Goal: Task Accomplishment & Management: Use online tool/utility

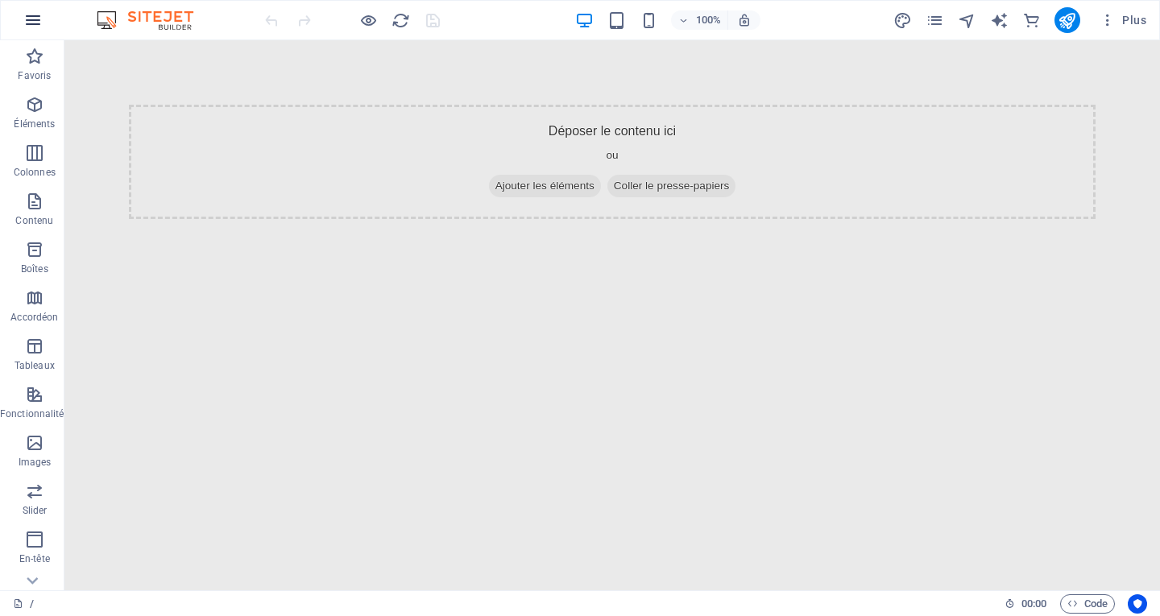
click at [30, 24] on icon "button" at bounding box center [32, 19] width 19 height 19
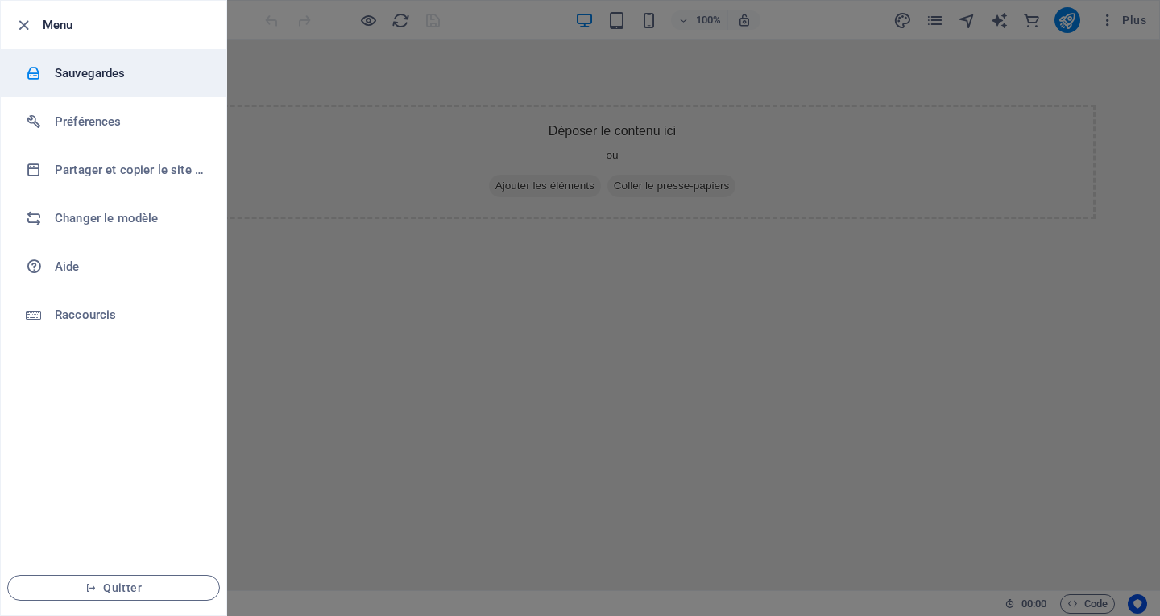
click at [95, 67] on h6 "Sauvegardes" at bounding box center [129, 73] width 149 height 19
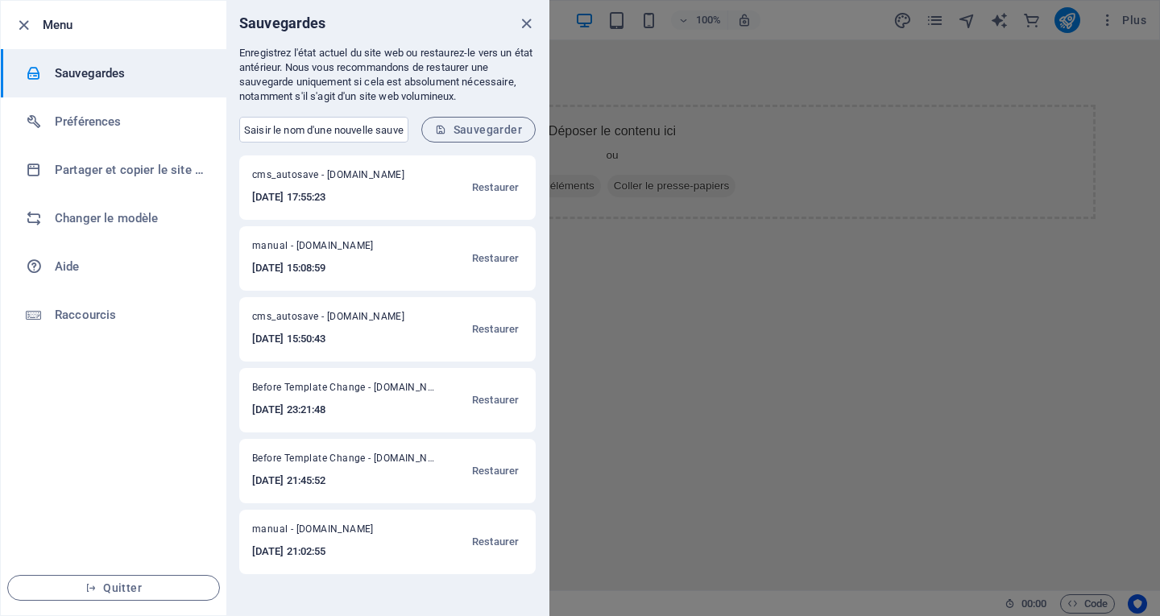
click at [628, 302] on div at bounding box center [580, 308] width 1160 height 616
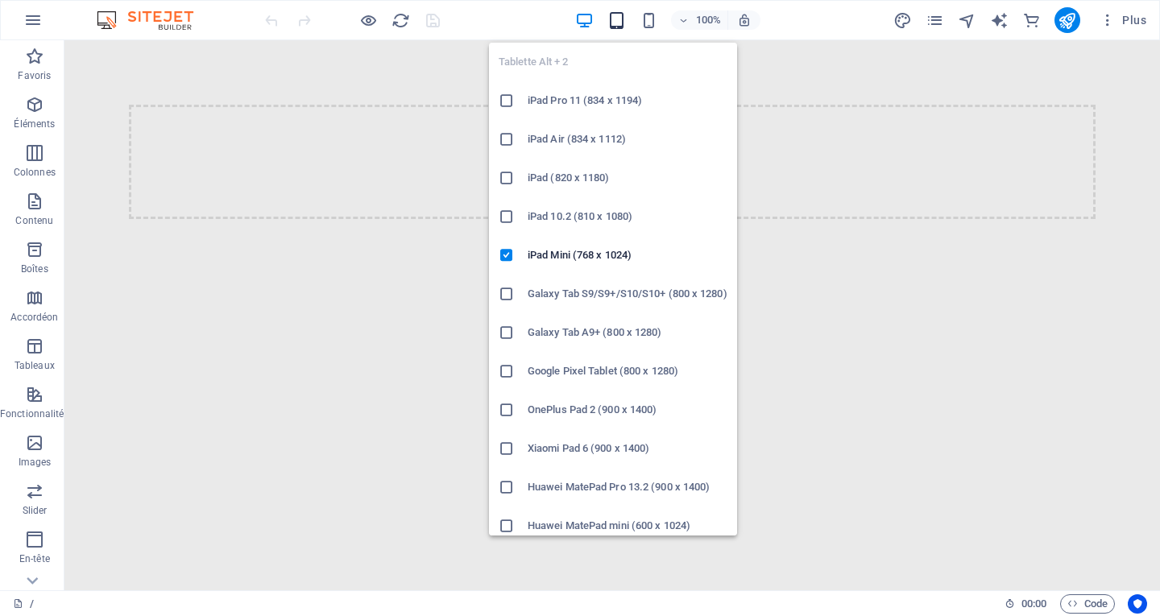
click at [617, 24] on icon "button" at bounding box center [616, 20] width 19 height 19
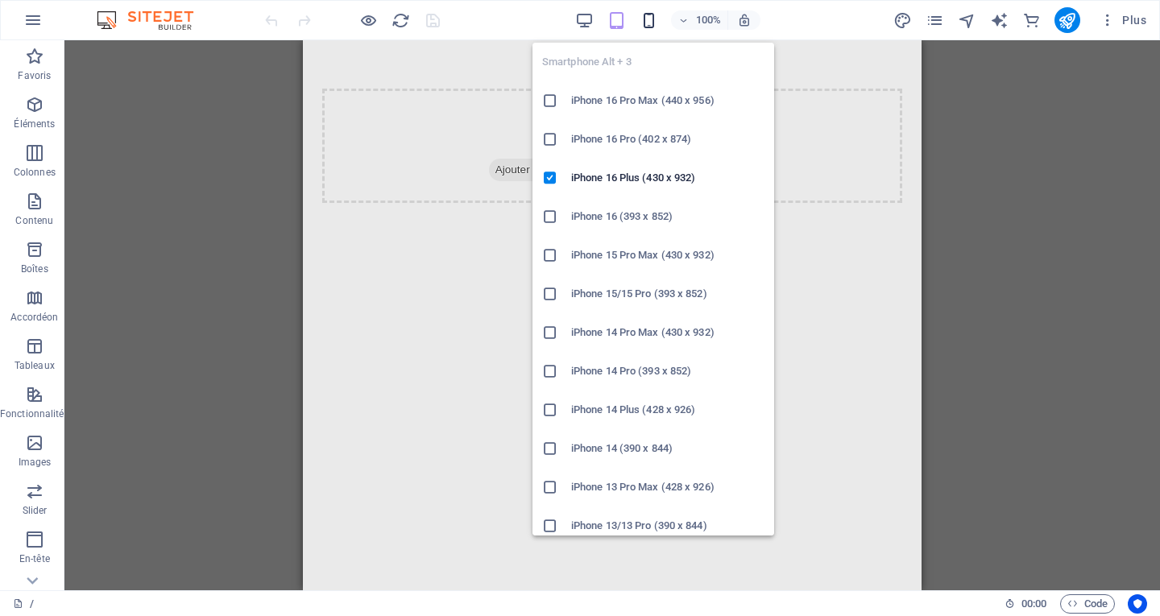
click at [651, 24] on icon "button" at bounding box center [648, 20] width 19 height 19
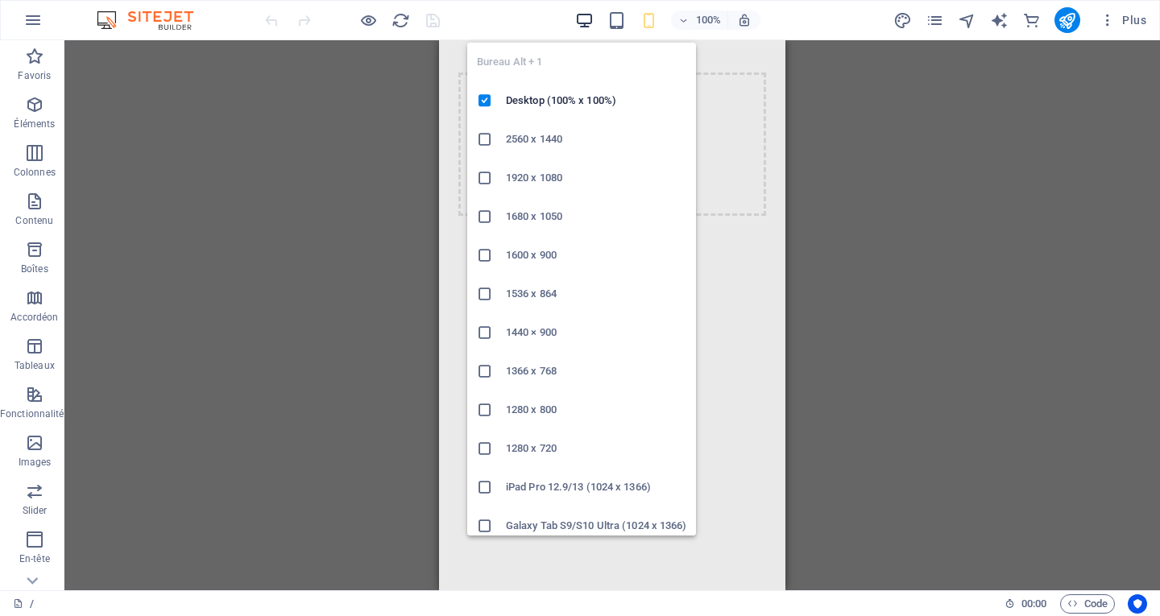
click at [587, 27] on icon "button" at bounding box center [584, 20] width 19 height 19
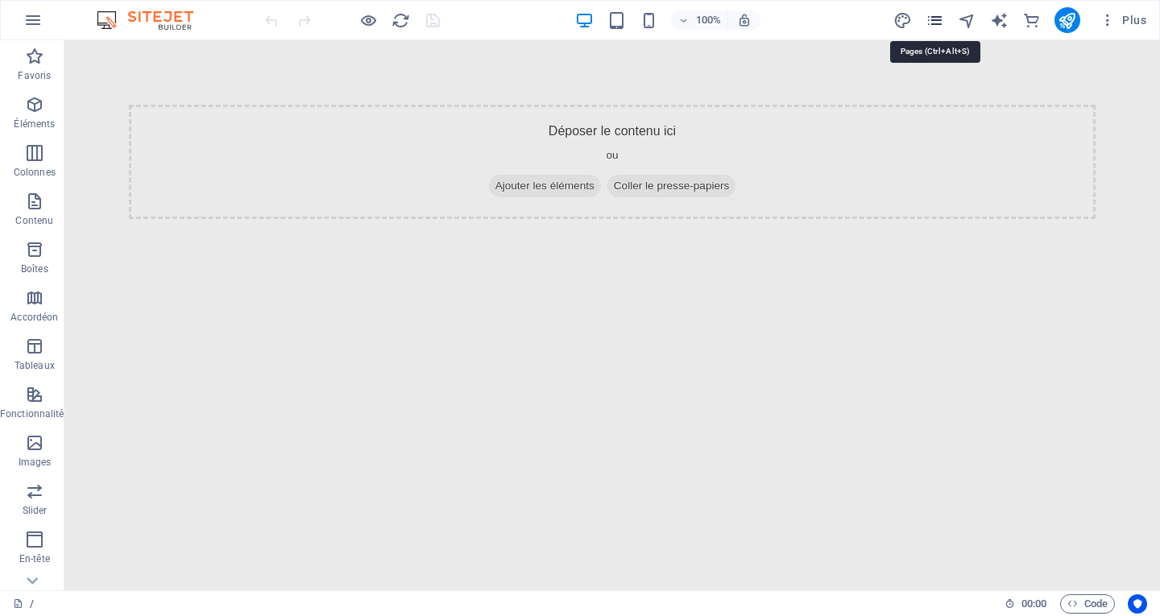
click at [941, 23] on icon "pages" at bounding box center [934, 20] width 19 height 19
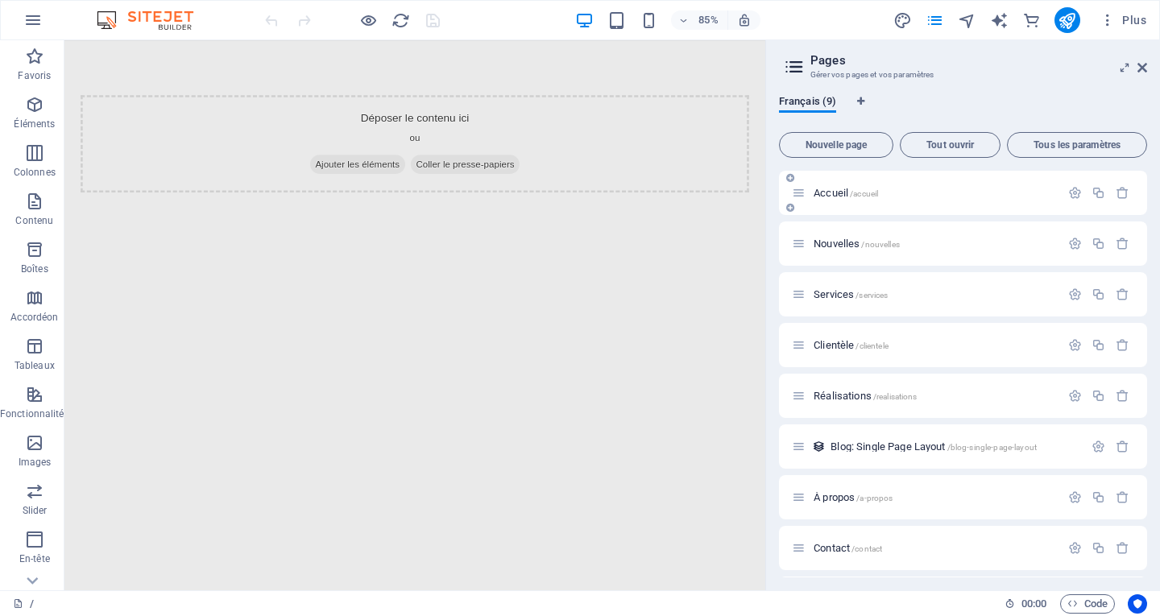
click at [928, 200] on div "Accueil /accueil" at bounding box center [926, 193] width 268 height 19
click at [837, 193] on span "Accueil /accueil" at bounding box center [845, 193] width 64 height 12
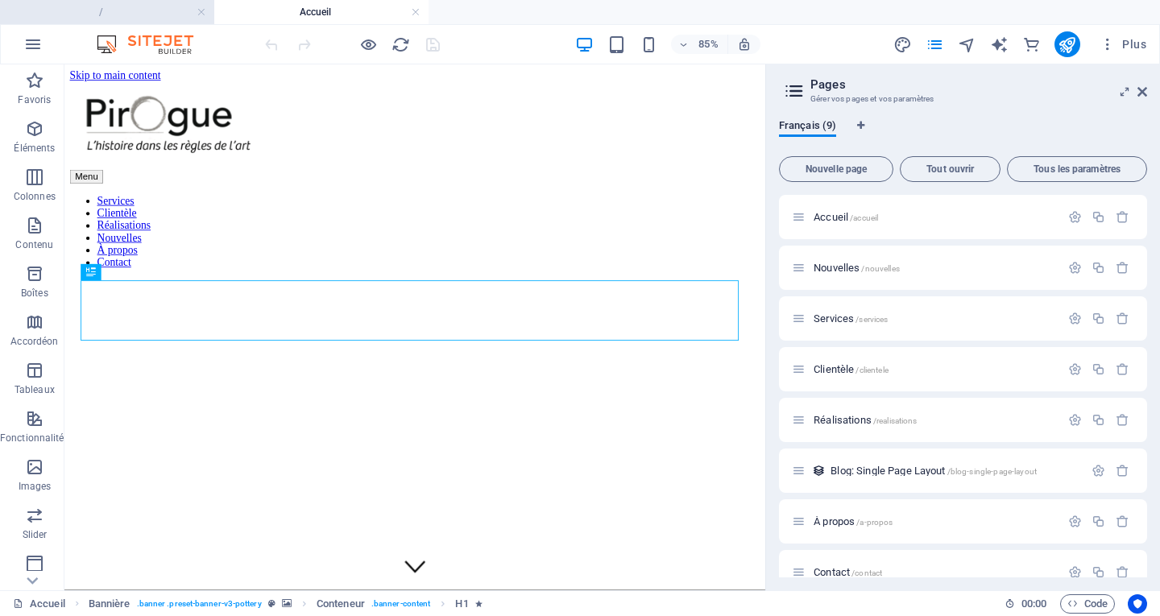
click at [132, 16] on h4 "/" at bounding box center [107, 12] width 214 height 18
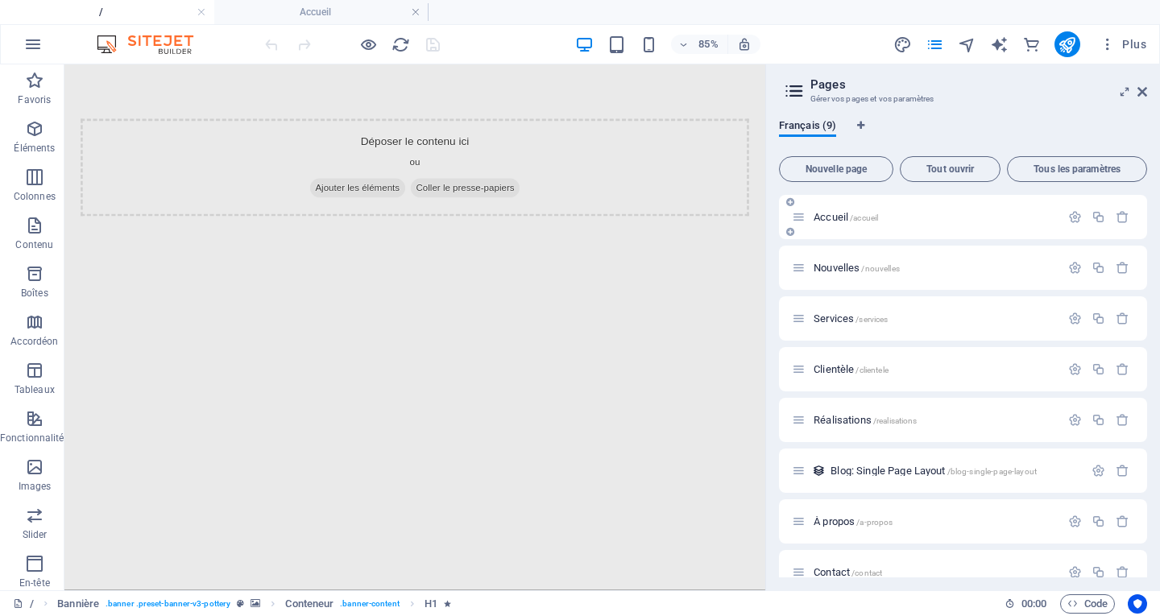
click at [904, 217] on p "Accueil /accueil" at bounding box center [934, 217] width 242 height 10
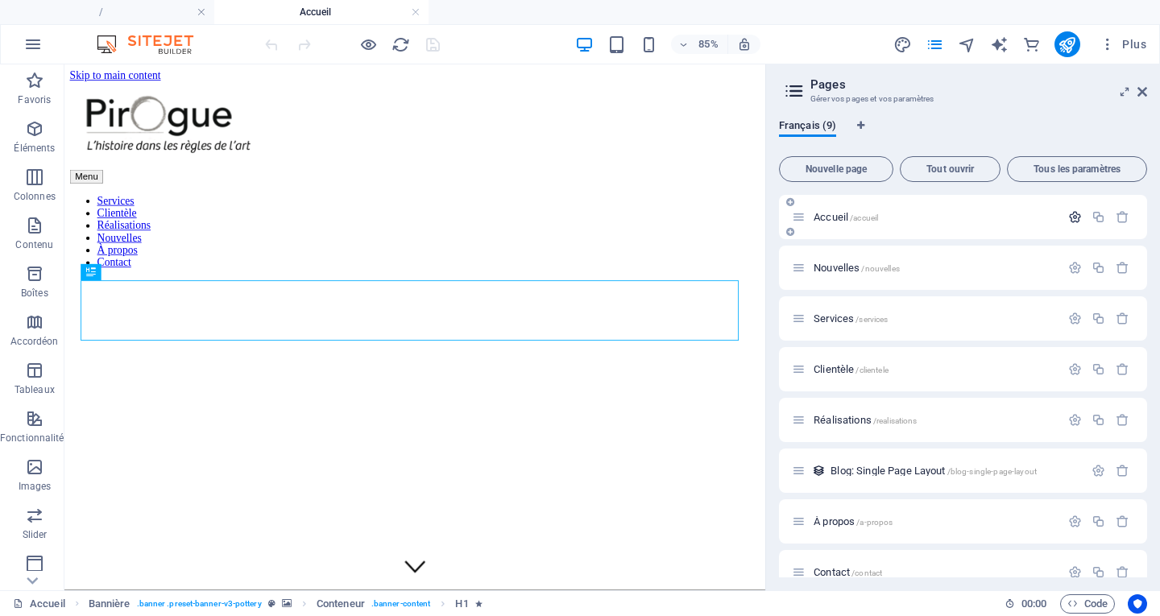
click at [1076, 210] on div at bounding box center [1098, 218] width 71 height 18
click at [1074, 217] on icon "button" at bounding box center [1075, 217] width 14 height 14
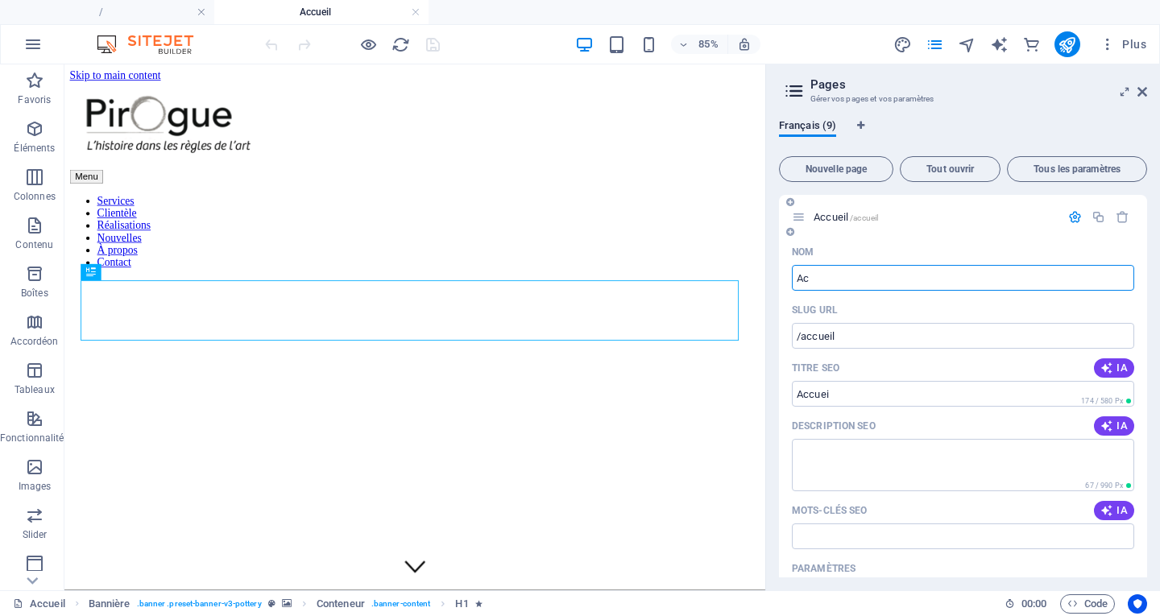
type input "A"
type input "/accuei"
type input "/"
type input "Ho"
type input "/h"
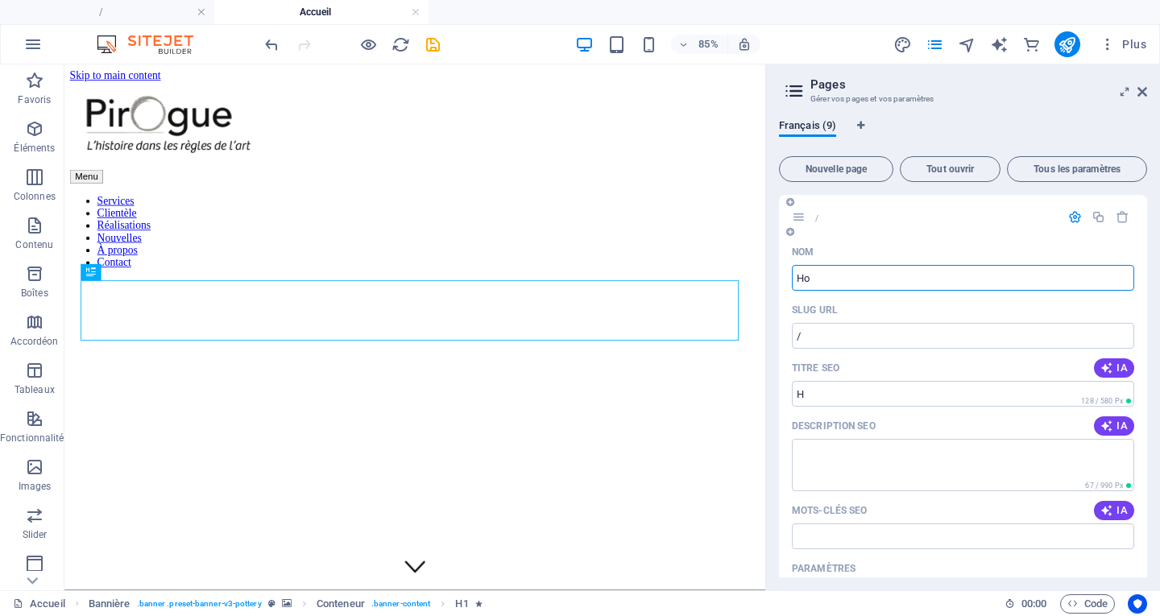
type input "H"
type input "Home"
type input "/home"
type input "Home"
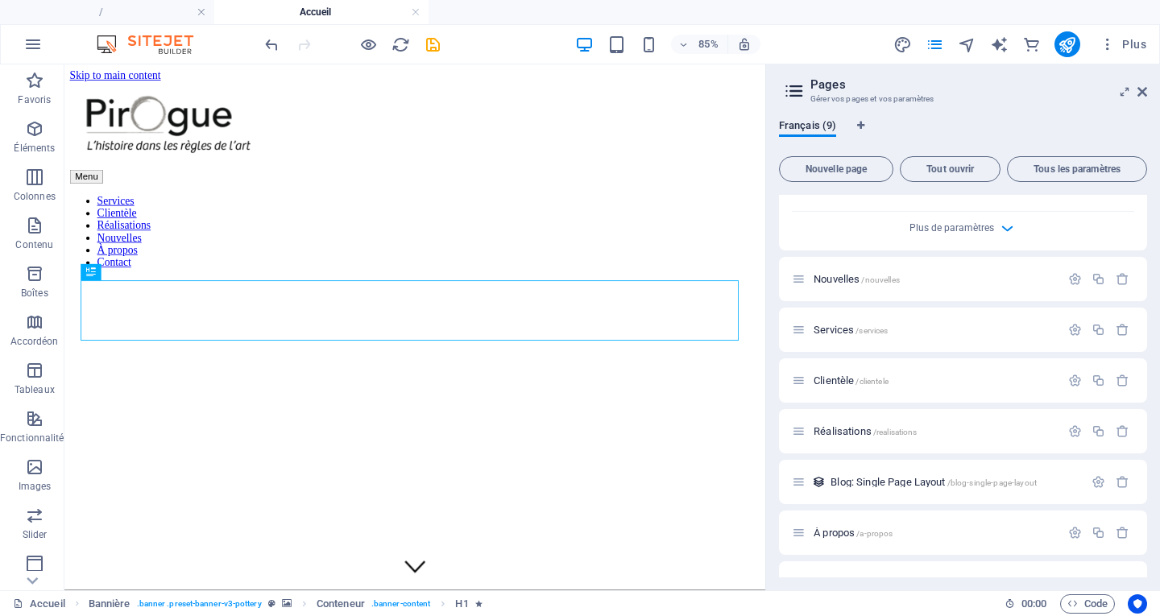
scroll to position [644, 0]
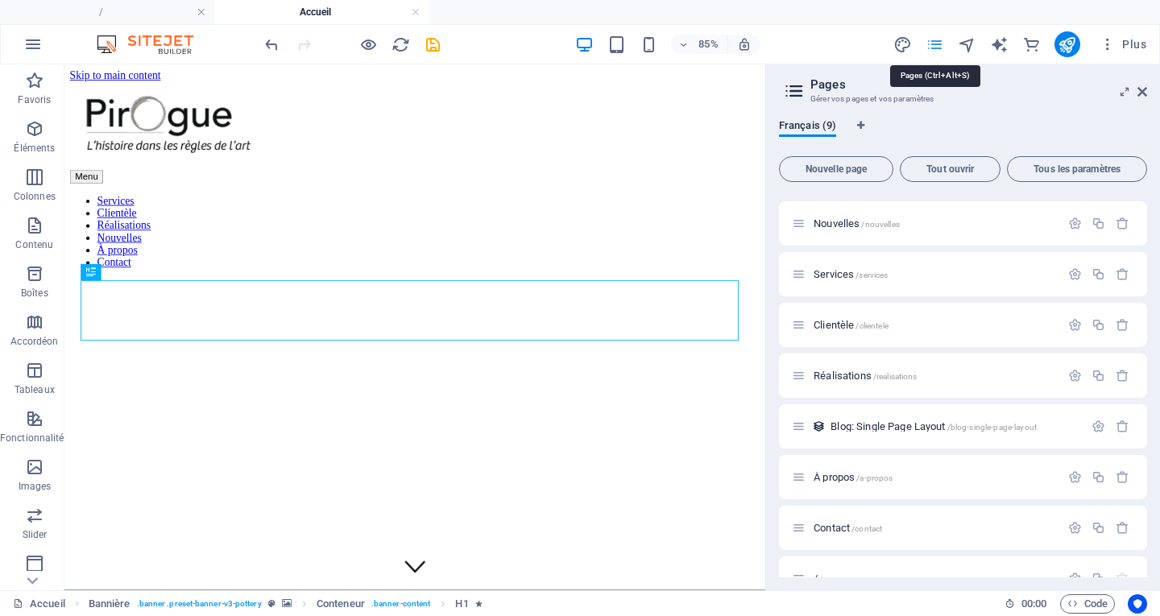
type input "Home"
click at [938, 46] on icon "pages" at bounding box center [934, 44] width 19 height 19
click at [1139, 93] on icon at bounding box center [1142, 91] width 10 height 13
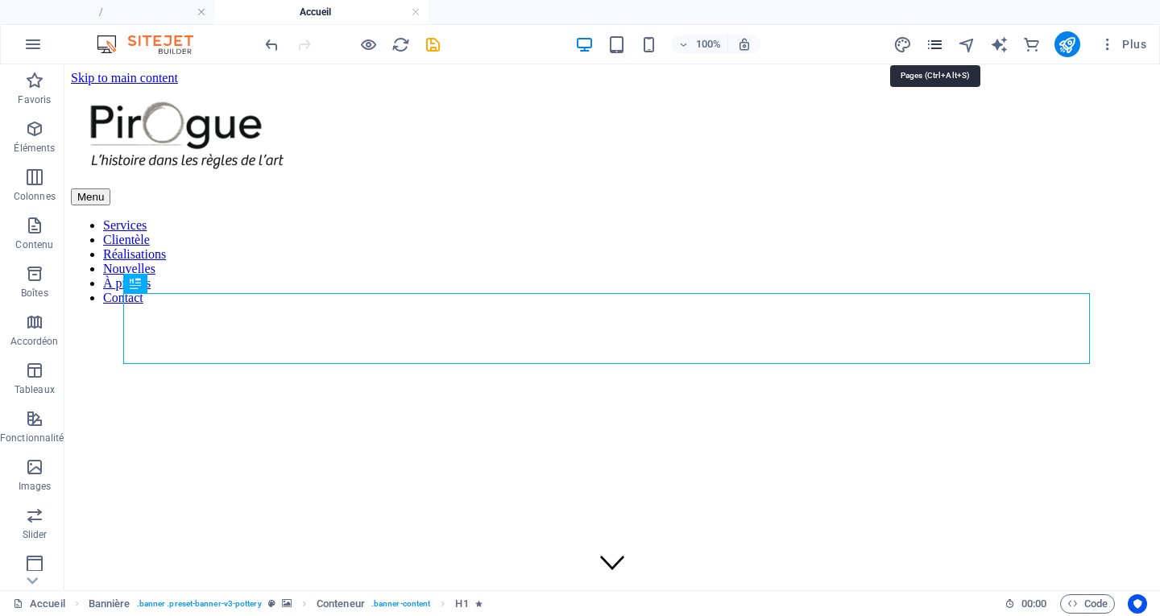
click at [937, 48] on icon "pages" at bounding box center [934, 44] width 19 height 19
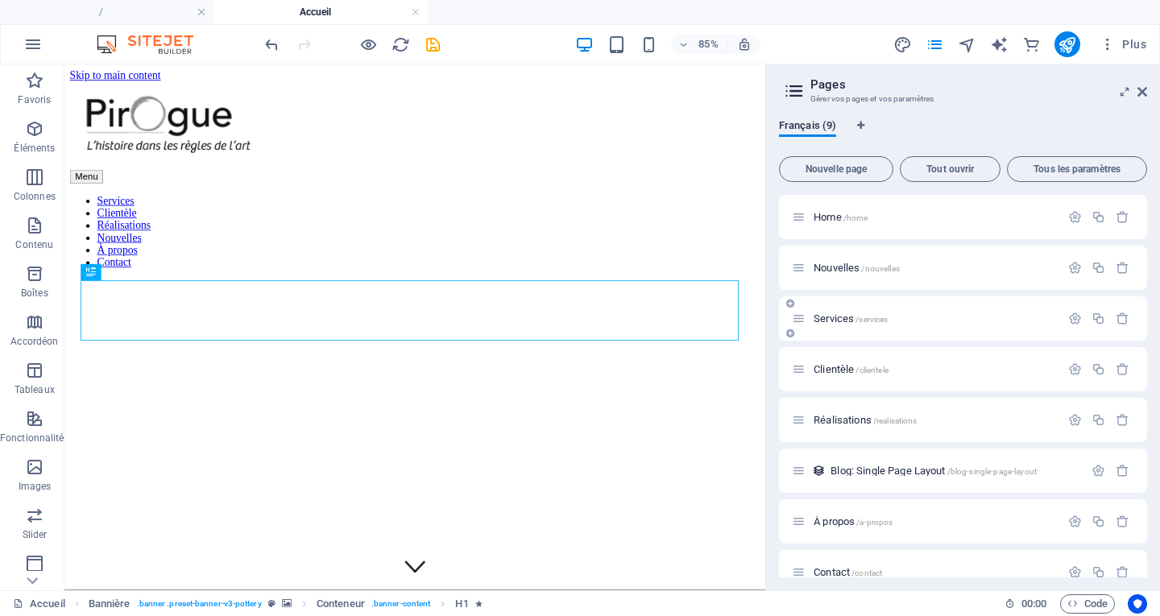
scroll to position [74, 0]
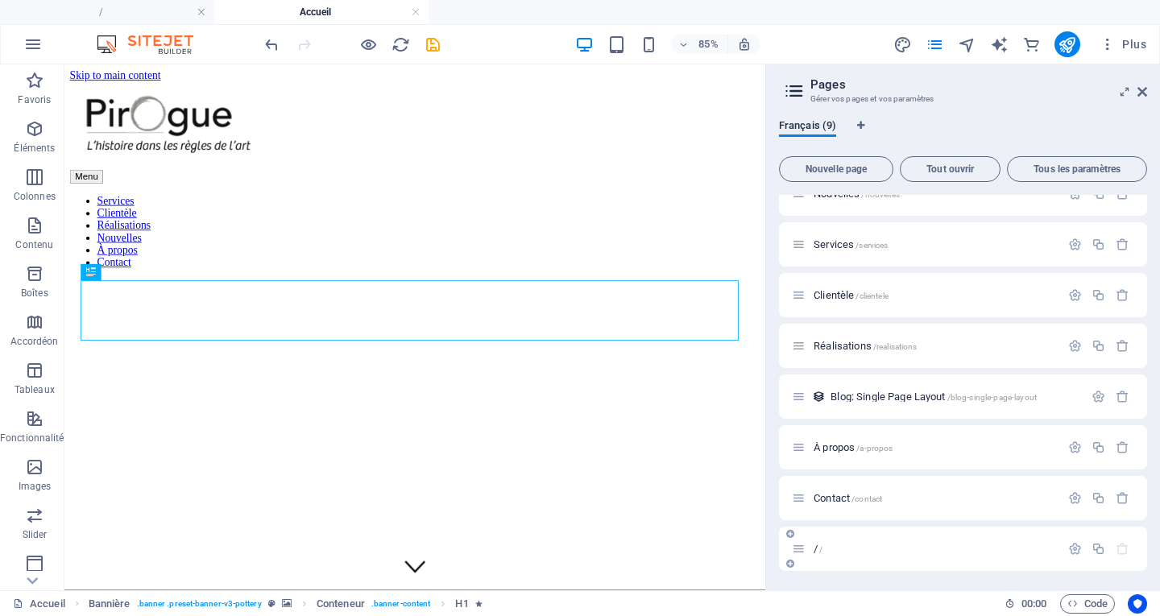
click at [898, 543] on div "/ /" at bounding box center [926, 549] width 268 height 19
click at [891, 552] on p "/ /" at bounding box center [934, 549] width 242 height 10
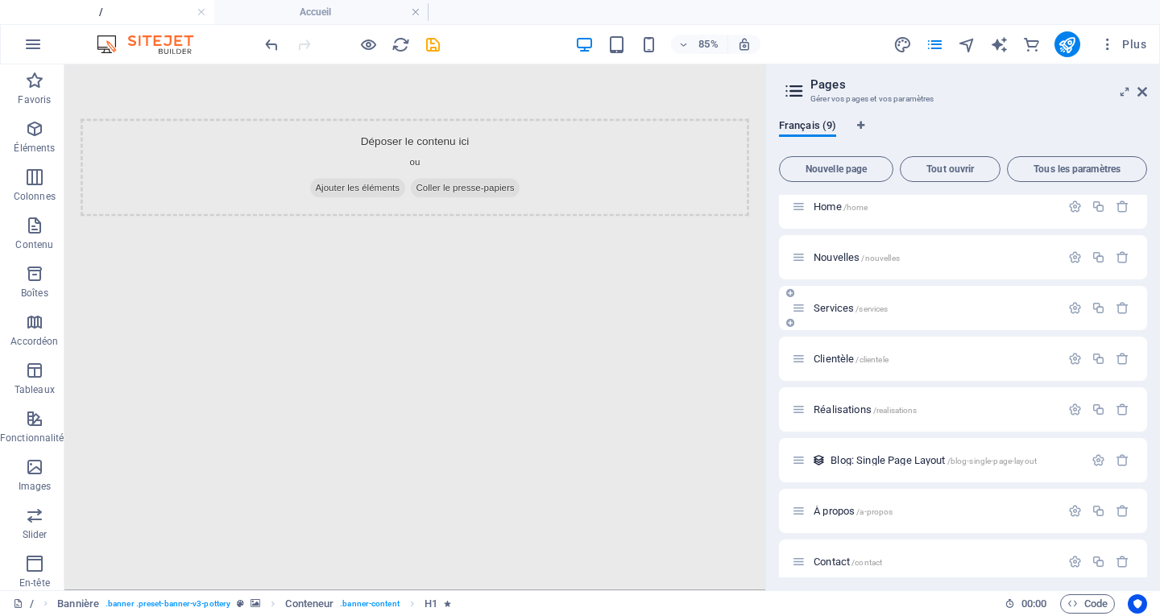
scroll to position [0, 0]
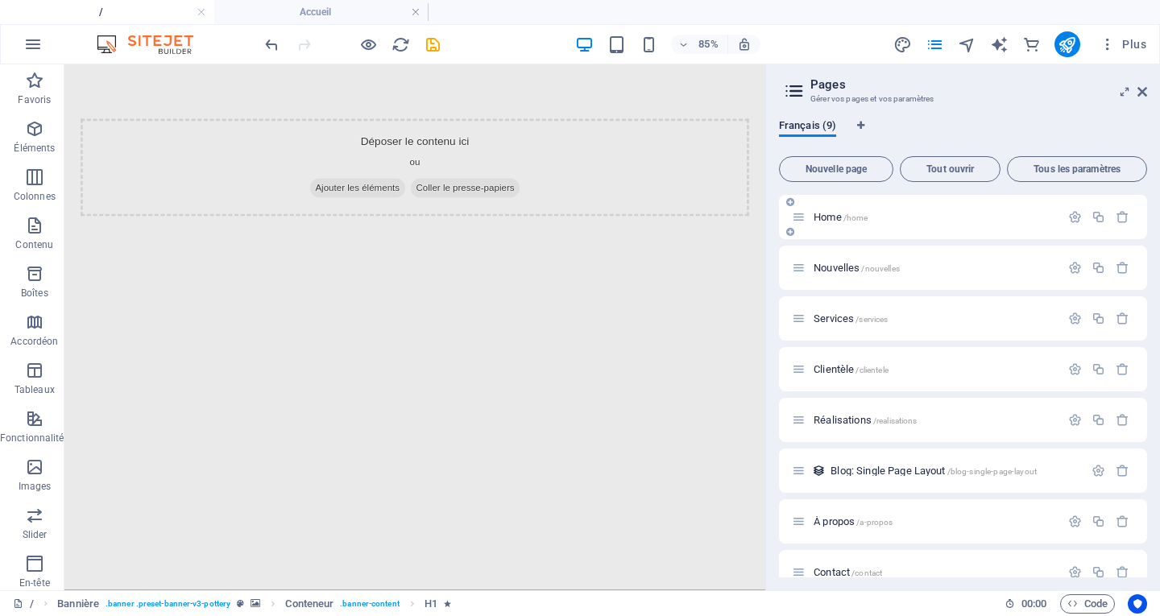
click at [864, 214] on span "/home" at bounding box center [855, 217] width 25 height 9
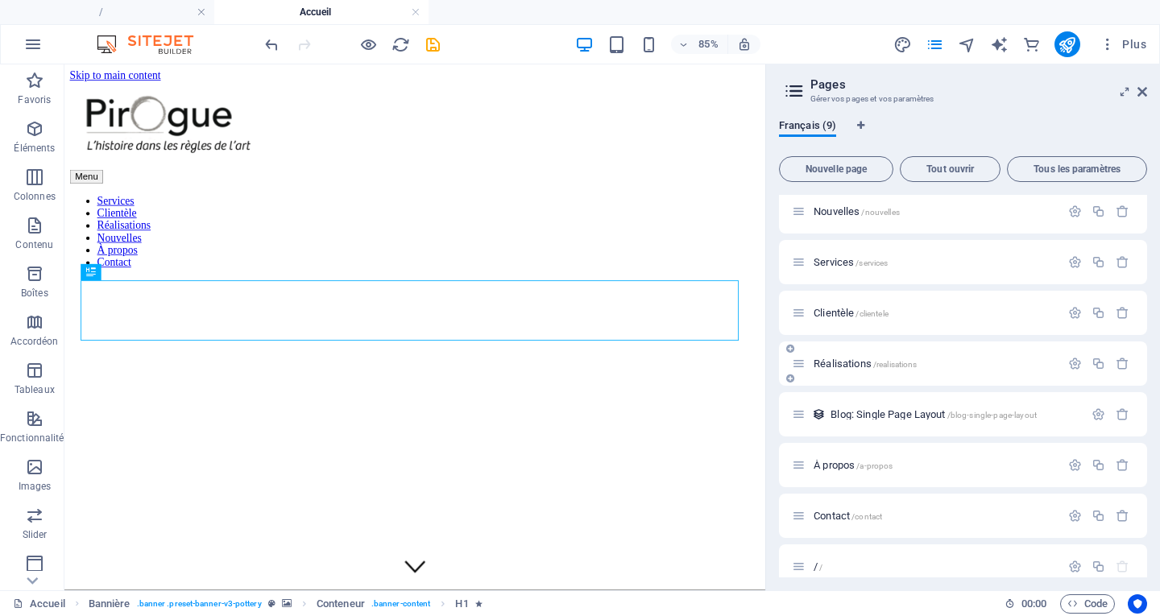
scroll to position [74, 0]
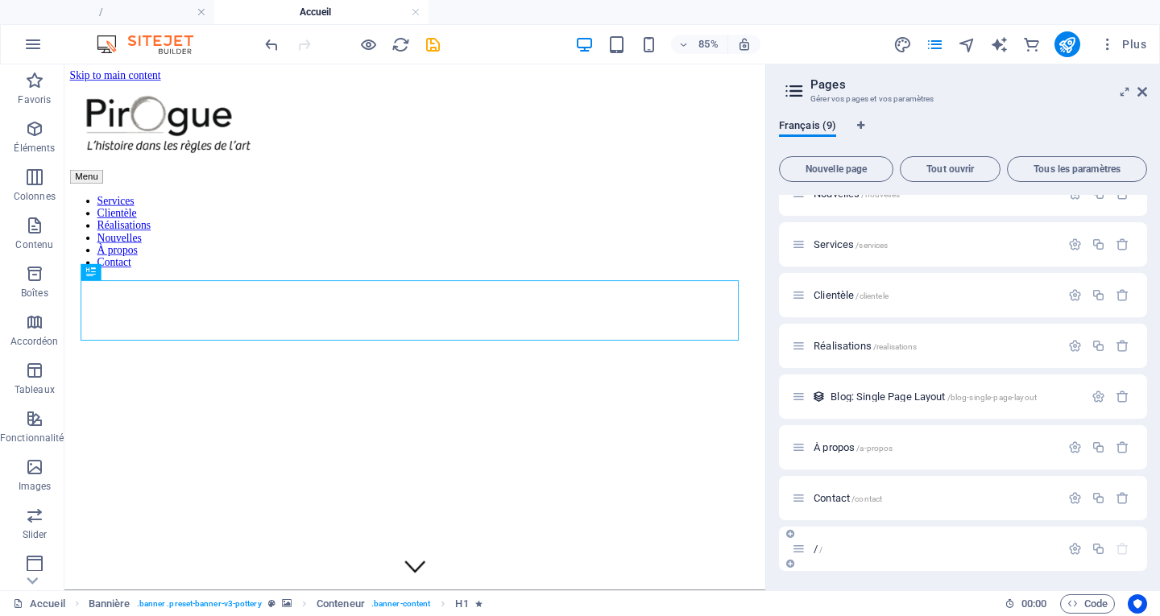
click at [904, 540] on div "/ /" at bounding box center [926, 549] width 268 height 19
click at [1119, 552] on icon "button" at bounding box center [1122, 549] width 14 height 14
click at [854, 544] on p "/ /" at bounding box center [934, 549] width 242 height 10
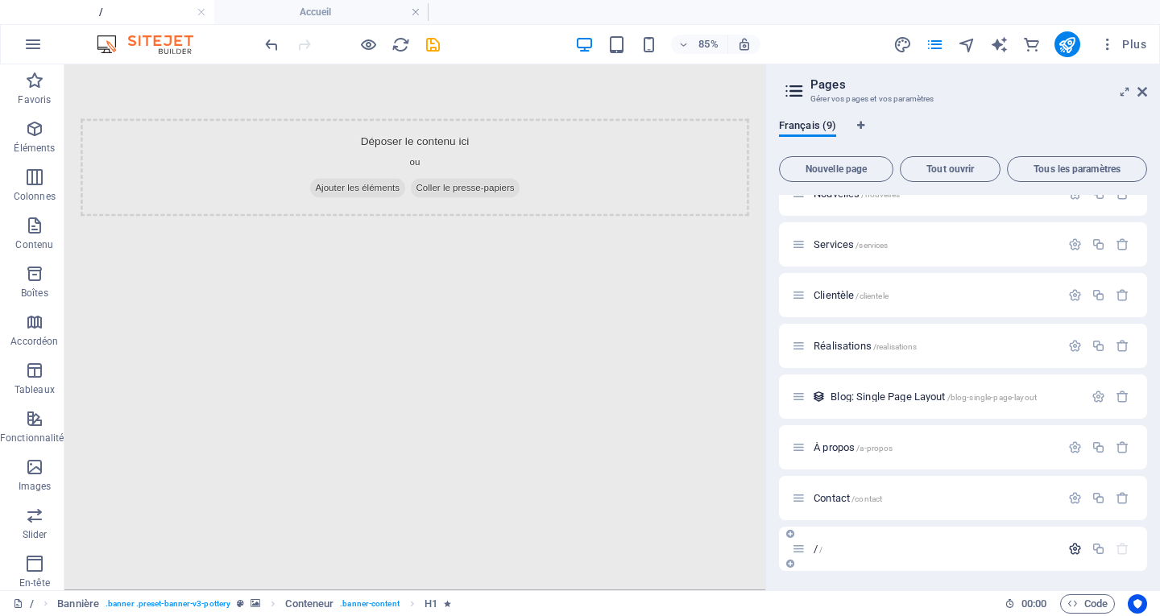
click at [1072, 548] on icon "button" at bounding box center [1075, 549] width 14 height 14
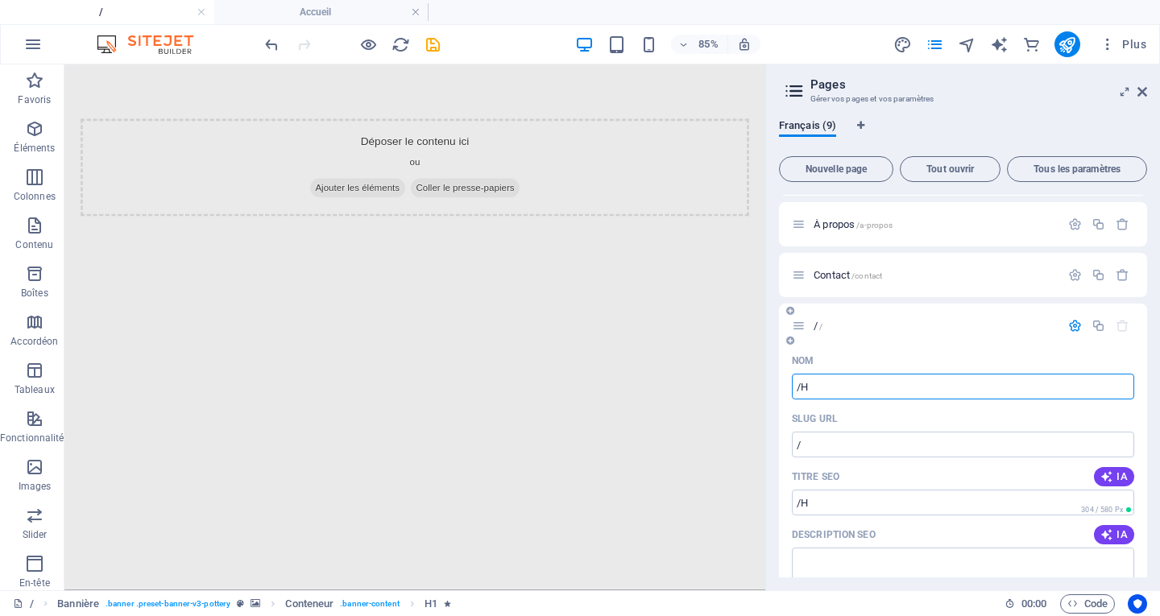
type input "/Ho"
type input "/h"
type input "/Home"
type input "/home-9"
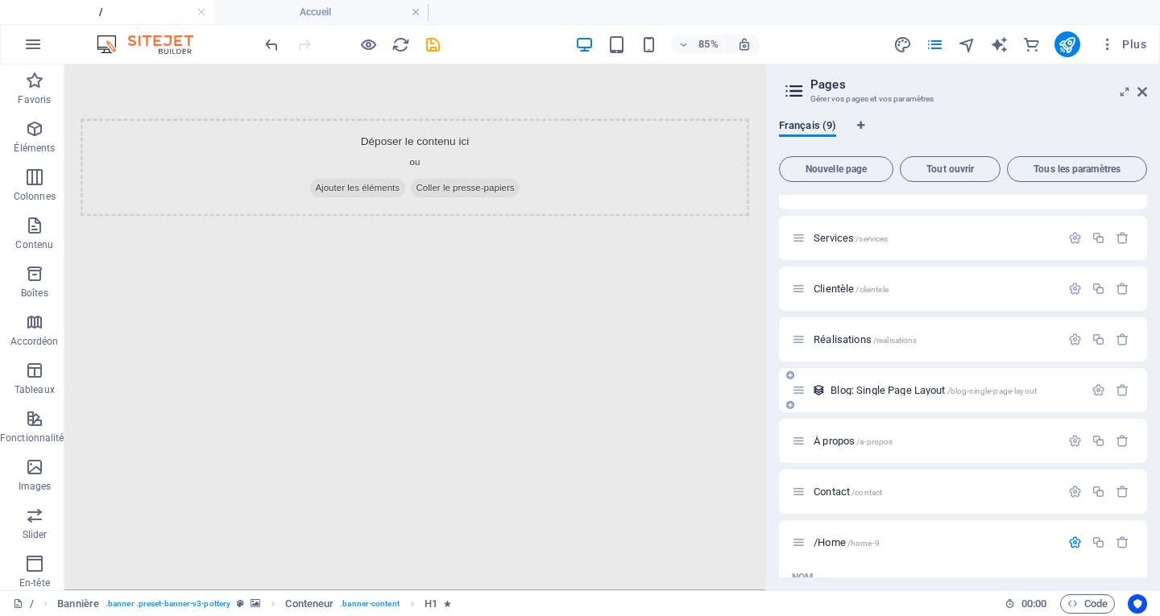
scroll to position [0, 0]
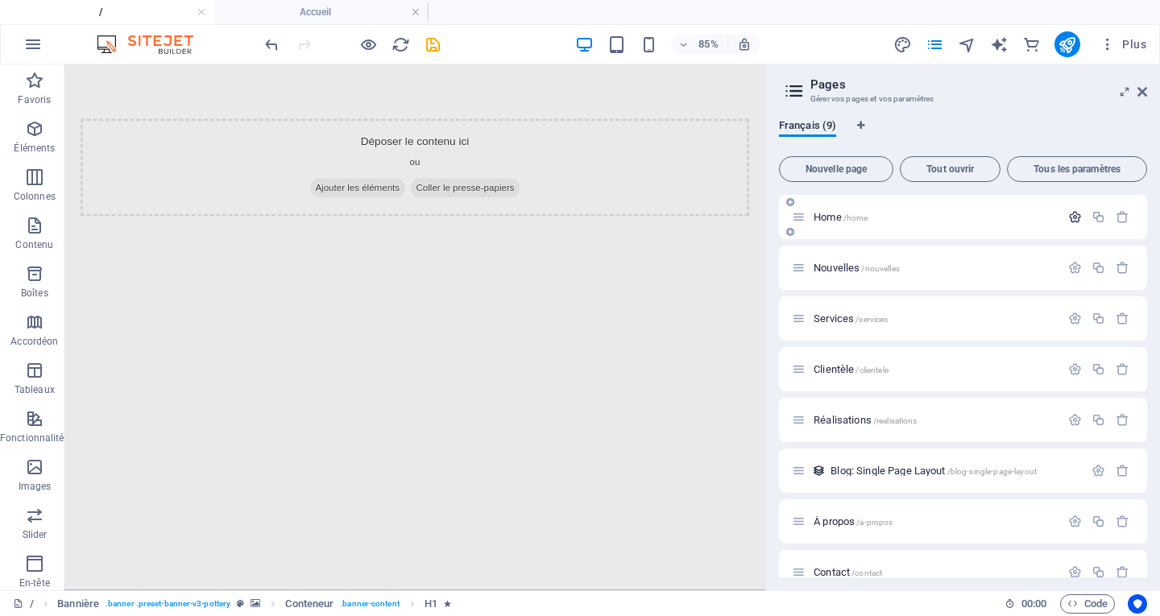
type input "/Home"
click at [1072, 213] on icon "button" at bounding box center [1075, 217] width 14 height 14
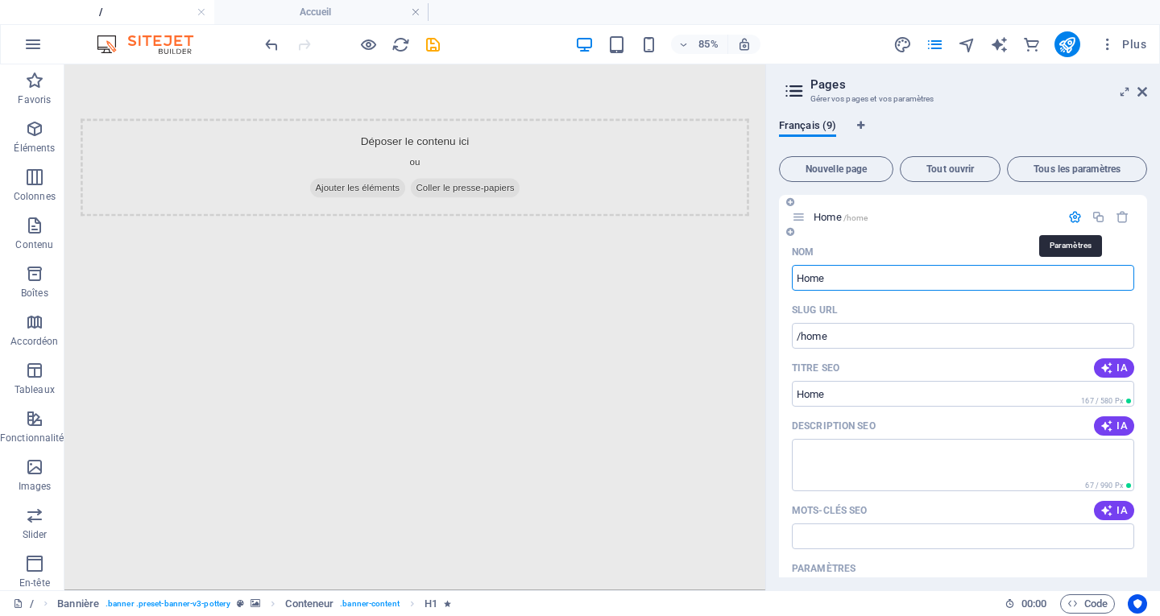
click at [1073, 214] on icon "button" at bounding box center [1075, 217] width 14 height 14
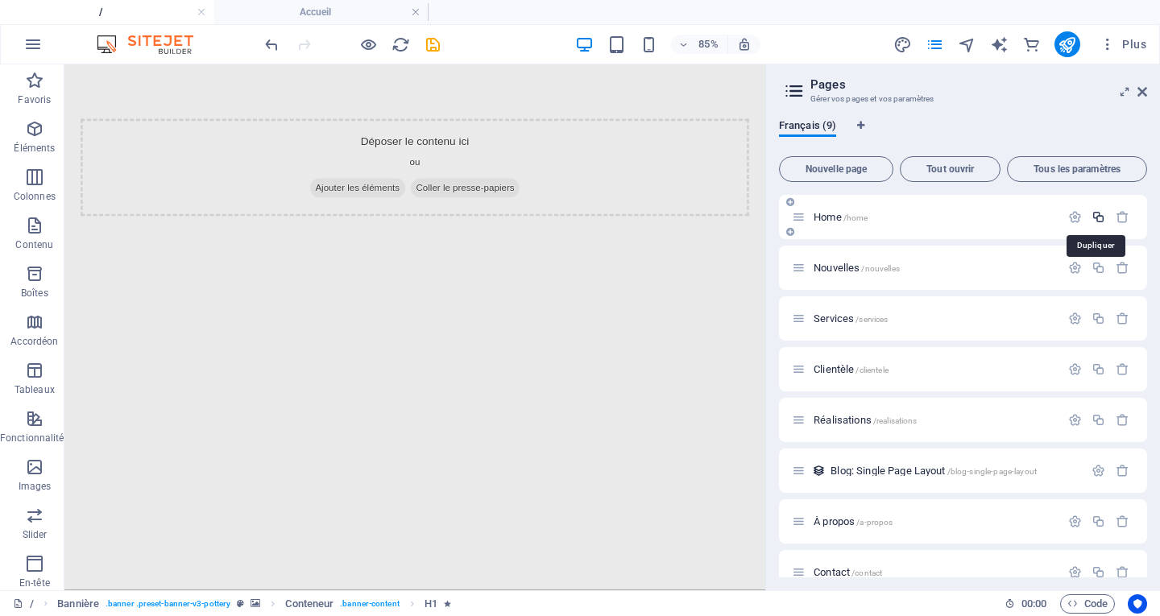
click at [1093, 214] on icon "button" at bounding box center [1098, 217] width 14 height 14
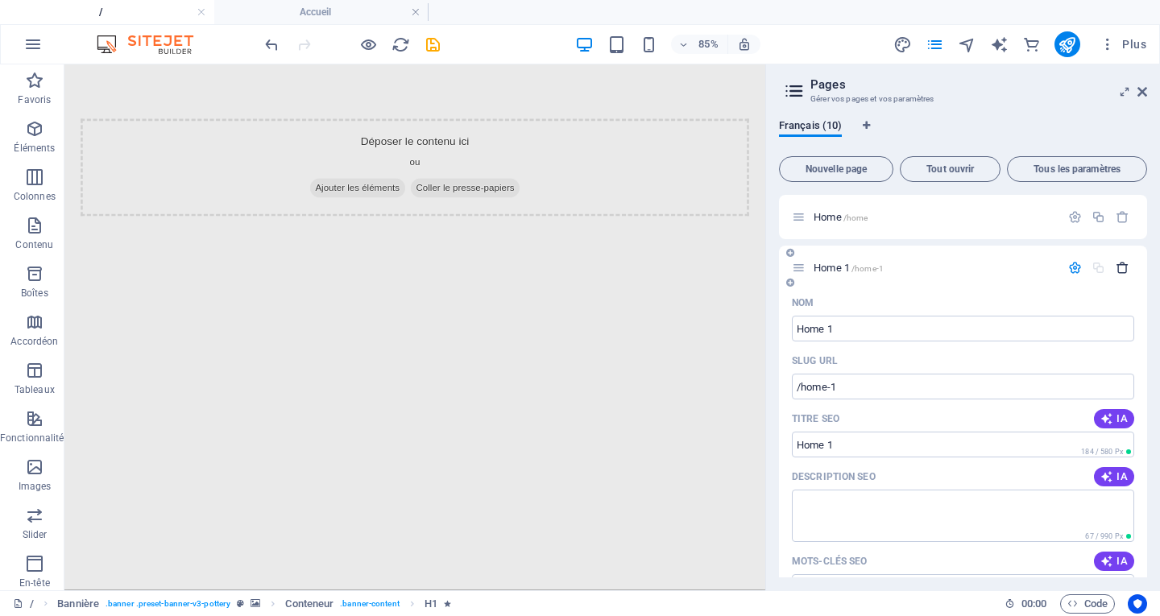
click at [1118, 271] on icon "button" at bounding box center [1122, 268] width 14 height 14
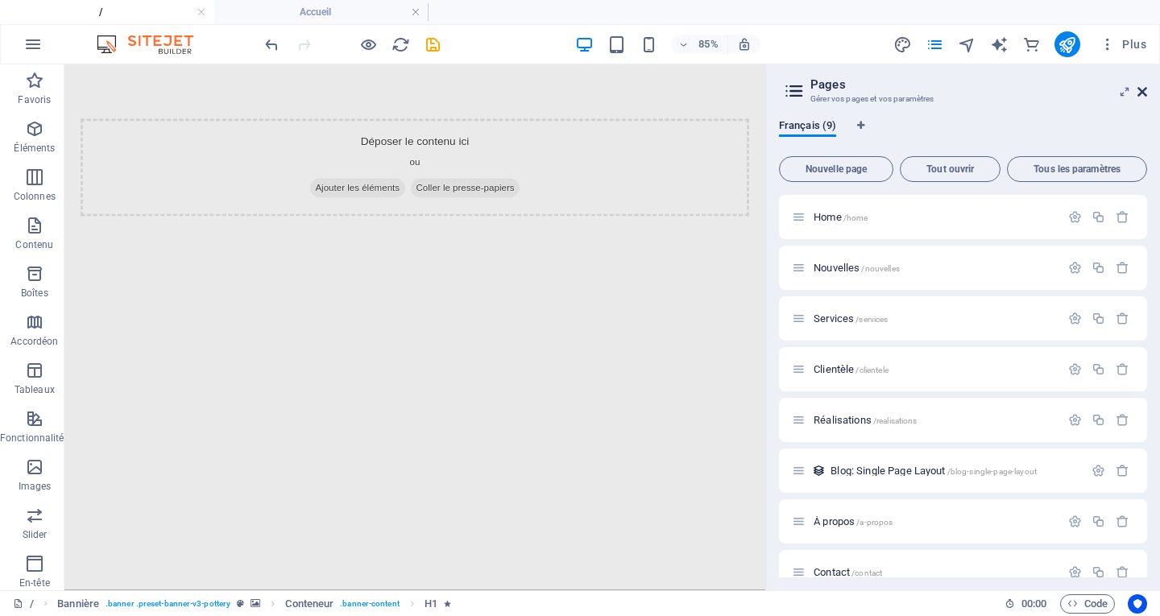
click at [1146, 92] on icon at bounding box center [1142, 91] width 10 height 13
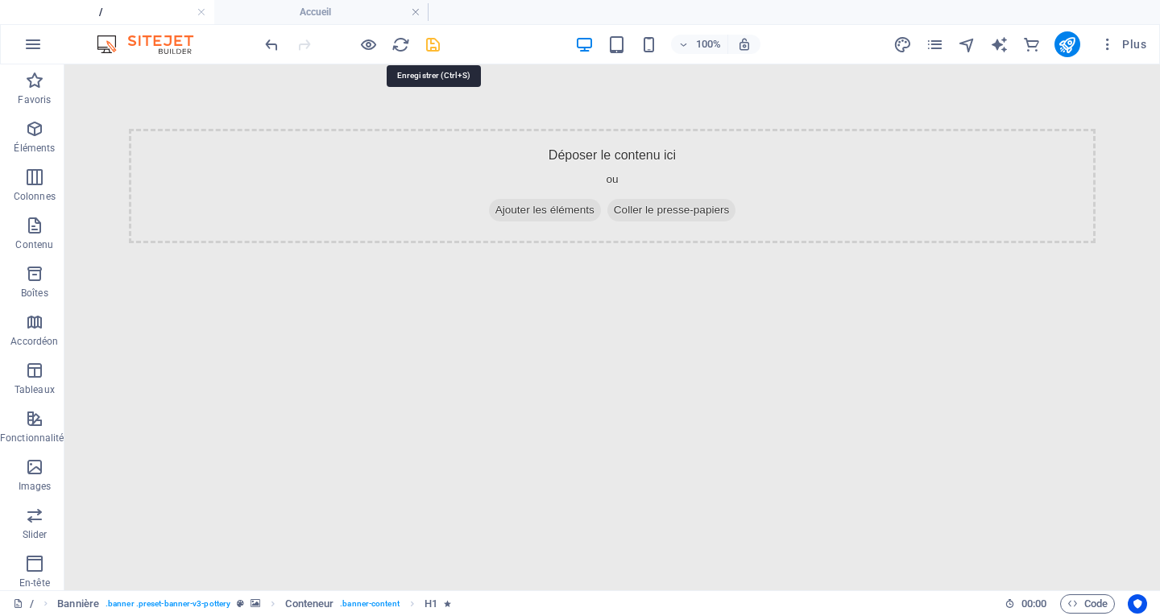
click at [436, 46] on icon "save" at bounding box center [433, 44] width 19 height 19
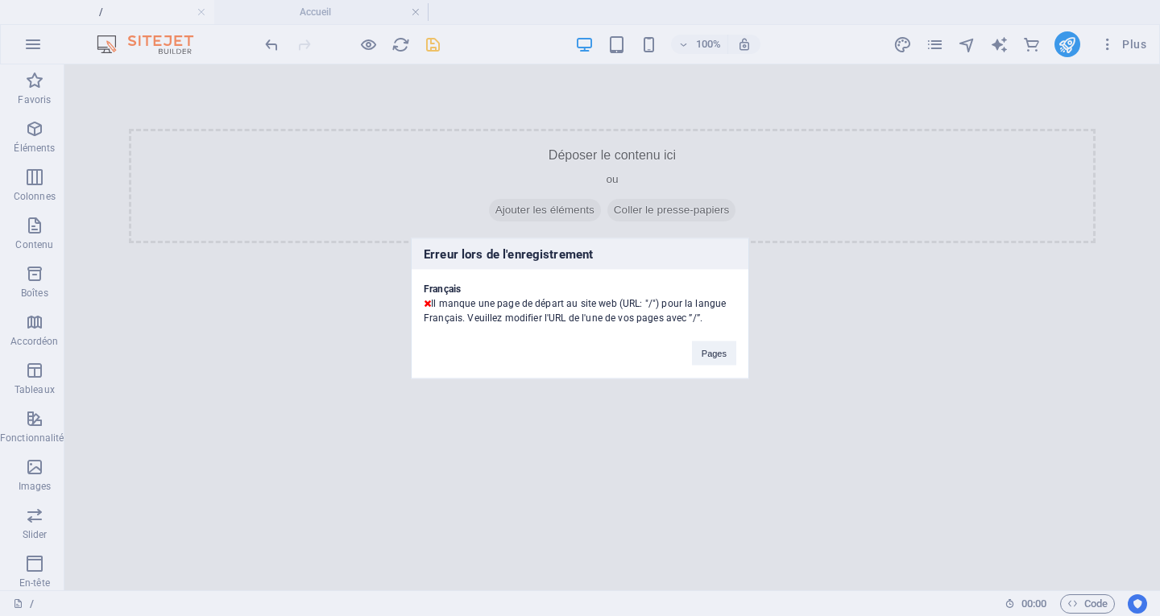
click at [935, 52] on div "Erreur lors de l'enregistrement Français Il manque une page de départ au site w…" at bounding box center [580, 308] width 1160 height 616
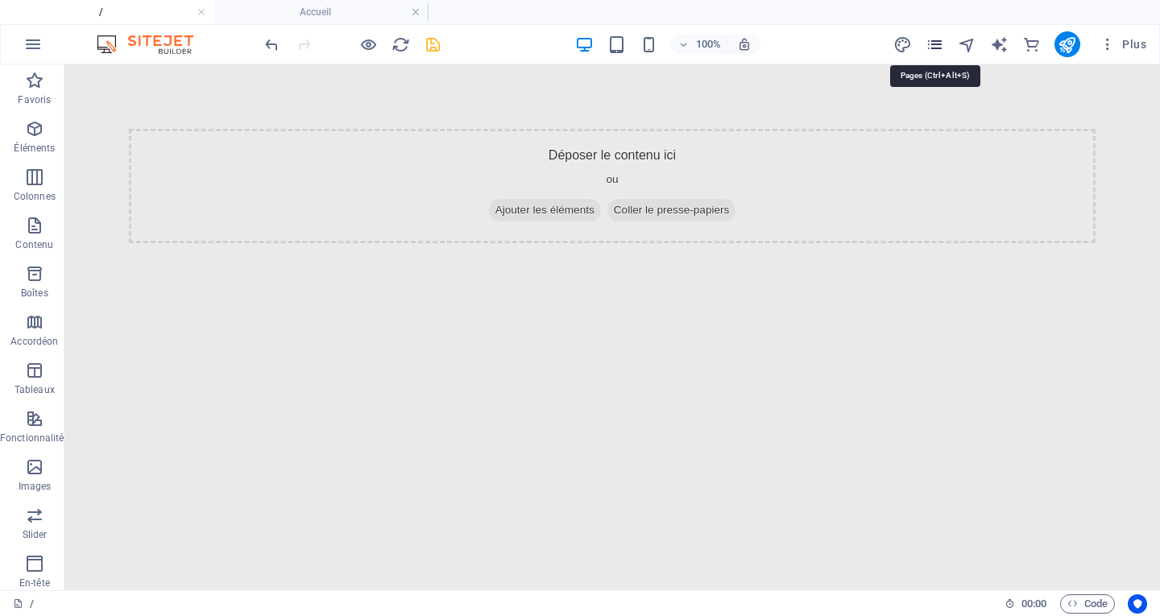
click at [935, 48] on icon "pages" at bounding box center [934, 44] width 19 height 19
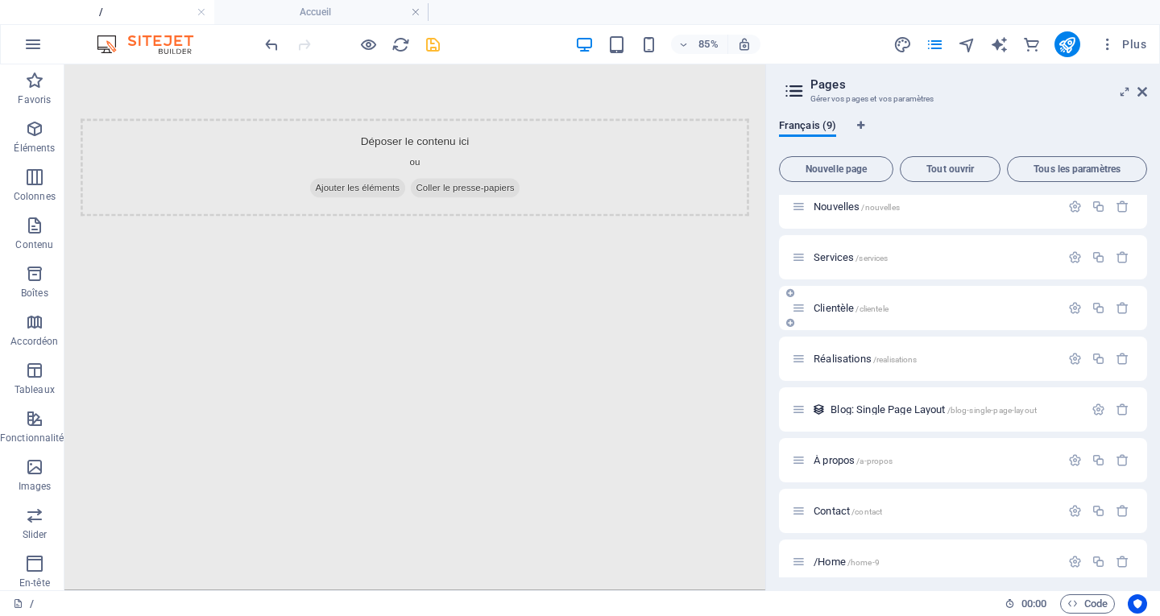
scroll to position [74, 0]
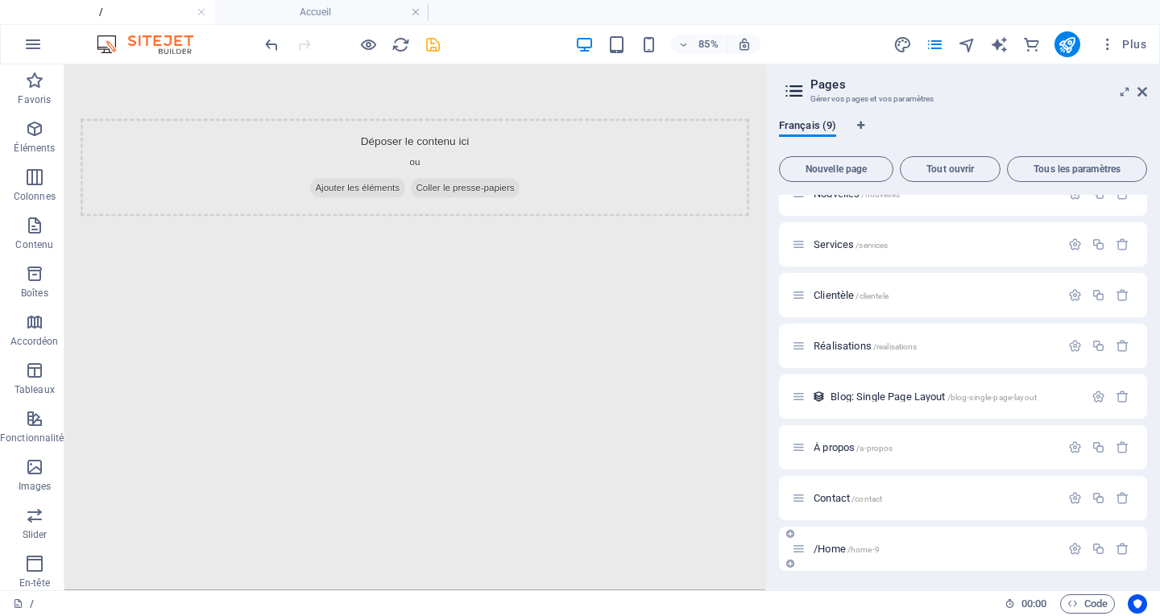
click at [857, 552] on span "/home-9" at bounding box center [863, 549] width 32 height 9
click at [1070, 556] on div at bounding box center [1098, 549] width 71 height 18
click at [1073, 548] on icon "button" at bounding box center [1075, 549] width 14 height 14
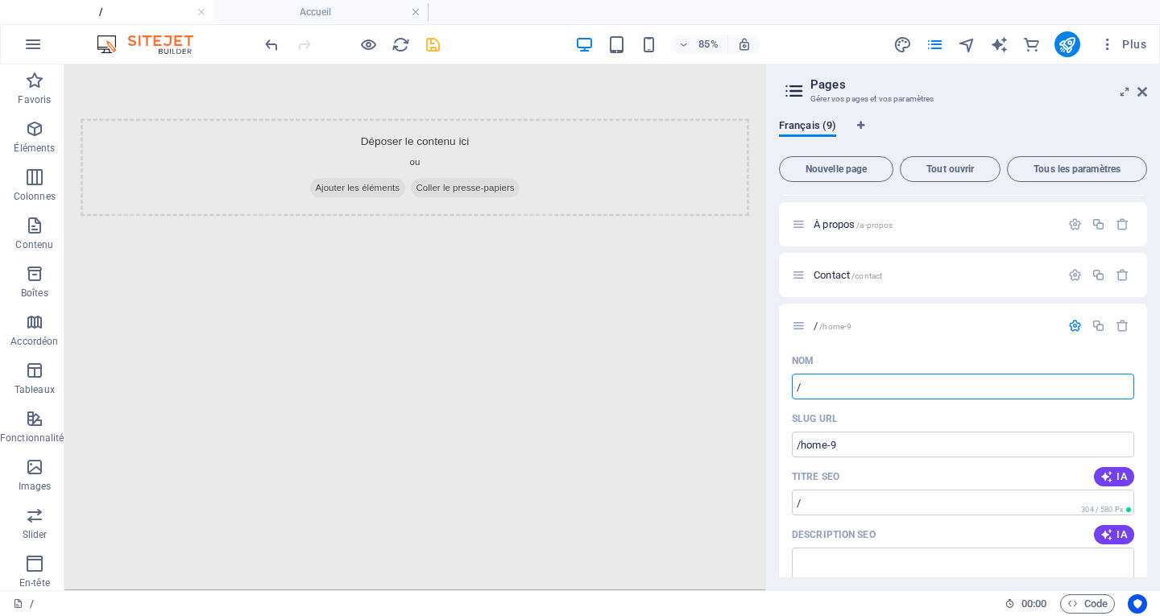
type input "/"
click at [872, 308] on html "Skip to main content Déposer le contenu ici ou Ajouter les éléments Coller le p…" at bounding box center [476, 185] width 825 height 243
click at [904, 477] on div "Titre SEO IA" at bounding box center [963, 477] width 342 height 26
click at [895, 450] on input "/home-9" at bounding box center [963, 445] width 342 height 26
type input "/"
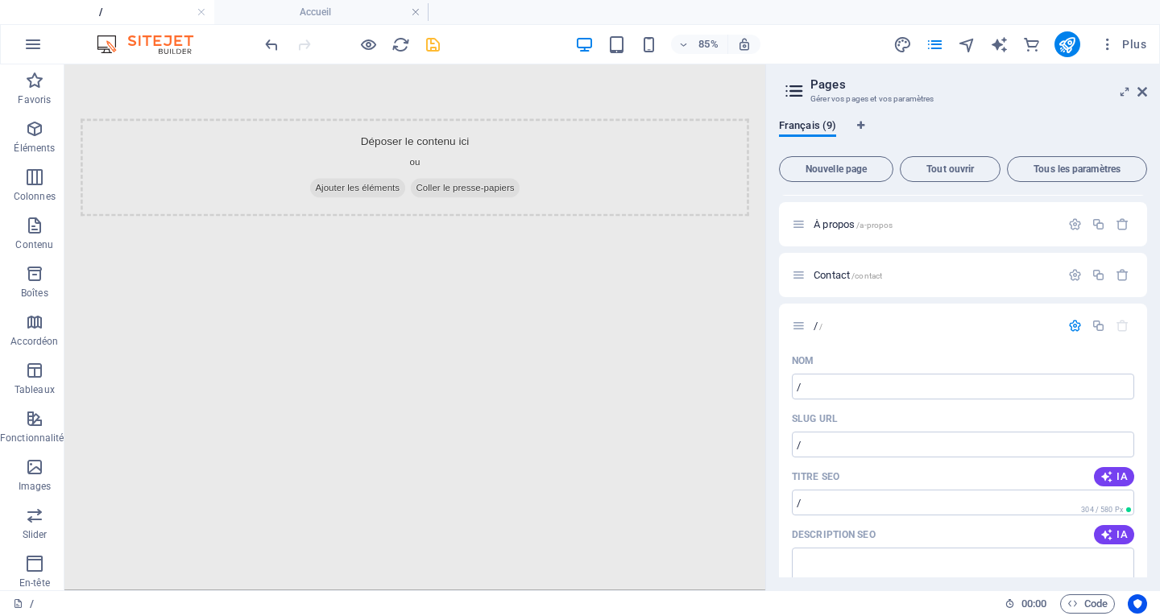
click at [804, 308] on html "Skip to main content Déposer le contenu ici ou Ajouter les éléments Coller le p…" at bounding box center [476, 185] width 825 height 243
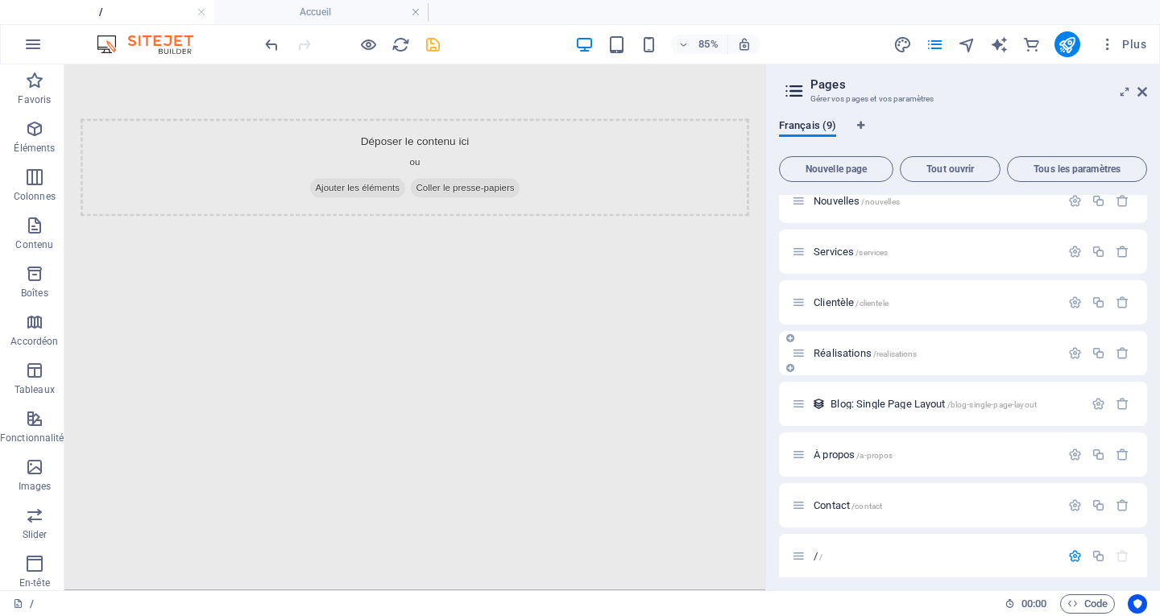
scroll to position [0, 0]
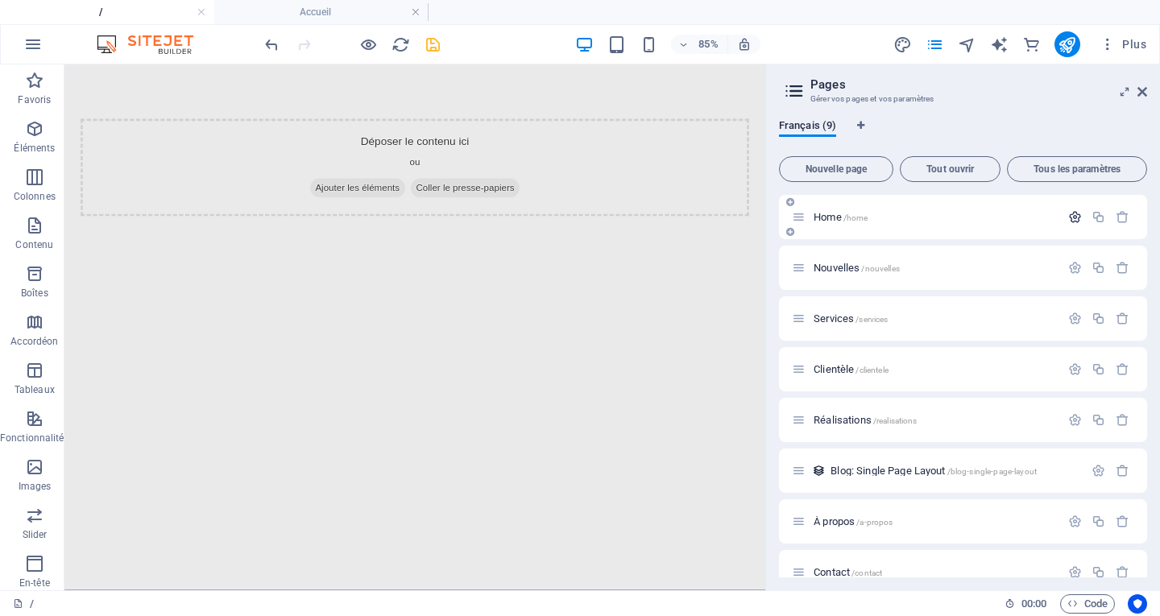
click at [1070, 218] on icon "button" at bounding box center [1075, 217] width 14 height 14
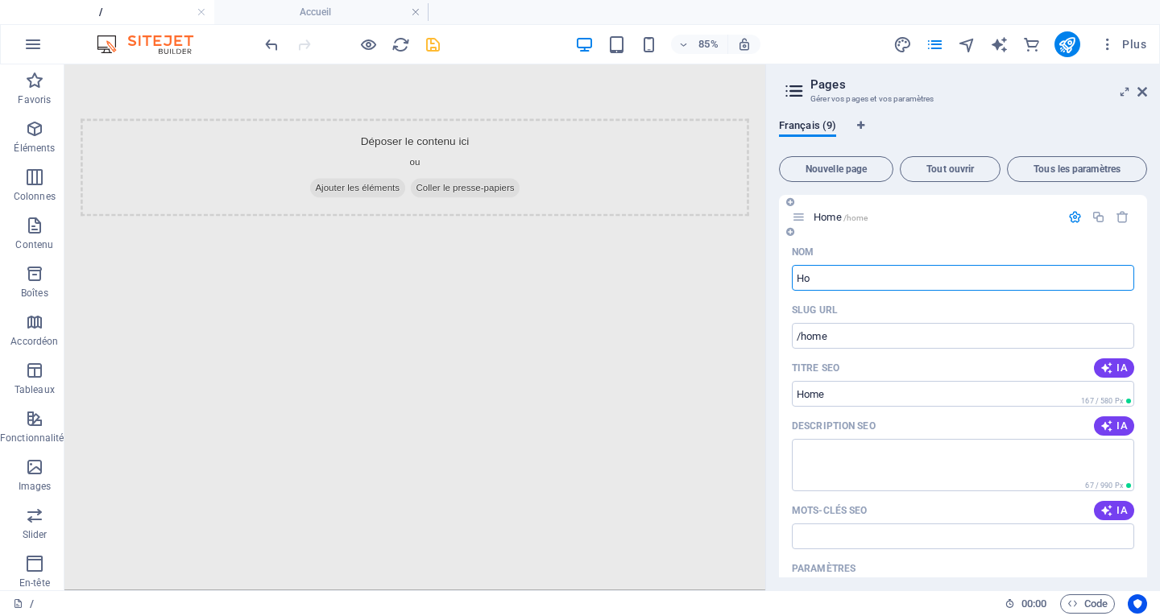
type input "H"
type input "/hom"
type input "Hom"
type input "/"
type input "Accueil"
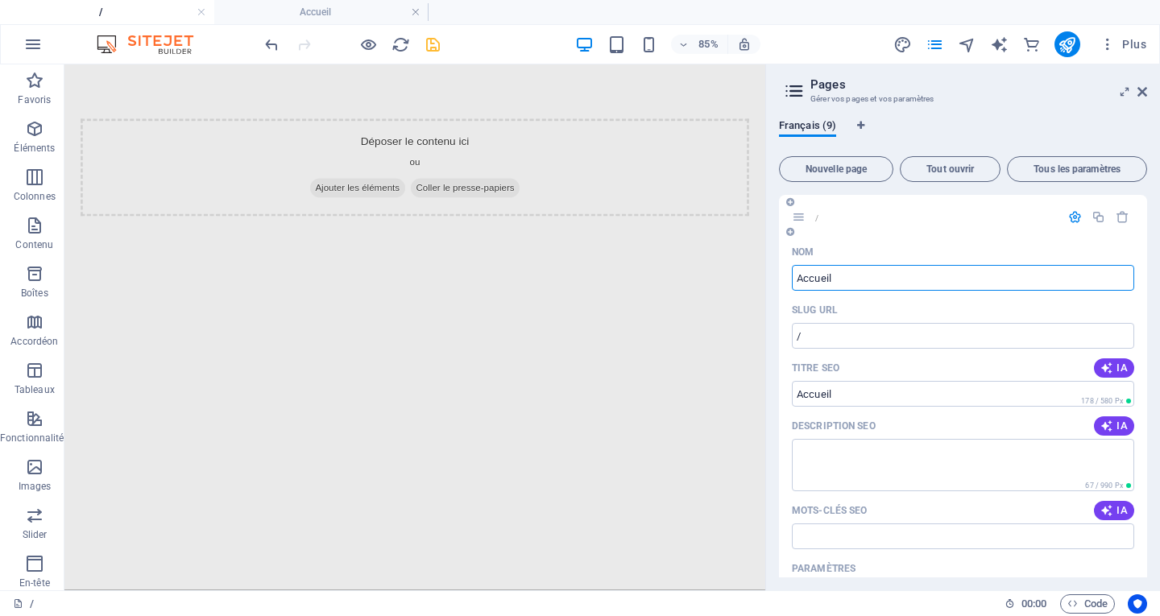
type input "/accueil"
type input "Accueil"
click at [1075, 217] on icon "button" at bounding box center [1075, 217] width 14 height 14
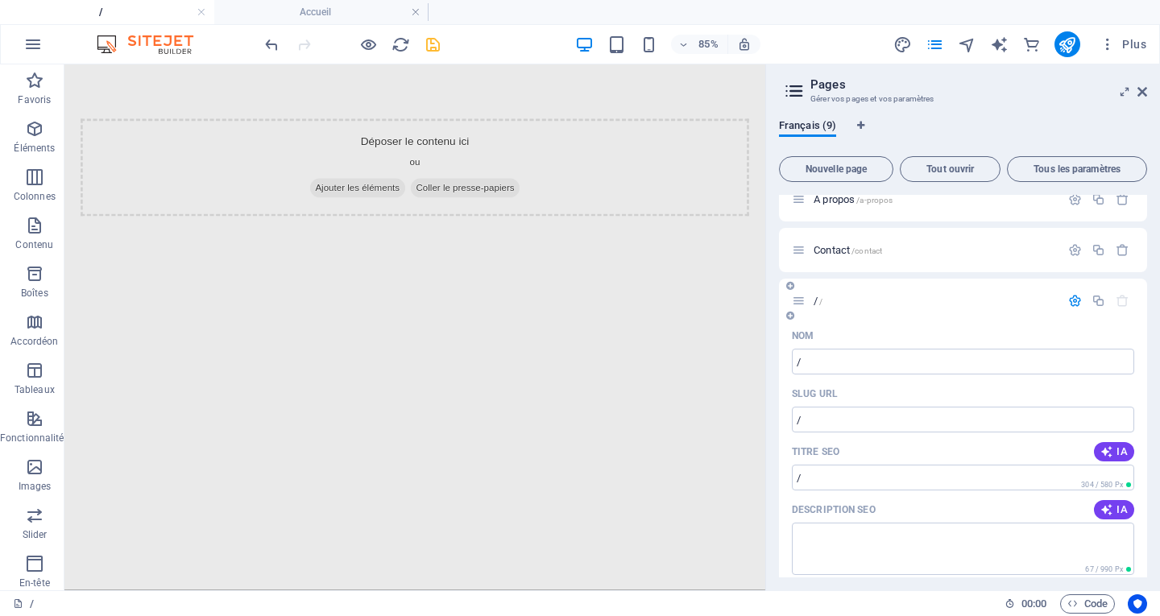
click at [1080, 299] on button "button" at bounding box center [1074, 301] width 23 height 14
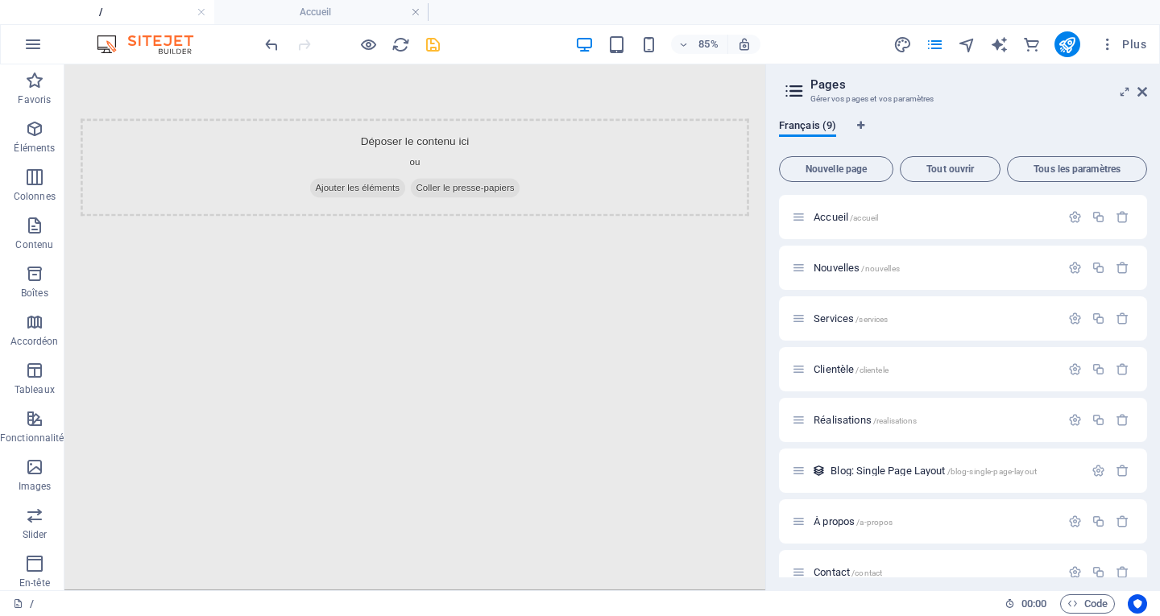
click at [1147, 89] on aside "Pages Gérer vos pages et vos paramètres Français (9) Nouvelle page Tout ouvrir …" at bounding box center [962, 327] width 395 height 526
click at [1143, 89] on icon at bounding box center [1142, 91] width 10 height 13
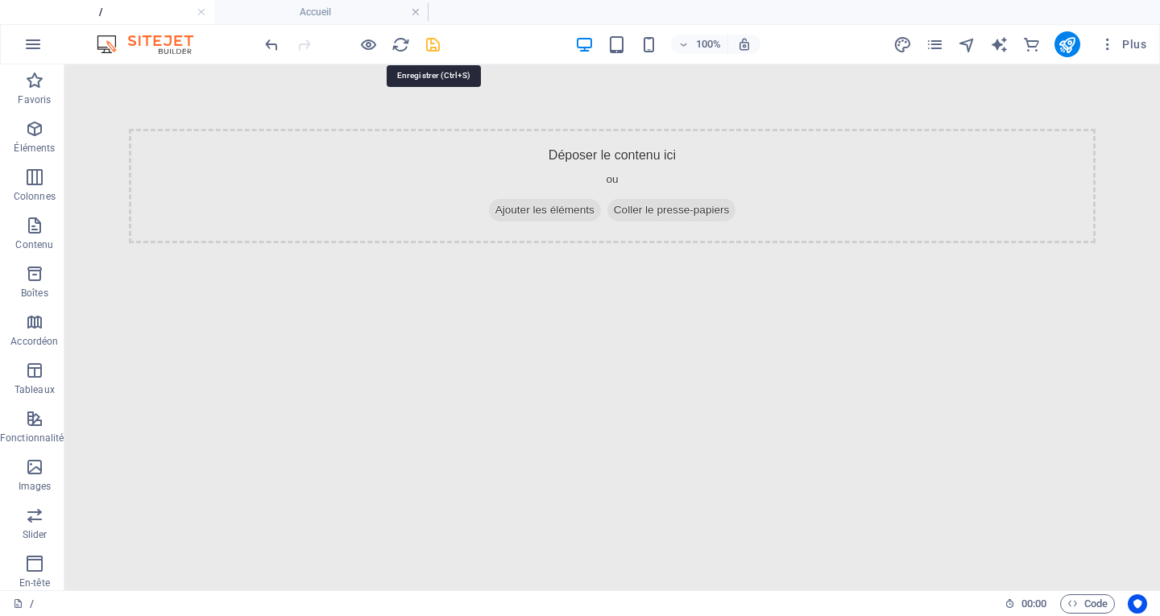
click at [432, 44] on icon "save" at bounding box center [433, 44] width 19 height 19
click at [329, 21] on li "Accueil" at bounding box center [321, 12] width 214 height 24
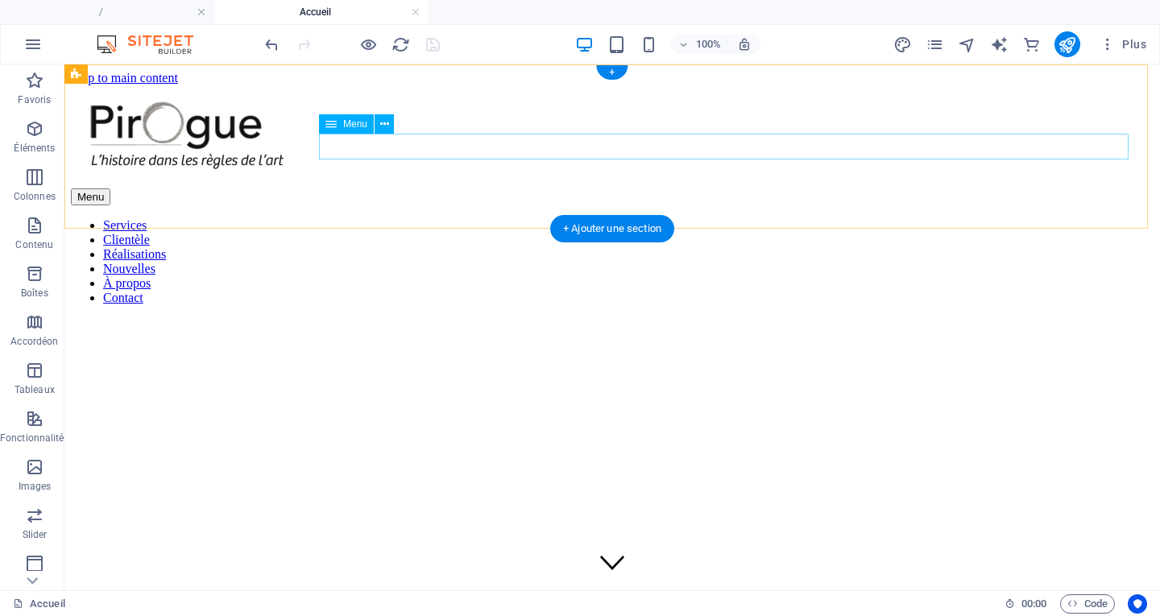
click at [519, 218] on nav "Services Clientèle Réalisations Nouvelles À propos Contact" at bounding box center [612, 261] width 1082 height 87
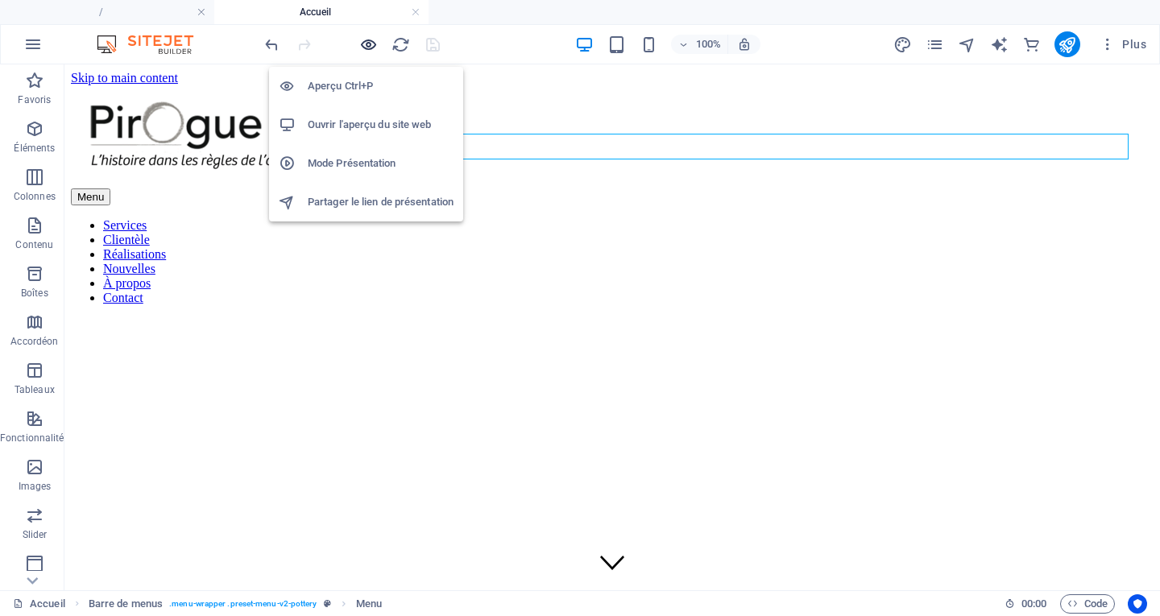
click at [363, 41] on icon "button" at bounding box center [368, 44] width 19 height 19
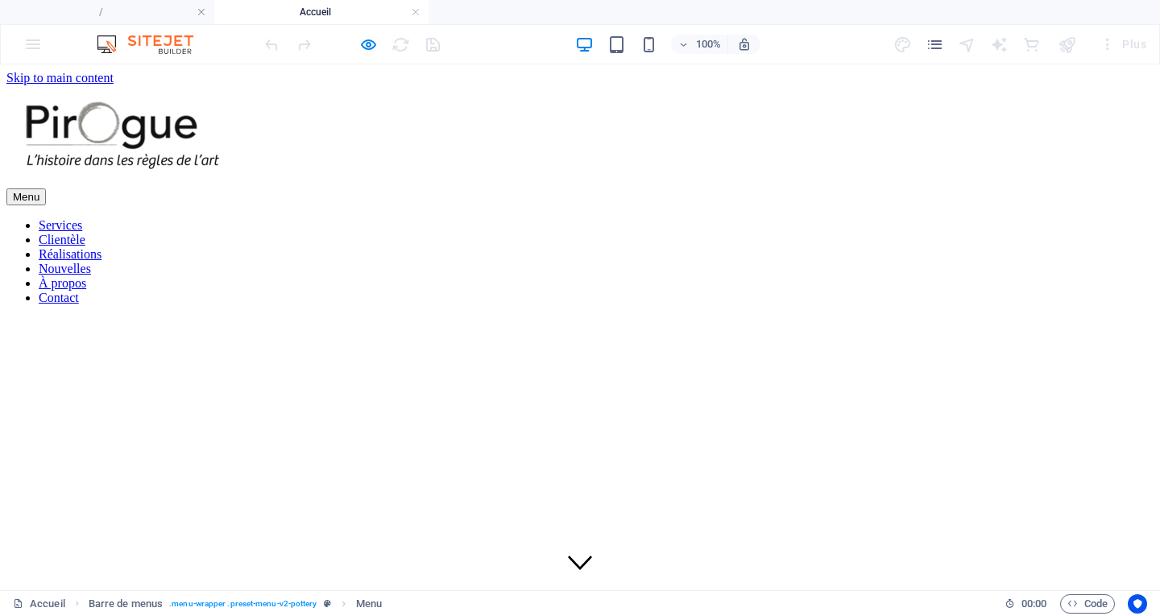
click at [82, 218] on link "Services" at bounding box center [60, 225] width 43 height 14
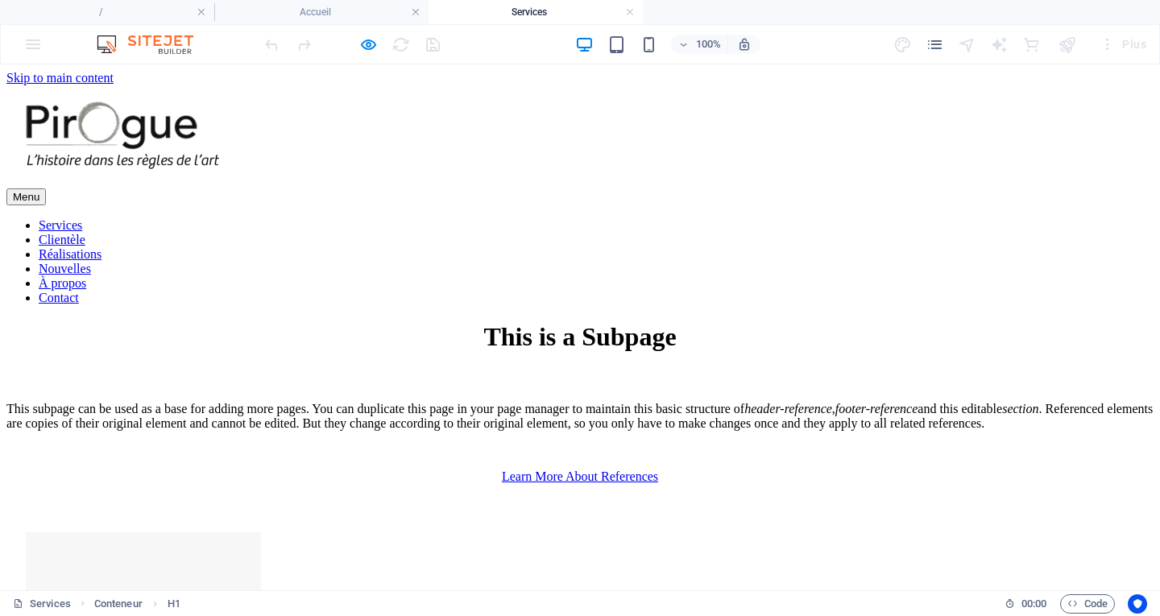
click at [635, 218] on nav "Services Clientèle Réalisations Nouvelles À propos Contact" at bounding box center [579, 261] width 1147 height 87
click at [743, 218] on nav "Services Clientèle Réalisations Nouvelles À propos Contact" at bounding box center [579, 261] width 1147 height 87
click at [857, 218] on nav "Services Clientèle Réalisations Nouvelles À propos Contact" at bounding box center [579, 261] width 1147 height 87
click at [977, 218] on nav "Services Clientèle Réalisations Nouvelles À propos Contact" at bounding box center [579, 261] width 1147 height 87
click at [1077, 218] on nav "Services Clientèle Réalisations Nouvelles À propos Contact" at bounding box center [579, 261] width 1147 height 87
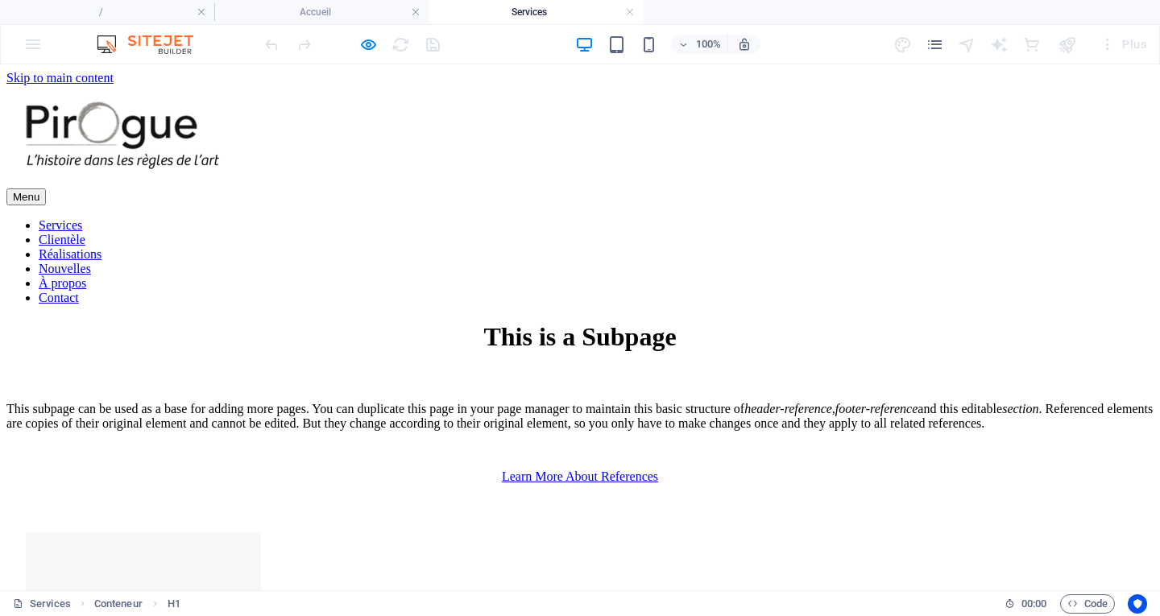
click at [162, 140] on div at bounding box center [579, 136] width 1147 height 103
click at [321, 15] on h4 "Accueil" at bounding box center [321, 12] width 214 height 18
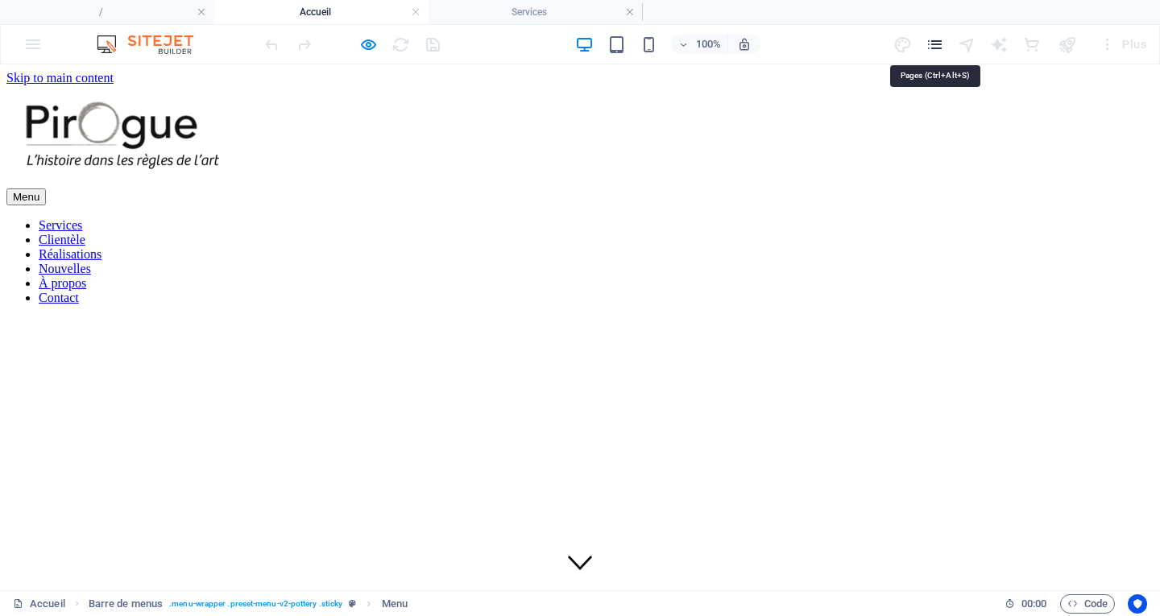
click at [936, 45] on icon "pages" at bounding box center [934, 44] width 19 height 19
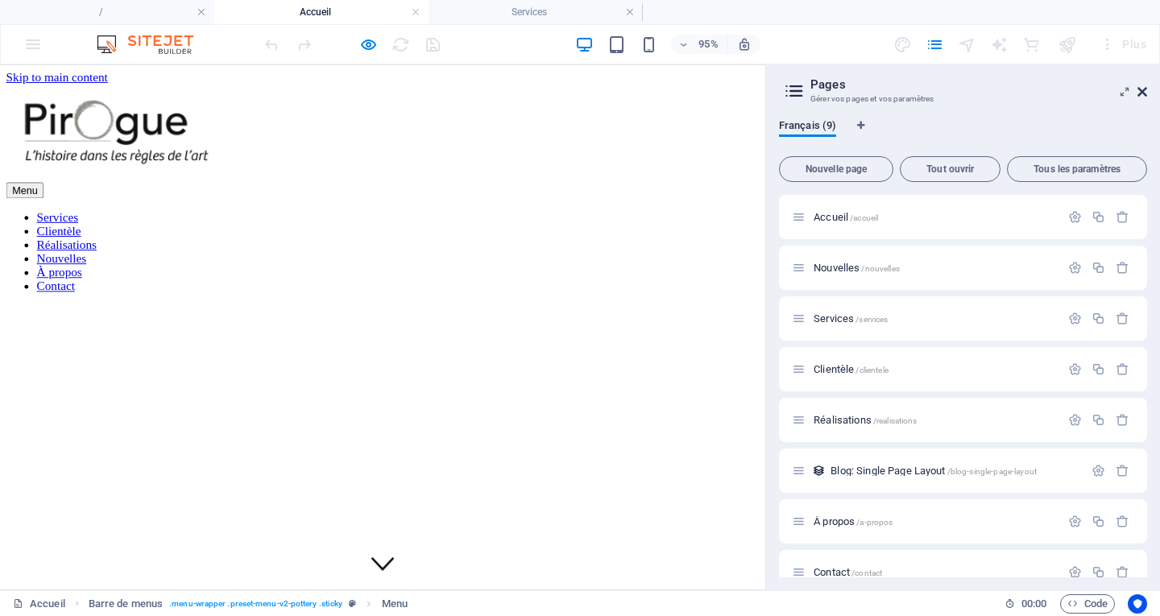
click at [1144, 92] on icon at bounding box center [1142, 91] width 10 height 13
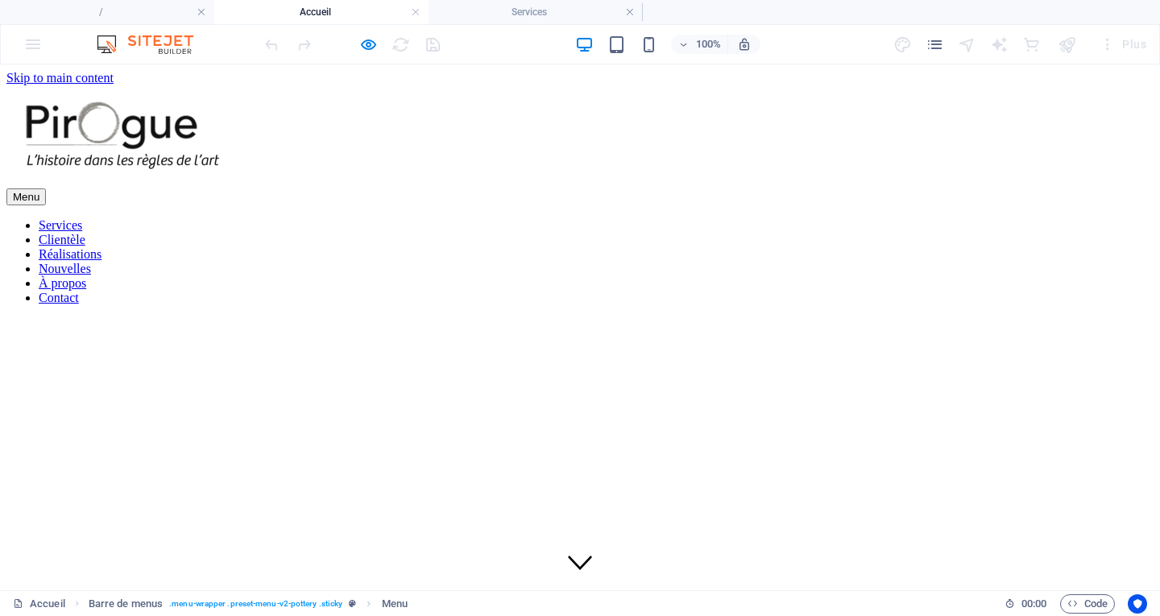
click at [82, 218] on link "Services" at bounding box center [60, 225] width 43 height 14
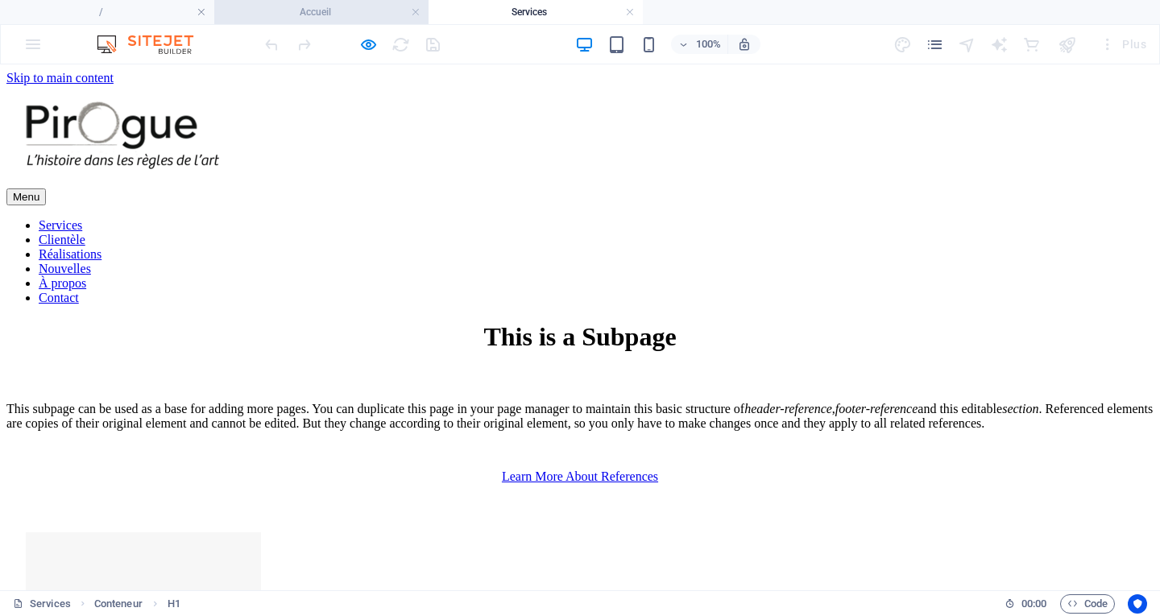
click at [349, 9] on h4 "Accueil" at bounding box center [321, 12] width 214 height 18
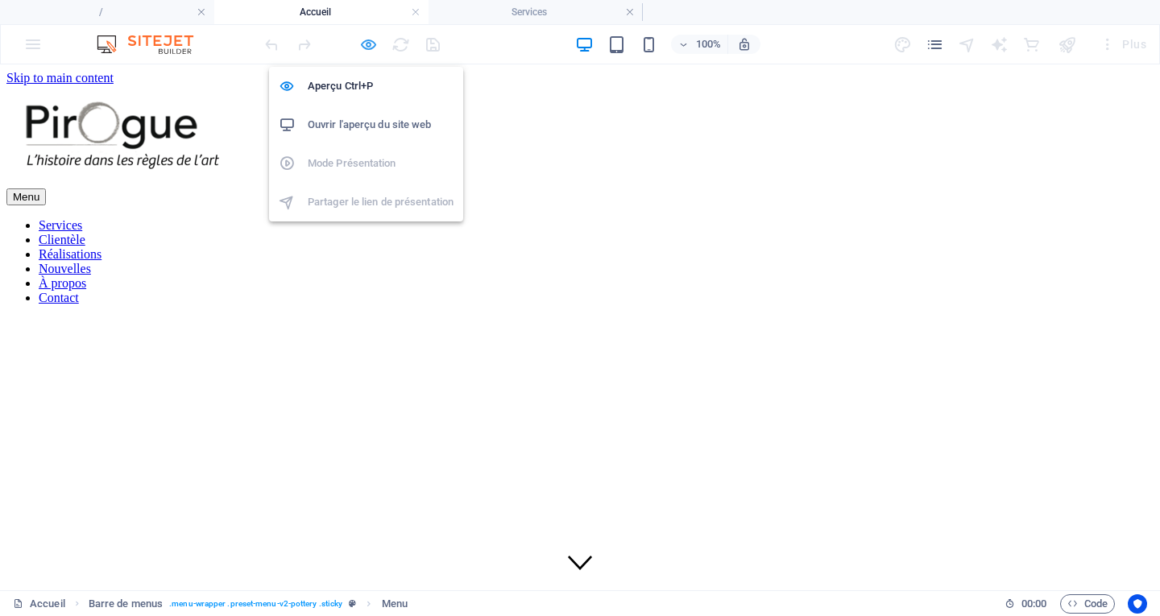
click at [368, 51] on icon "button" at bounding box center [368, 44] width 19 height 19
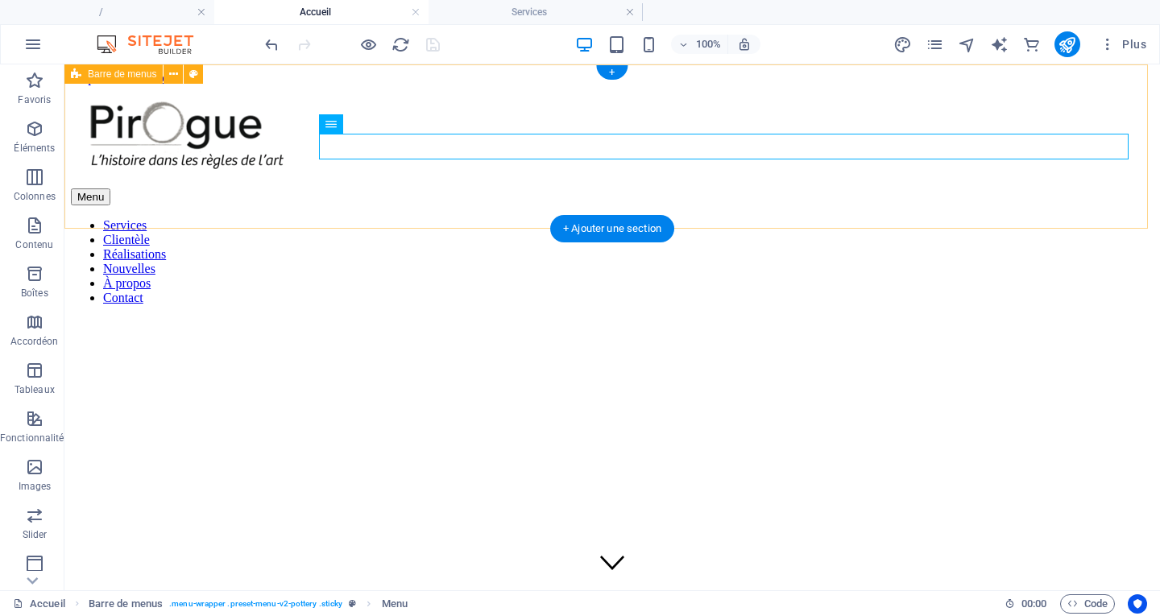
click at [820, 196] on div "Menu Services Clientèle Réalisations Nouvelles À propos Contact" at bounding box center [612, 195] width 1082 height 220
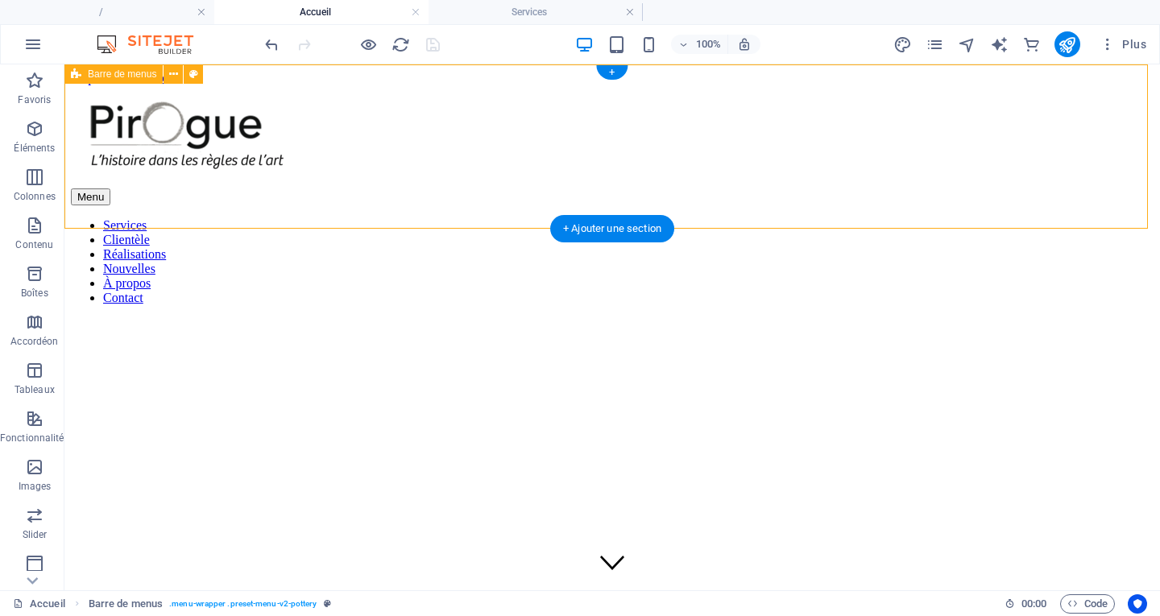
click at [787, 159] on div "Menu Services Clientèle Réalisations Nouvelles À propos Contact" at bounding box center [612, 195] width 1082 height 220
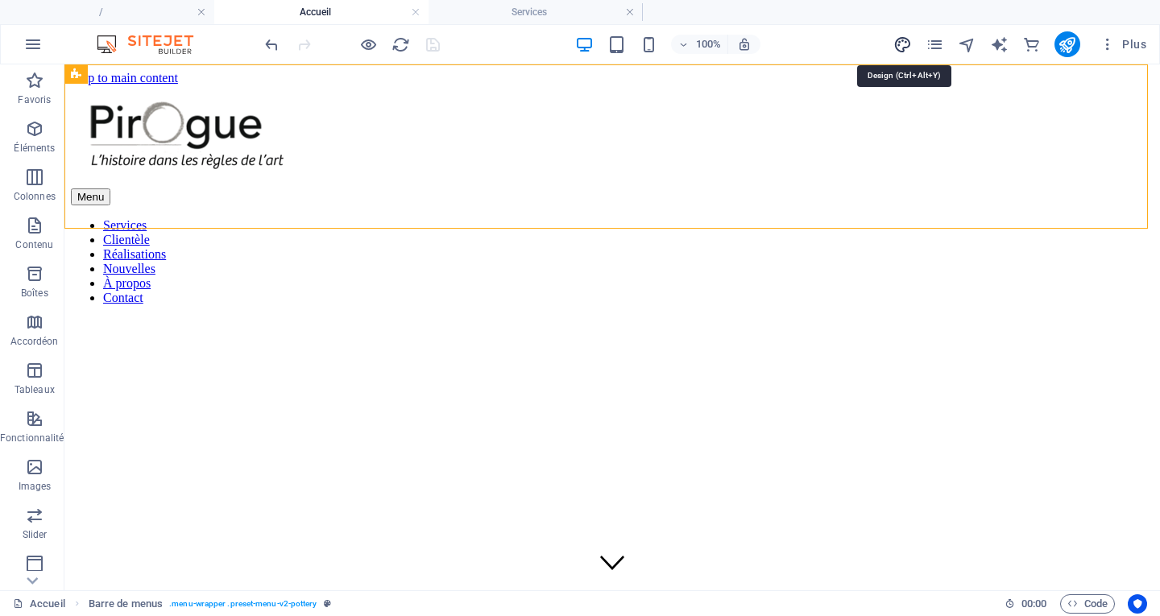
click at [904, 48] on icon "design" at bounding box center [902, 44] width 19 height 19
select select "px"
select select "300"
select select "px"
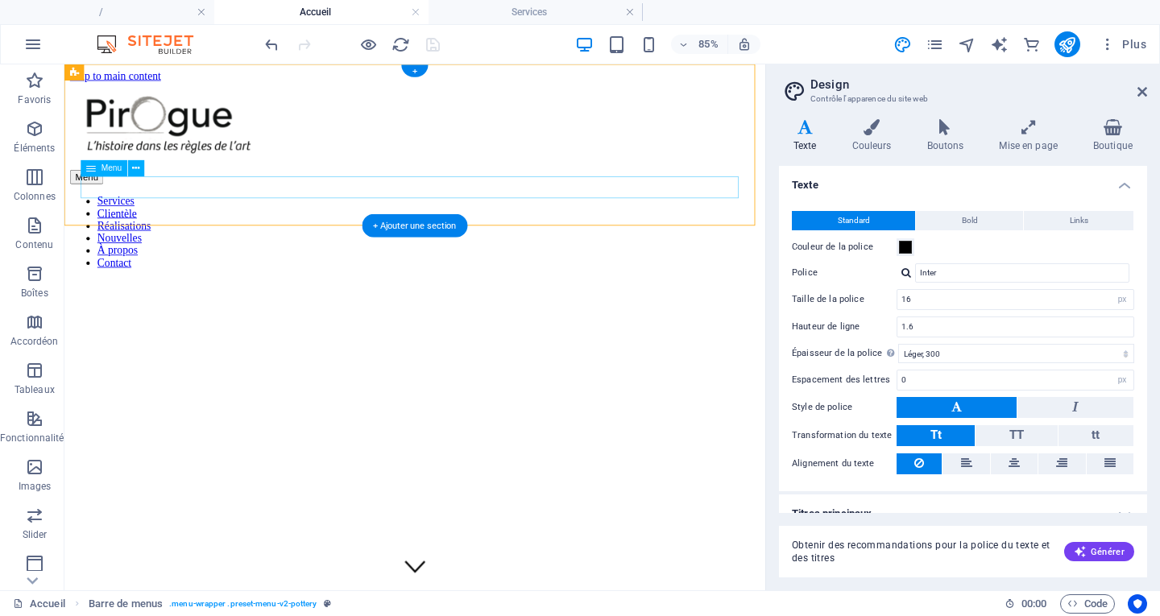
click at [364, 218] on nav "Services Clientèle Réalisations Nouvelles À propos Contact" at bounding box center [477, 261] width 812 height 87
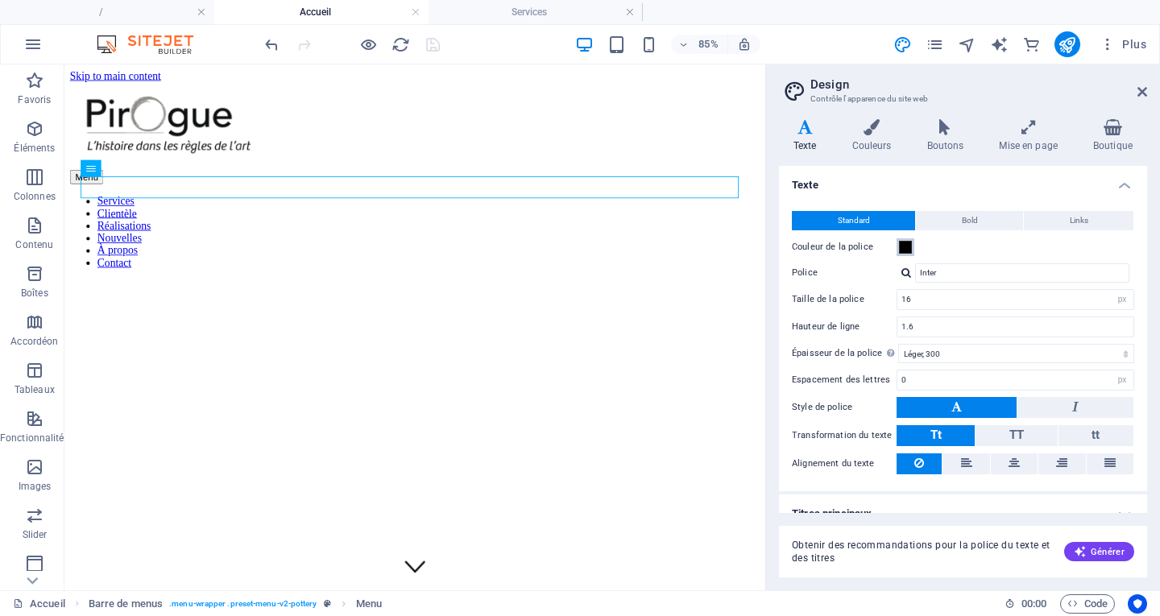
click at [905, 250] on span at bounding box center [905, 247] width 13 height 13
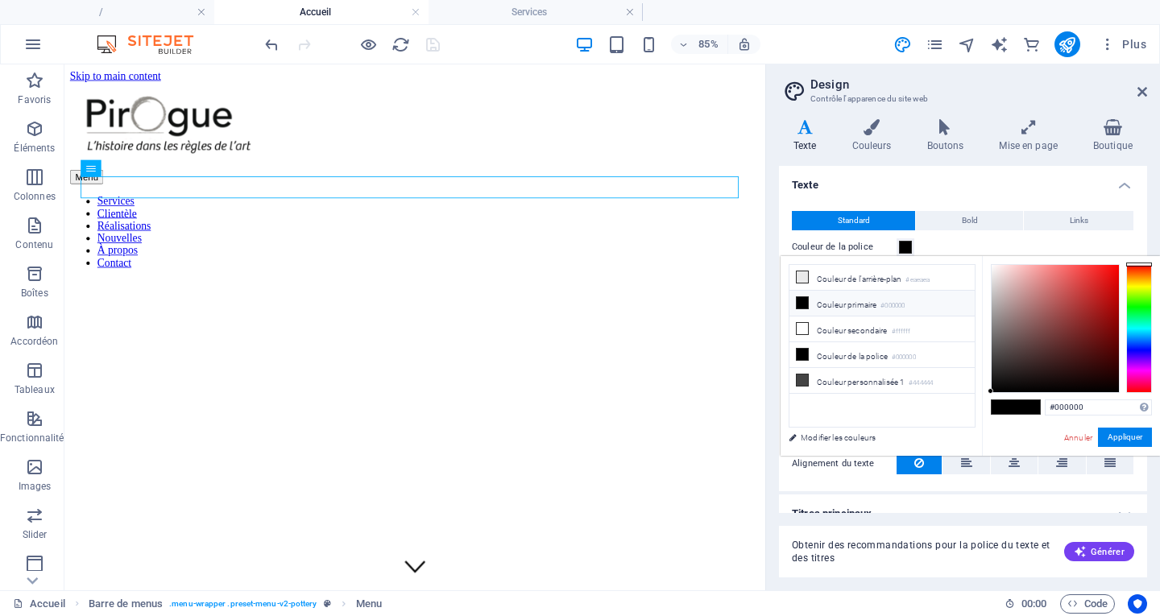
click at [1116, 186] on h4 "Texte" at bounding box center [963, 180] width 368 height 29
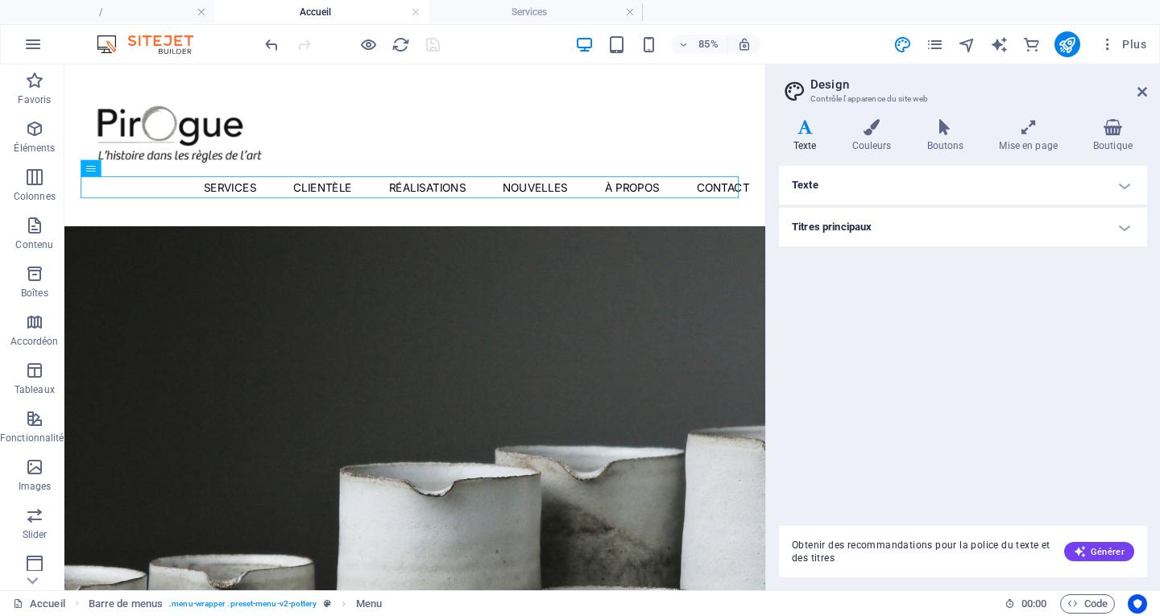
click at [815, 136] on h4 "Texte" at bounding box center [808, 136] width 59 height 34
click at [1124, 183] on h4 "Texte" at bounding box center [963, 185] width 368 height 39
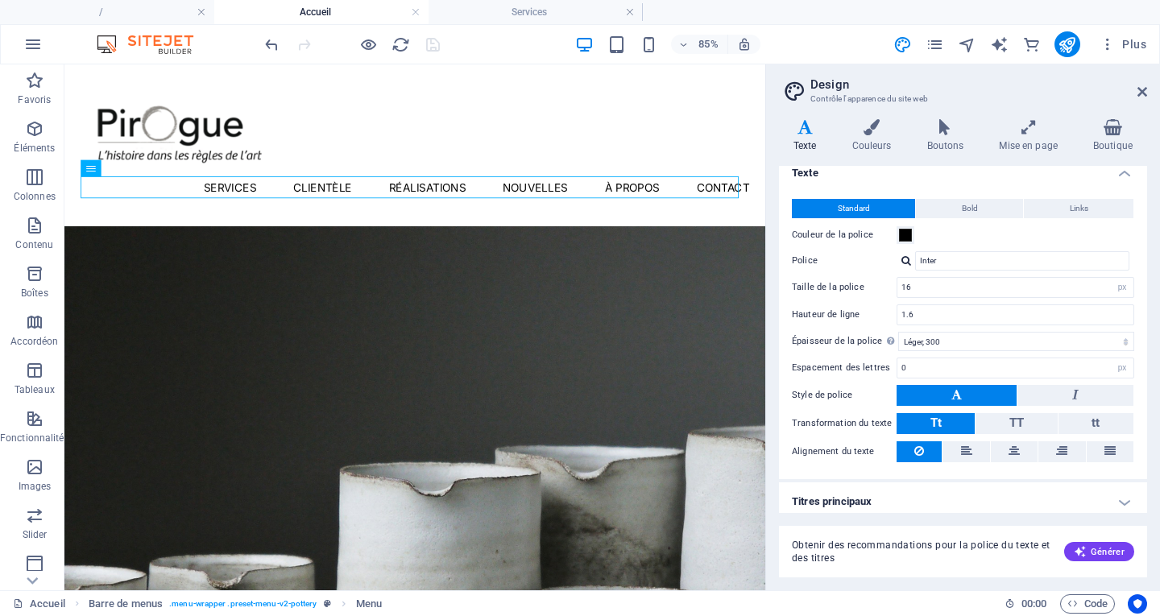
scroll to position [19, 0]
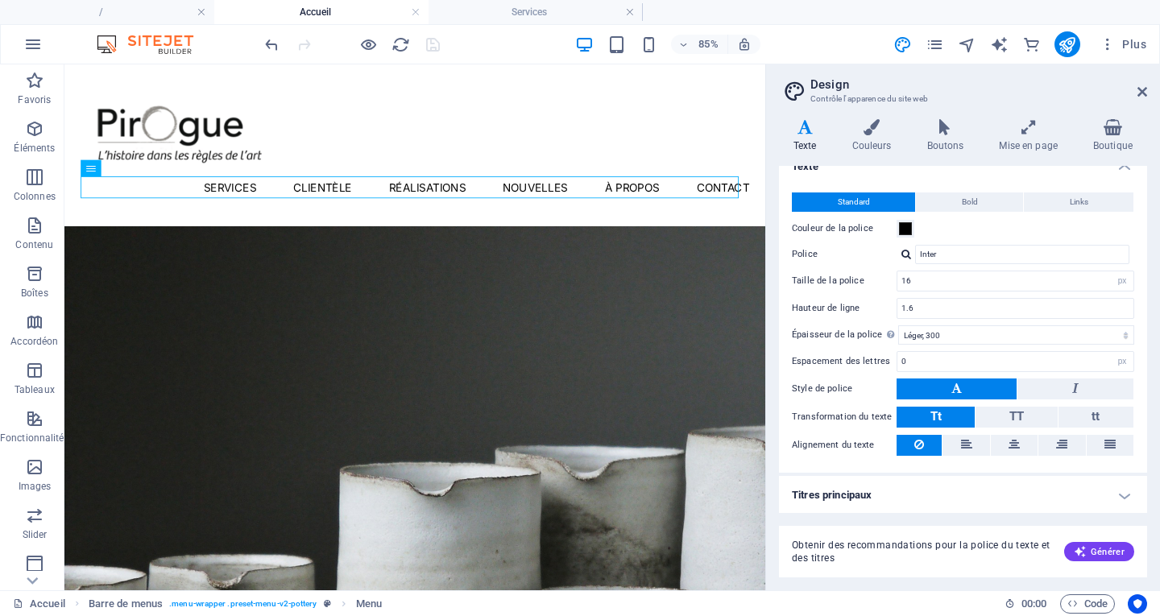
click at [1115, 492] on h4 "Titres principaux" at bounding box center [963, 495] width 368 height 39
click at [1120, 493] on h4 "Titres principaux" at bounding box center [963, 490] width 368 height 29
click at [873, 490] on h4 "Titres principaux" at bounding box center [963, 495] width 368 height 39
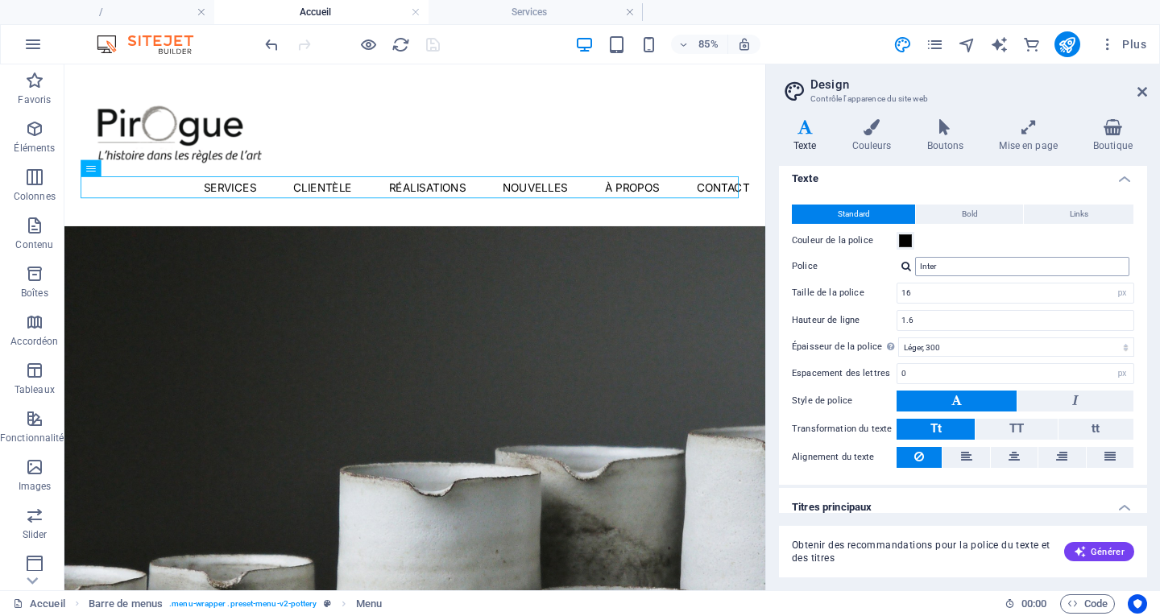
scroll to position [0, 0]
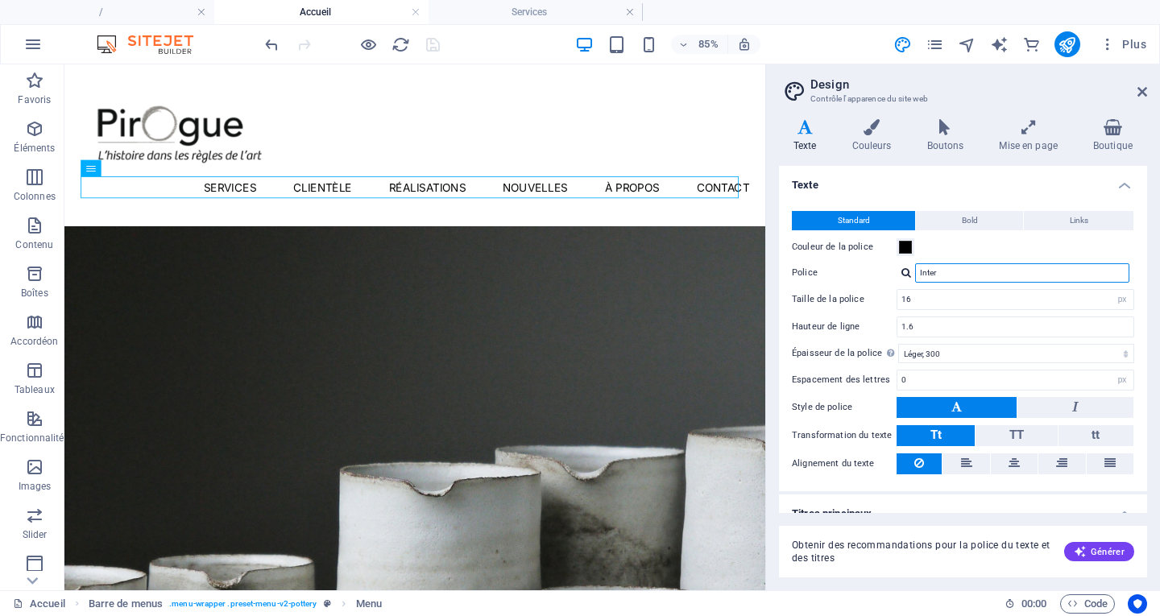
click at [955, 271] on input "Inter" at bounding box center [1022, 272] width 214 height 19
click at [804, 275] on label "Police" at bounding box center [844, 272] width 105 height 19
click at [915, 275] on input "Inter" at bounding box center [1022, 272] width 214 height 19
click at [906, 275] on div at bounding box center [906, 272] width 10 height 10
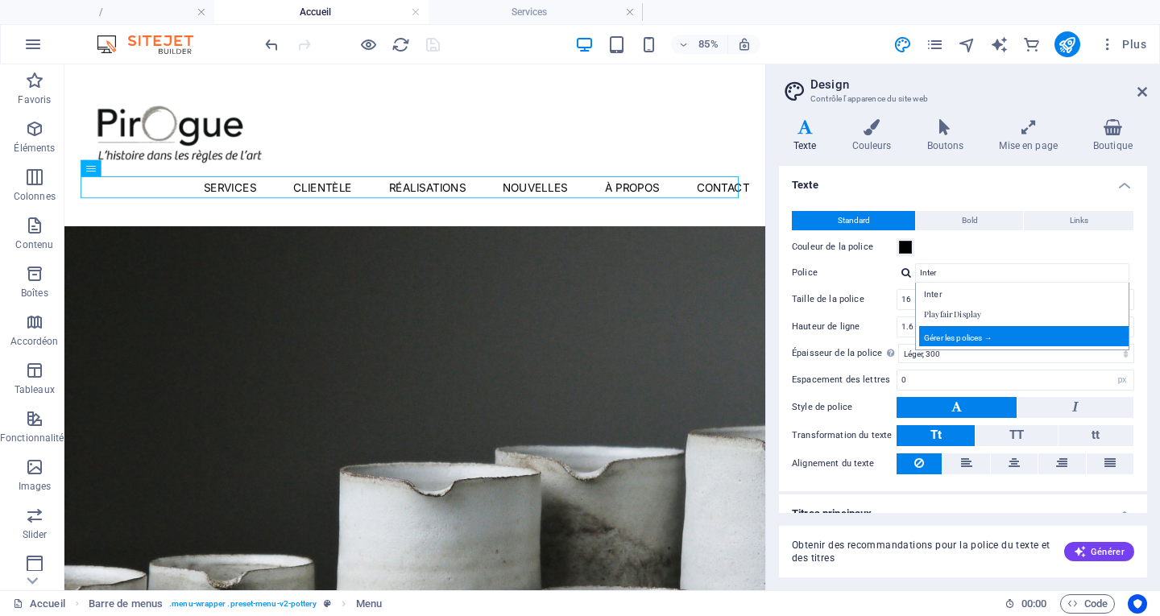
click at [990, 333] on div "Gérer les polices →" at bounding box center [1025, 336] width 213 height 20
select select "popularity"
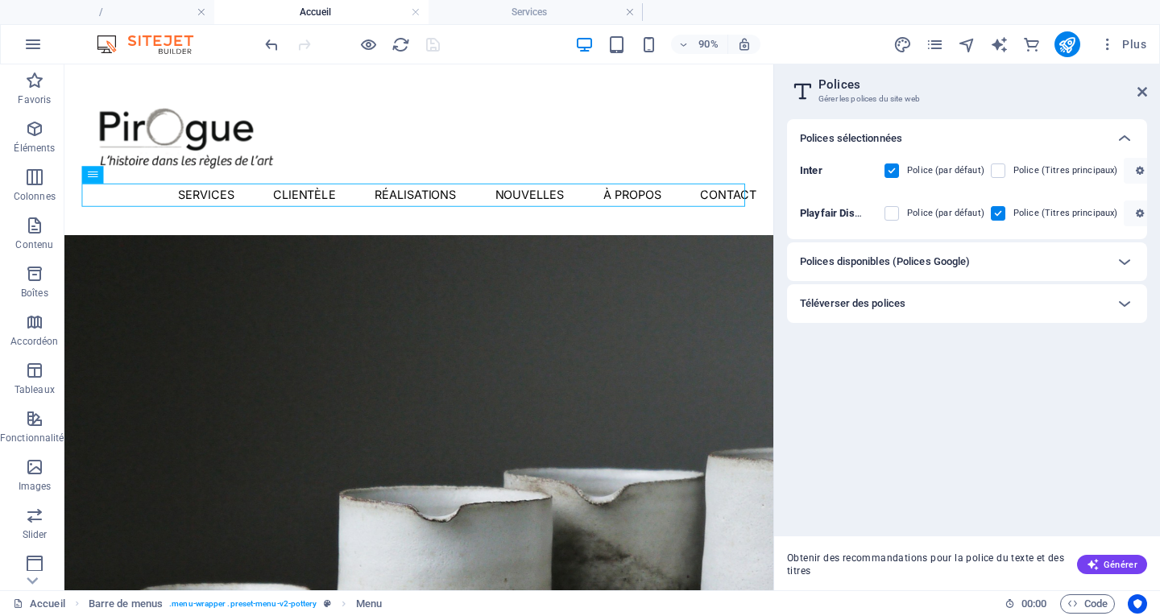
click at [1097, 264] on div "Polices disponibles (Polices Google)" at bounding box center [952, 261] width 305 height 19
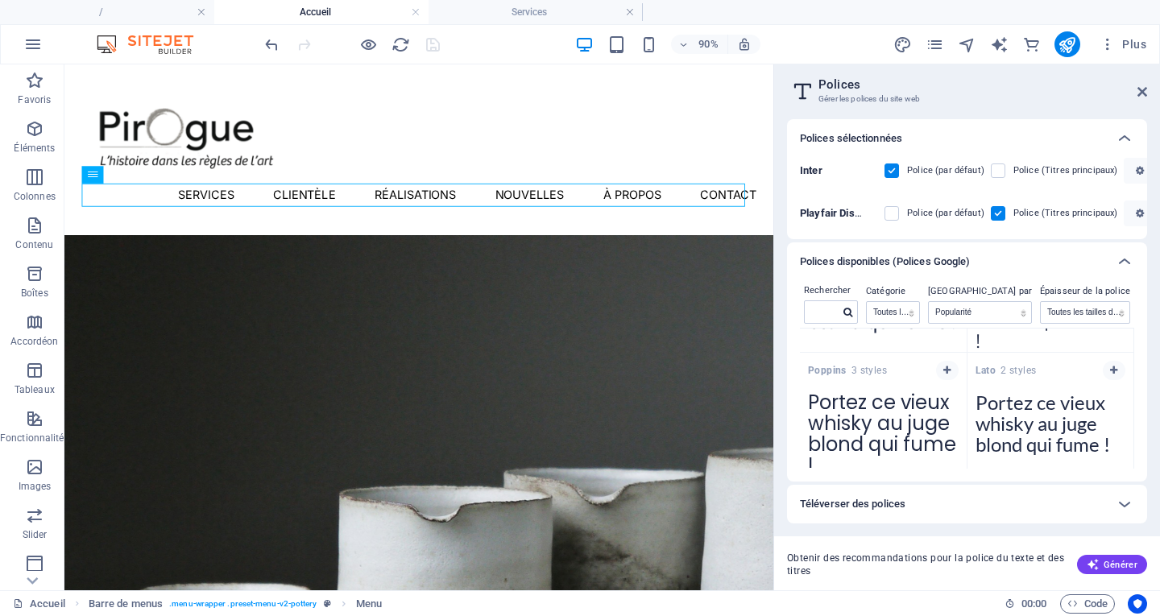
scroll to position [242, 0]
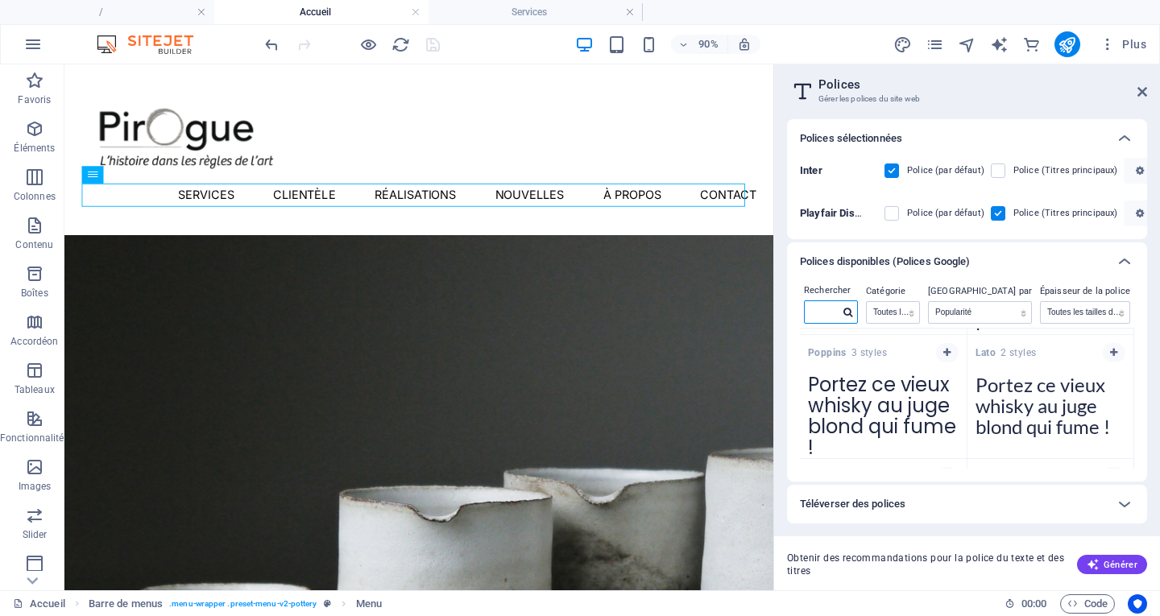
click at [834, 315] on input "text" at bounding box center [821, 311] width 35 height 21
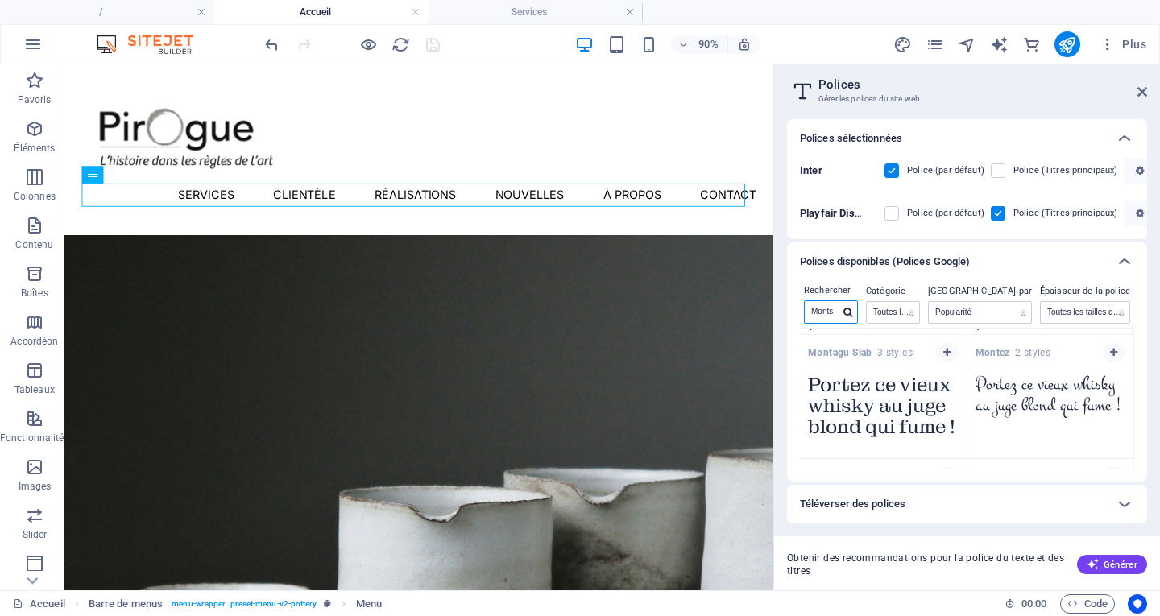
scroll to position [108, 0]
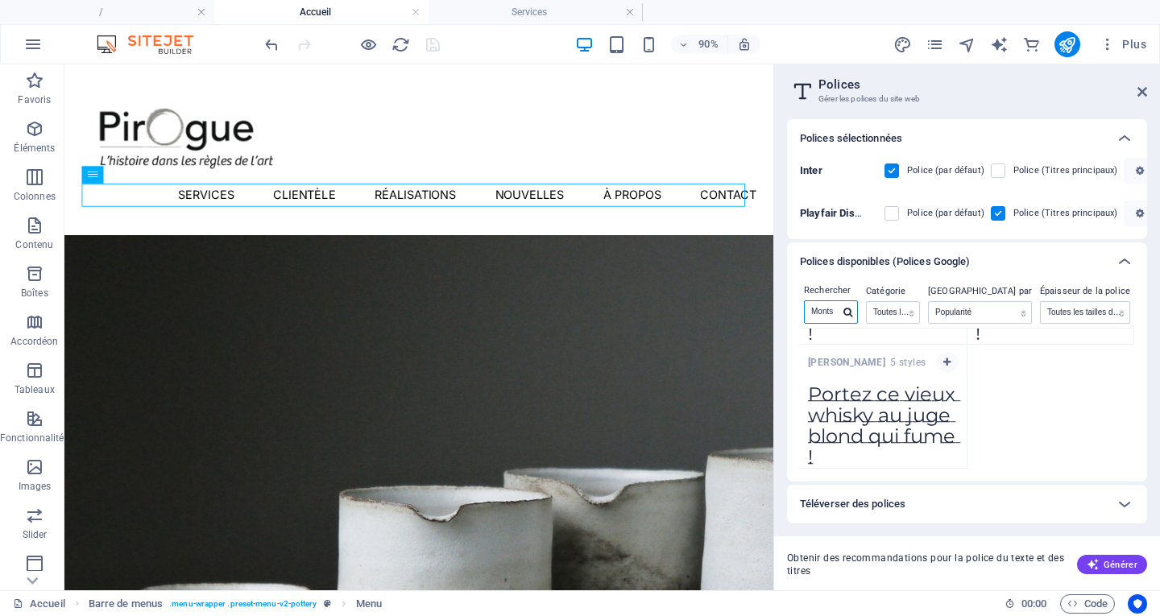
type input "Montserrat"
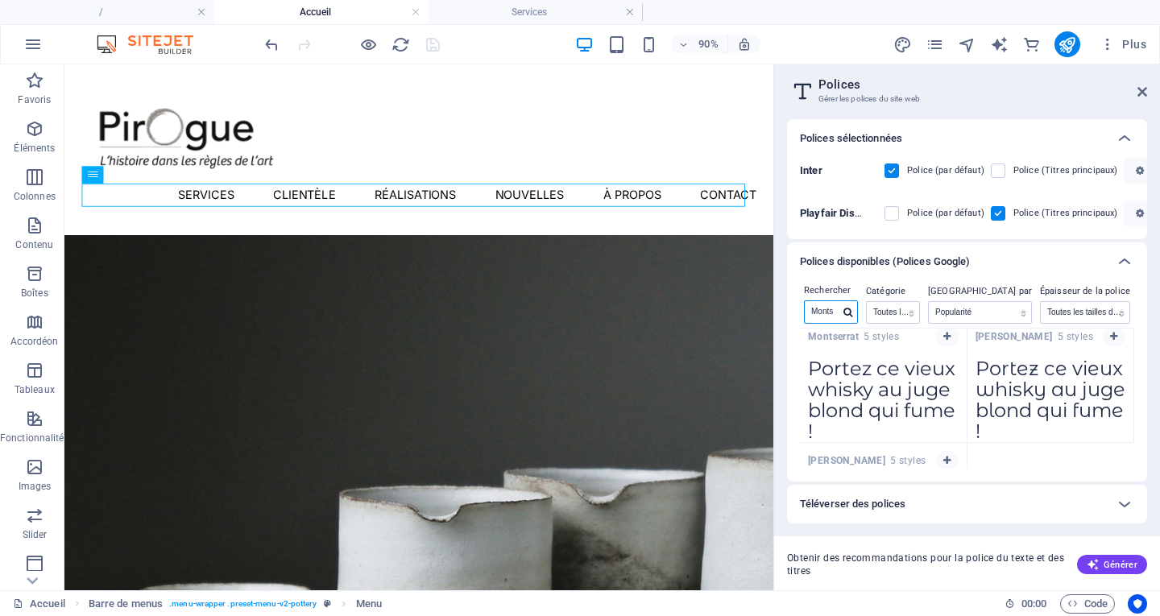
scroll to position [0, 0]
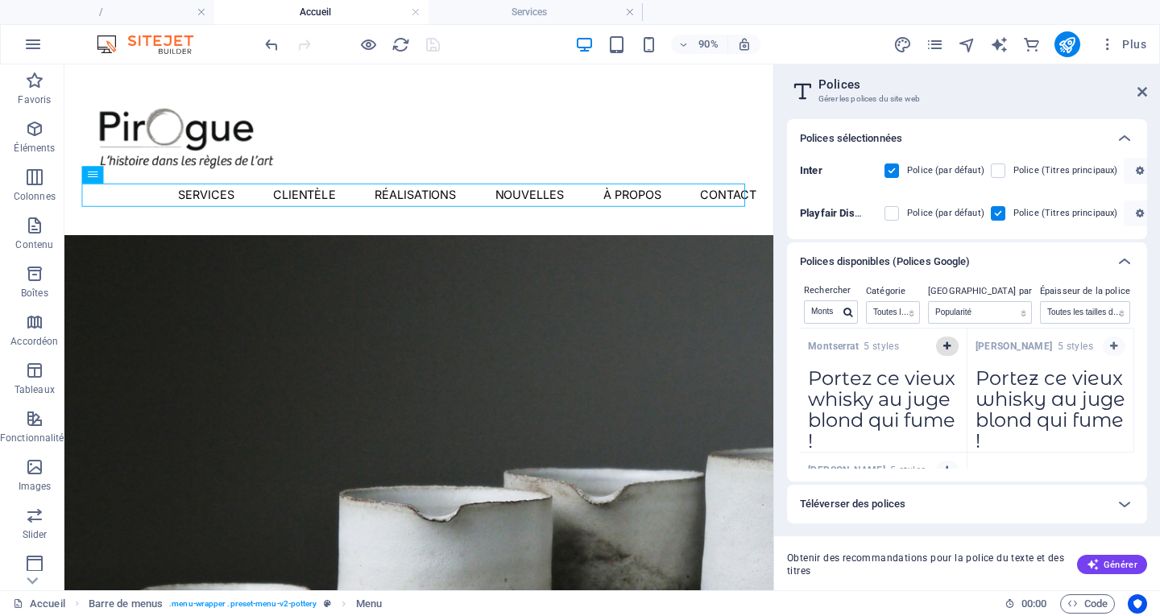
click at [946, 342] on icon "button" at bounding box center [946, 346] width 7 height 10
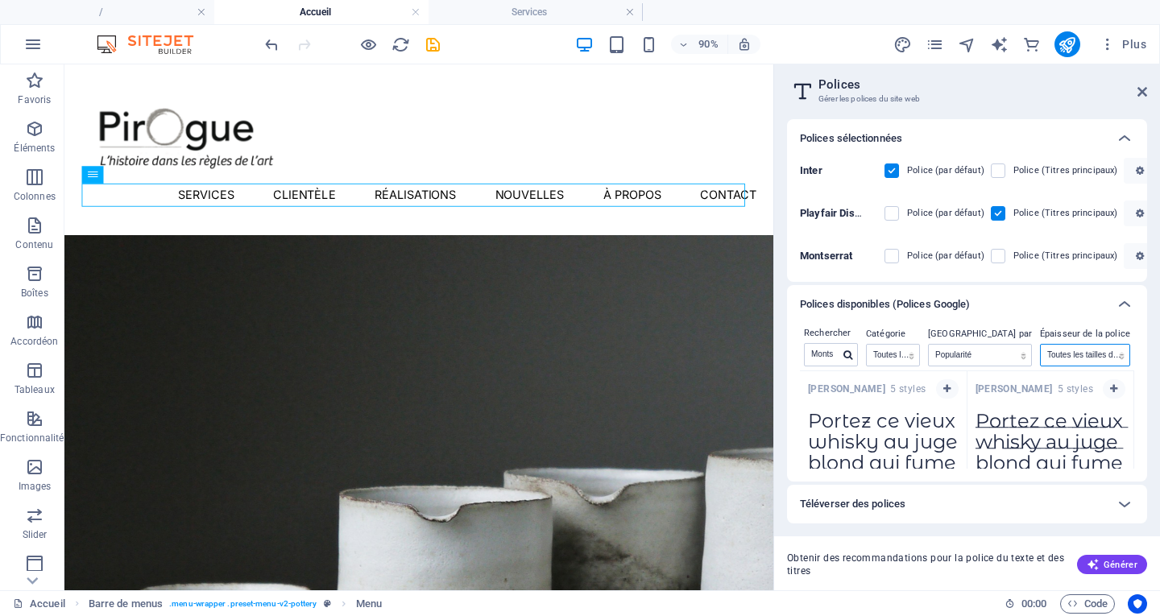
click at [1106, 351] on select "Toutes les tailles de police 100 100italic 200 200italic 300 300italic 500 500i…" at bounding box center [1084, 355] width 89 height 21
click at [888, 258] on label at bounding box center [891, 256] width 14 height 14
click at [0, 0] on input "checkbox" at bounding box center [0, 0] width 0 height 0
click at [999, 258] on label at bounding box center [997, 256] width 14 height 14
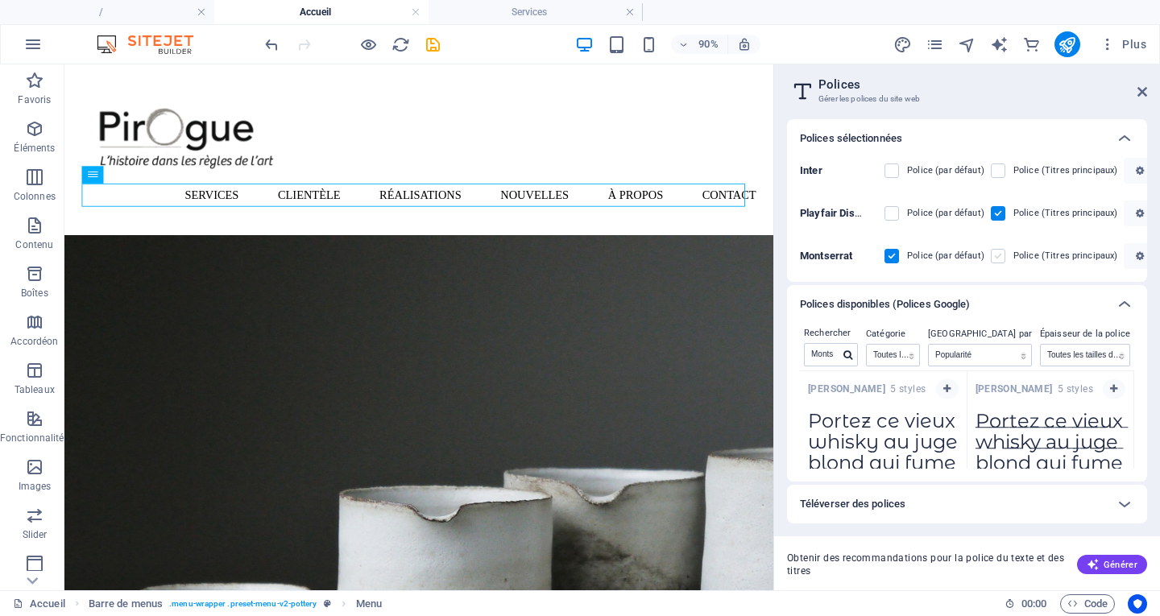
click at [0, 0] on input "checkbox" at bounding box center [0, 0] width 0 height 0
click at [352, 206] on nav "Services Clientèle Réalisations Nouvelles À propos Contact" at bounding box center [458, 209] width 749 height 26
click at [139, 175] on icon at bounding box center [141, 174] width 8 height 15
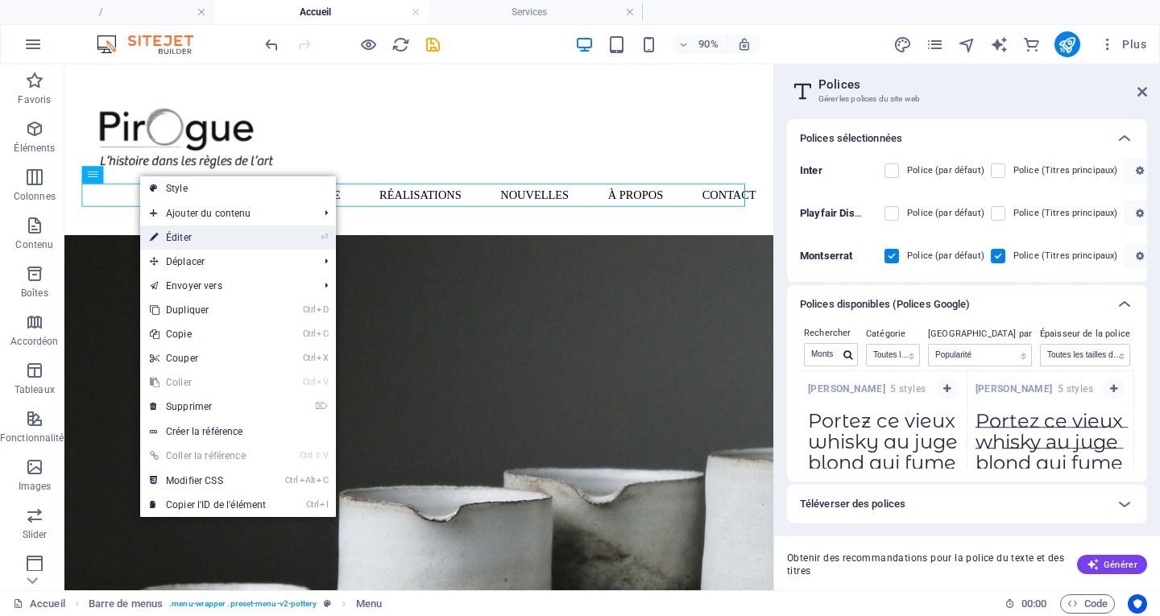
click at [185, 242] on link "⏎ Éditer" at bounding box center [207, 237] width 135 height 24
select select "2"
select select
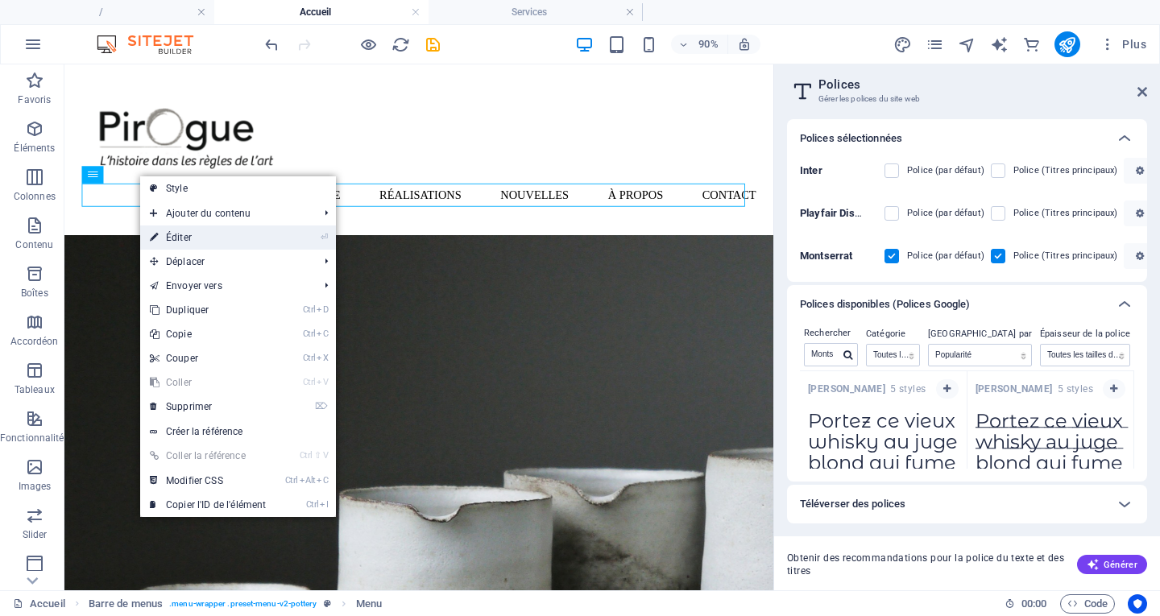
select select "1"
select select
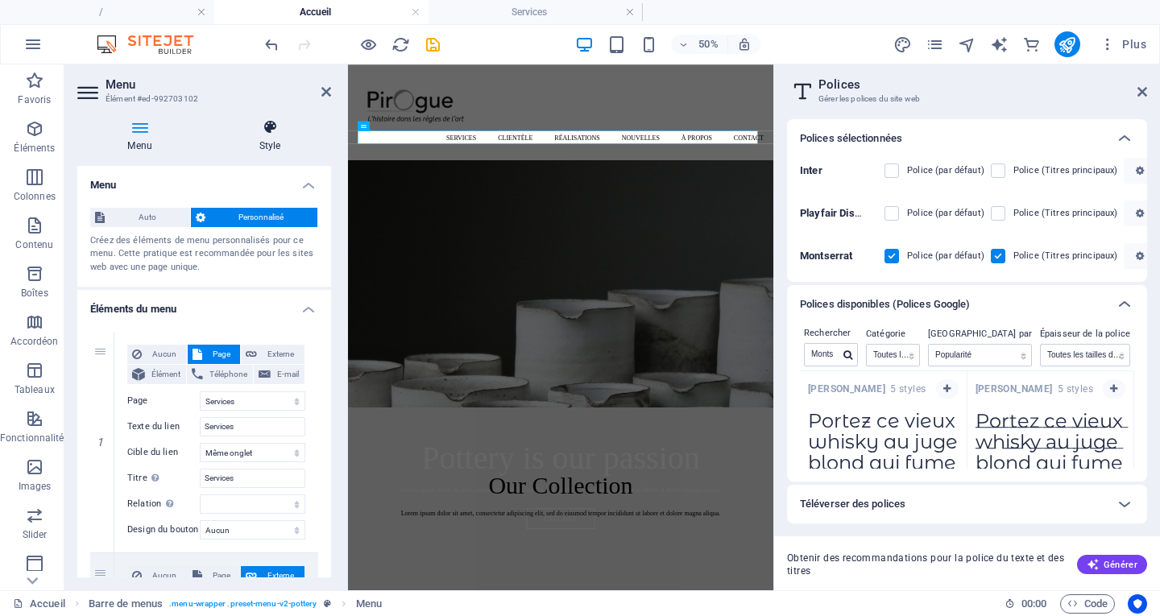
click at [270, 134] on icon at bounding box center [270, 127] width 122 height 16
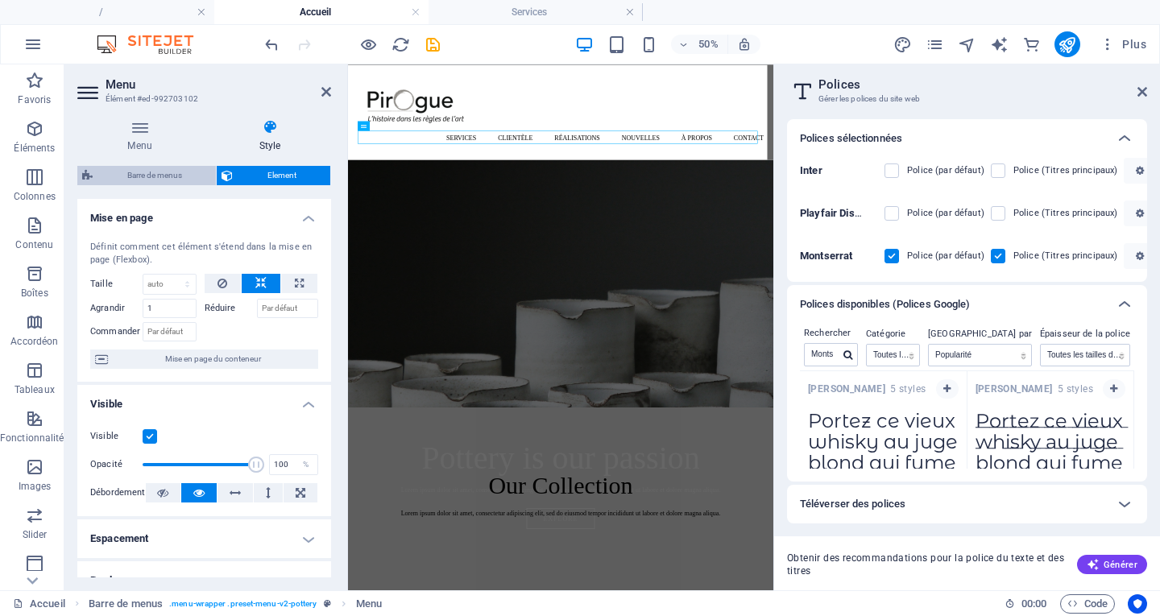
click at [164, 170] on span "Barre de menus" at bounding box center [154, 175] width 114 height 19
select select "rem"
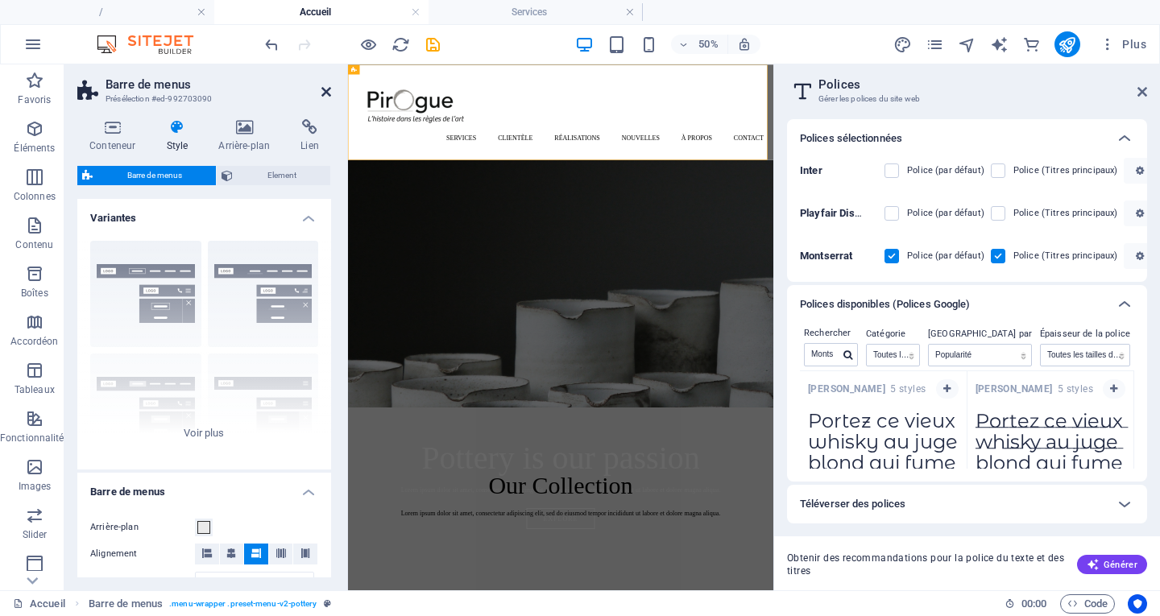
click at [322, 92] on icon at bounding box center [326, 91] width 10 height 13
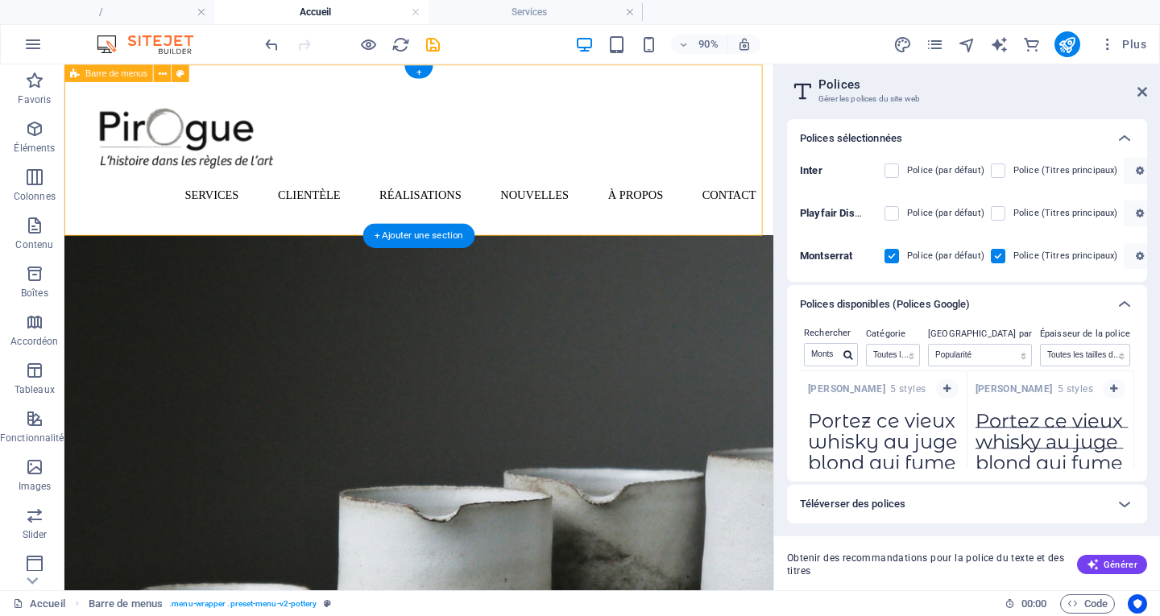
click at [364, 195] on div "Menu Services Clientèle Réalisations Nouvelles À propos Contact" at bounding box center [458, 159] width 788 height 190
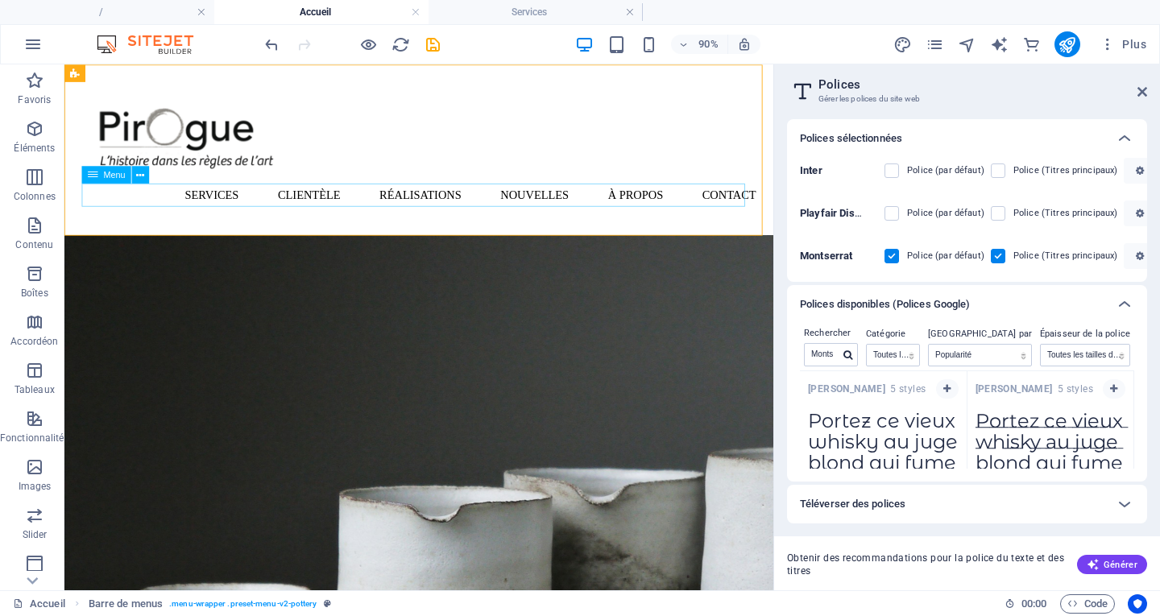
click at [95, 176] on icon at bounding box center [93, 175] width 10 height 18
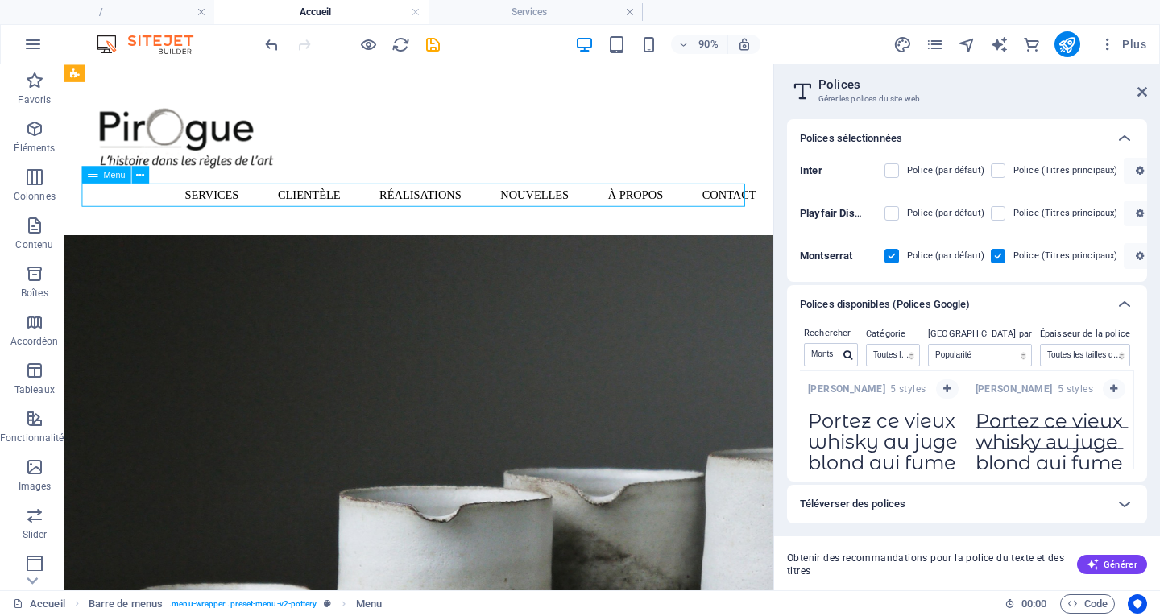
click at [92, 176] on icon at bounding box center [93, 175] width 10 height 18
click at [118, 206] on nav "Services Clientèle Réalisations Nouvelles À propos Contact" at bounding box center [458, 209] width 749 height 26
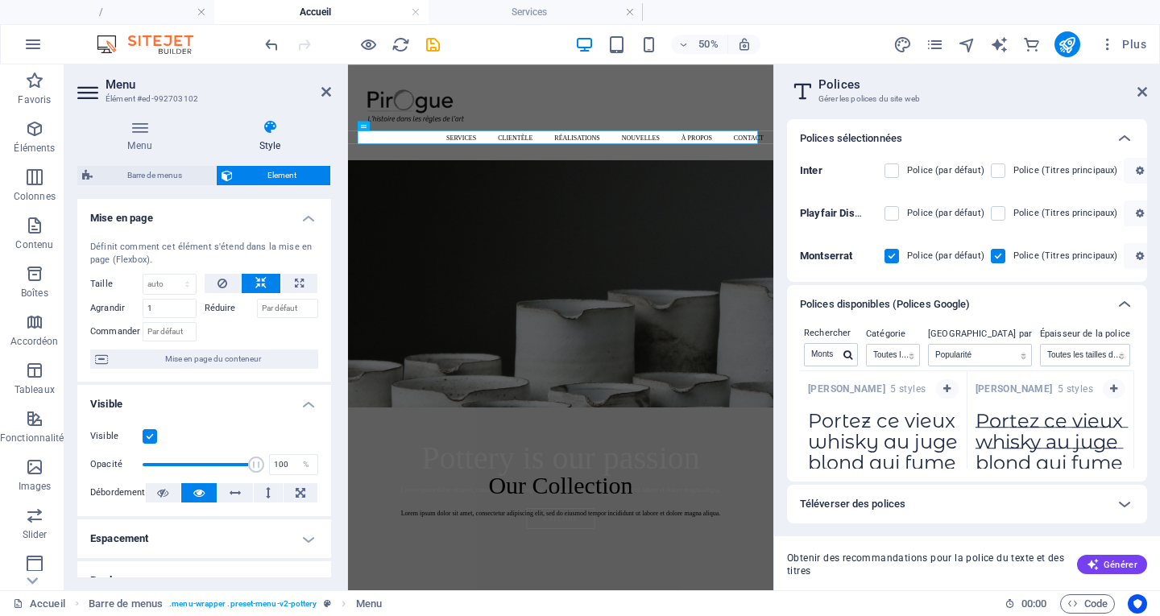
click at [1136, 90] on h2 "Polices" at bounding box center [982, 84] width 329 height 14
click at [1147, 94] on aside "Polices Gérer les polices du site web Polices sélectionnées Inter Police (par d…" at bounding box center [966, 327] width 387 height 526
click at [1145, 91] on icon at bounding box center [1142, 91] width 10 height 13
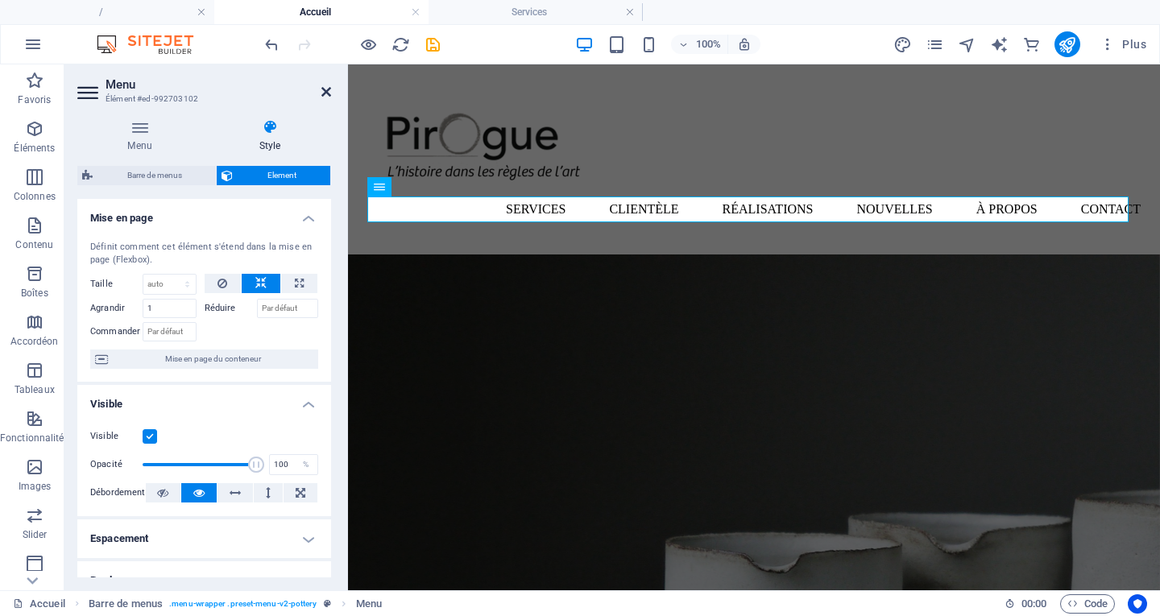
click at [327, 91] on icon at bounding box center [326, 91] width 10 height 13
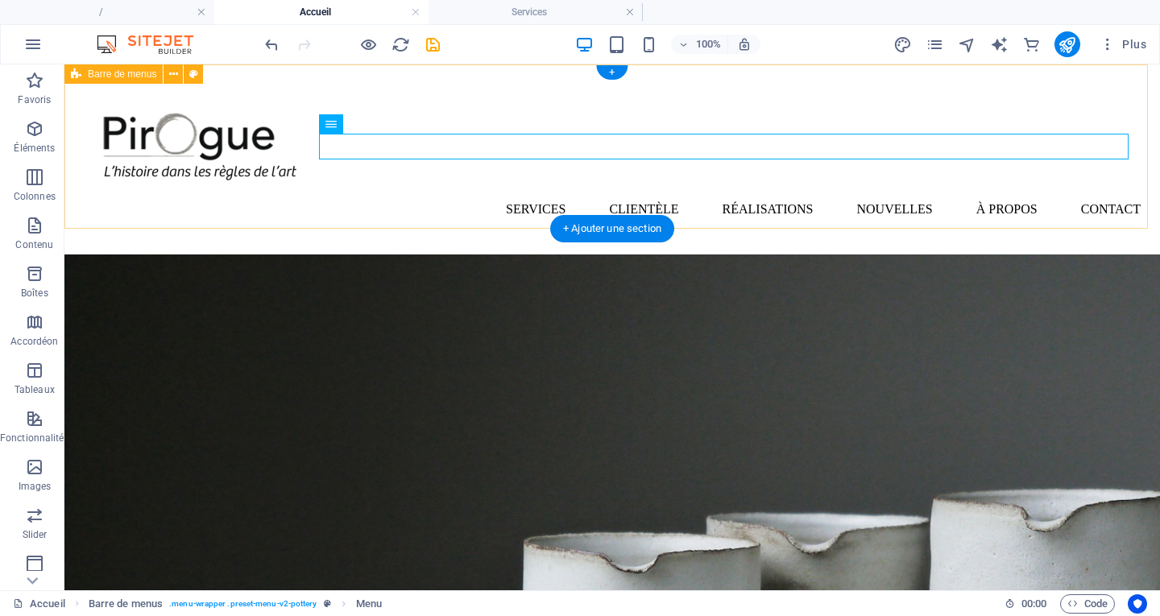
click at [494, 189] on div "Menu Services Clientèle Réalisations Nouvelles À propos Contact" at bounding box center [611, 159] width 1095 height 190
click at [747, 196] on nav "Services Clientèle Réalisations Nouvelles À propos Contact" at bounding box center [612, 209] width 1057 height 26
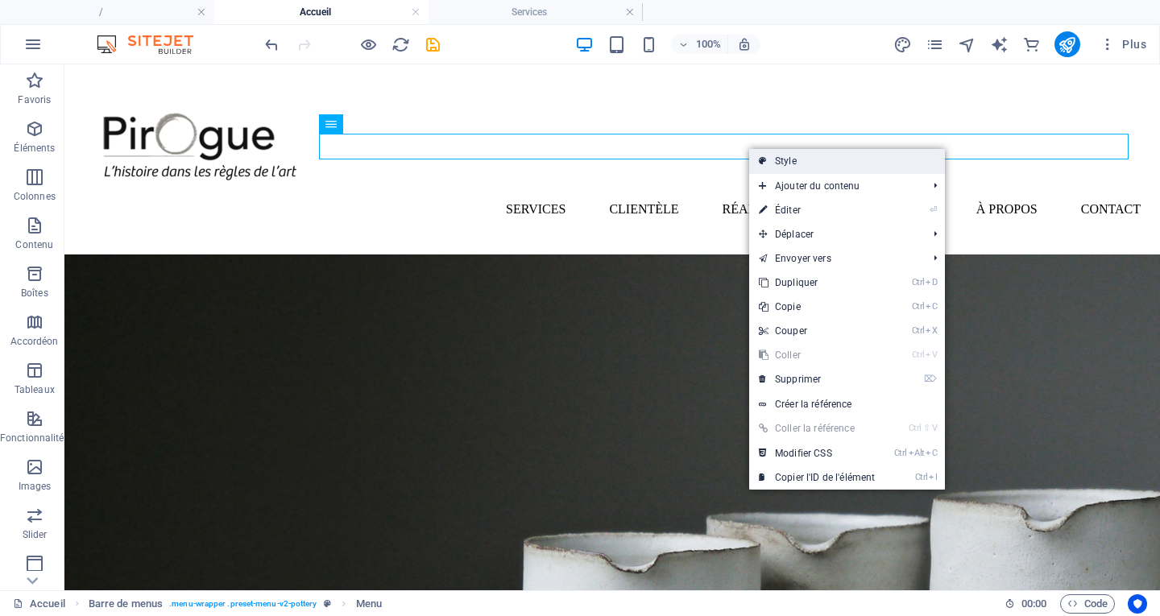
click at [763, 161] on icon at bounding box center [763, 161] width 8 height 24
select select "rem"
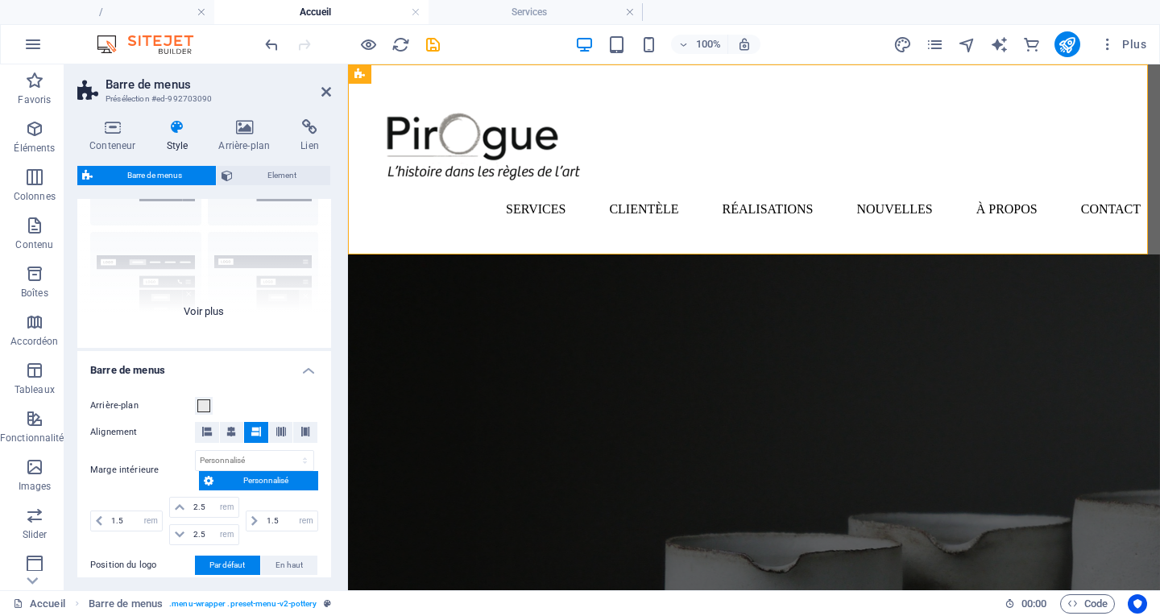
scroll to position [161, 0]
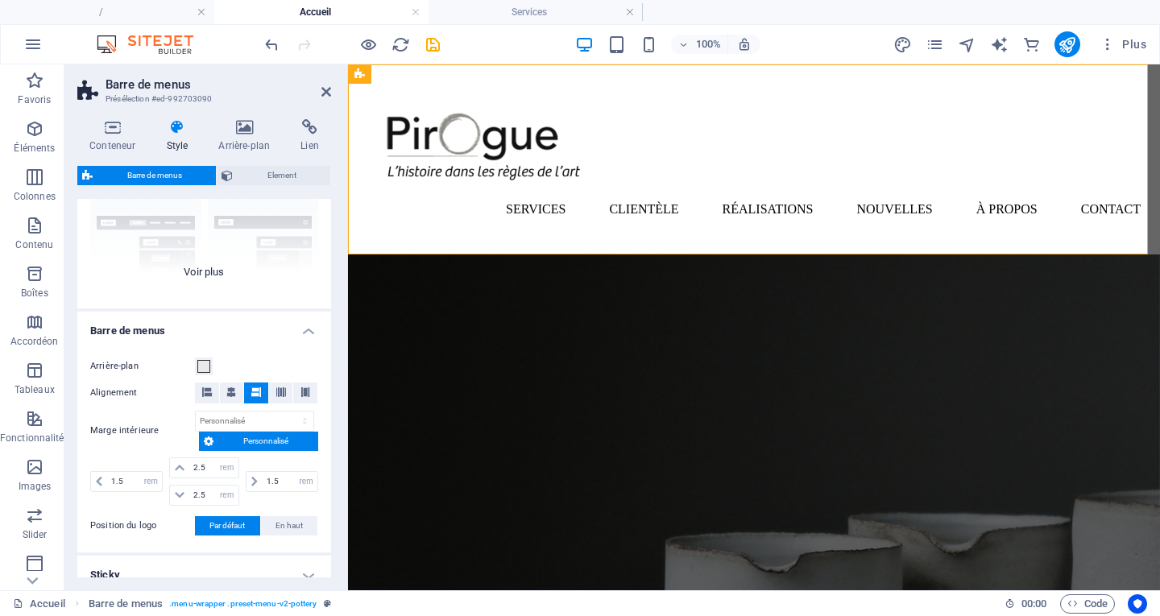
click at [207, 274] on div "Bordure Centré Par défaut Fixé Loki Déclencheur Large XXL" at bounding box center [204, 188] width 254 height 242
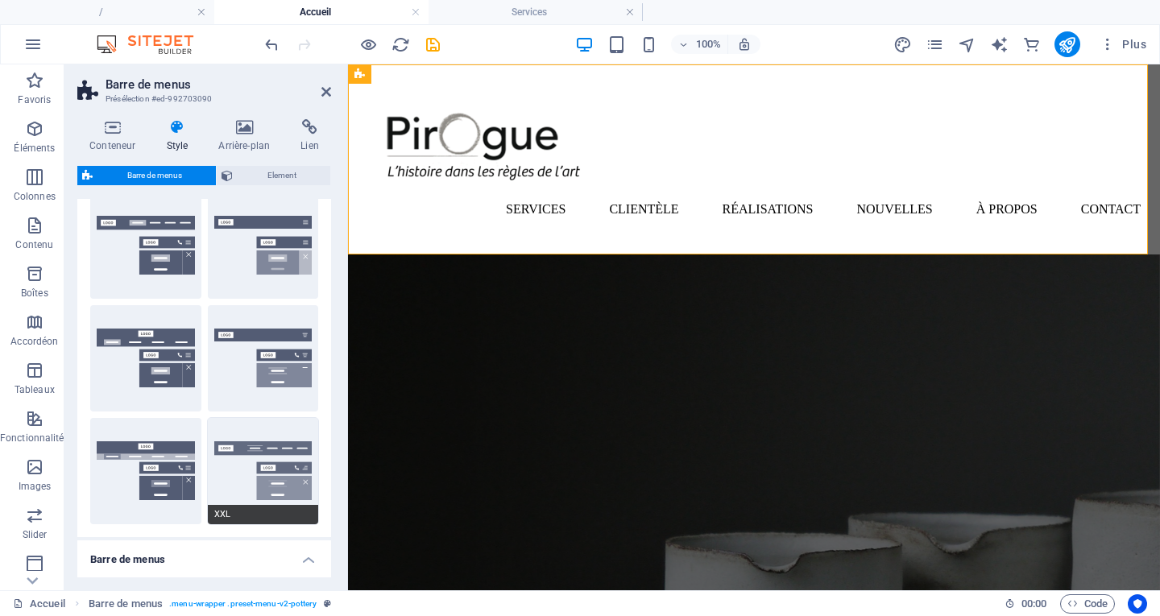
click at [264, 450] on button "XXL" at bounding box center [263, 471] width 111 height 106
type input "1"
select select "rem"
type input "1"
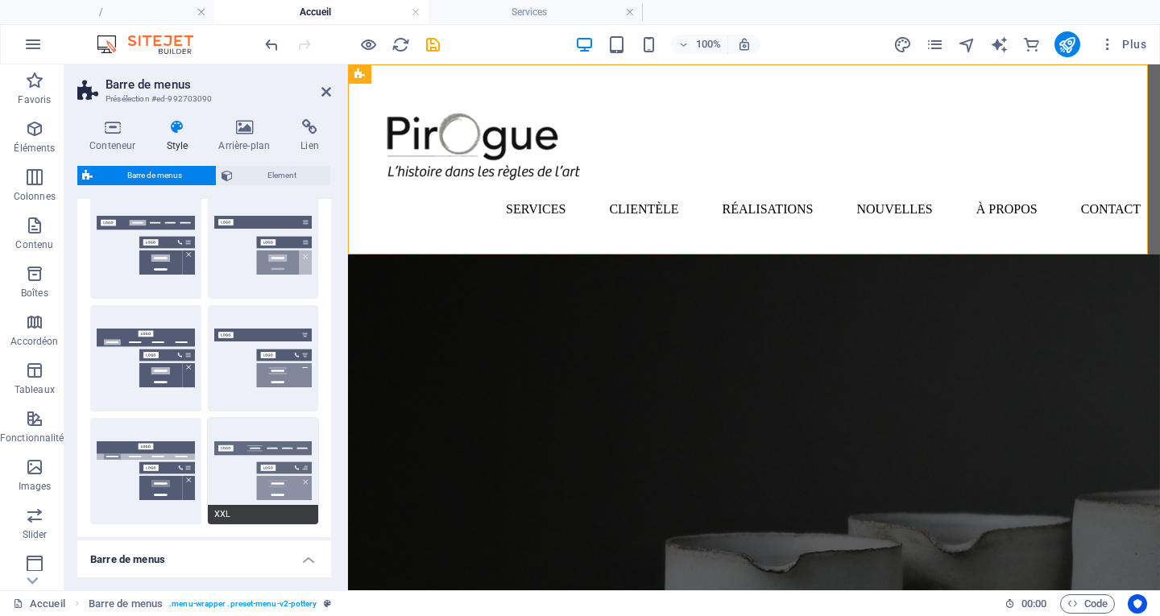
type input "1"
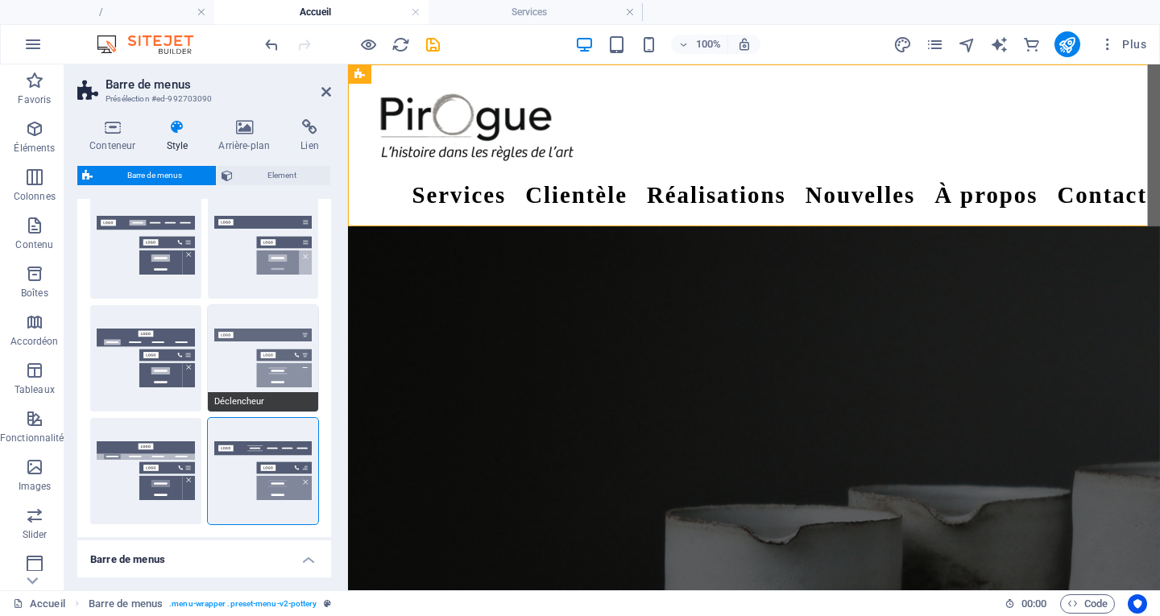
click at [251, 372] on button "Déclencheur" at bounding box center [263, 358] width 111 height 106
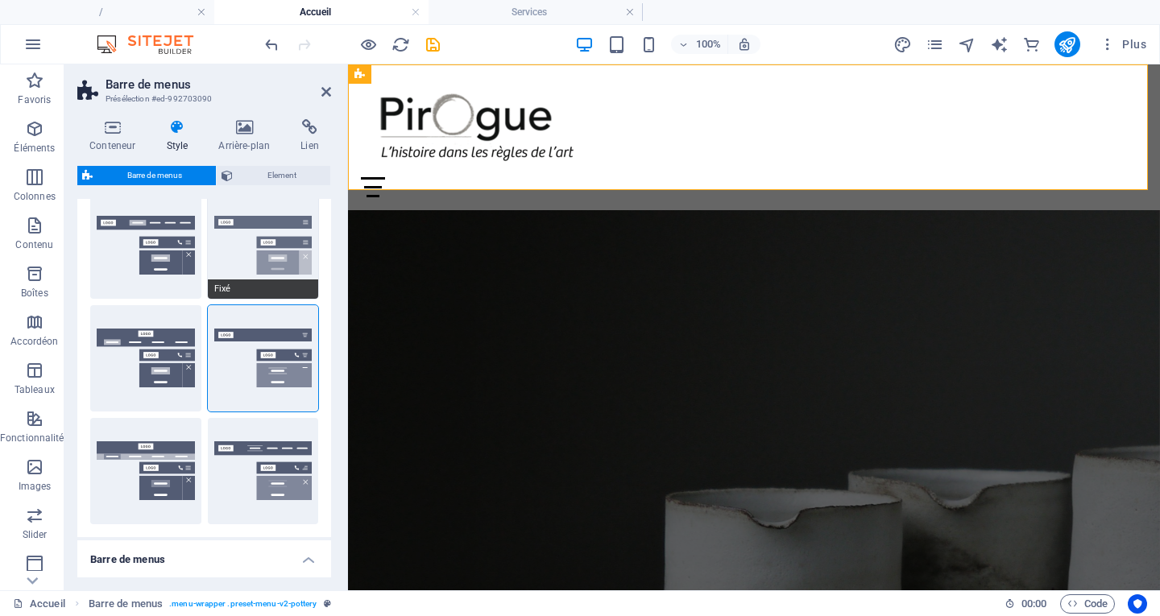
click at [284, 262] on button "Fixé" at bounding box center [263, 245] width 111 height 106
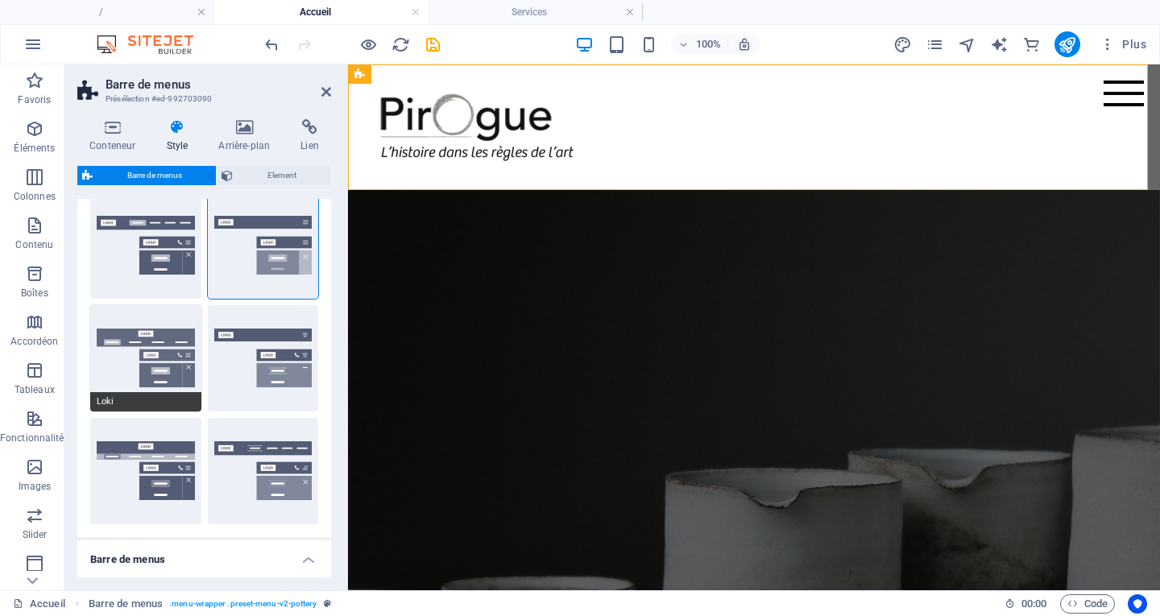
click at [170, 344] on button "Loki" at bounding box center [145, 358] width 111 height 106
type input "0"
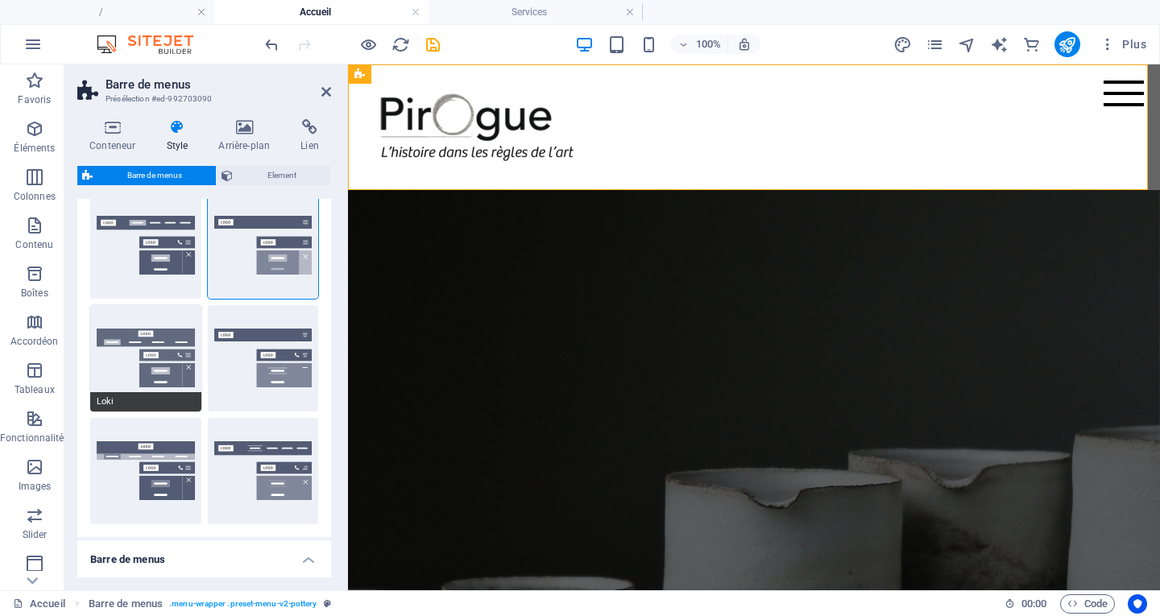
type input "0"
select select "DISABLED_OPTION_VALUE"
type input "2"
type input "1"
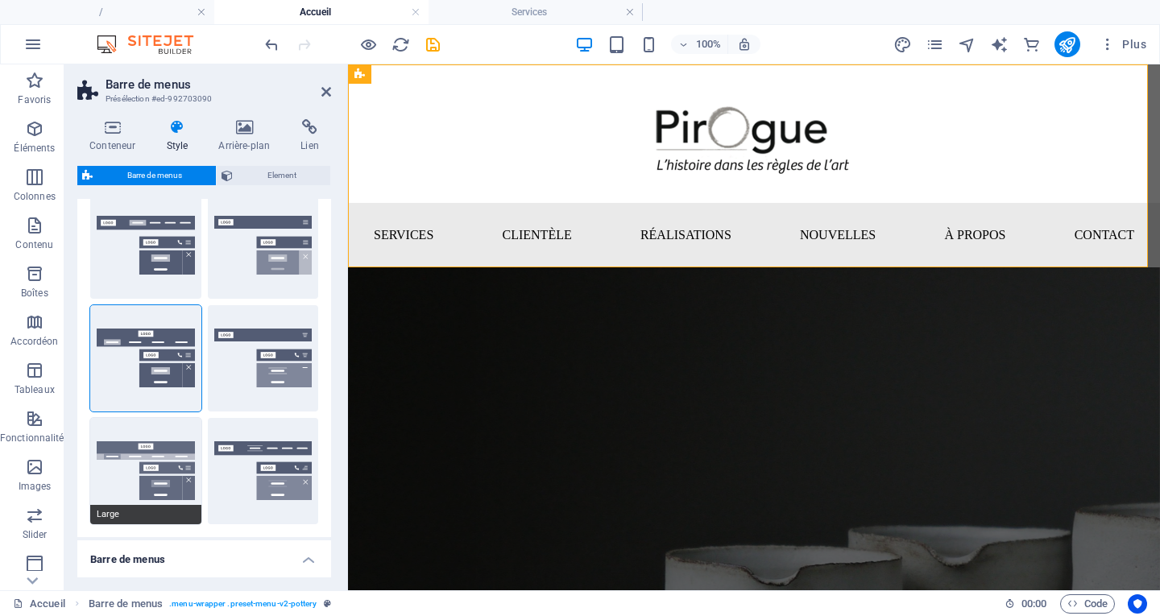
click at [153, 457] on button "Large" at bounding box center [145, 471] width 111 height 106
type input "0"
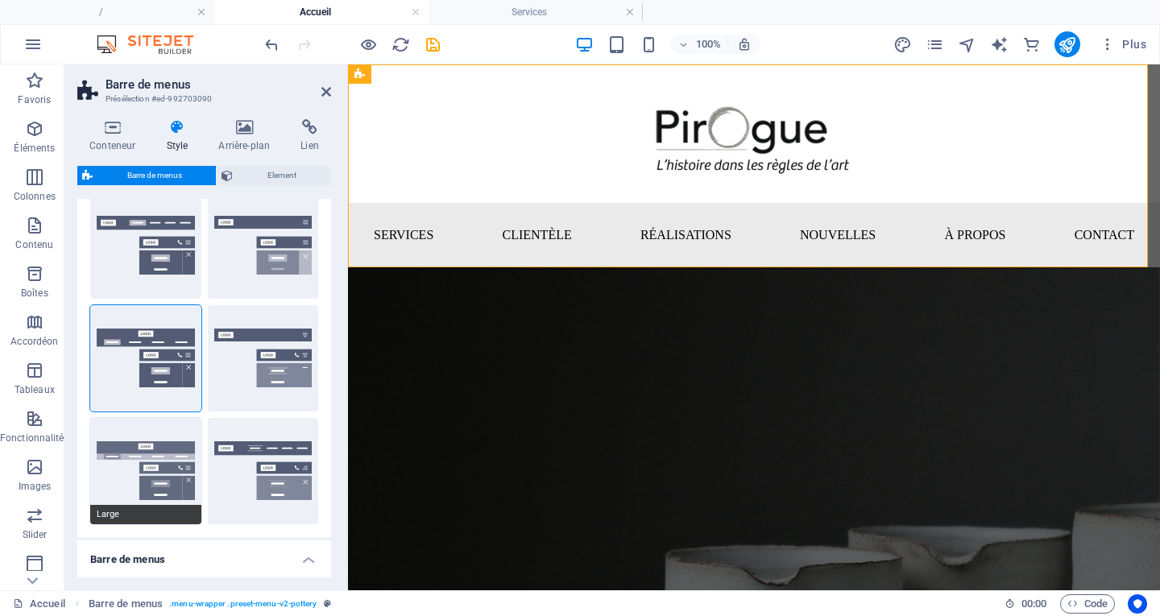
type input "0"
type input "2"
select select "rem"
type input "2"
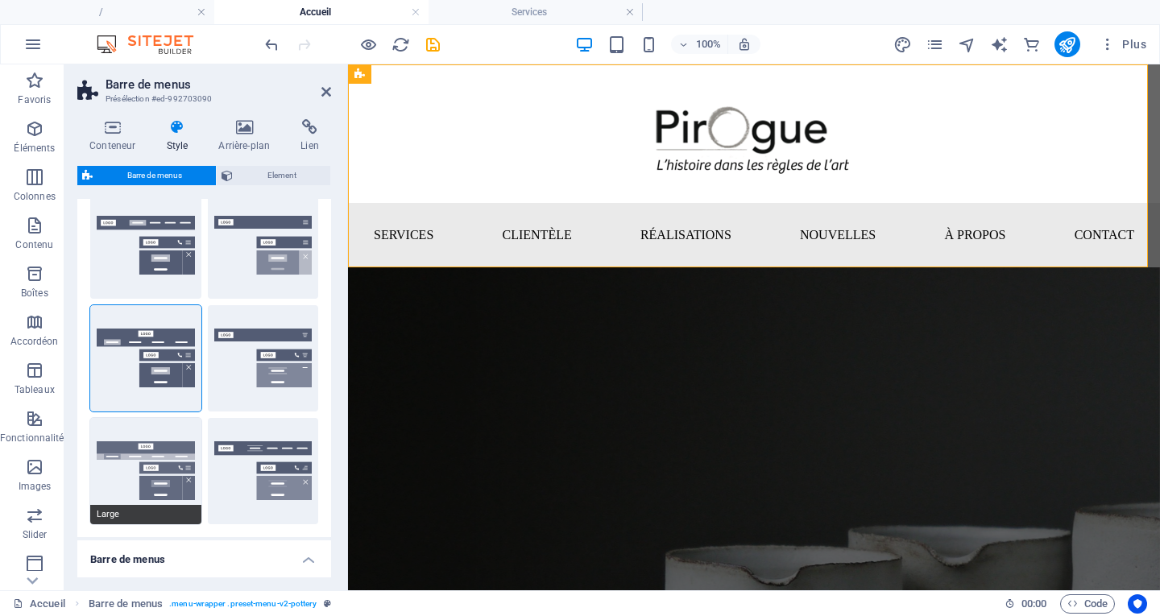
type input "2"
type input "0"
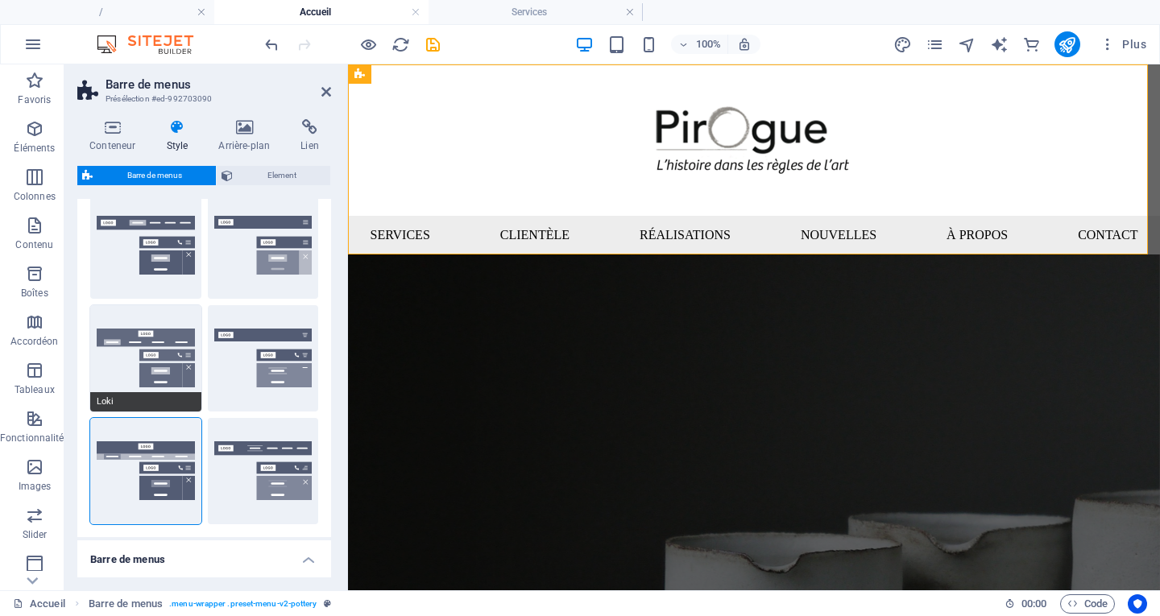
click at [172, 366] on button "Loki" at bounding box center [145, 358] width 111 height 106
type input "0"
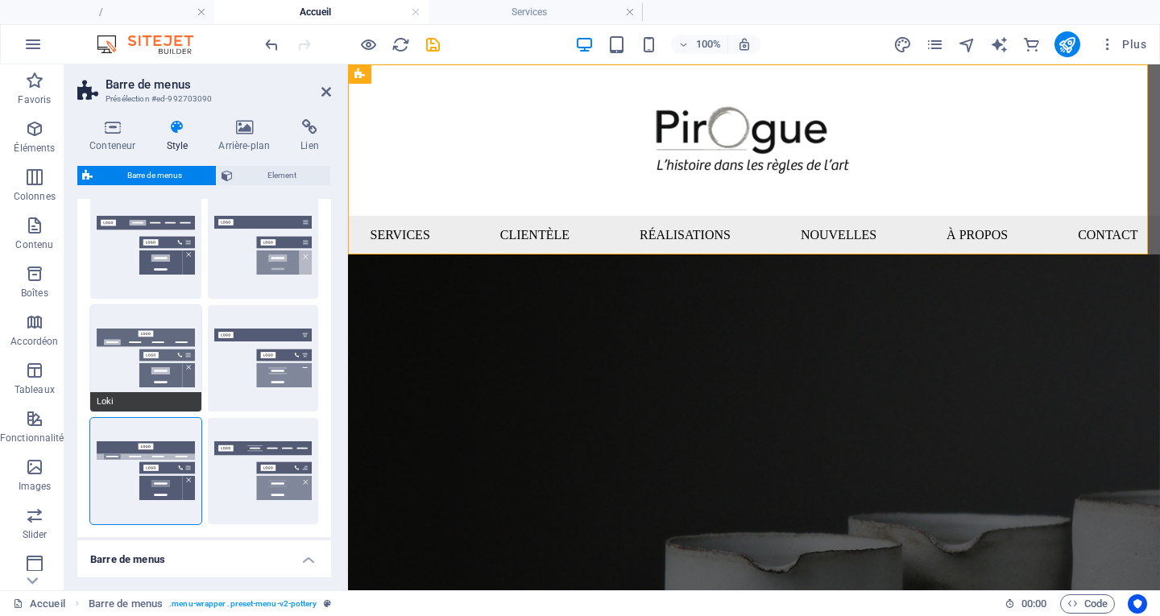
type input "0"
select select "DISABLED_OPTION_VALUE"
type input "1"
type input "2"
type input "1"
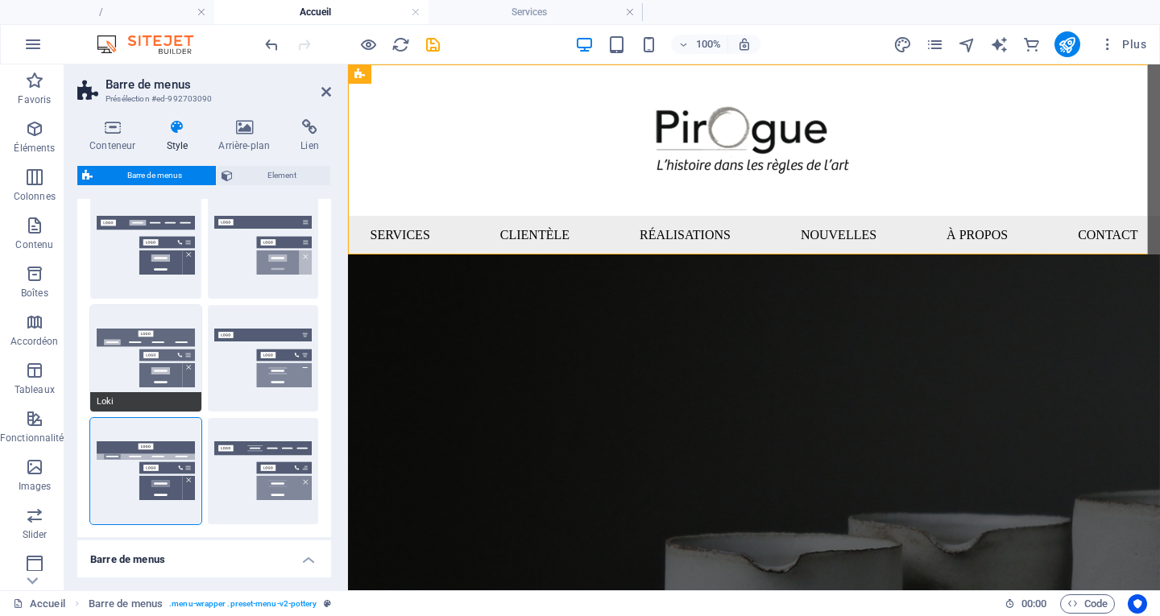
type input "1"
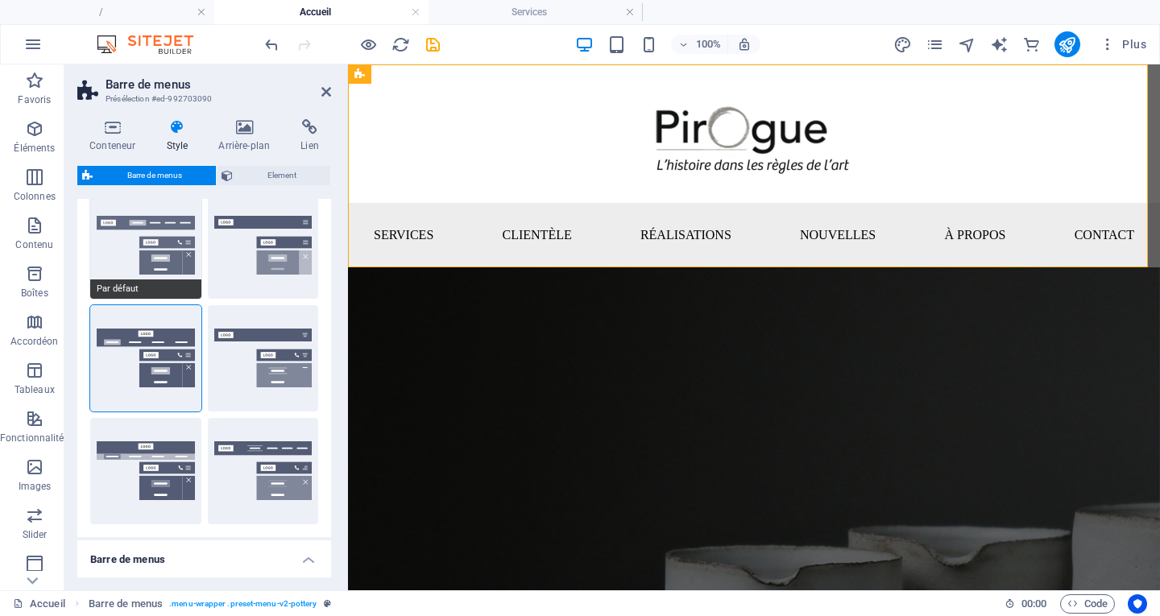
click at [160, 270] on button "Par défaut" at bounding box center [145, 245] width 111 height 106
type input "1"
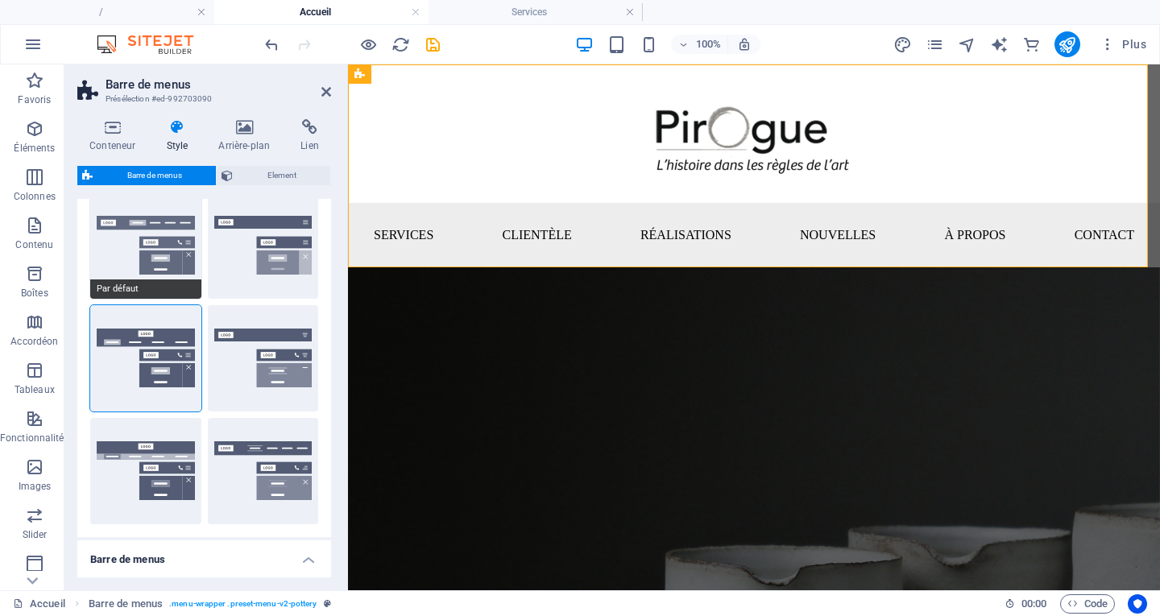
type input "1"
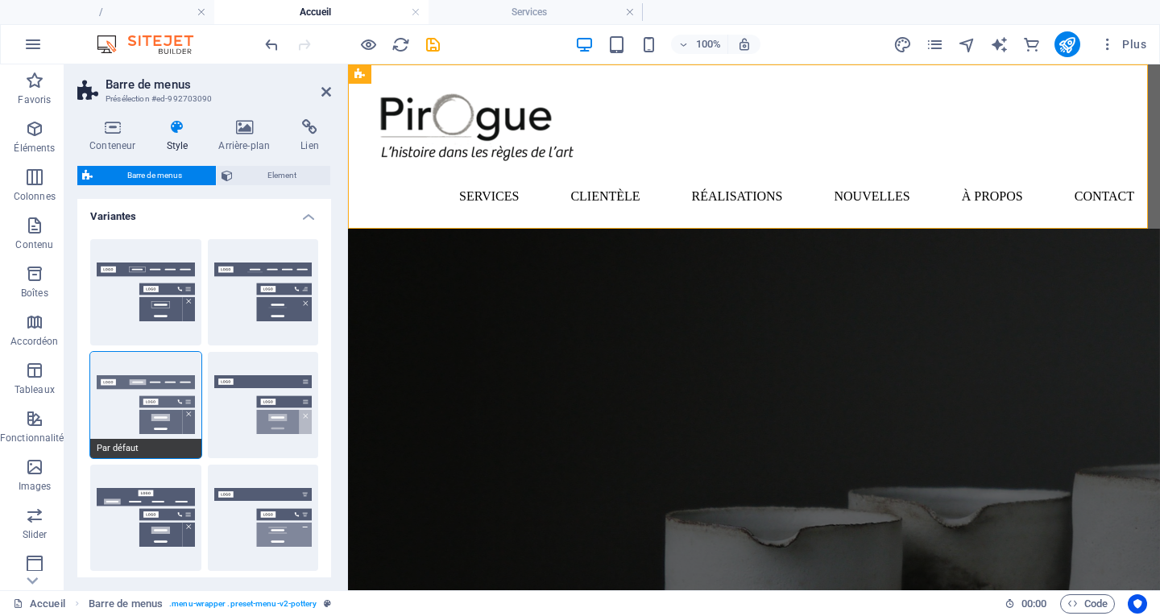
scroll to position [0, 0]
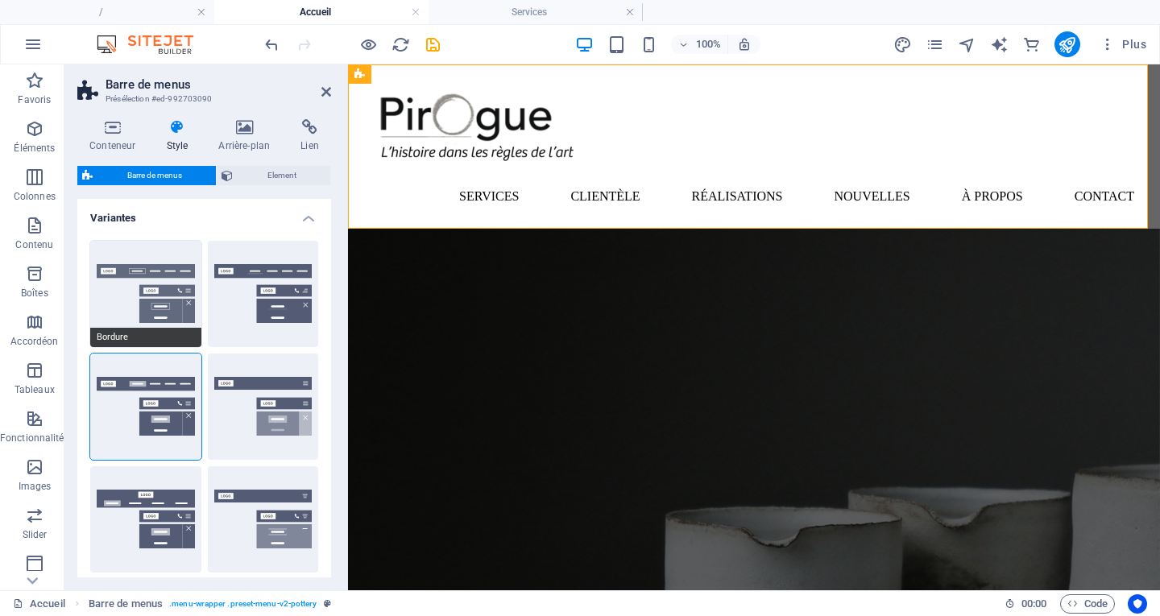
click at [159, 294] on button "Bordure" at bounding box center [145, 294] width 111 height 106
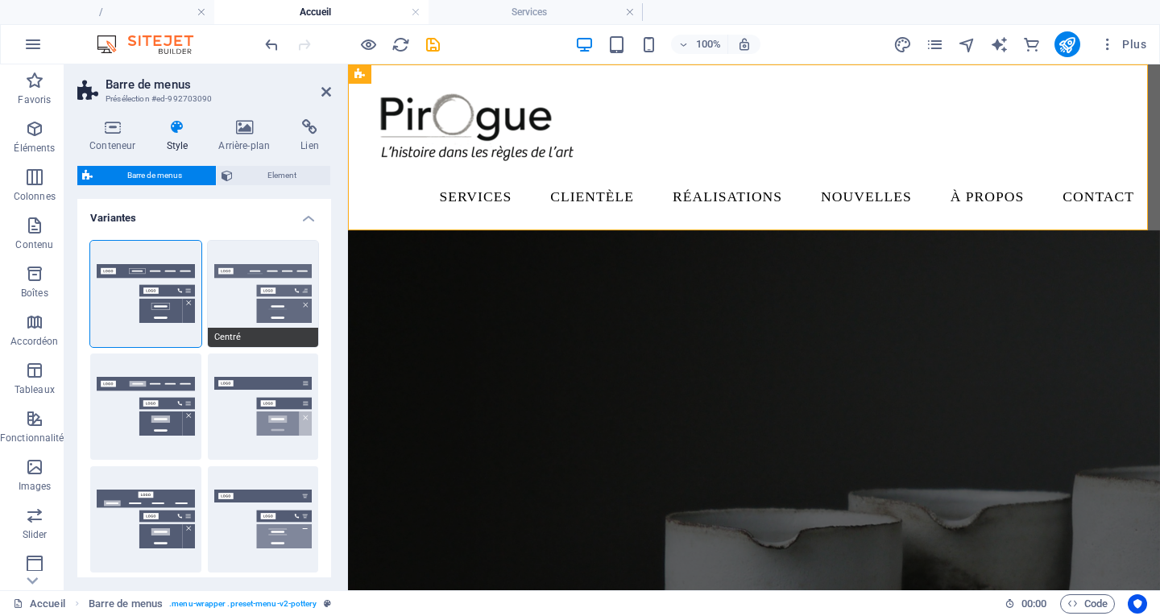
click at [246, 296] on button "Centré" at bounding box center [263, 294] width 111 height 106
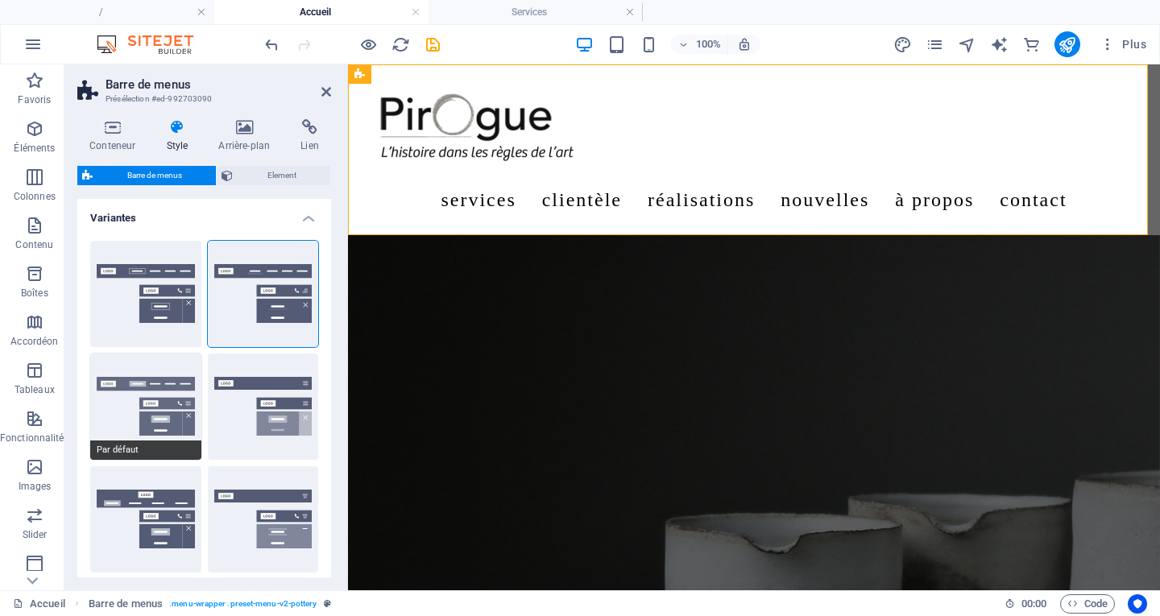
click at [162, 384] on button "Par défaut" at bounding box center [145, 407] width 111 height 106
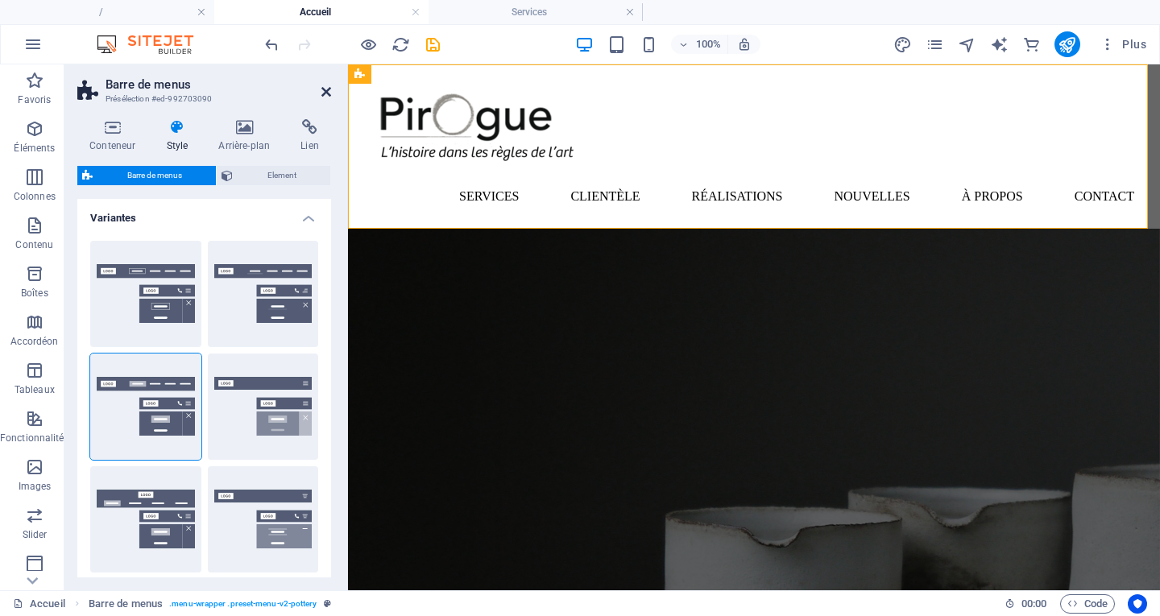
click at [325, 93] on icon at bounding box center [326, 91] width 10 height 13
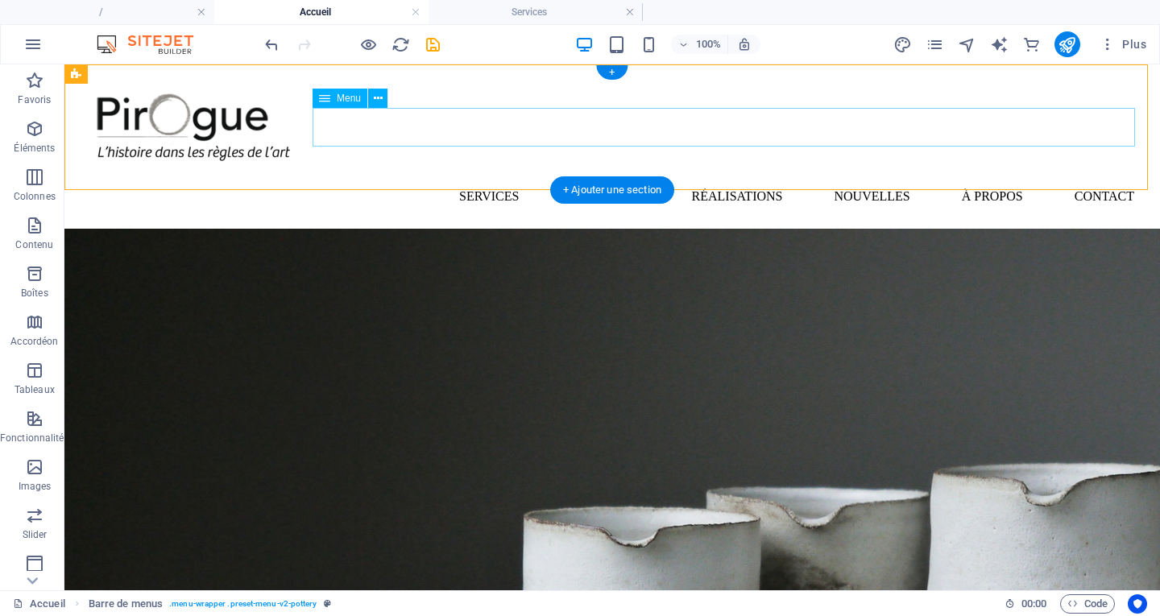
click at [597, 177] on nav "Services Clientèle Réalisations Nouvelles À propos Contact" at bounding box center [611, 196] width 1069 height 39
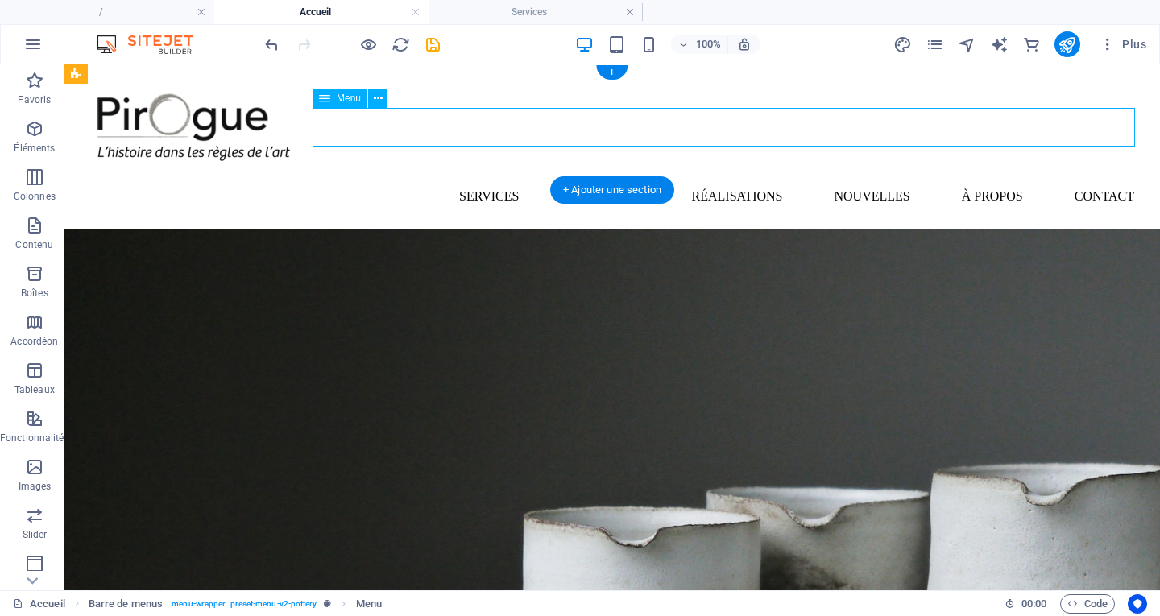
click at [597, 177] on nav "Services Clientèle Réalisations Nouvelles À propos Contact" at bounding box center [611, 196] width 1069 height 39
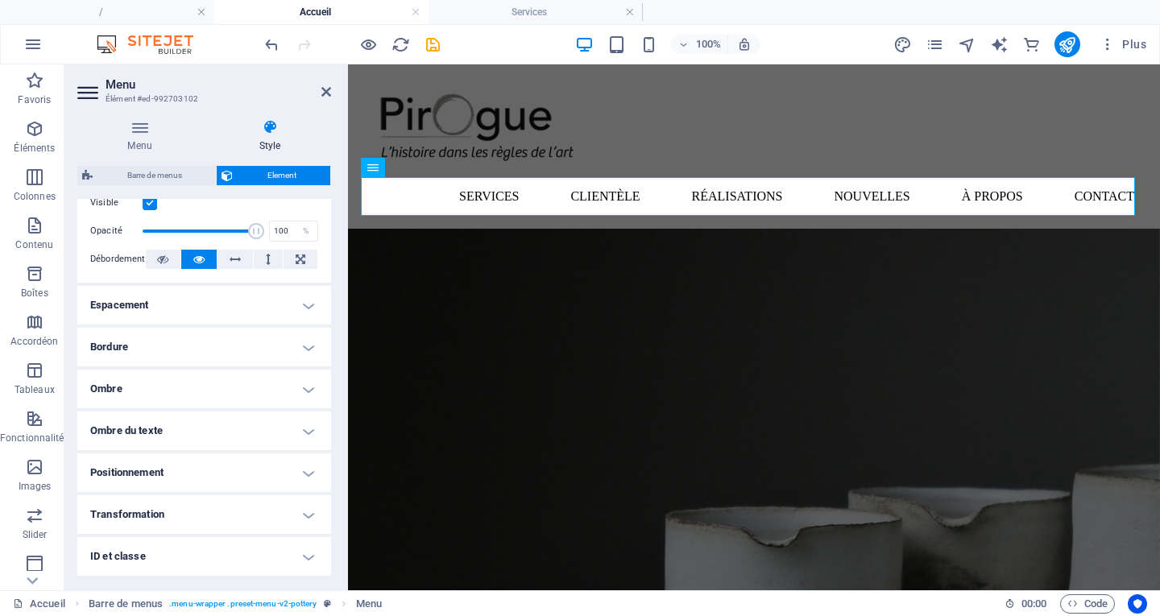
scroll to position [73, 0]
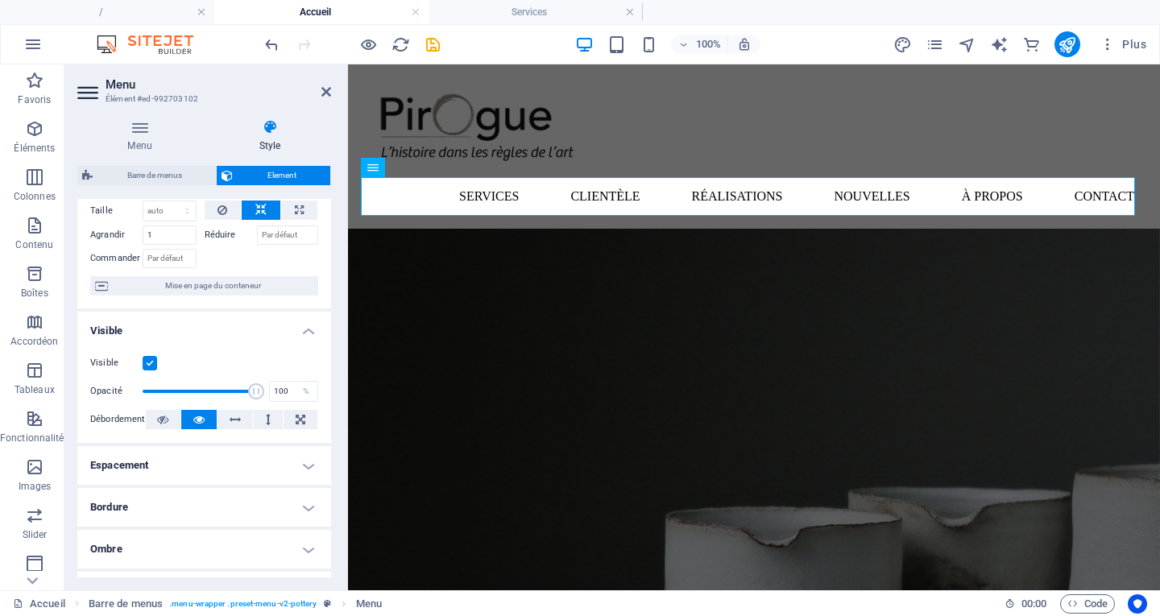
click at [168, 188] on div "Barre de menus Element Mise en page Définit comment cet élément s'étend dans la…" at bounding box center [204, 371] width 254 height 411
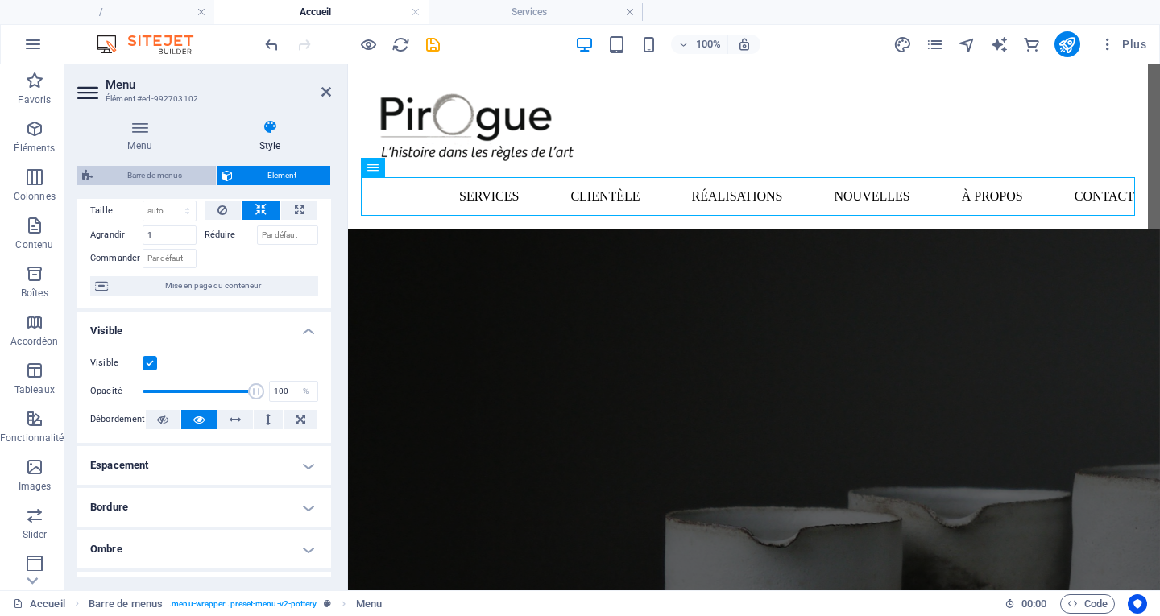
click at [153, 177] on span "Barre de menus" at bounding box center [154, 175] width 114 height 19
select select "rem"
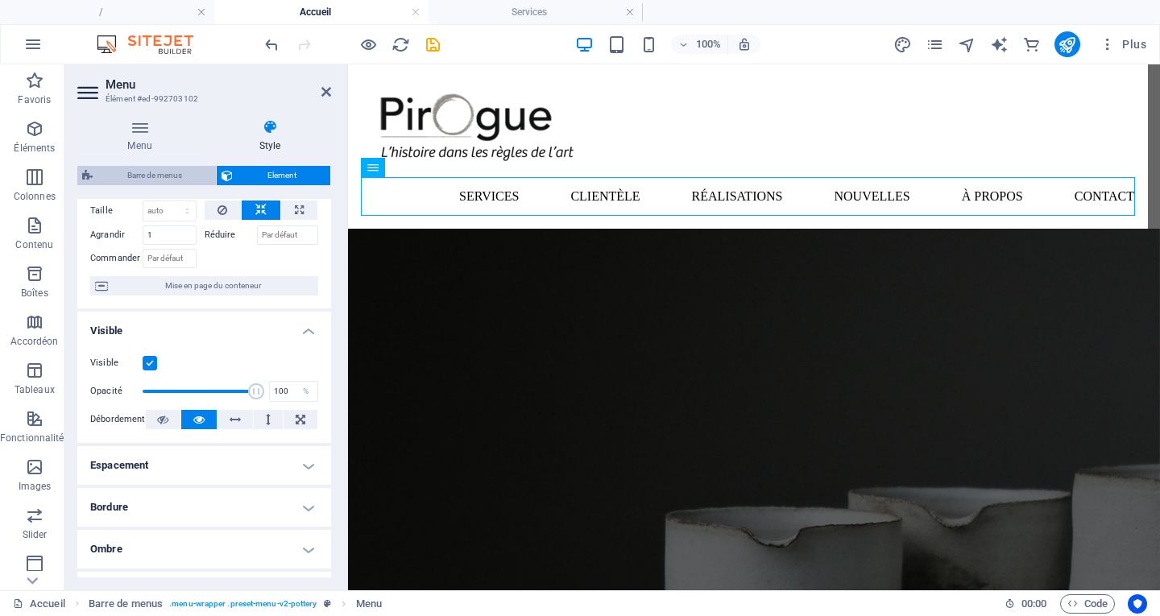
select select "rem"
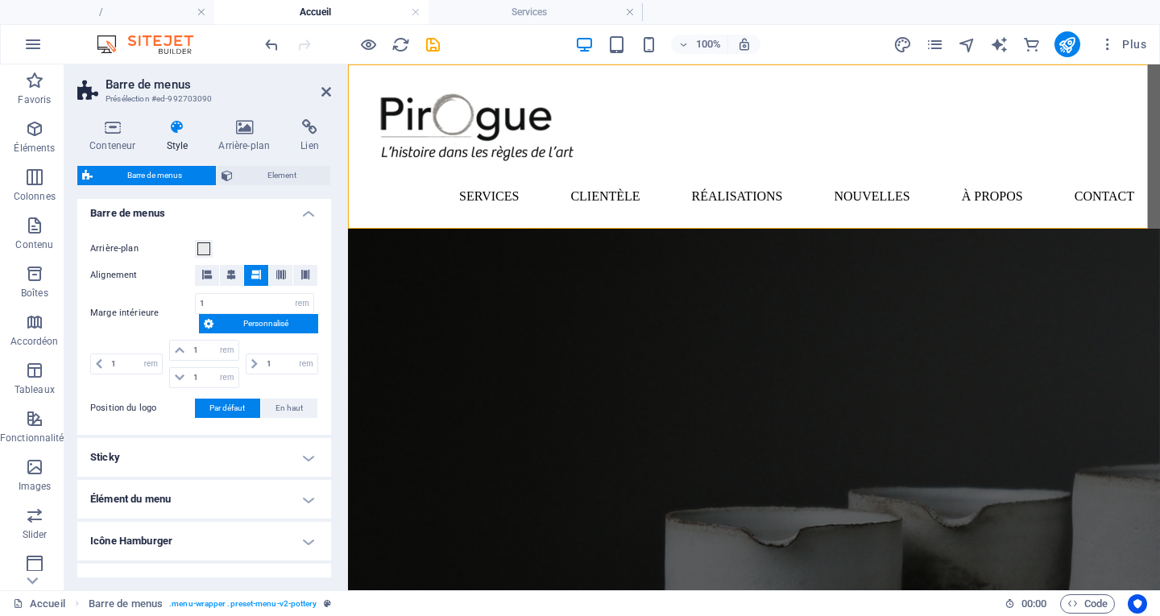
scroll to position [477, 0]
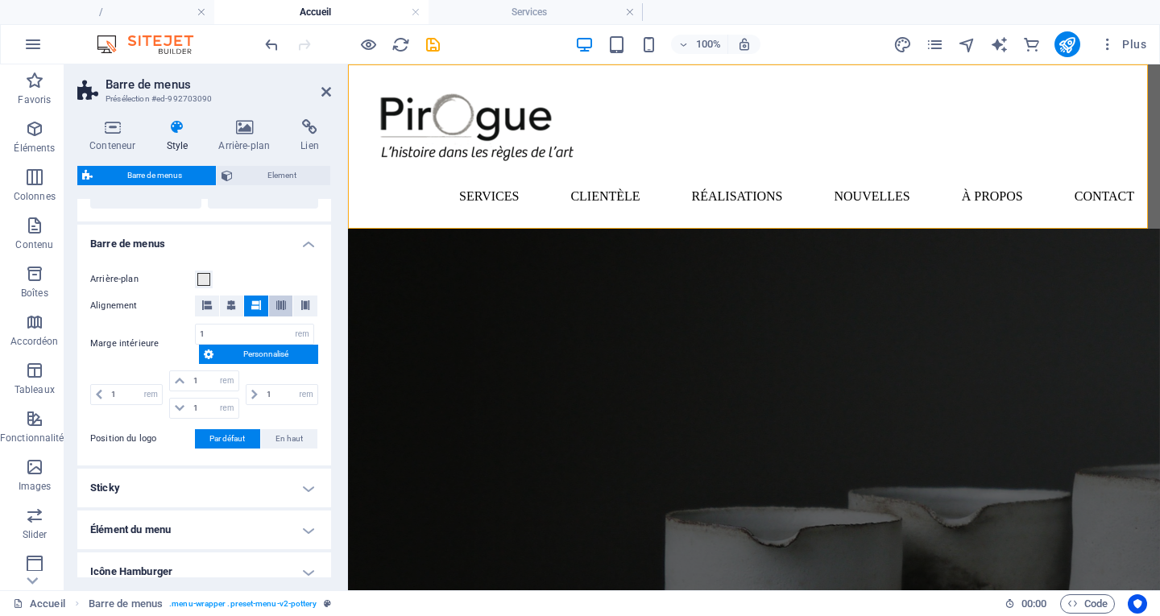
click at [278, 308] on icon at bounding box center [281, 305] width 10 height 10
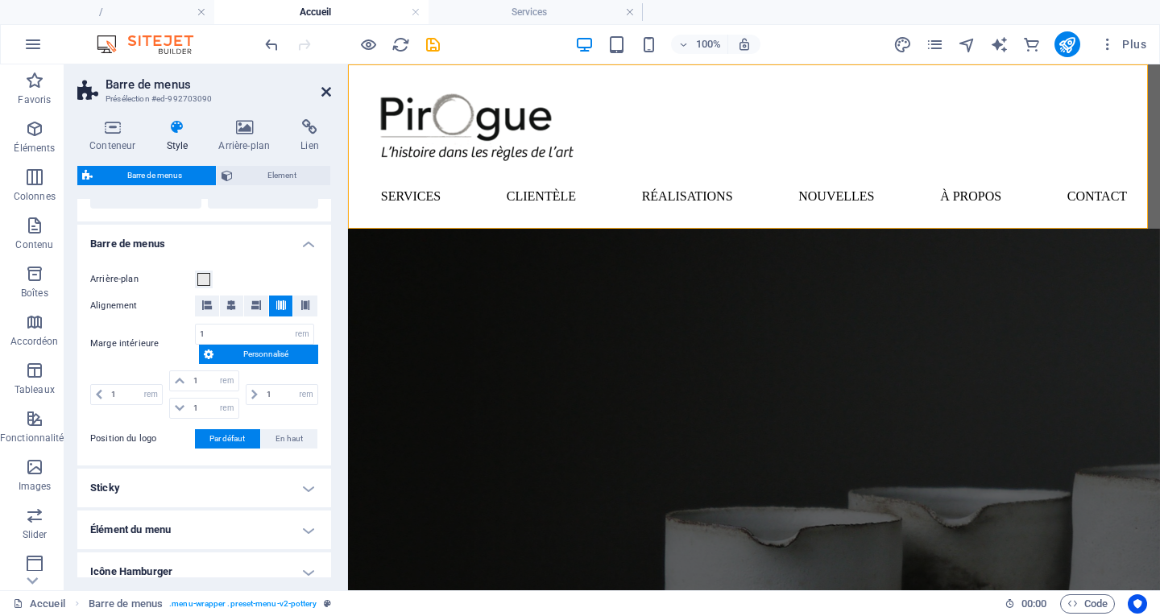
click at [328, 94] on icon at bounding box center [326, 91] width 10 height 13
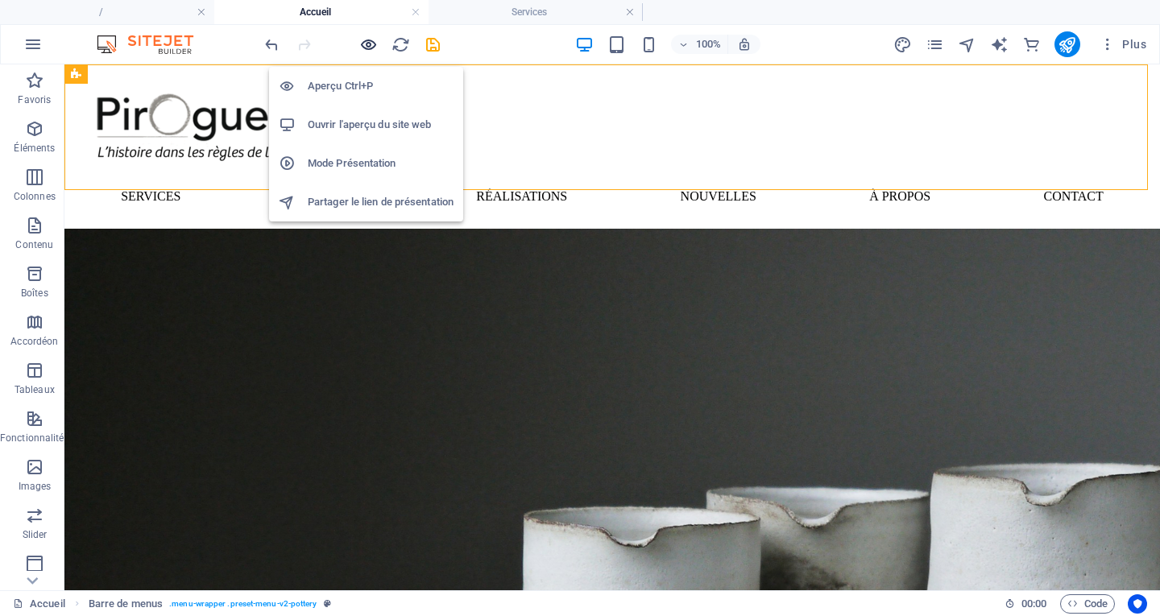
click at [366, 47] on icon "button" at bounding box center [368, 44] width 19 height 19
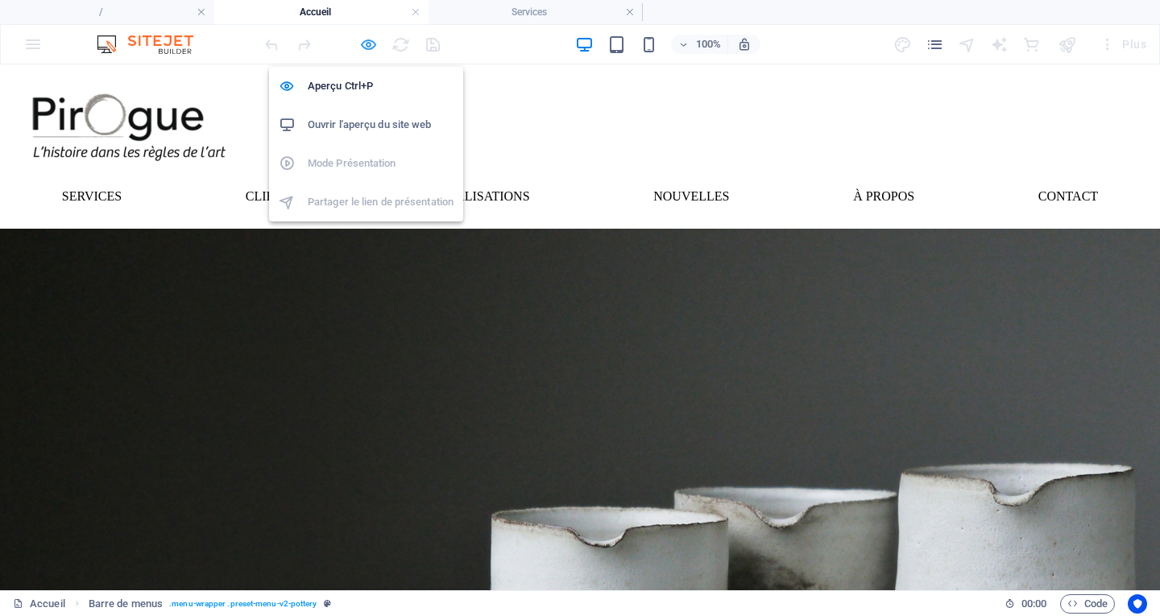
click at [366, 47] on icon "button" at bounding box center [368, 44] width 19 height 19
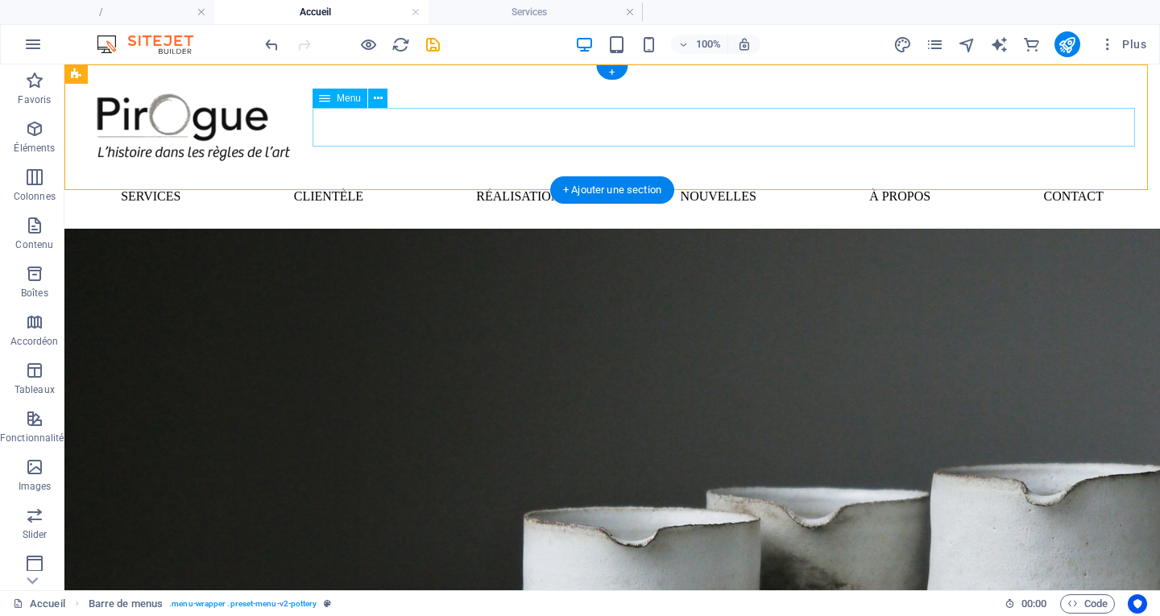
click at [376, 177] on nav "Services Clientèle Réalisations Nouvelles À propos Contact" at bounding box center [611, 196] width 1069 height 39
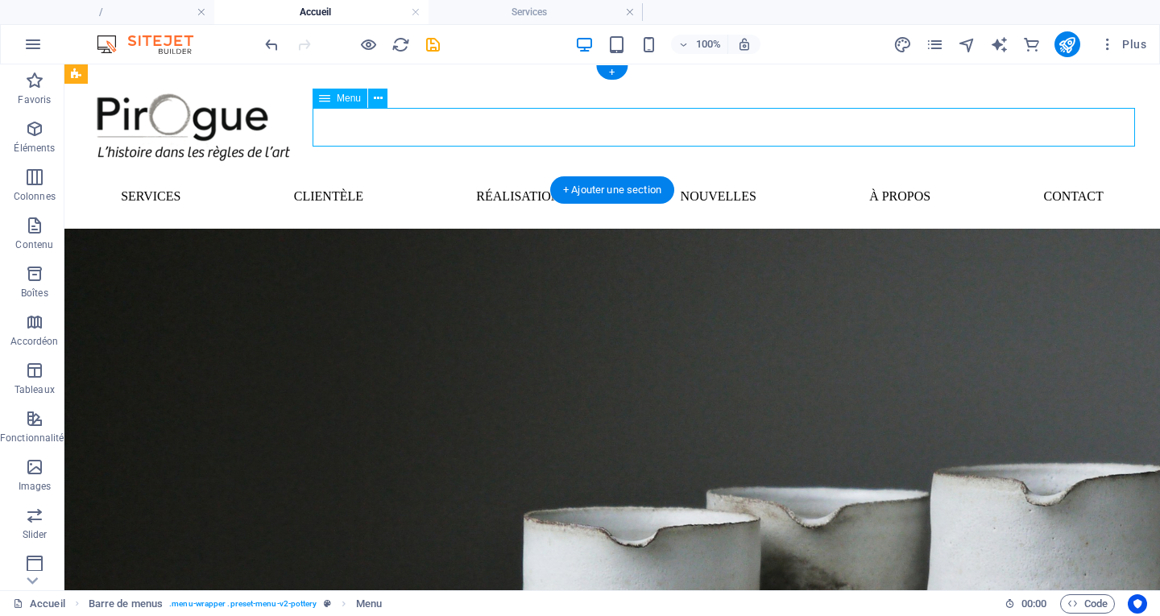
click at [376, 177] on nav "Services Clientèle Réalisations Nouvelles À propos Contact" at bounding box center [611, 196] width 1069 height 39
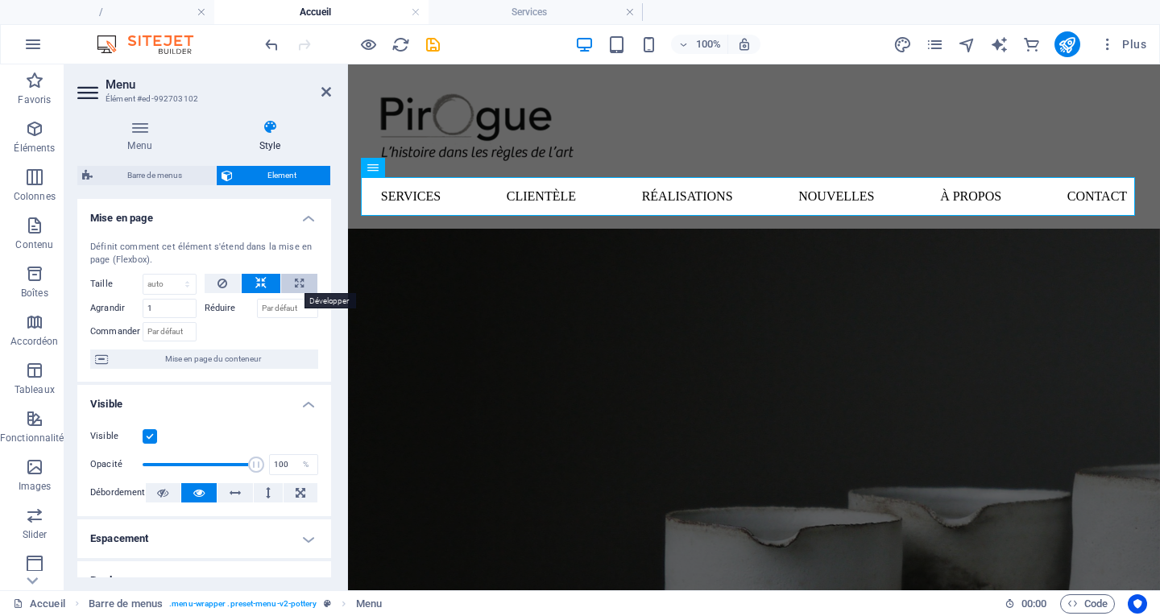
click at [300, 287] on button at bounding box center [299, 283] width 36 height 19
type input "100"
select select "%"
click at [325, 89] on icon at bounding box center [326, 91] width 10 height 13
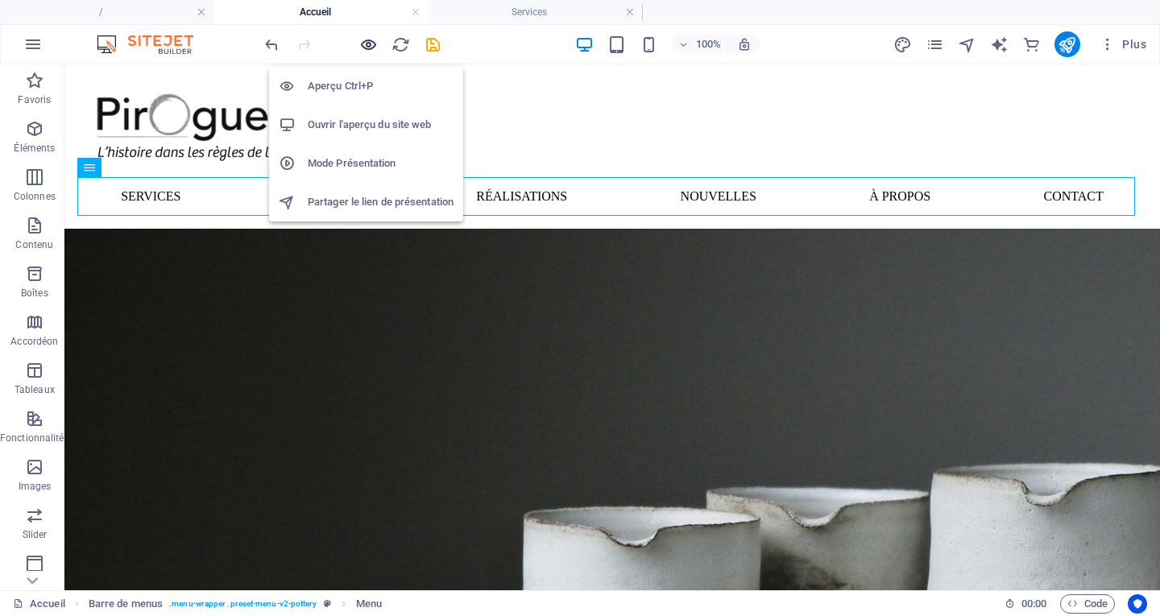
click at [367, 45] on icon "button" at bounding box center [368, 44] width 19 height 19
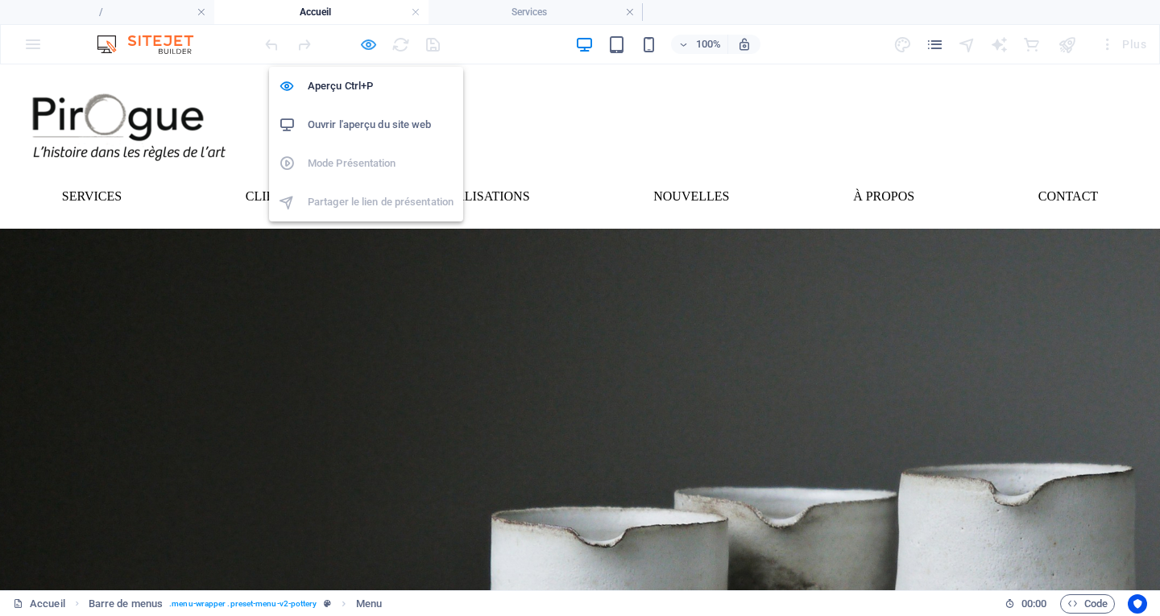
click at [367, 45] on icon "button" at bounding box center [368, 44] width 19 height 19
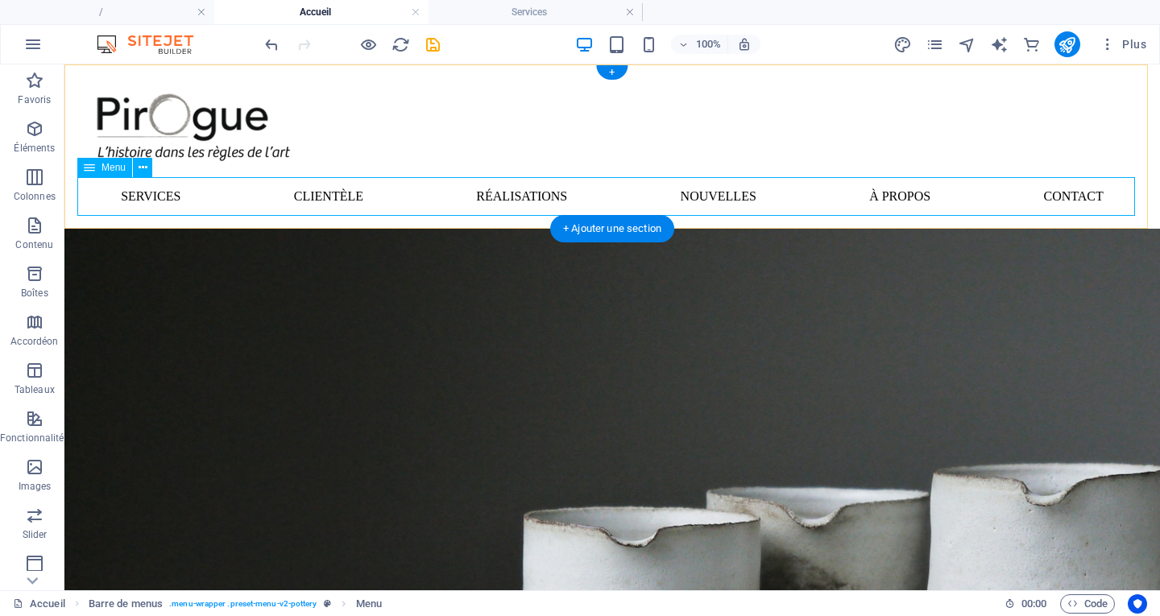
click at [122, 200] on nav "Services Clientèle Réalisations Nouvelles À propos Contact" at bounding box center [611, 196] width 1069 height 39
select select "%"
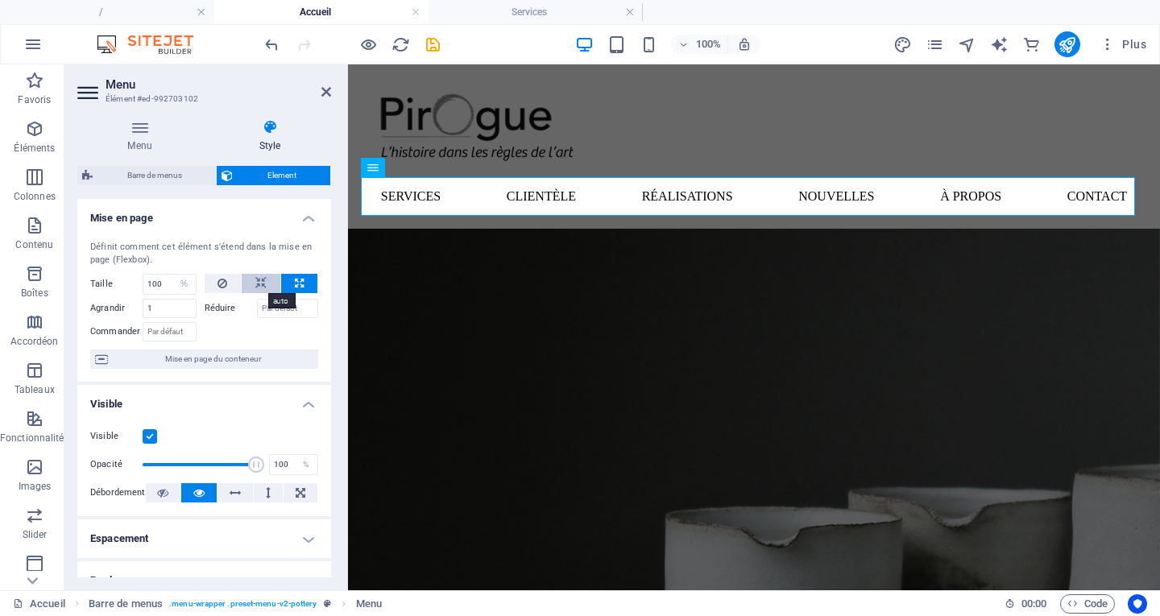
click at [263, 282] on icon at bounding box center [260, 283] width 11 height 19
select select "DISABLED_OPTION_VALUE"
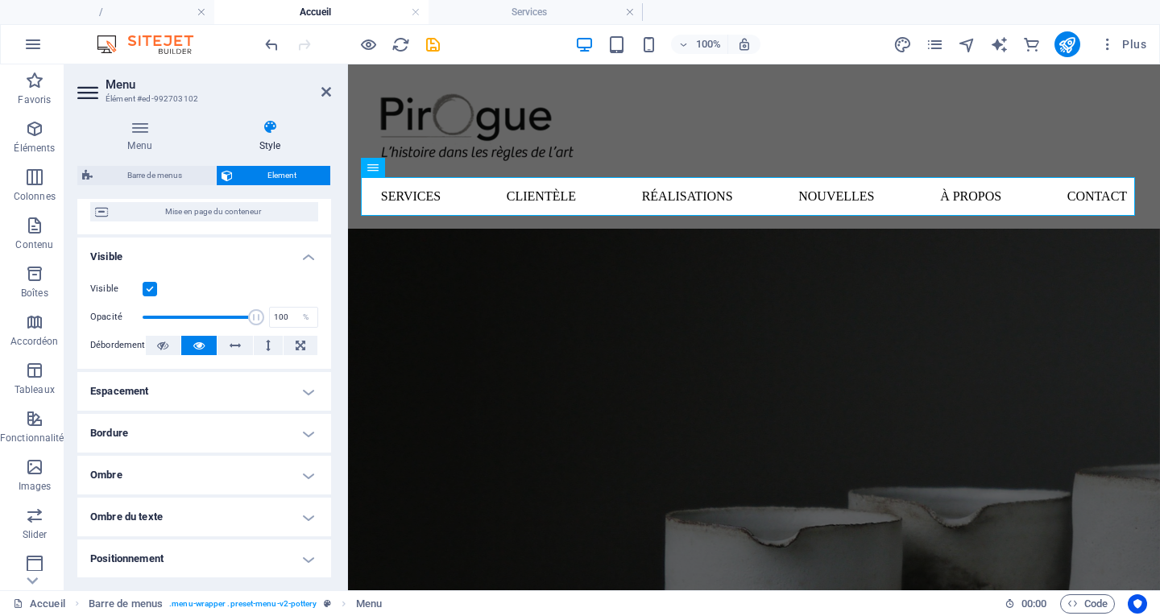
scroll to position [161, 0]
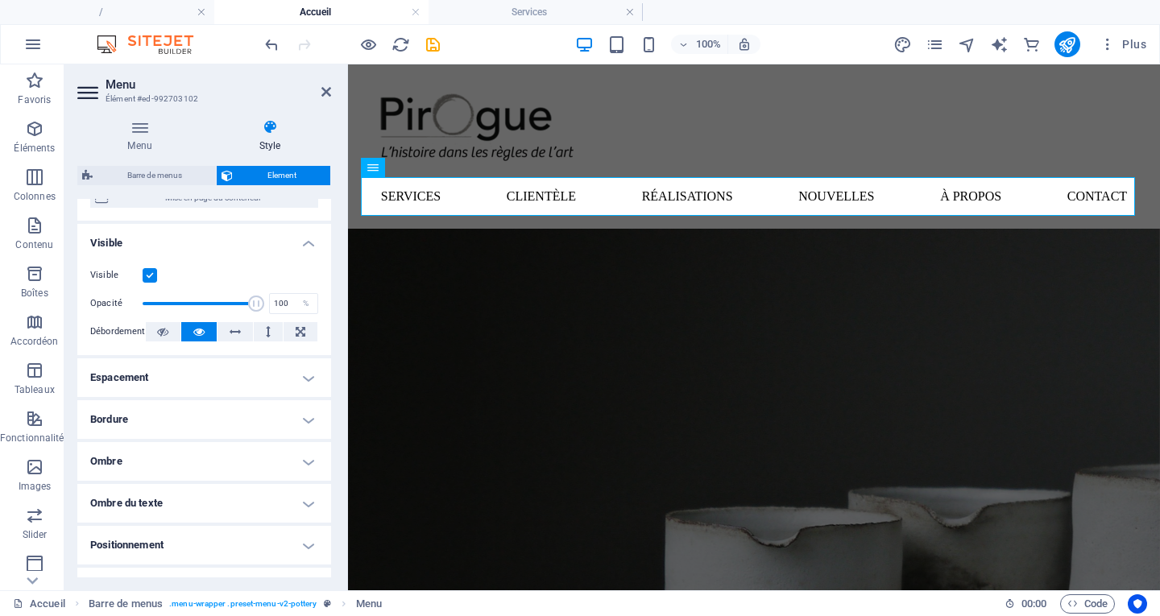
click at [244, 382] on h4 "Espacement" at bounding box center [204, 377] width 254 height 39
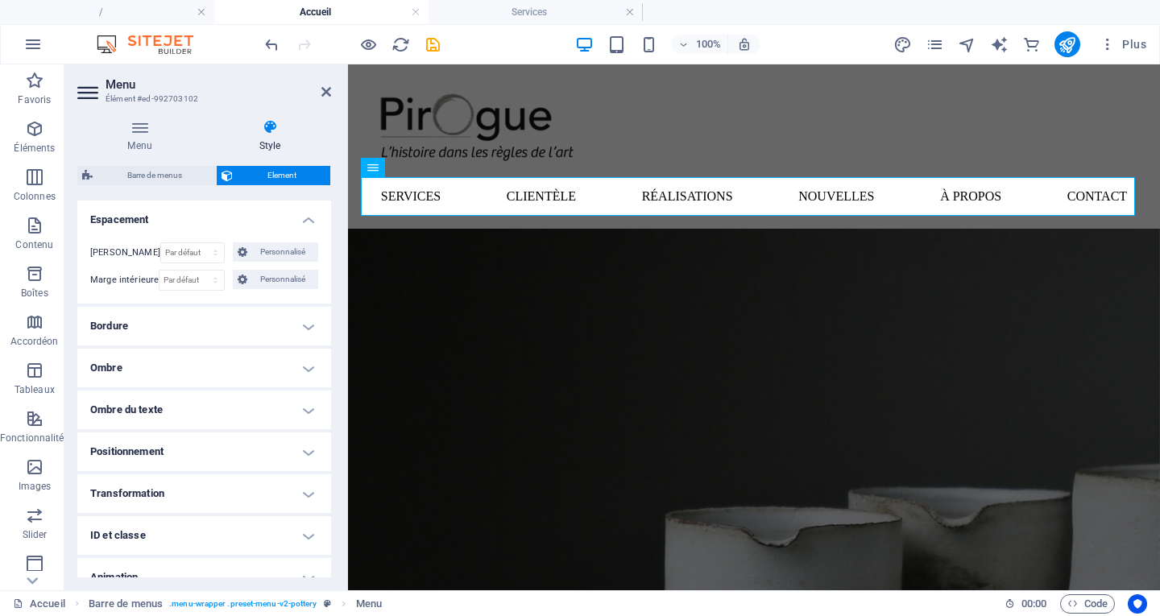
scroll to position [322, 0]
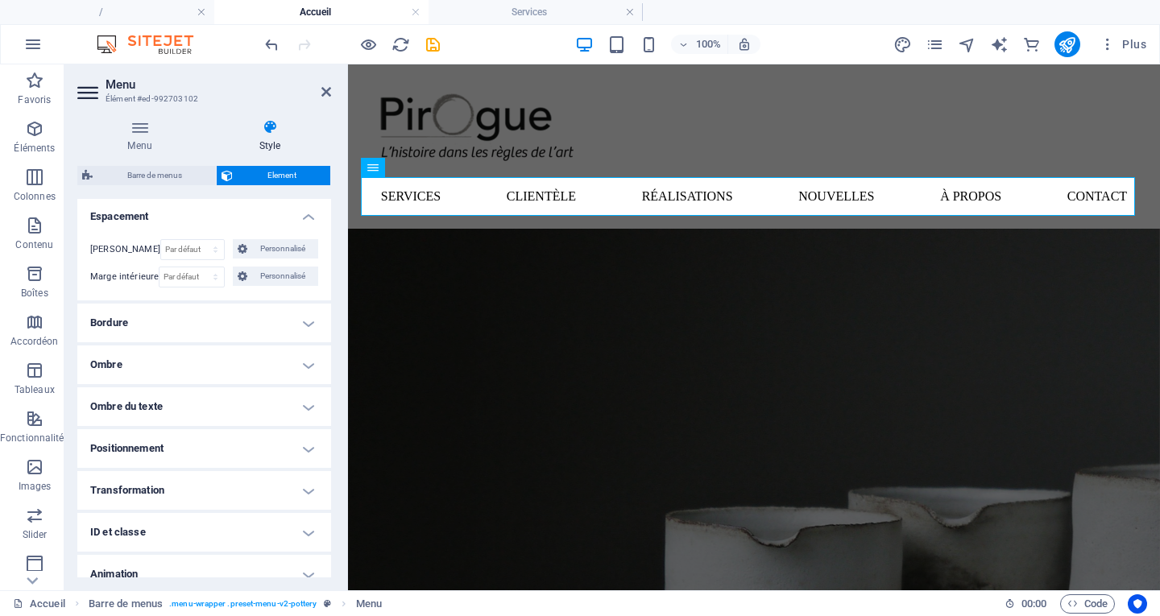
click at [255, 323] on h4 "Bordure" at bounding box center [204, 323] width 254 height 39
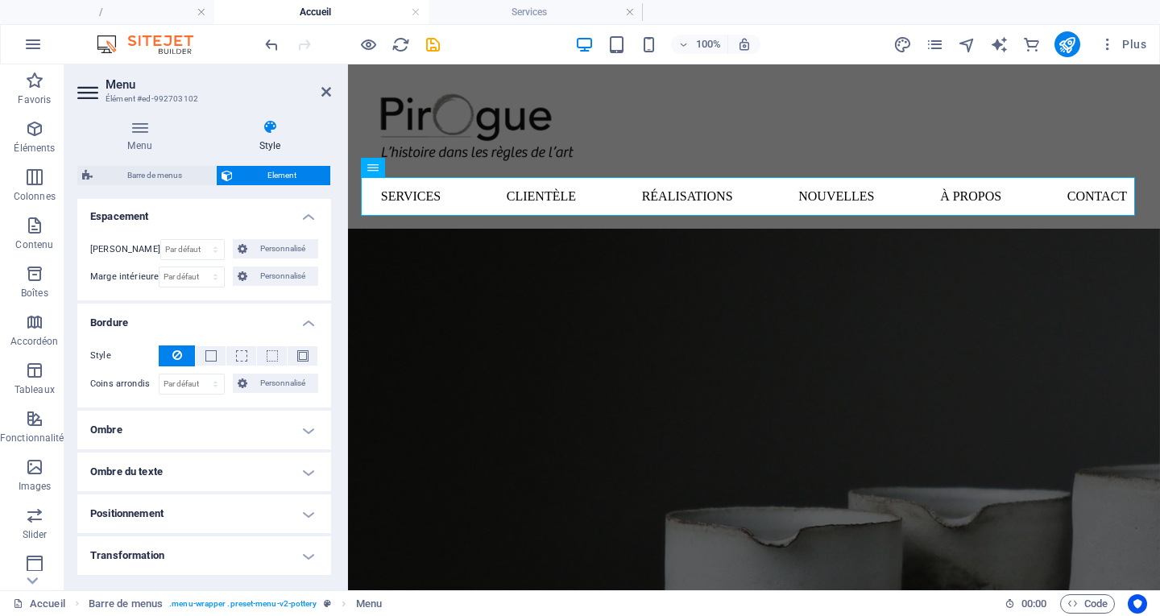
click at [233, 438] on h4 "Ombre" at bounding box center [204, 430] width 254 height 39
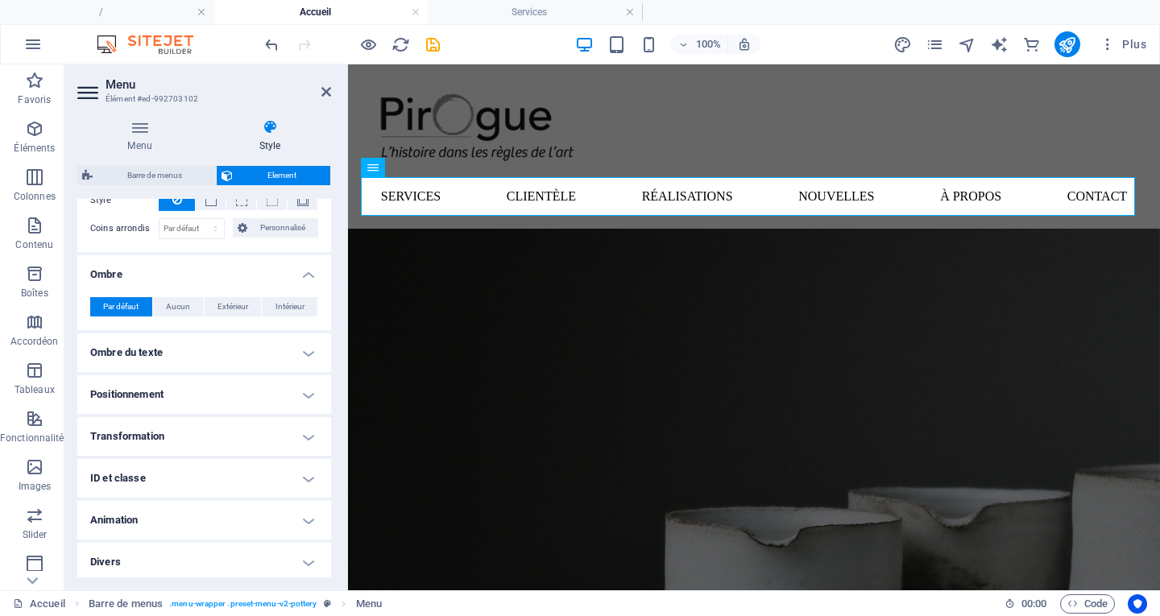
scroll to position [481, 0]
click at [218, 361] on h4 "Ombre du texte" at bounding box center [204, 349] width 254 height 39
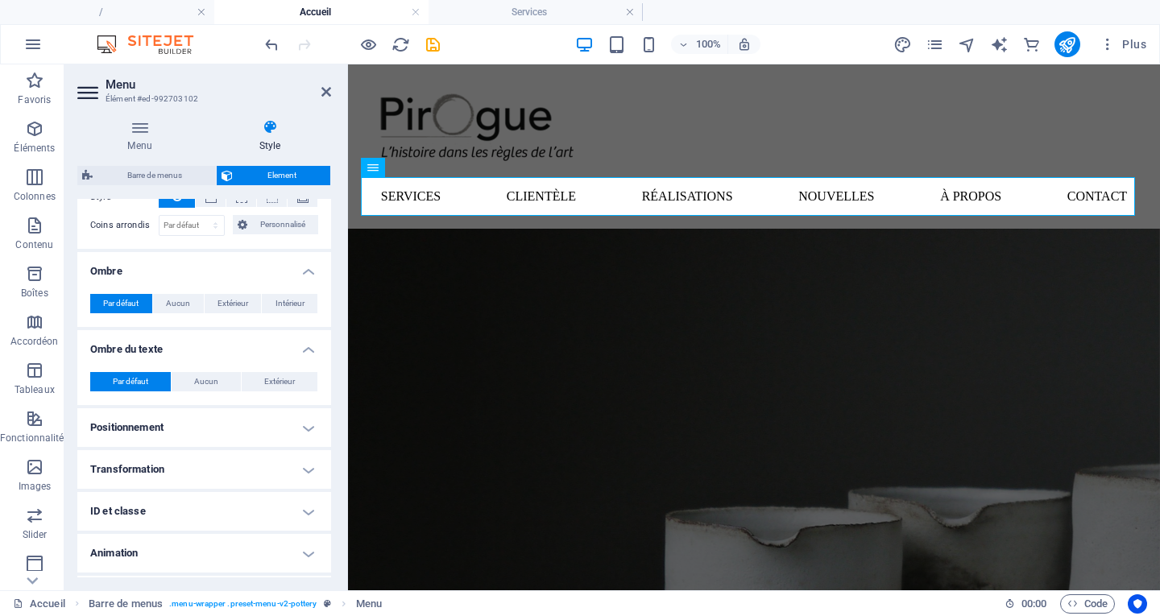
click at [231, 423] on h4 "Positionnement" at bounding box center [204, 427] width 254 height 39
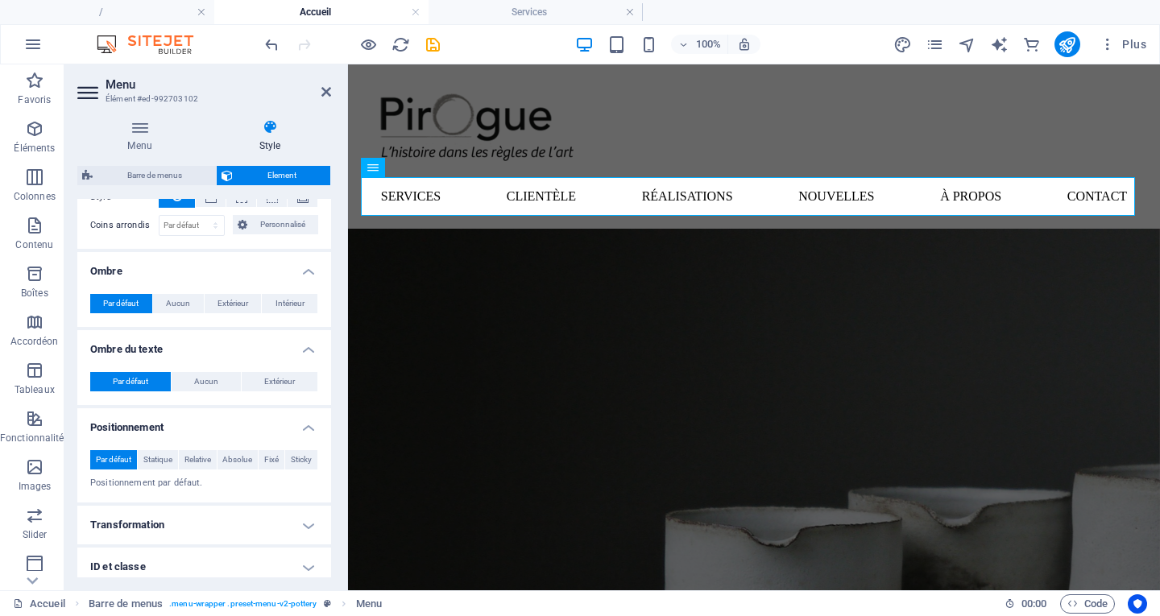
scroll to position [573, 0]
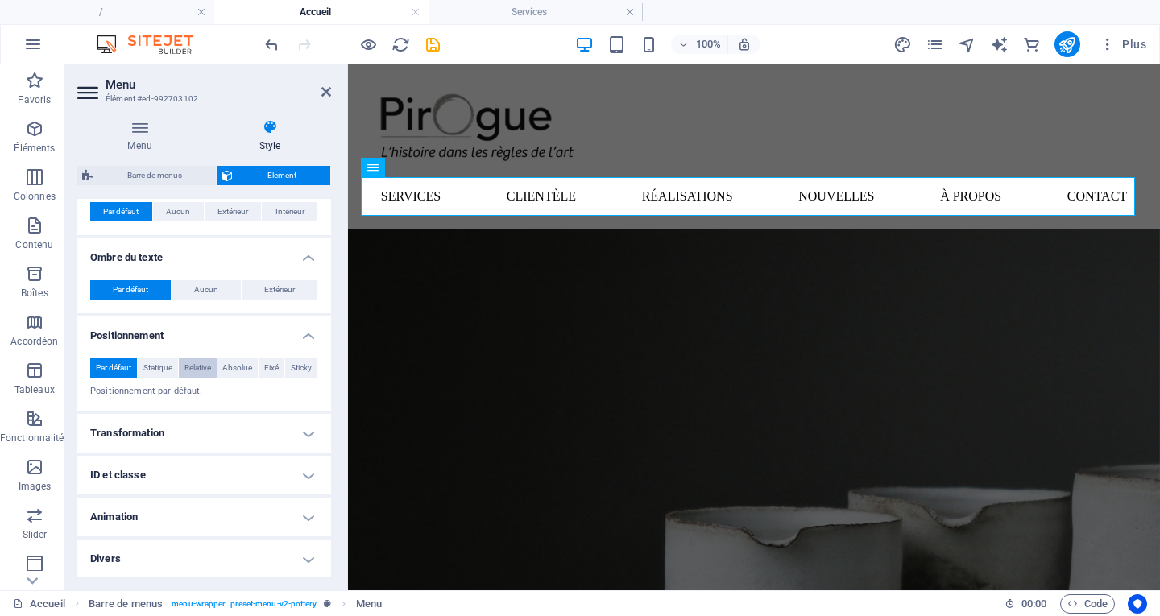
click at [205, 366] on span "Relative" at bounding box center [197, 367] width 27 height 19
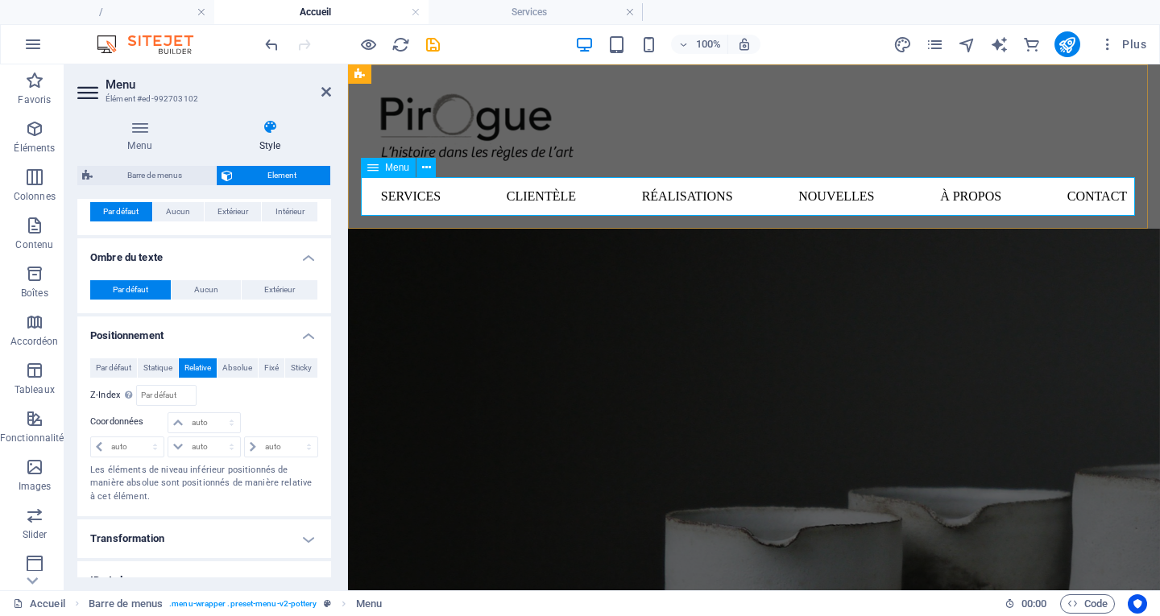
click at [615, 213] on nav "Services Clientèle Réalisations Nouvelles À propos Contact" at bounding box center [754, 196] width 786 height 39
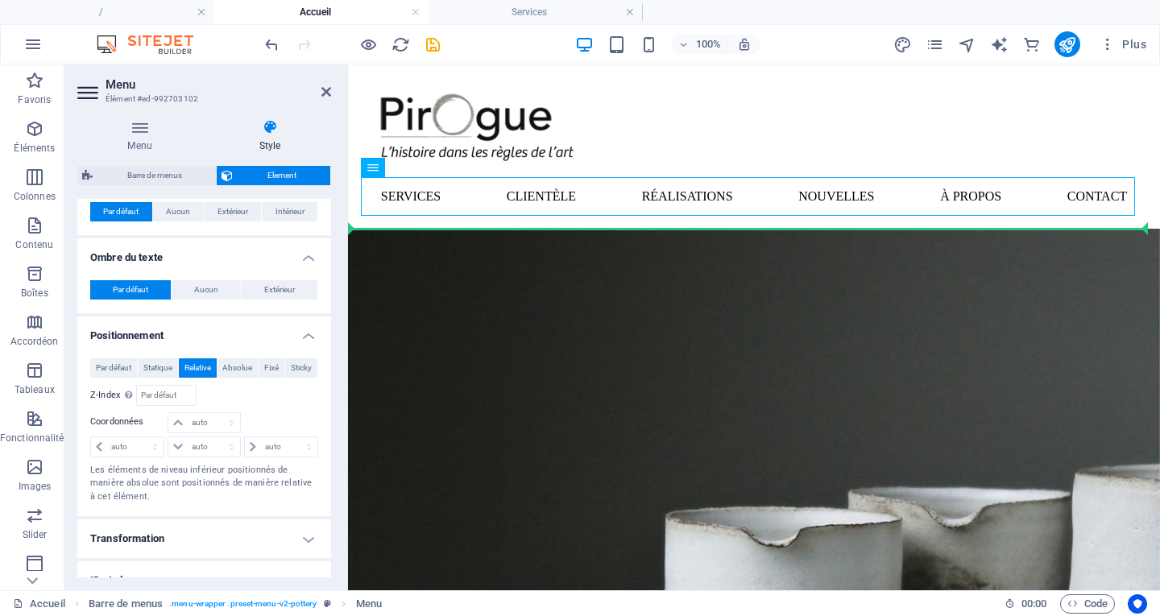
drag, startPoint x: 746, startPoint y: 240, endPoint x: 651, endPoint y: 154, distance: 128.3
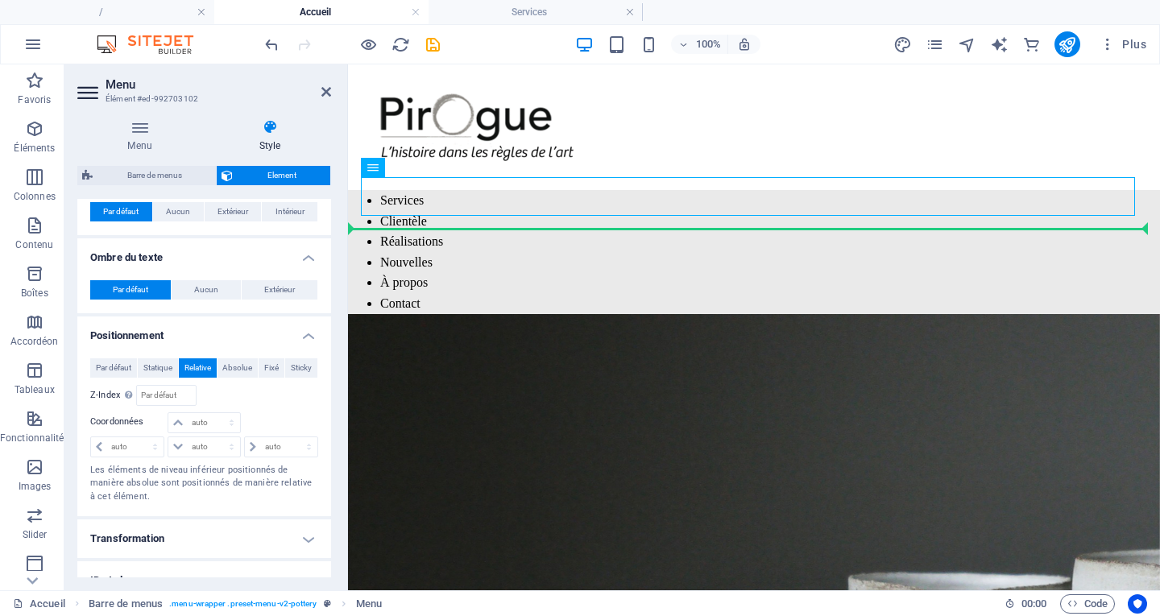
scroll to position [387, 0]
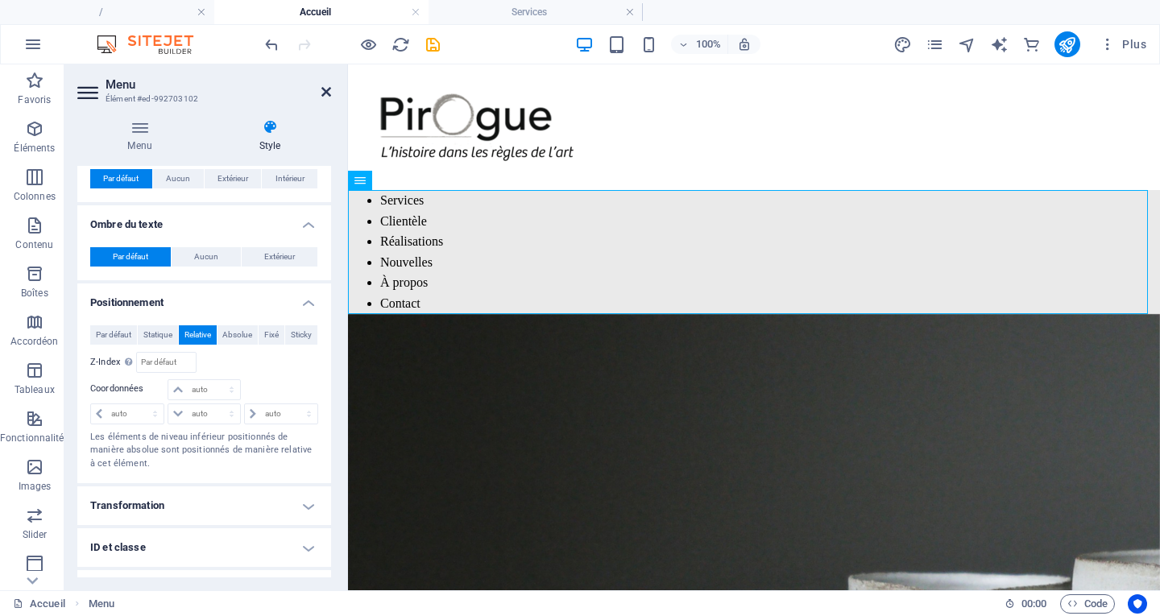
click at [322, 95] on icon at bounding box center [326, 91] width 10 height 13
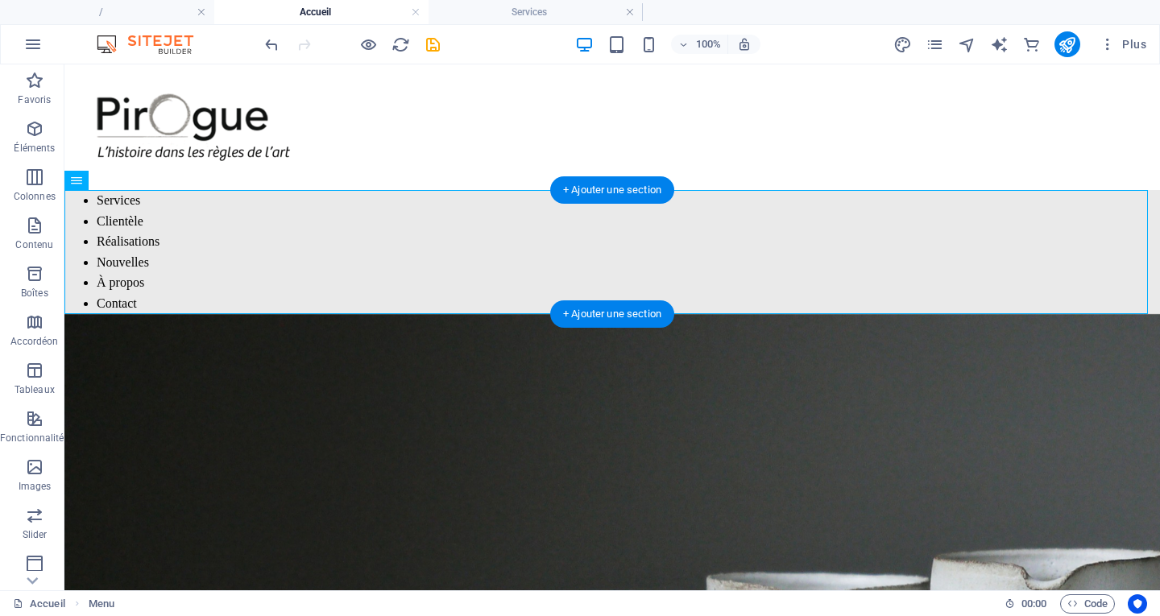
drag, startPoint x: 171, startPoint y: 248, endPoint x: 388, endPoint y: 253, distance: 217.5
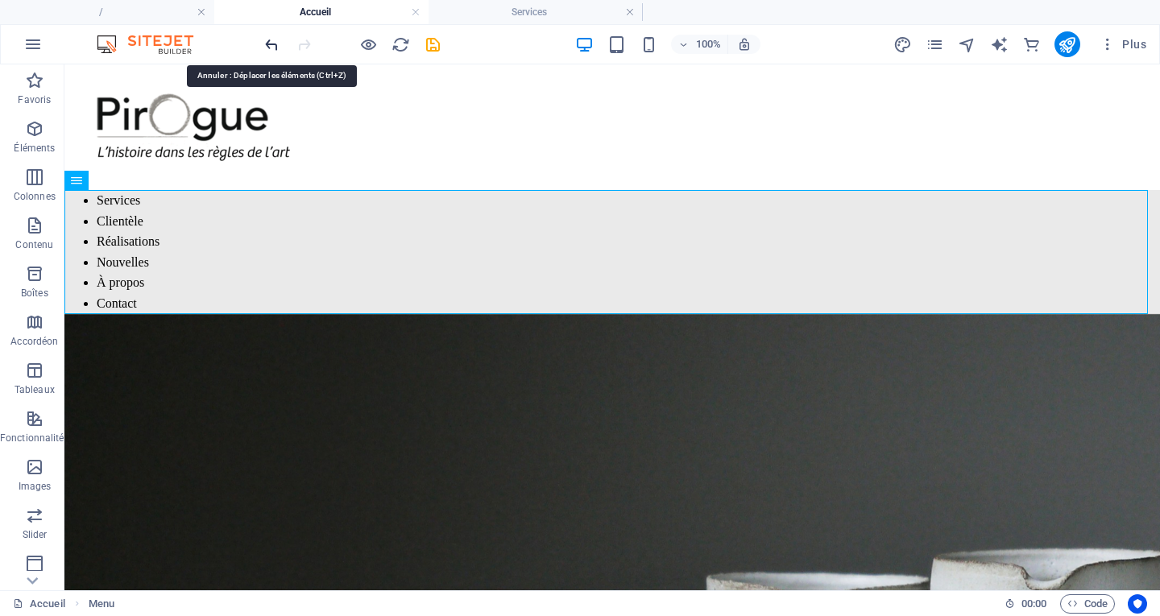
click at [275, 46] on icon "undo" at bounding box center [272, 44] width 19 height 19
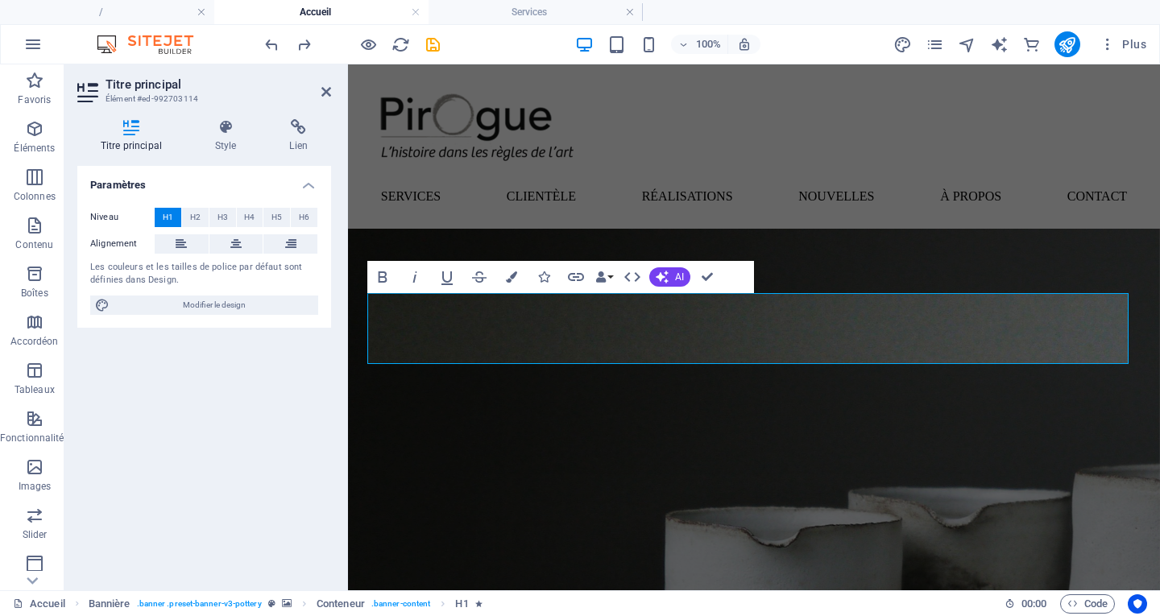
click at [135, 131] on icon at bounding box center [131, 127] width 108 height 16
click at [122, 128] on icon at bounding box center [131, 127] width 108 height 16
click at [228, 130] on icon at bounding box center [226, 127] width 68 height 16
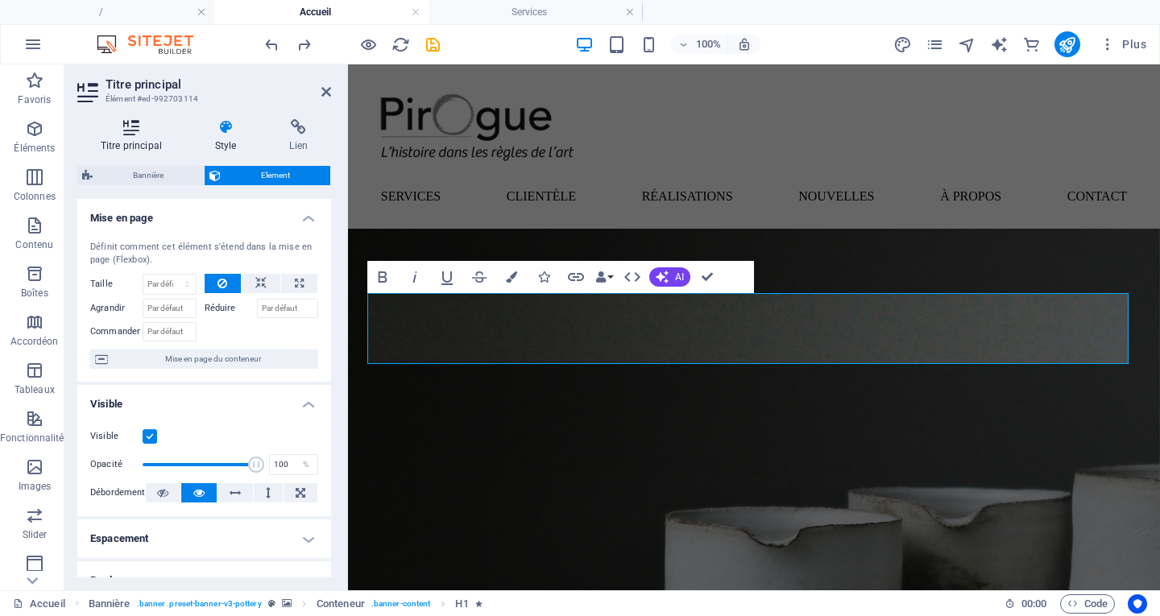
click at [131, 134] on icon at bounding box center [131, 127] width 108 height 16
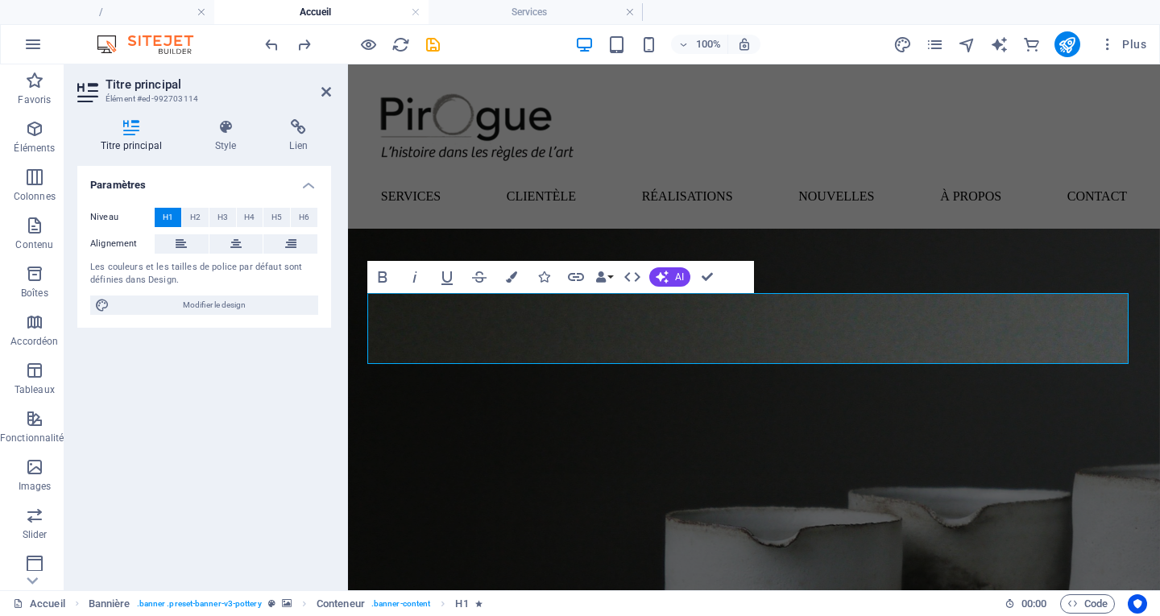
click at [131, 134] on icon at bounding box center [131, 127] width 108 height 16
click at [509, 276] on icon "button" at bounding box center [511, 276] width 11 height 11
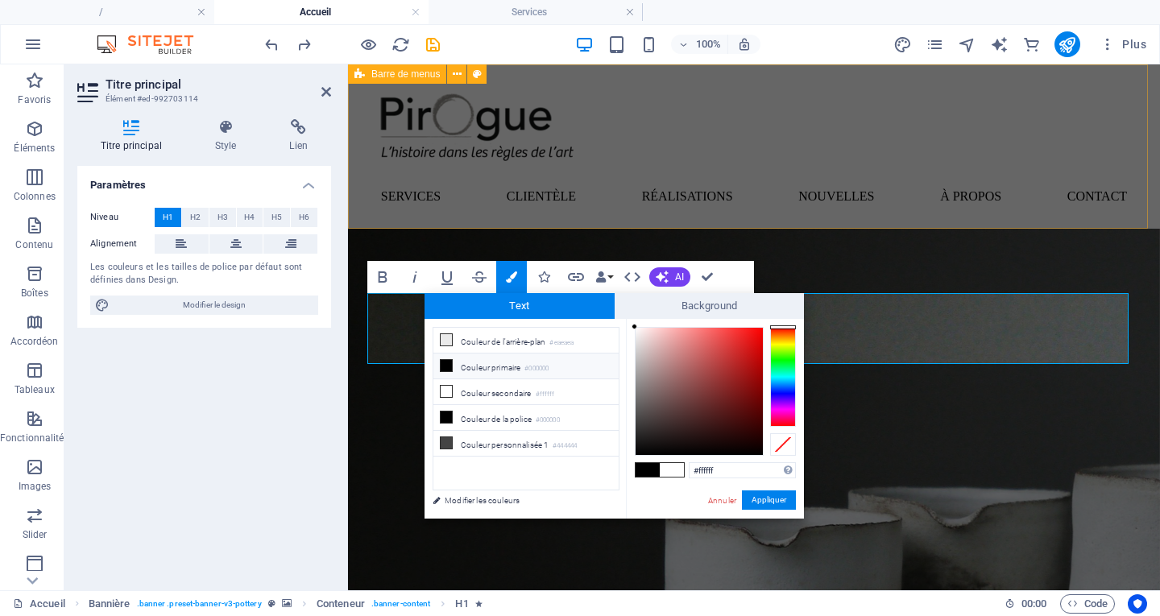
click at [506, 222] on div "Menu Services Clientèle Réalisations Nouvelles À propos Contact" at bounding box center [754, 146] width 812 height 164
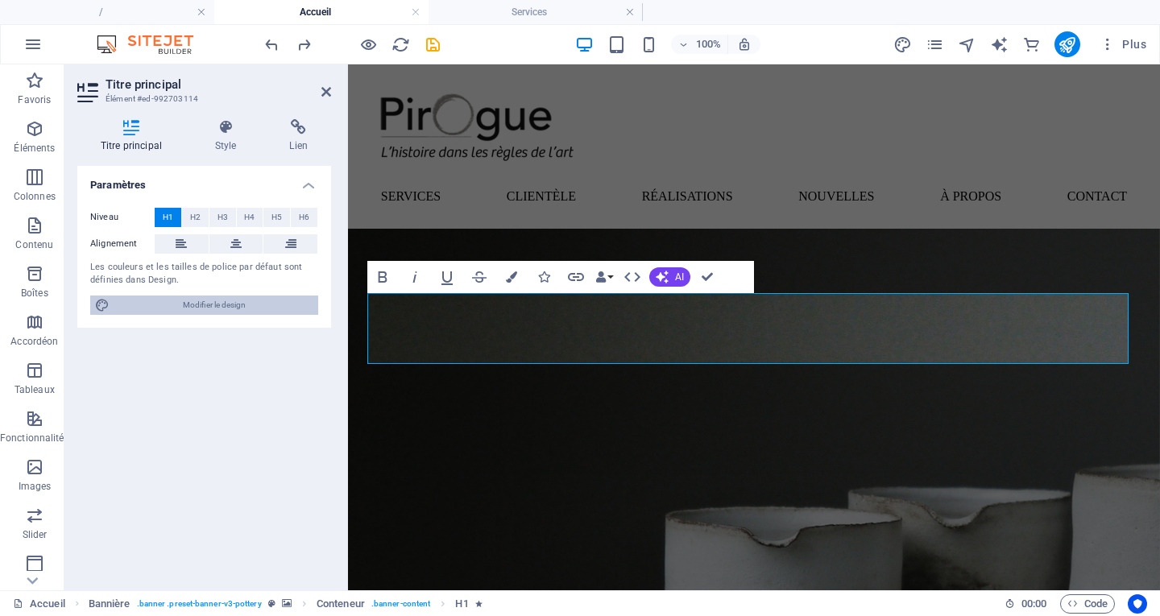
click at [196, 307] on span "Modifier le design" at bounding box center [213, 305] width 199 height 19
select select "px"
select select "300"
select select "px"
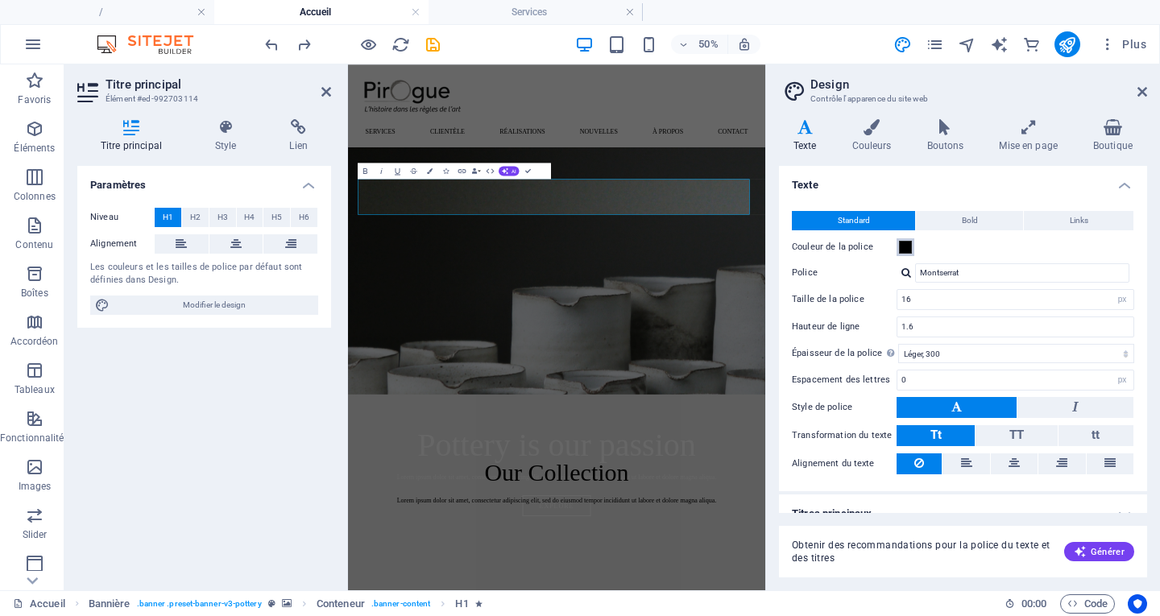
click at [906, 252] on span at bounding box center [905, 247] width 13 height 13
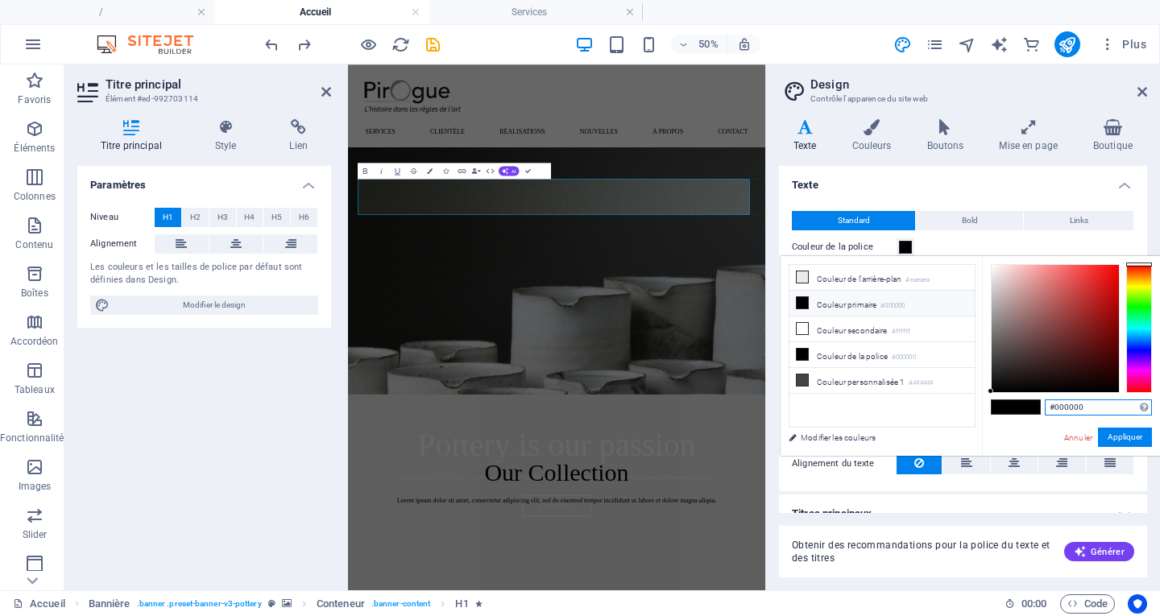
click at [1095, 404] on input "#000000" at bounding box center [1097, 407] width 107 height 16
type input "#D7A840"
click at [1122, 435] on button "Appliquer" at bounding box center [1125, 437] width 54 height 19
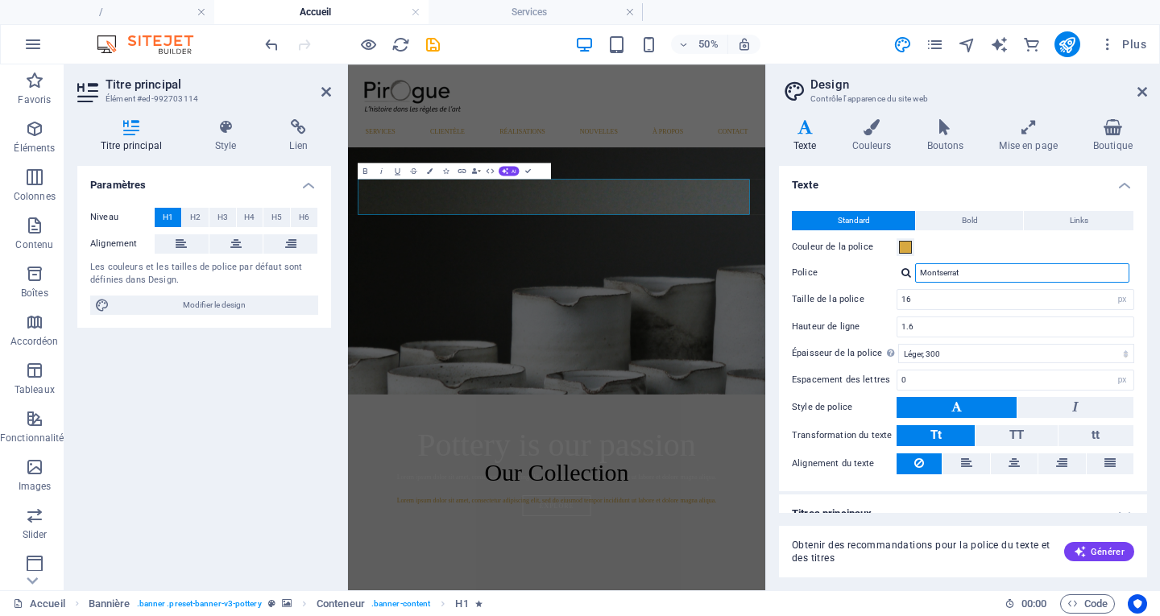
click at [987, 274] on input "Montserrat" at bounding box center [1022, 272] width 214 height 19
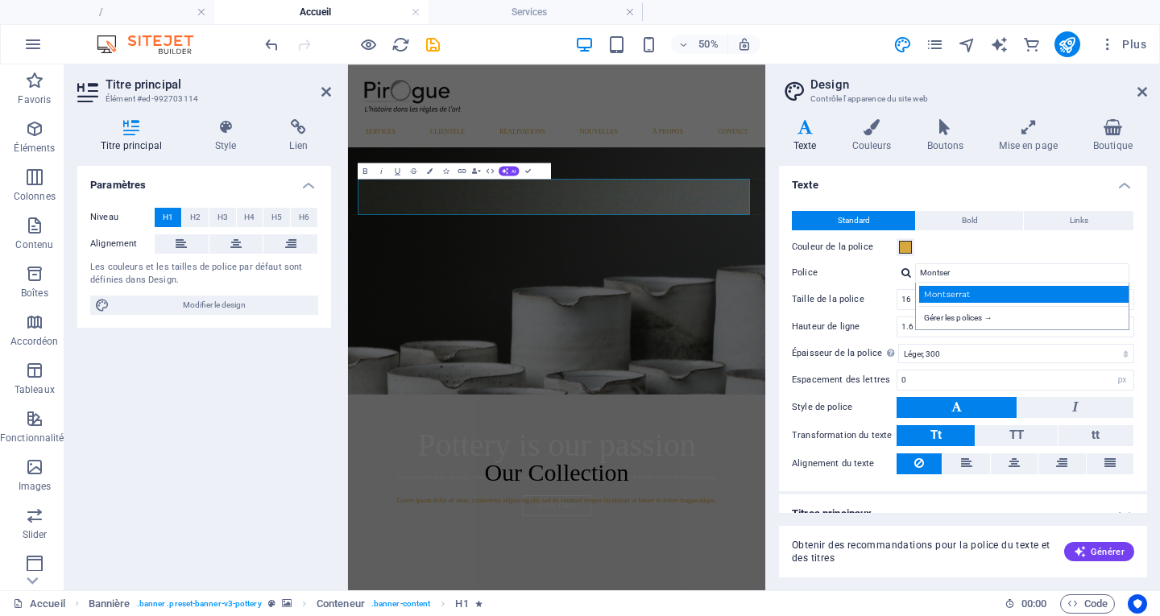
click at [983, 292] on div "Montserrat" at bounding box center [1025, 294] width 213 height 17
type input "Montserrat"
click at [982, 300] on input "16" at bounding box center [1015, 299] width 236 height 19
type input "1"
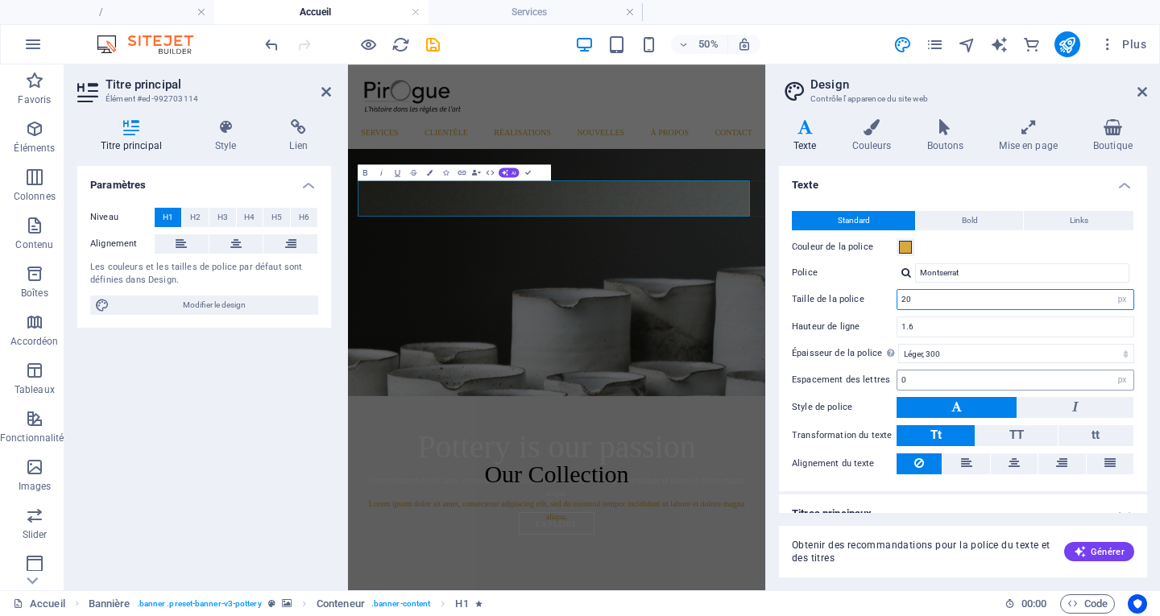
scroll to position [19, 0]
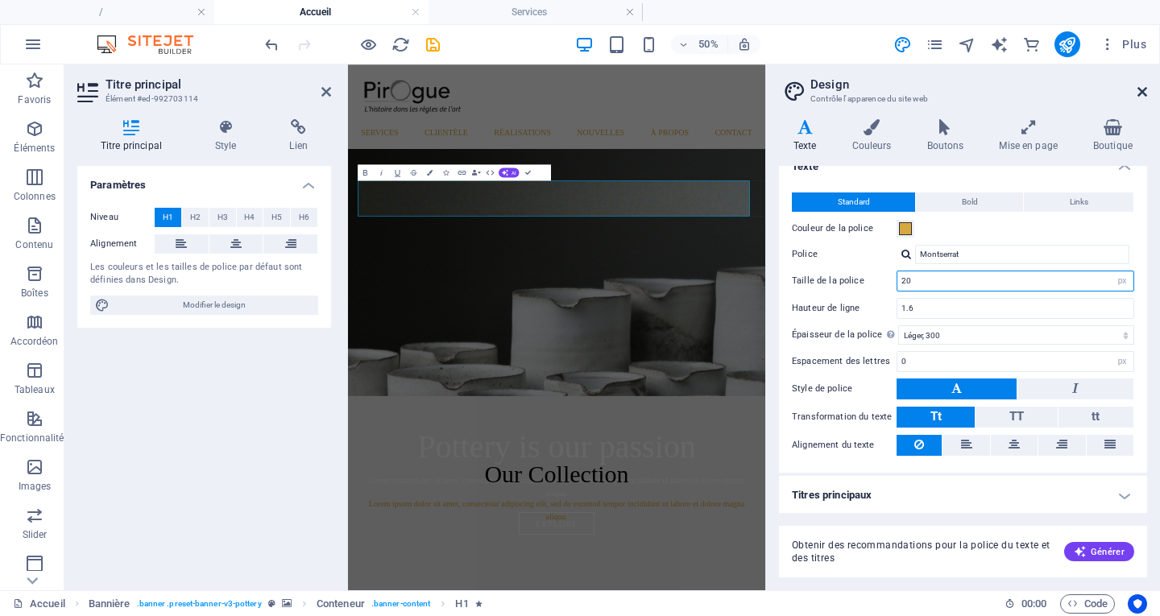
type input "20"
drag, startPoint x: 794, startPoint y: 23, endPoint x: 1142, endPoint y: 87, distance: 353.8
click at [1142, 87] on icon at bounding box center [1142, 91] width 10 height 13
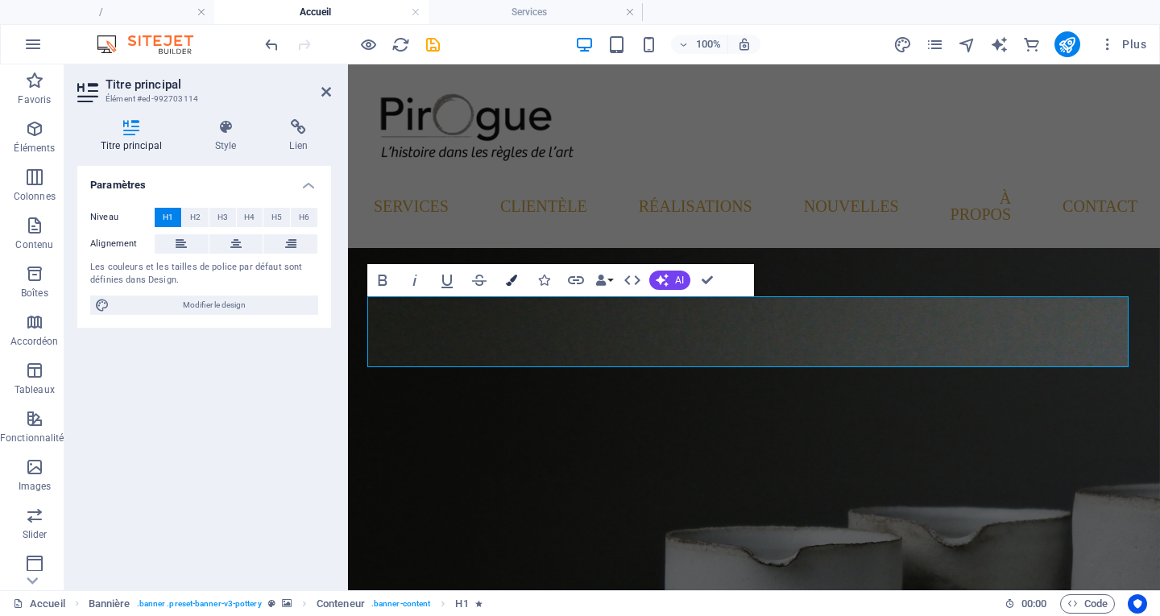
click at [508, 283] on icon "button" at bounding box center [511, 280] width 11 height 11
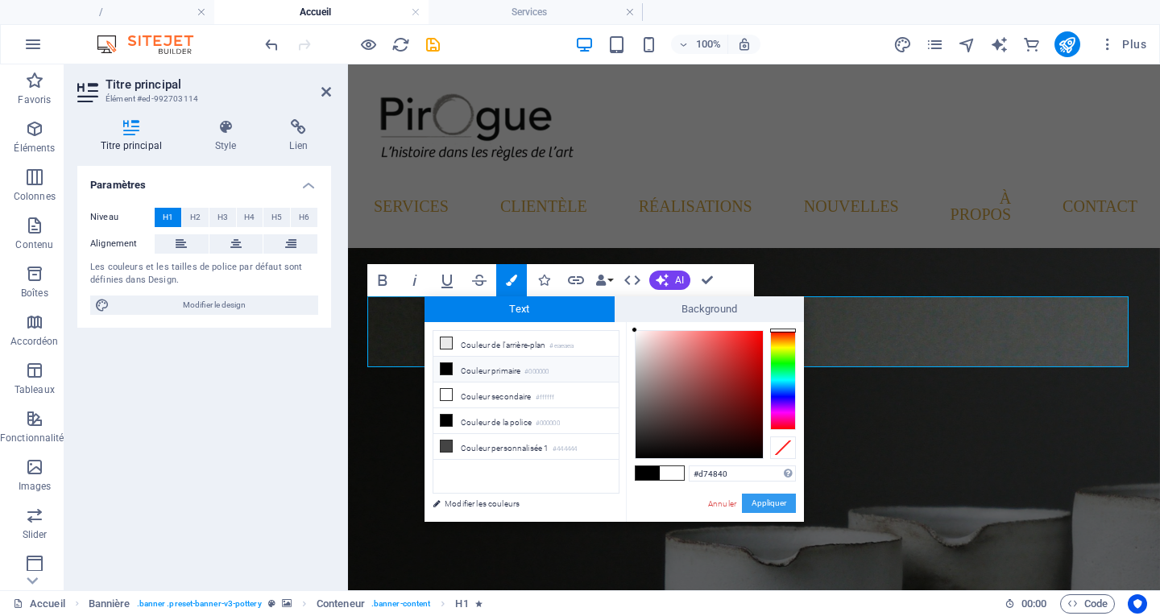
click at [758, 505] on button "Appliquer" at bounding box center [769, 503] width 54 height 19
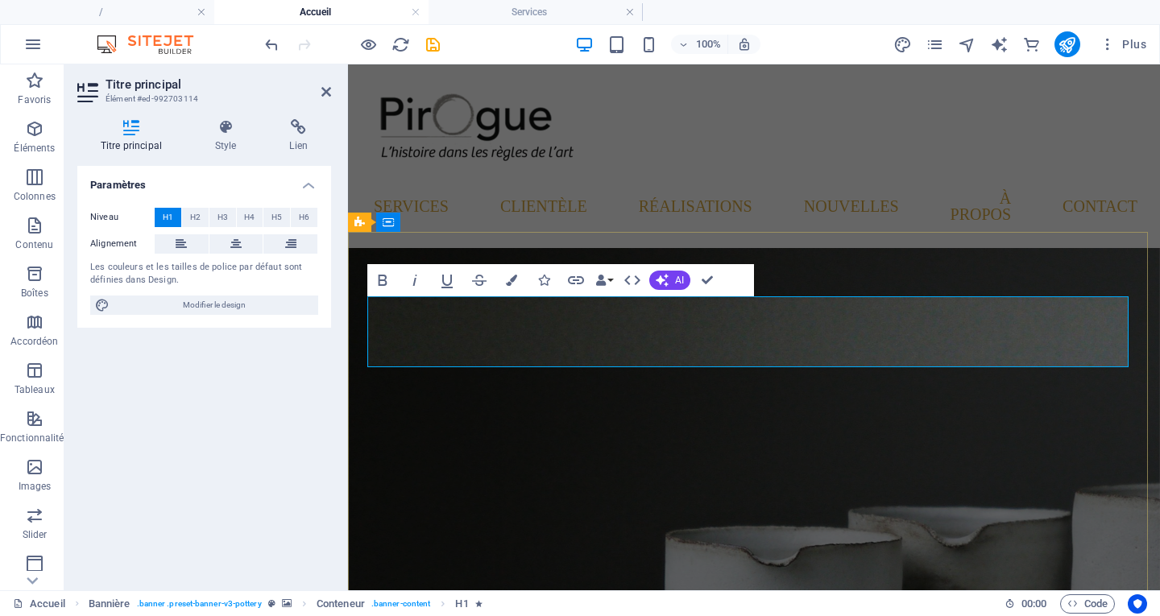
drag, startPoint x: 478, startPoint y: 322, endPoint x: 1014, endPoint y: 334, distance: 536.5
click at [510, 285] on icon "button" at bounding box center [511, 280] width 11 height 11
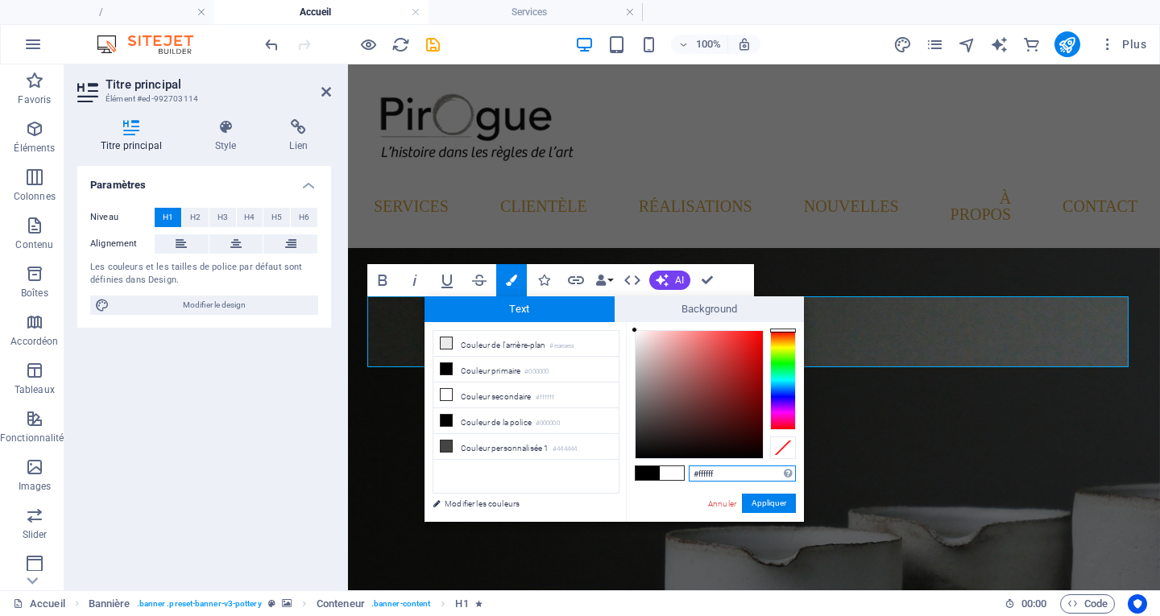
drag, startPoint x: 748, startPoint y: 471, endPoint x: 668, endPoint y: 473, distance: 80.5
click at [668, 473] on div "#ffffff Formats pris en charge #0852ed rgb(8, 82, 237) rgba(8, 82, 237, 90%) hs…" at bounding box center [715, 538] width 178 height 433
click at [709, 475] on input "#D71840" at bounding box center [742, 473] width 107 height 16
drag, startPoint x: 772, startPoint y: 506, endPoint x: 424, endPoint y: 441, distance: 354.6
click at [772, 506] on button "Appliquer" at bounding box center [769, 503] width 54 height 19
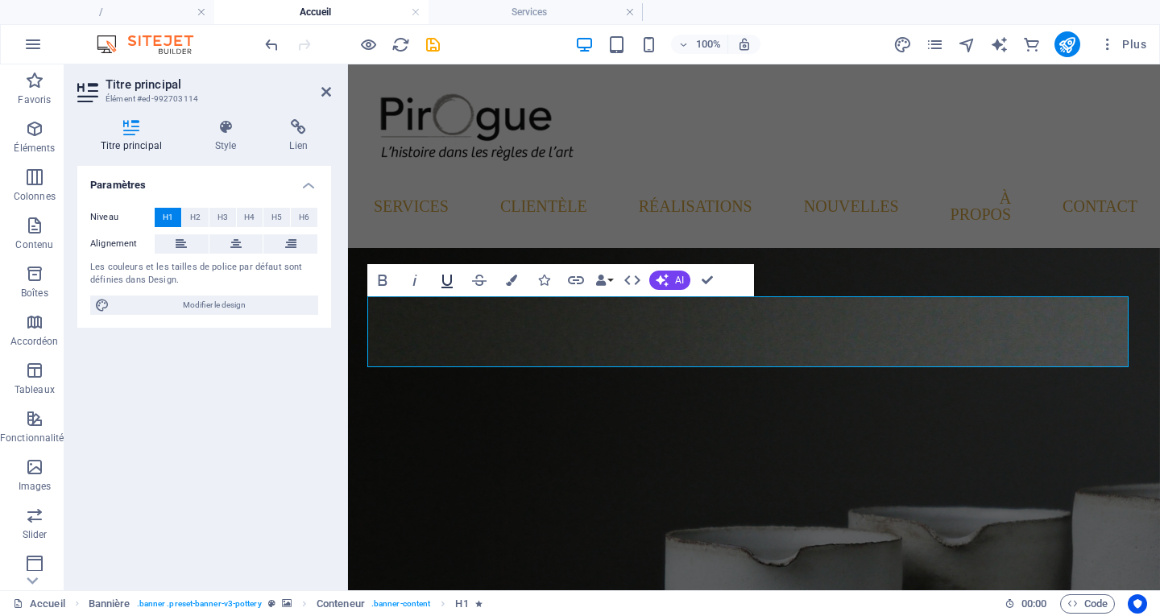
click at [445, 286] on icon "button" at bounding box center [446, 280] width 19 height 19
click at [510, 285] on icon "button" at bounding box center [511, 280] width 11 height 11
type input "#ffffff"
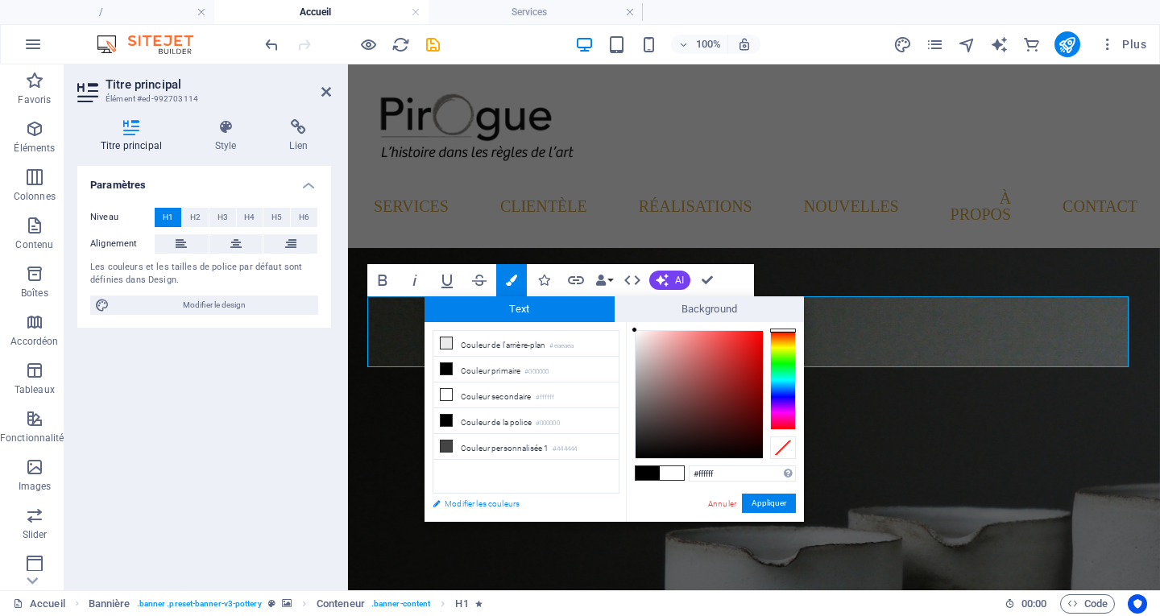
click at [484, 504] on link "Modifier les couleurs" at bounding box center [517, 504] width 187 height 20
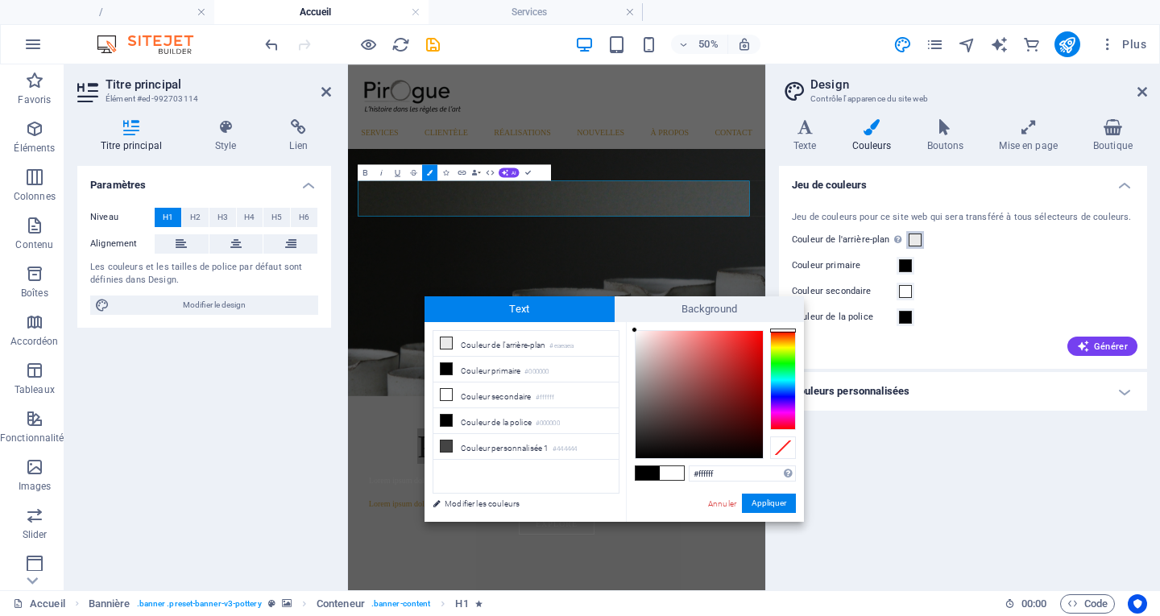
click at [911, 243] on span at bounding box center [914, 240] width 13 height 13
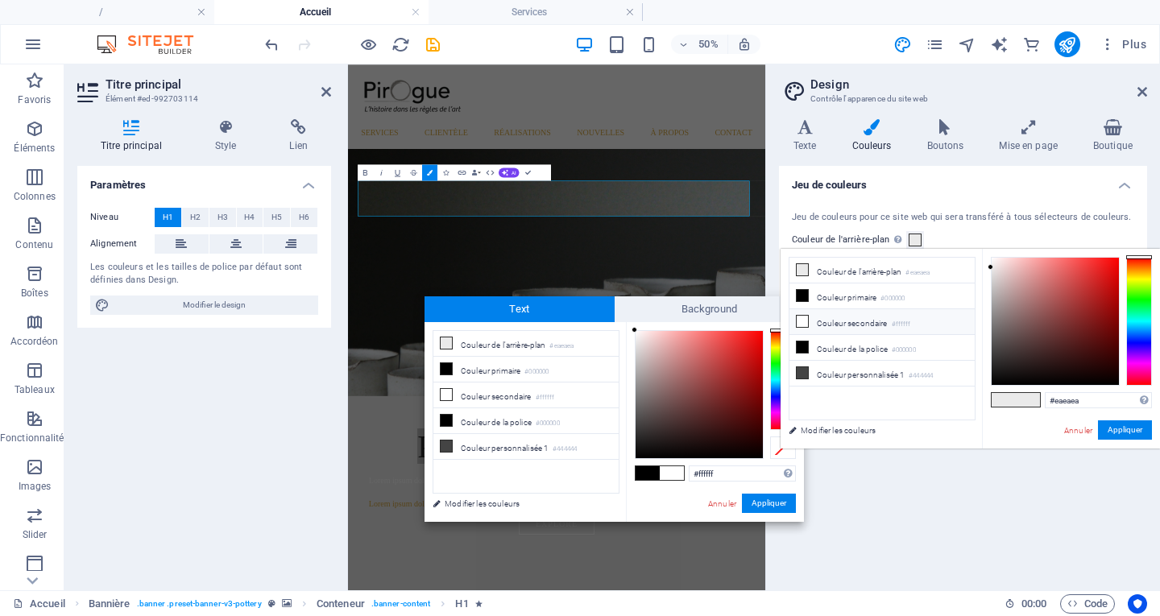
click at [836, 327] on li "Couleur secondaire #ffffff" at bounding box center [881, 322] width 185 height 26
type input "#ffffff"
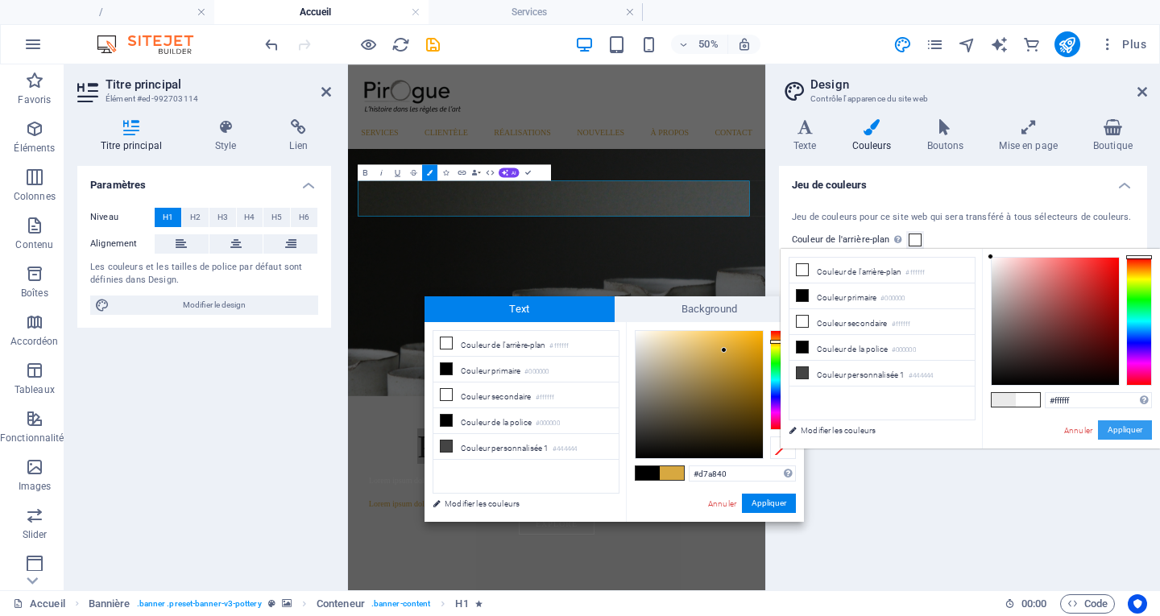
click at [1120, 432] on button "Appliquer" at bounding box center [1125, 429] width 54 height 19
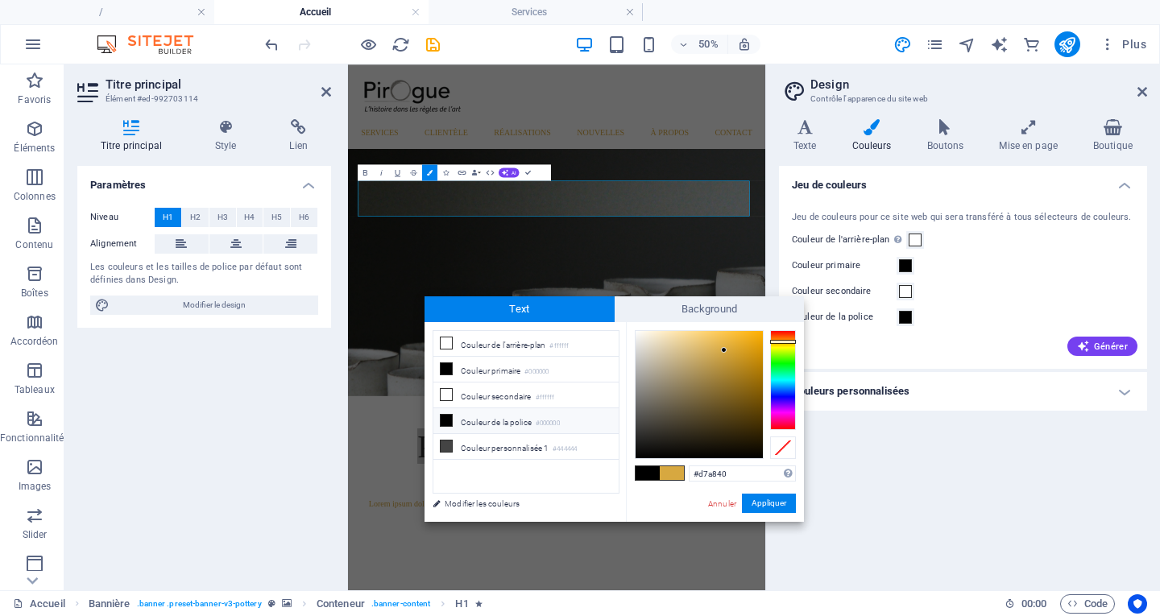
click at [523, 423] on li "Couleur de la police #000000" at bounding box center [525, 421] width 185 height 26
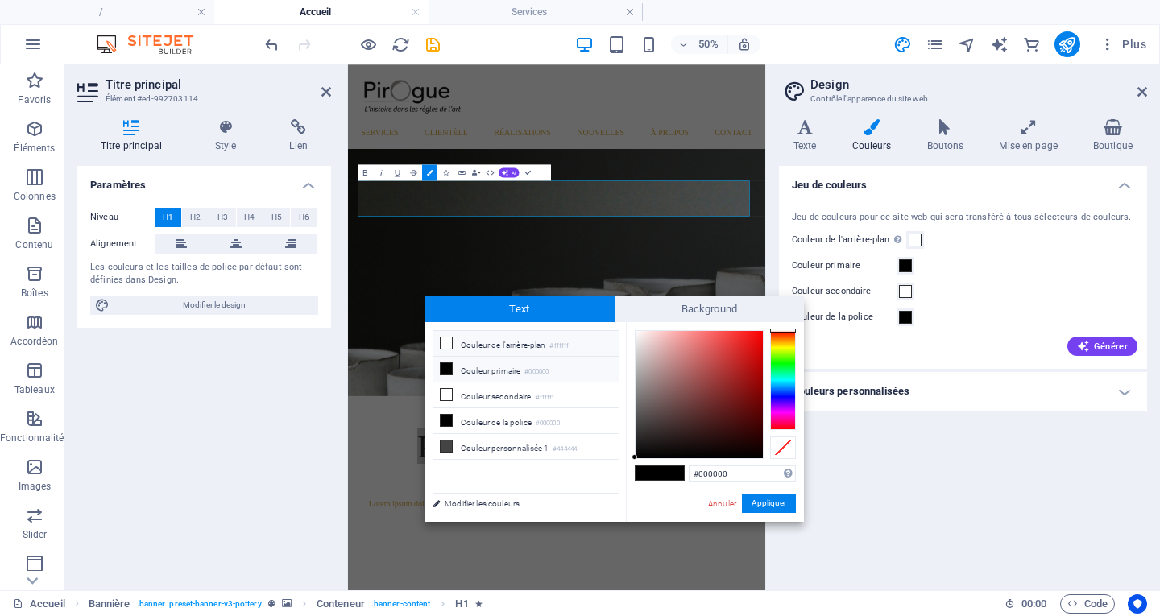
click at [515, 351] on li "Couleur de l'arrière-plan #ffffff" at bounding box center [525, 344] width 185 height 26
click at [674, 474] on span at bounding box center [672, 473] width 24 height 14
click at [530, 374] on small "#000000" at bounding box center [536, 371] width 24 height 11
click at [525, 420] on li "Couleur de la police #000000" at bounding box center [525, 421] width 185 height 26
drag, startPoint x: 735, startPoint y: 478, endPoint x: 610, endPoint y: 482, distance: 125.7
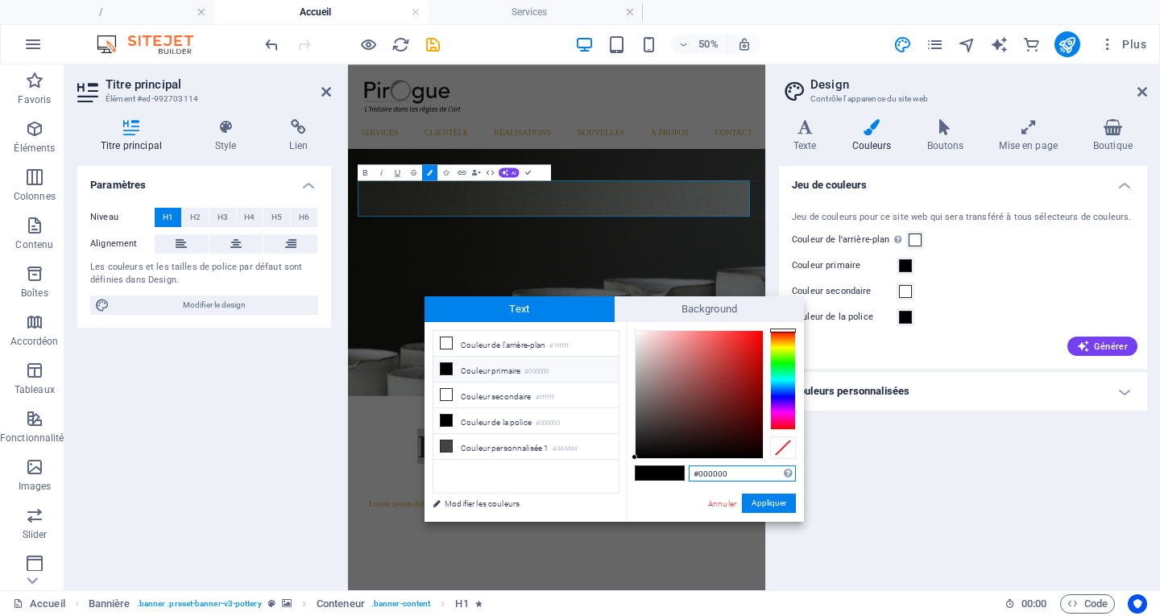
click at [610, 482] on div "less Couleur de l'arrière-plan #ffffff Couleur primaire #000000 Couleur seconda…" at bounding box center [613, 422] width 379 height 200
type input "#D7A840"
click at [767, 503] on button "Appliquer" at bounding box center [769, 503] width 54 height 19
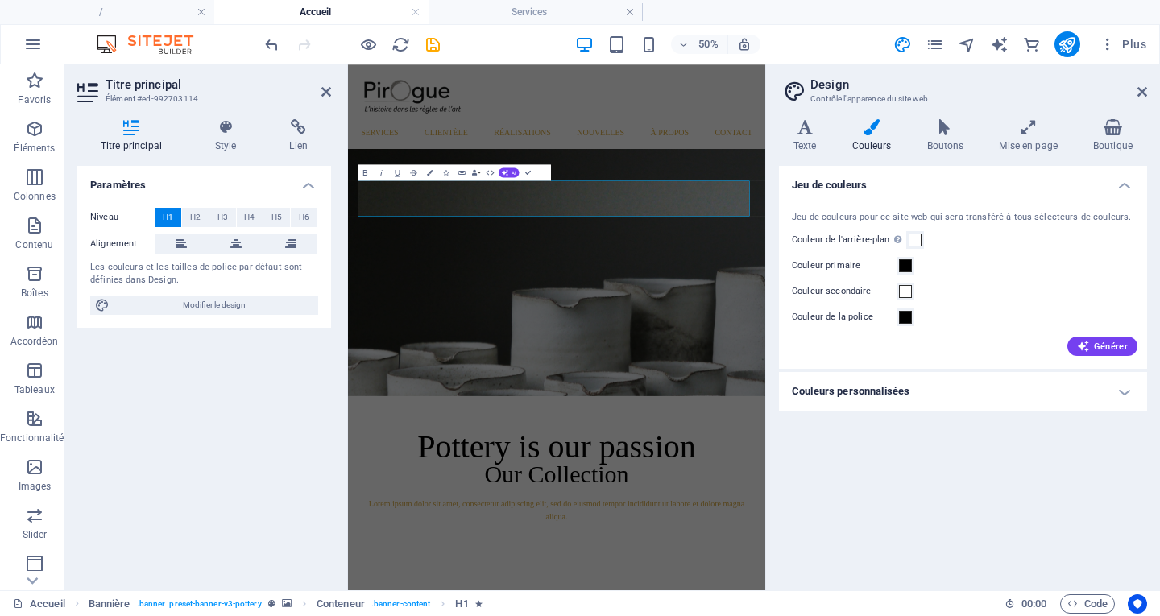
click at [845, 316] on label "Couleur de la police" at bounding box center [844, 317] width 105 height 19
click at [896, 316] on button "Couleur de la police" at bounding box center [905, 317] width 18 height 18
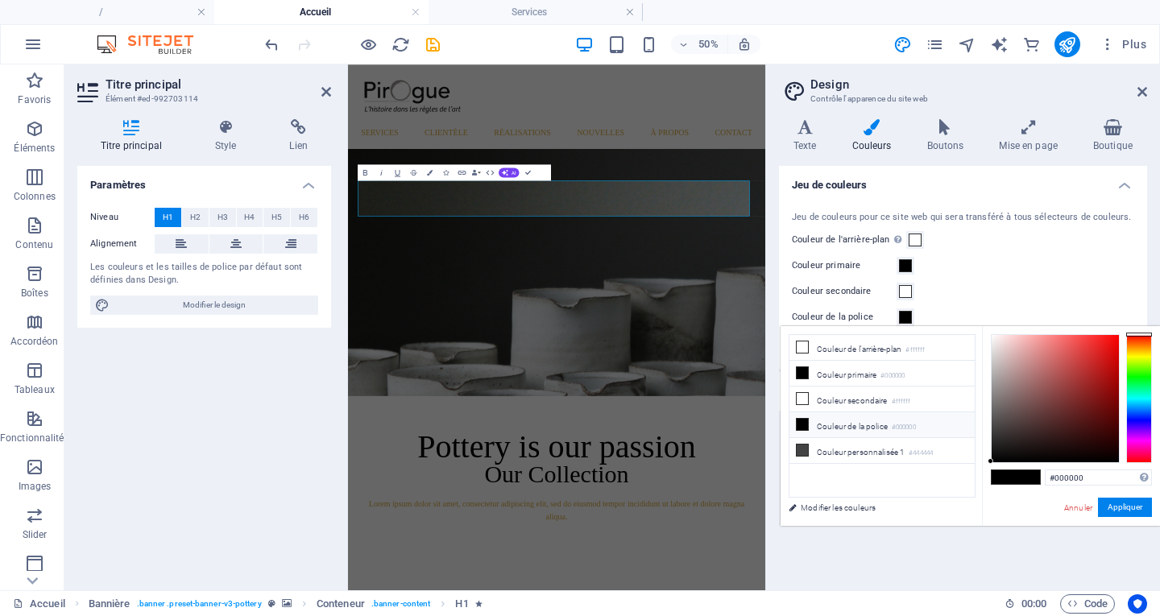
click at [875, 419] on li "Couleur de la police #000000" at bounding box center [881, 425] width 185 height 26
click at [867, 396] on li "Couleur secondaire #ffffff" at bounding box center [881, 400] width 185 height 26
click at [861, 449] on li "Couleur personnalisée 1 #444444" at bounding box center [881, 451] width 185 height 26
type input "#444444"
click at [807, 425] on icon at bounding box center [801, 424] width 11 height 11
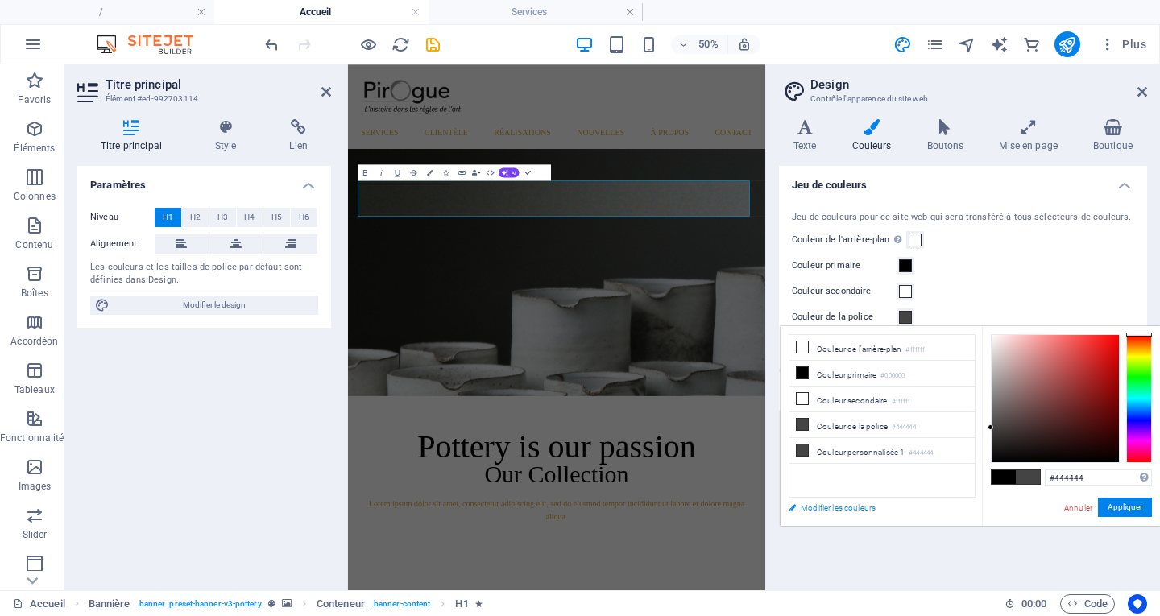
click at [841, 507] on link "Modifier les couleurs" at bounding box center [873, 508] width 187 height 20
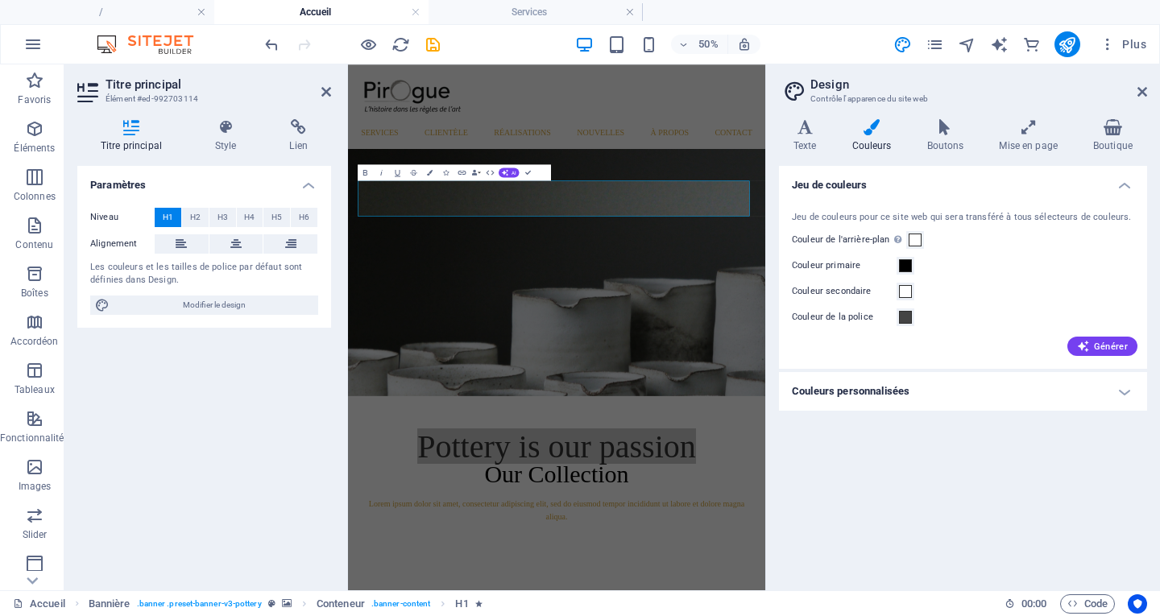
click at [854, 400] on h4 "Couleurs personnalisées" at bounding box center [963, 391] width 368 height 39
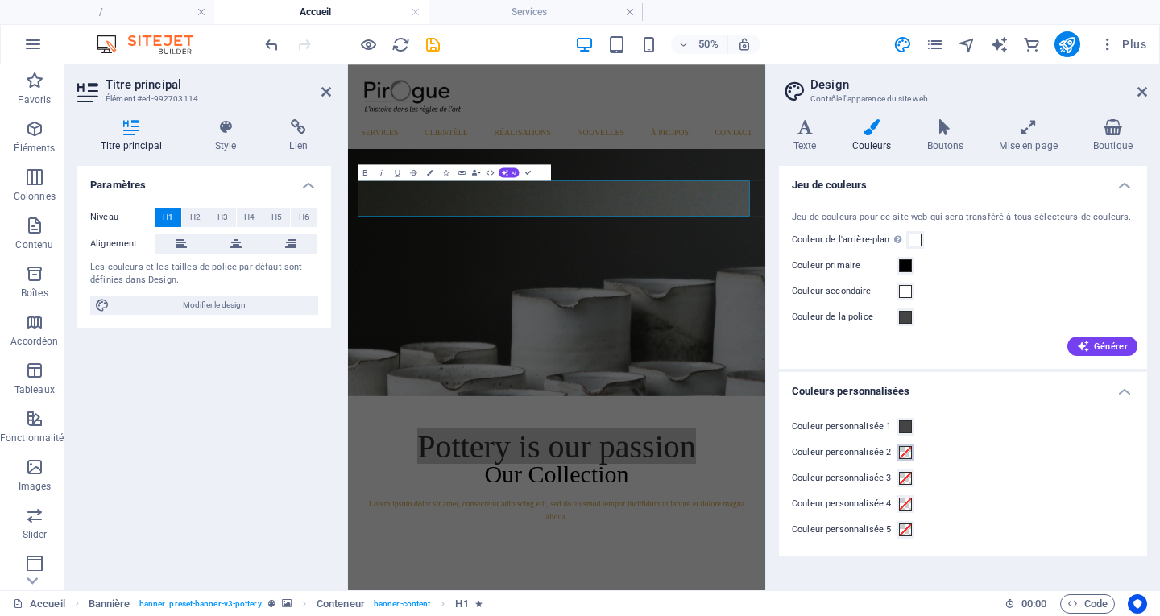
click at [904, 454] on span at bounding box center [905, 452] width 13 height 13
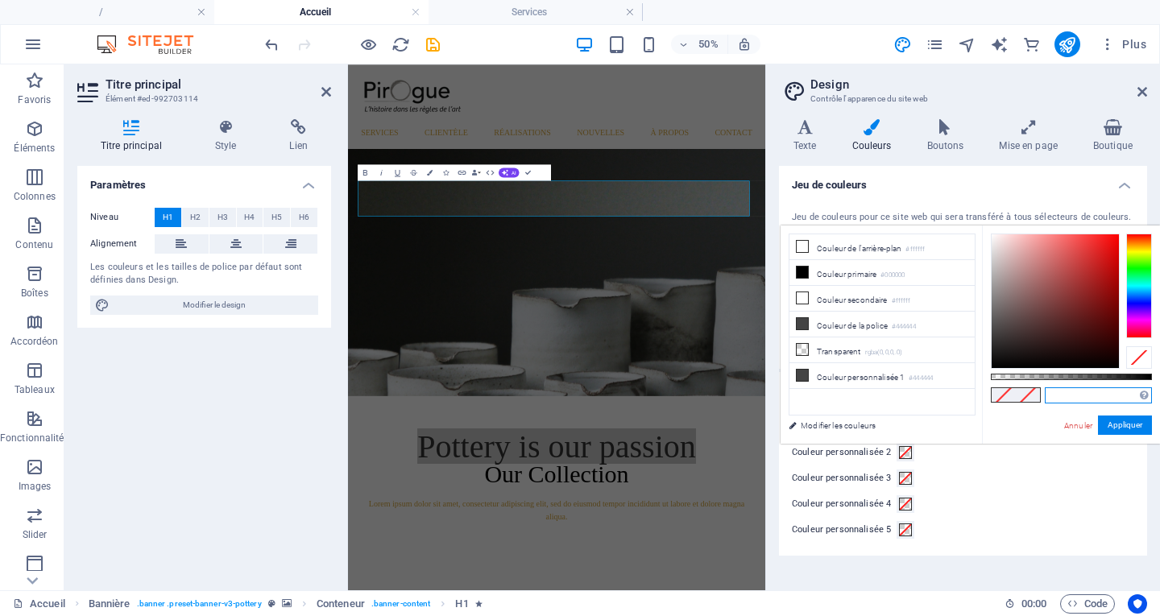
click at [1083, 390] on input "text" at bounding box center [1097, 395] width 107 height 16
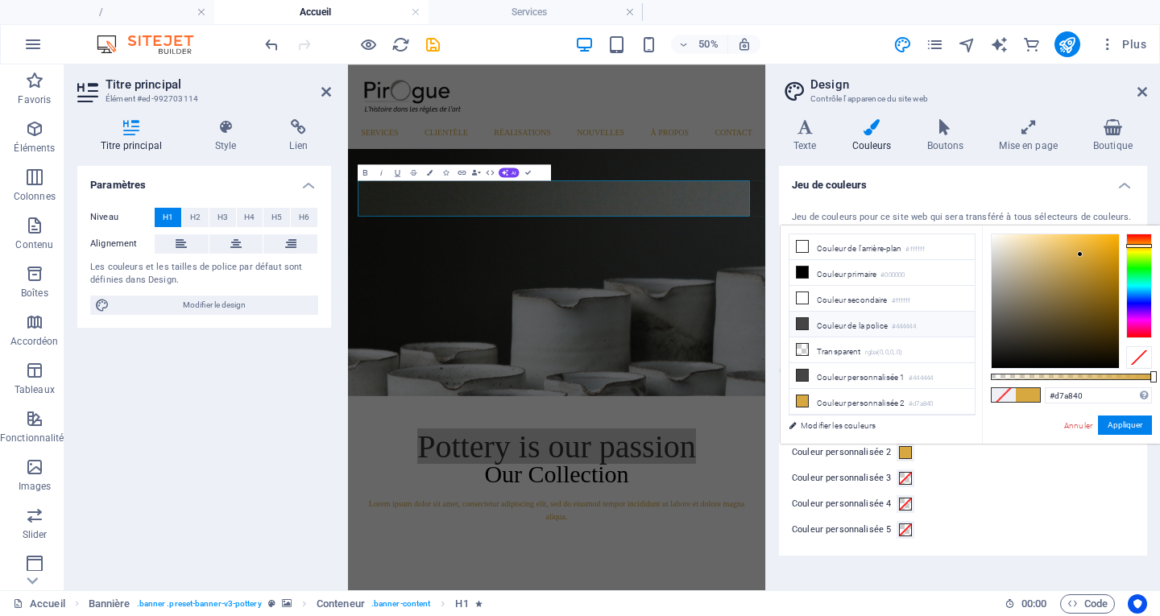
click at [862, 329] on li "Couleur de la police #444444" at bounding box center [881, 325] width 185 height 26
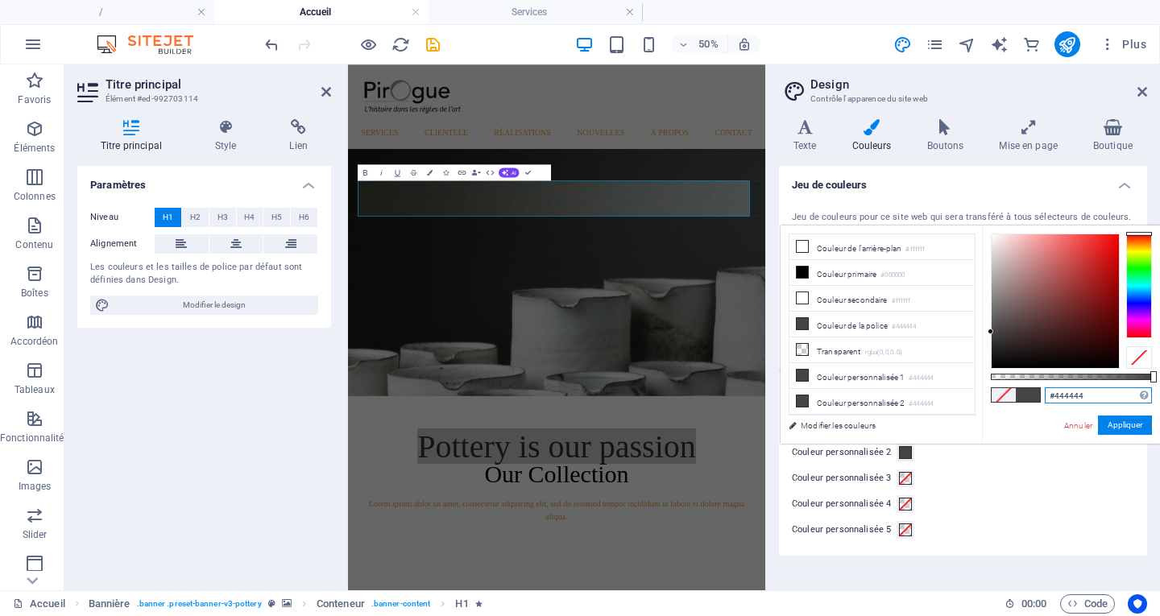
drag, startPoint x: 1119, startPoint y: 396, endPoint x: 1035, endPoint y: 404, distance: 84.1
click at [1035, 404] on div "#444444 Formats pris en charge #0852ed rgb(8, 82, 237) rgba(8, 82, 237, 90%) hs…" at bounding box center [1071, 451] width 178 height 452
type input "#d7a840"
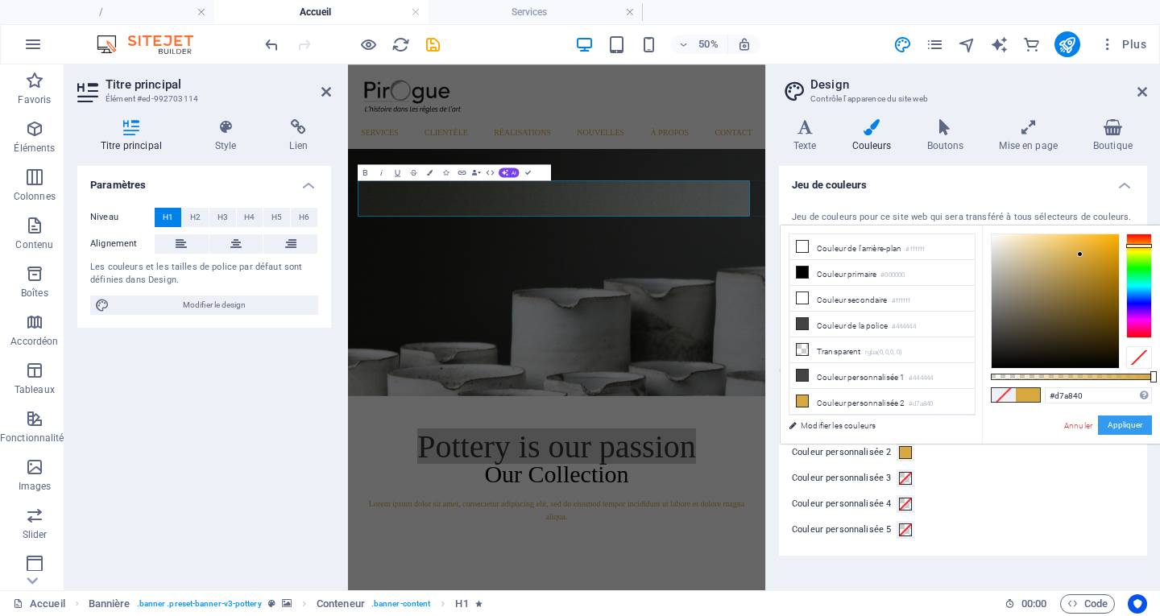
click at [1120, 429] on button "Appliquer" at bounding box center [1125, 425] width 54 height 19
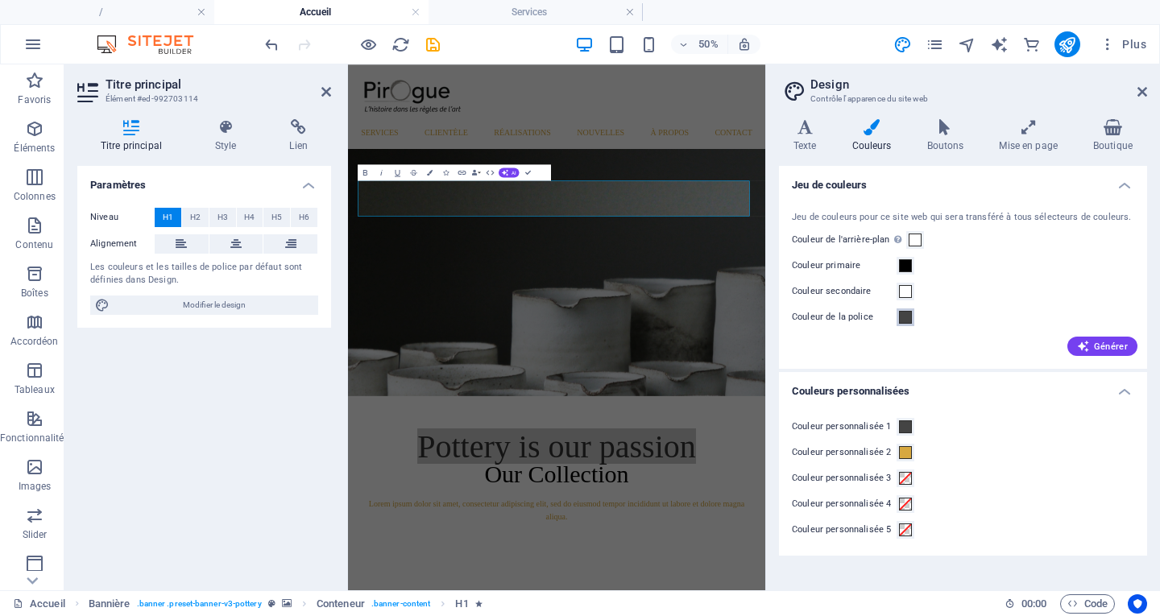
click at [908, 316] on span at bounding box center [905, 317] width 13 height 13
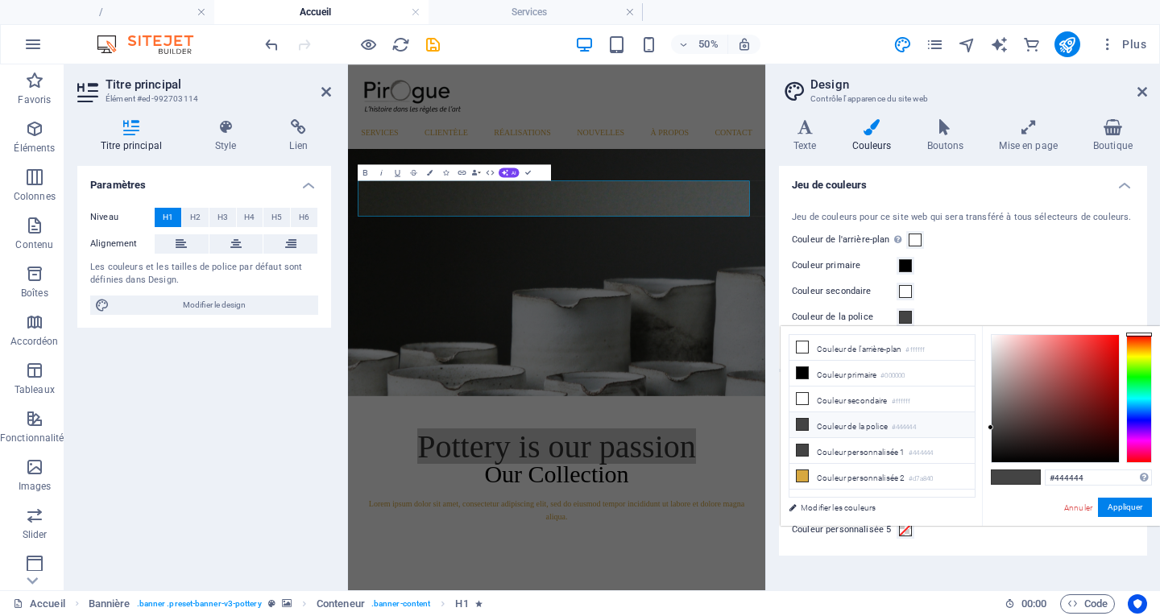
click at [858, 432] on li "Couleur de la police #444444" at bounding box center [881, 425] width 185 height 26
click at [856, 428] on li "Couleur de la police #444444" at bounding box center [881, 425] width 185 height 26
drag, startPoint x: 1106, startPoint y: 479, endPoint x: 1014, endPoint y: 478, distance: 91.8
click at [1014, 478] on div "#444444 Formats pris en charge #0852ed rgb(8, 82, 237) rgba(8, 82, 237, 90%) hs…" at bounding box center [1071, 542] width 178 height 433
type input "#d7a840"
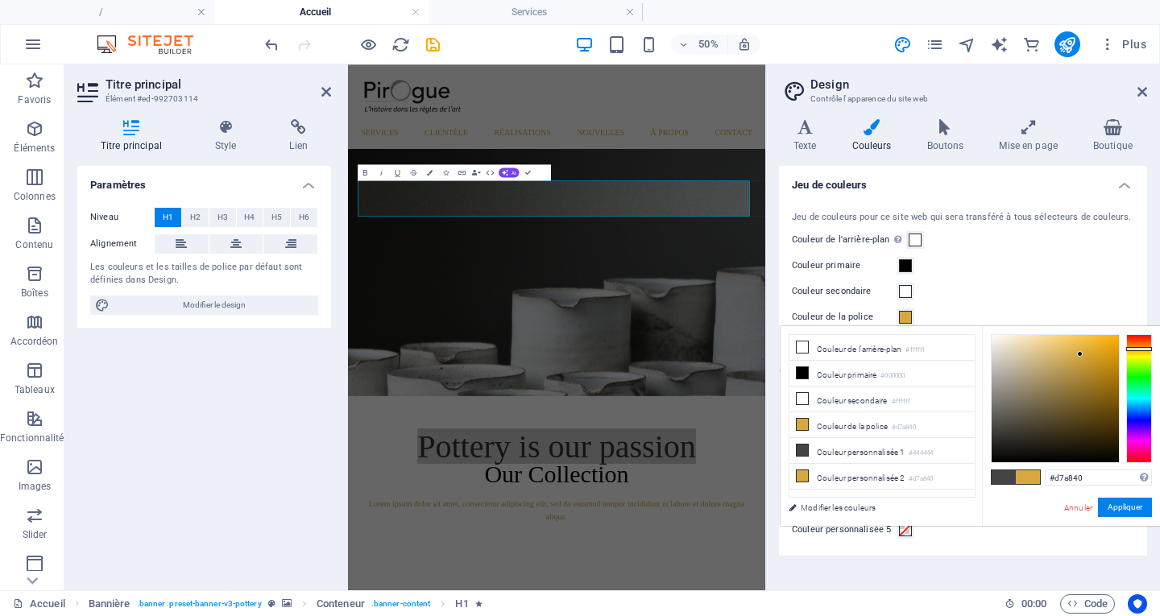
click at [1025, 478] on span at bounding box center [1027, 477] width 24 height 14
click at [1130, 505] on button "Appliquer" at bounding box center [1125, 507] width 54 height 19
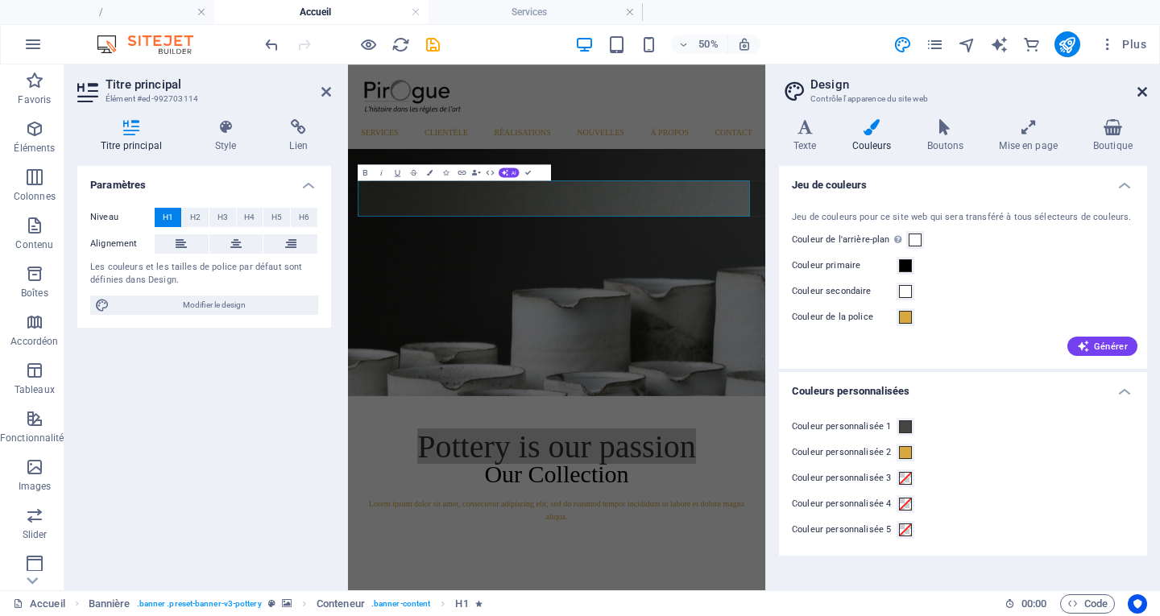
click at [1141, 91] on icon at bounding box center [1142, 91] width 10 height 13
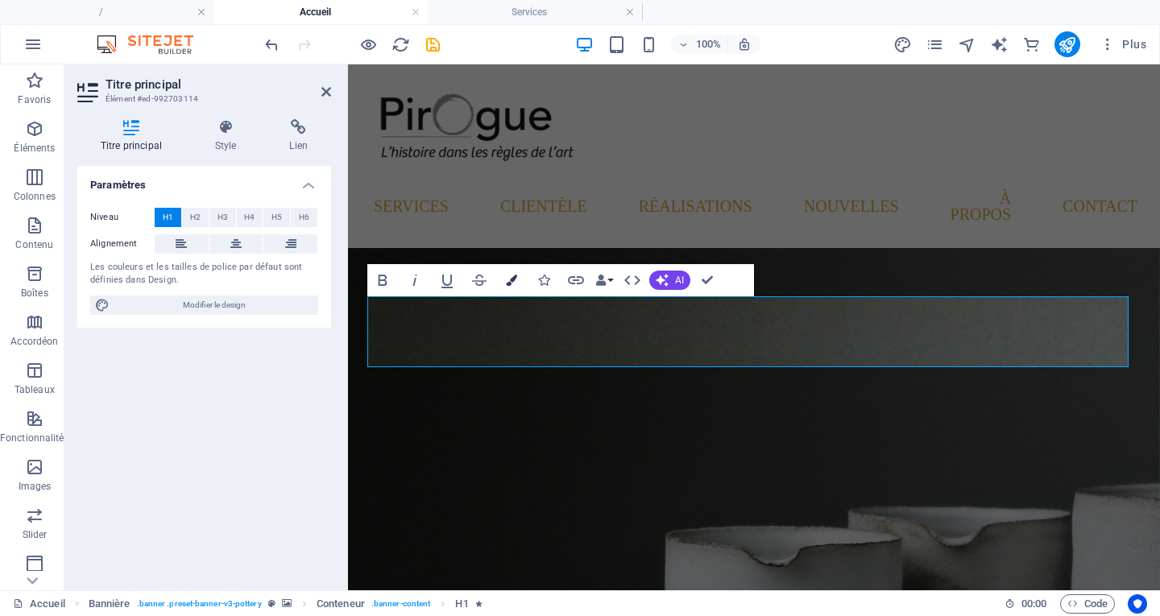
click at [512, 278] on icon "button" at bounding box center [511, 280] width 11 height 11
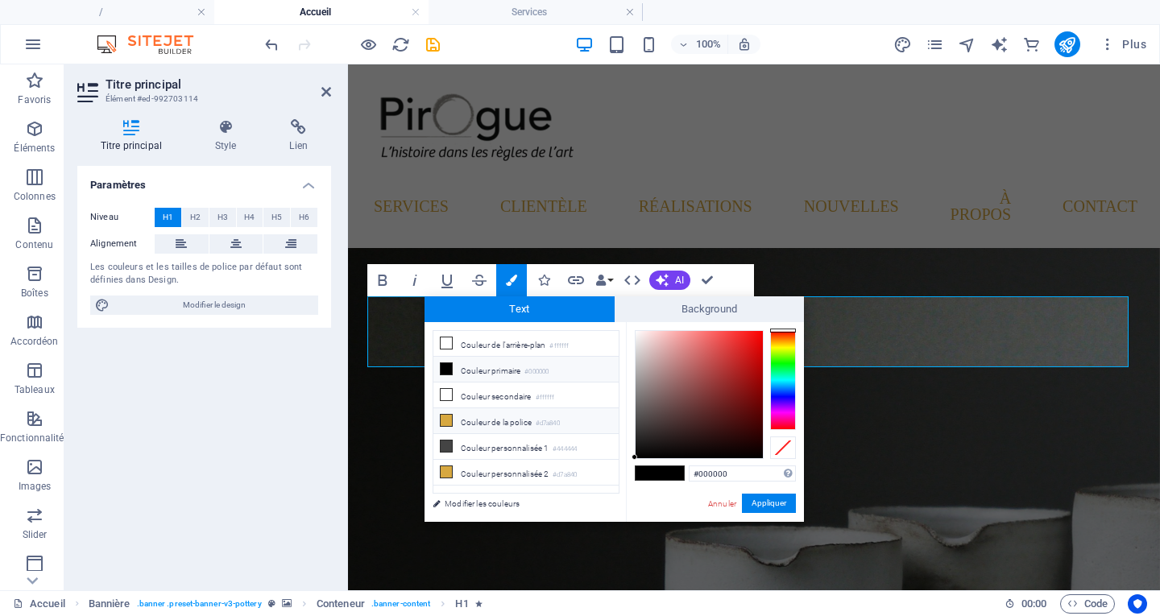
click at [513, 420] on li "Couleur de la police #d7a840" at bounding box center [525, 421] width 185 height 26
type input "#d7a840"
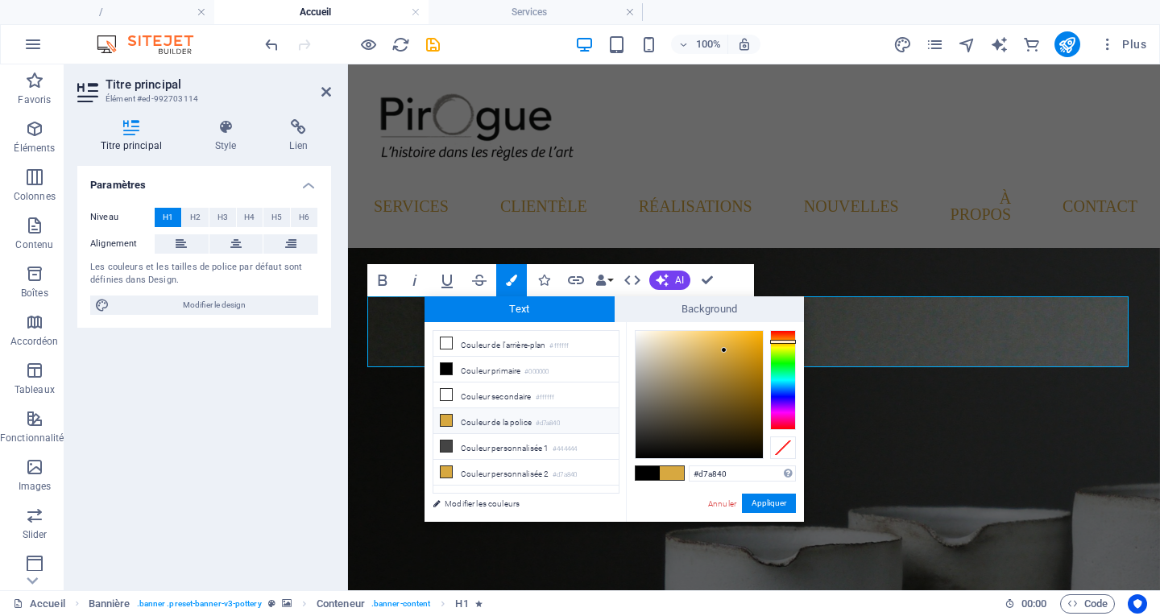
click at [670, 475] on span at bounding box center [672, 473] width 24 height 14
click at [772, 506] on button "Appliquer" at bounding box center [769, 503] width 54 height 19
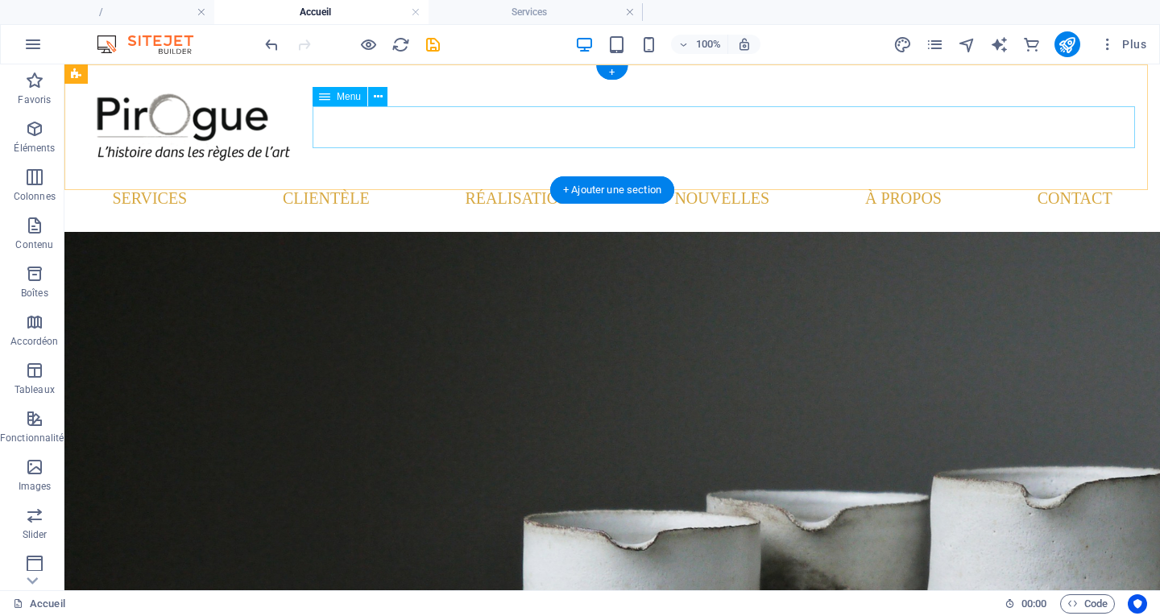
click at [360, 177] on nav "Services Clientèle Réalisations Nouvelles À propos Contact" at bounding box center [611, 198] width 1069 height 42
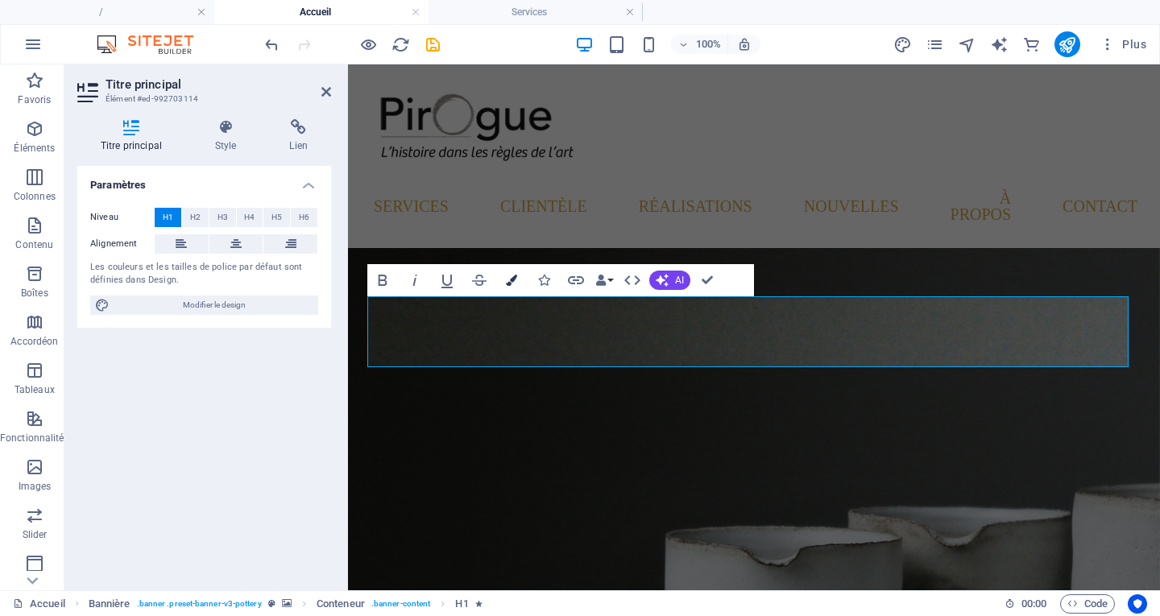
click at [511, 286] on button "Colors" at bounding box center [511, 280] width 31 height 32
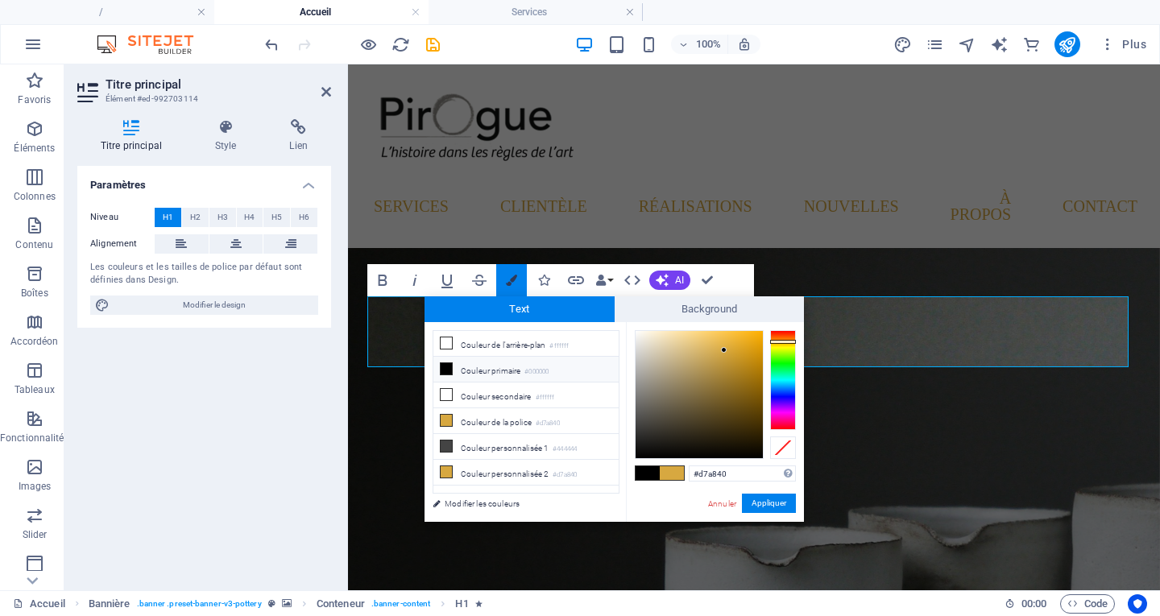
click at [511, 286] on button "Colors" at bounding box center [511, 280] width 31 height 32
click at [781, 500] on button "Appliquer" at bounding box center [769, 503] width 54 height 19
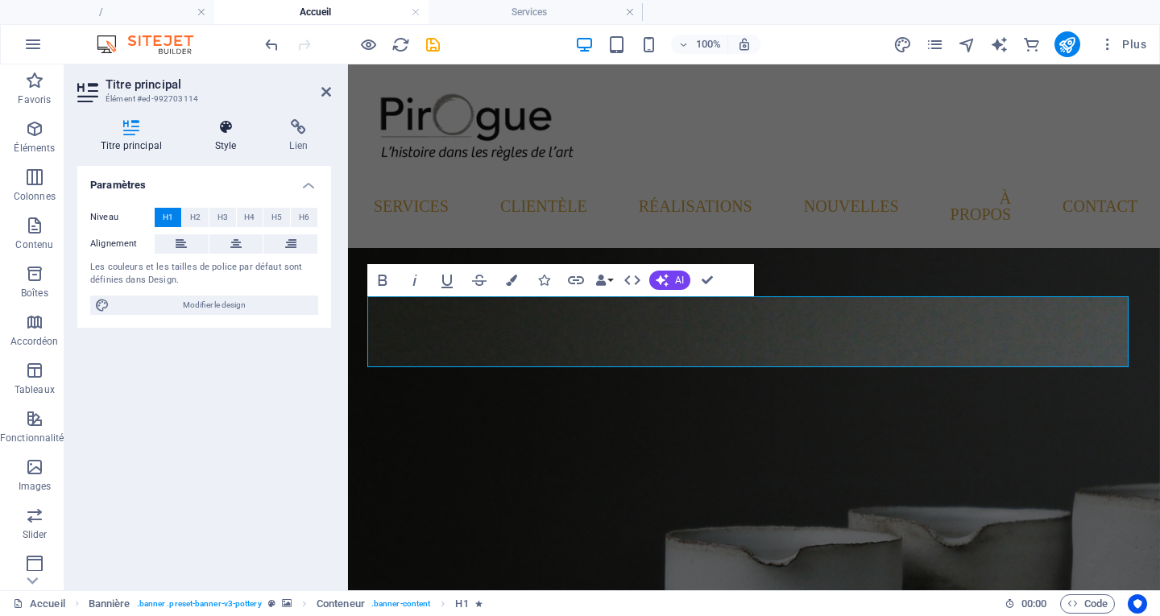
click at [233, 139] on h4 "Style" at bounding box center [229, 136] width 75 height 34
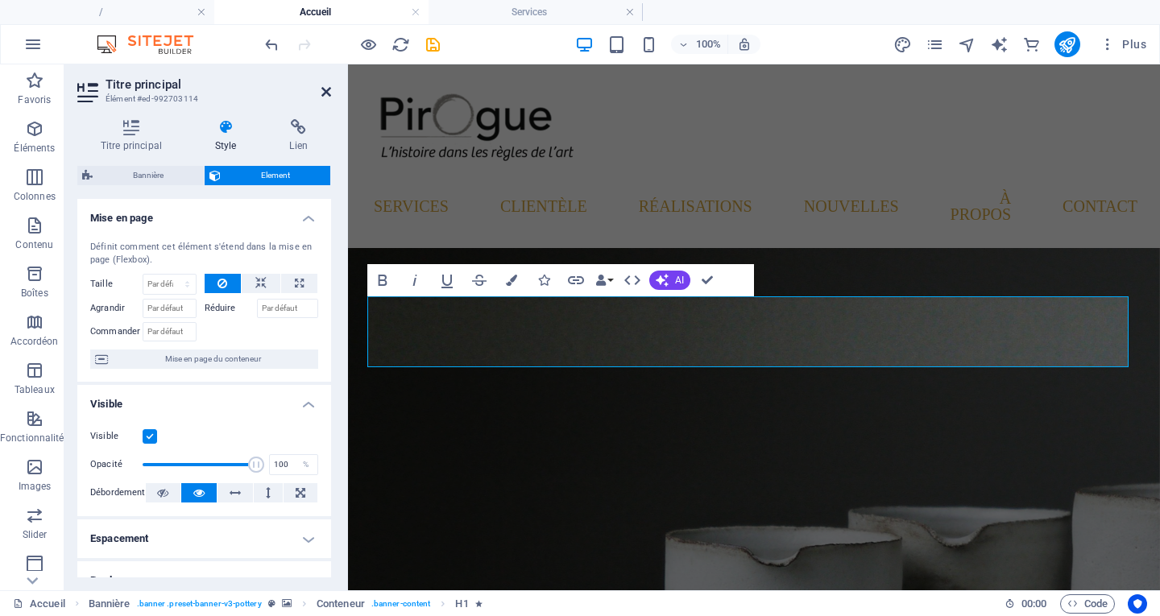
click at [329, 97] on icon at bounding box center [326, 91] width 10 height 13
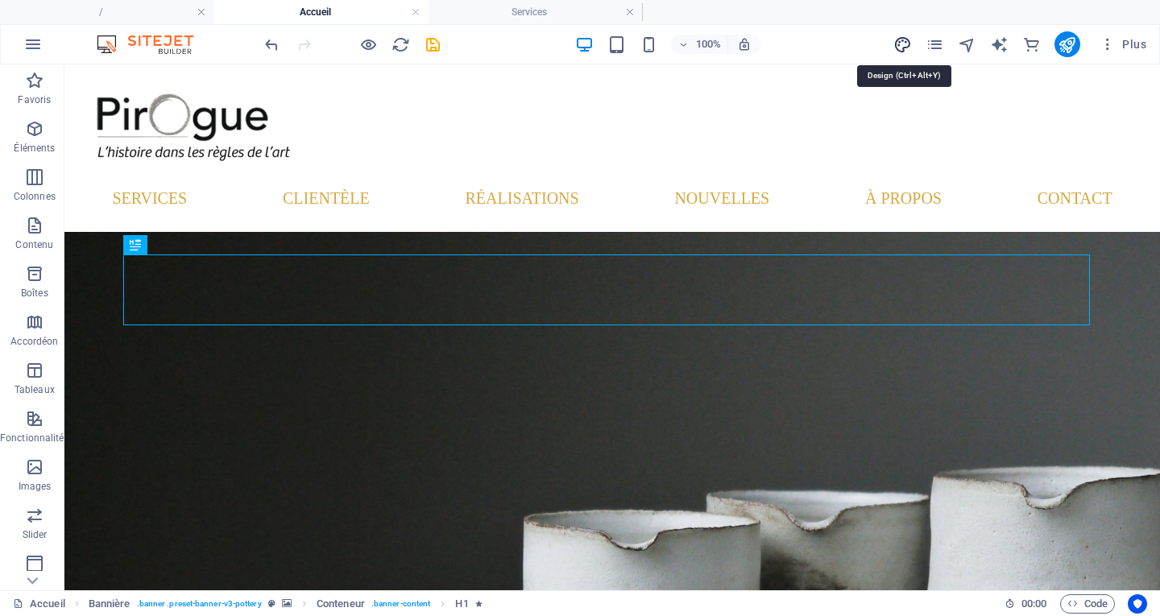
click at [905, 44] on icon "design" at bounding box center [902, 44] width 19 height 19
select select "px"
select select "400"
select select "px"
select select "rem"
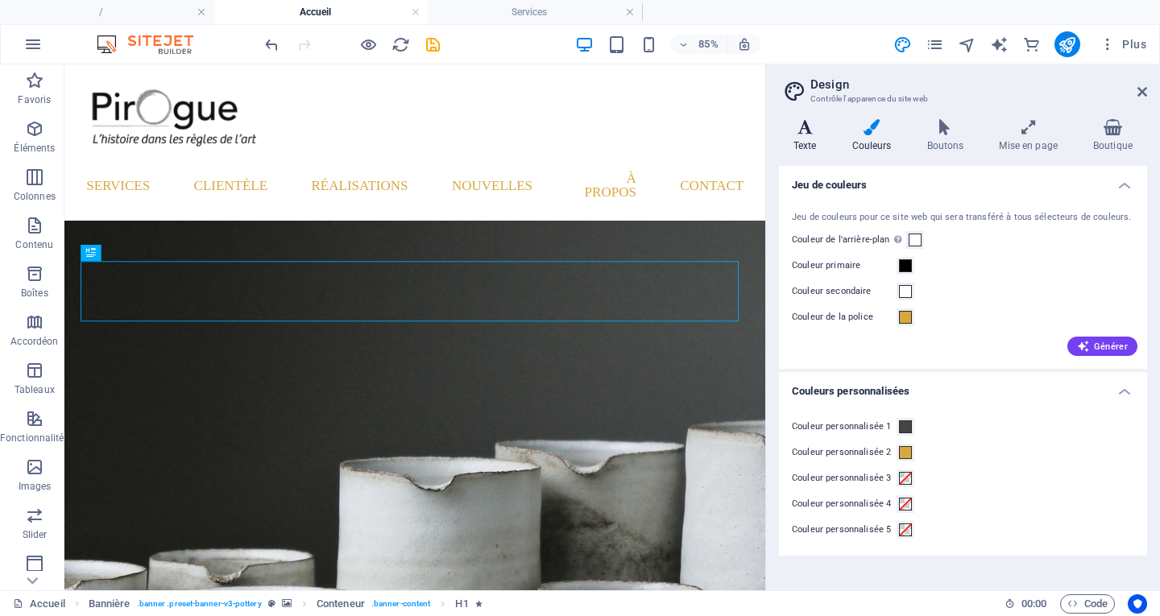
click at [800, 143] on h4 "Texte" at bounding box center [808, 136] width 59 height 34
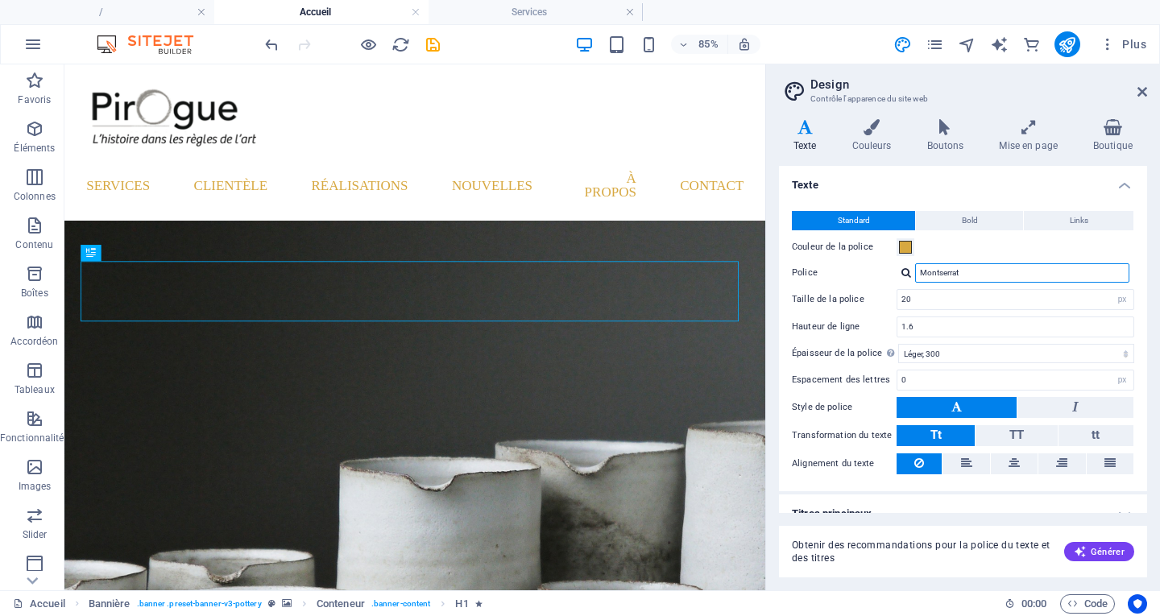
click at [976, 275] on input "Montserrat" at bounding box center [1022, 272] width 214 height 19
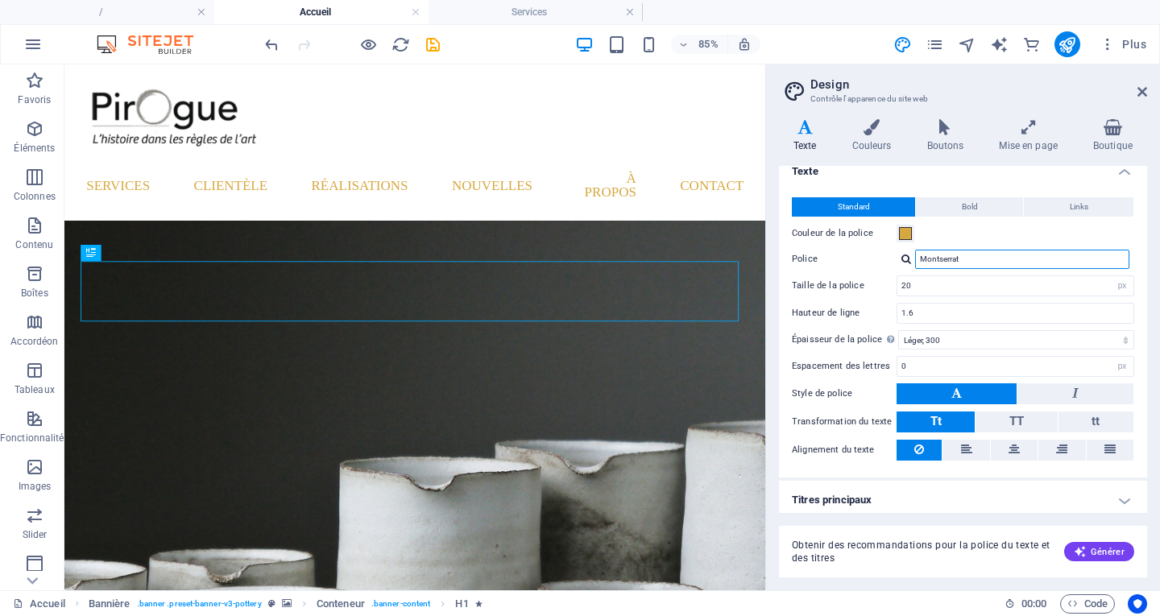
scroll to position [19, 0]
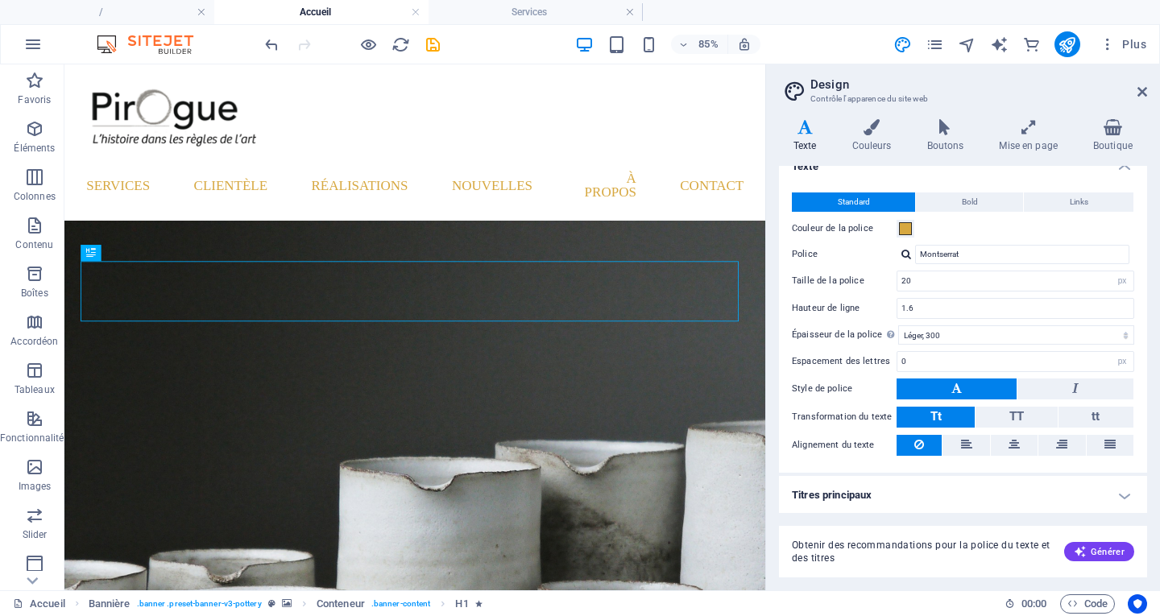
click at [999, 491] on h4 "Titres principaux" at bounding box center [963, 495] width 368 height 39
click at [1127, 498] on h4 "Titres principaux" at bounding box center [963, 490] width 368 height 29
click at [1120, 493] on h4 "Titres principaux" at bounding box center [963, 495] width 368 height 39
click at [1120, 493] on h4 "Titres principaux" at bounding box center [963, 490] width 368 height 29
click at [954, 192] on div "Standard Bold Links Couleur de la police Police Montserrat Gérer les polices → …" at bounding box center [962, 324] width 374 height 296
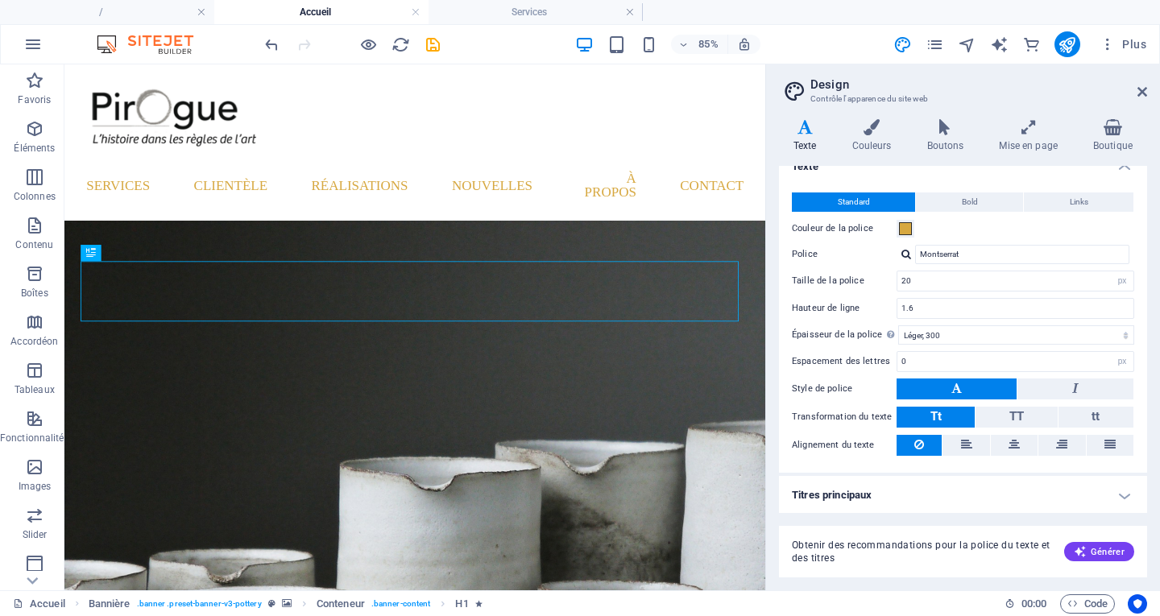
click at [1131, 163] on div "Texte Couleurs Boutons Mise en page Boutique Texte Standard Bold Links Couleur …" at bounding box center [963, 348] width 368 height 458
click at [1125, 171] on h4 "Texte" at bounding box center [963, 161] width 368 height 29
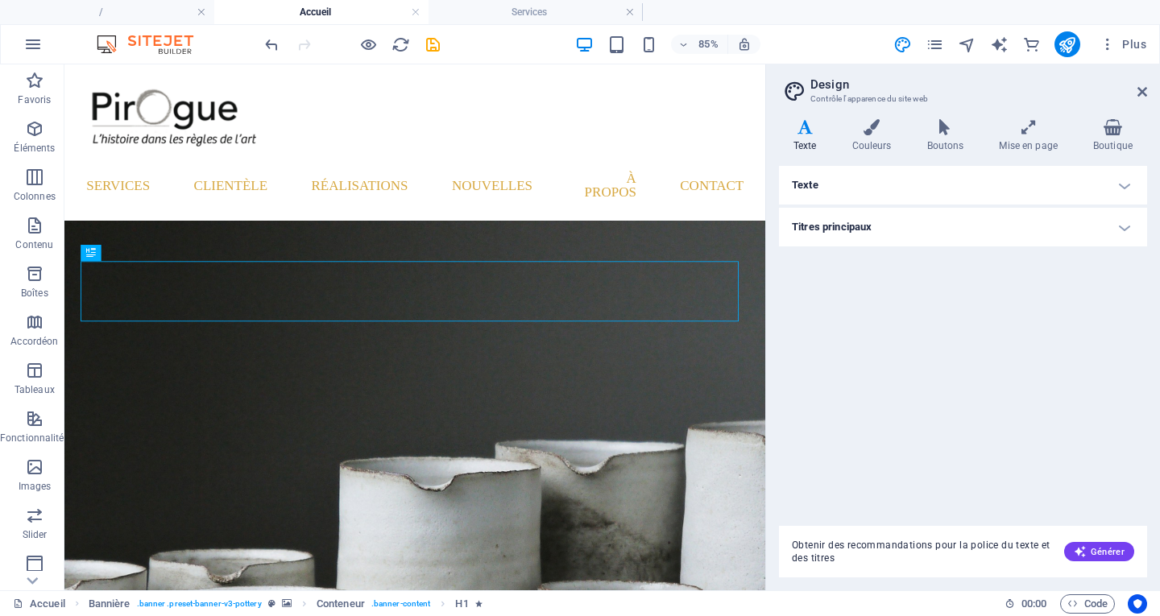
scroll to position [0, 0]
click at [1128, 226] on h4 "Titres principaux" at bounding box center [963, 227] width 368 height 39
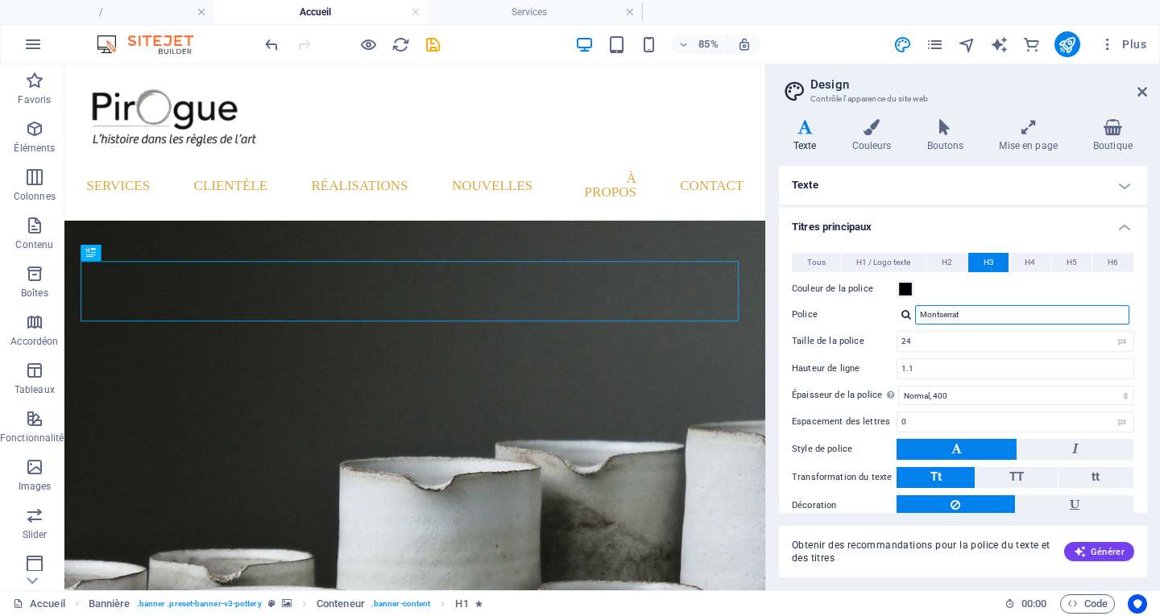
click at [1028, 318] on input "Montserrat" at bounding box center [1022, 314] width 214 height 19
click at [996, 347] on input "24" at bounding box center [1015, 341] width 236 height 19
click at [909, 290] on span at bounding box center [905, 289] width 13 height 13
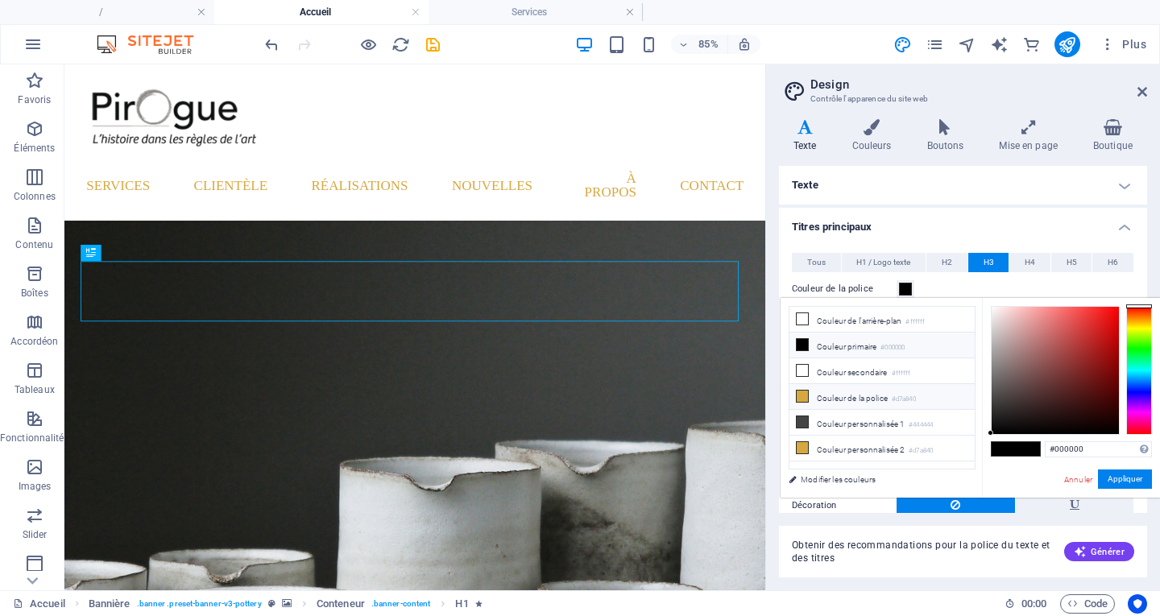
click at [876, 403] on li "Couleur de la police #d7a840" at bounding box center [881, 397] width 185 height 26
type input "#d7a840"
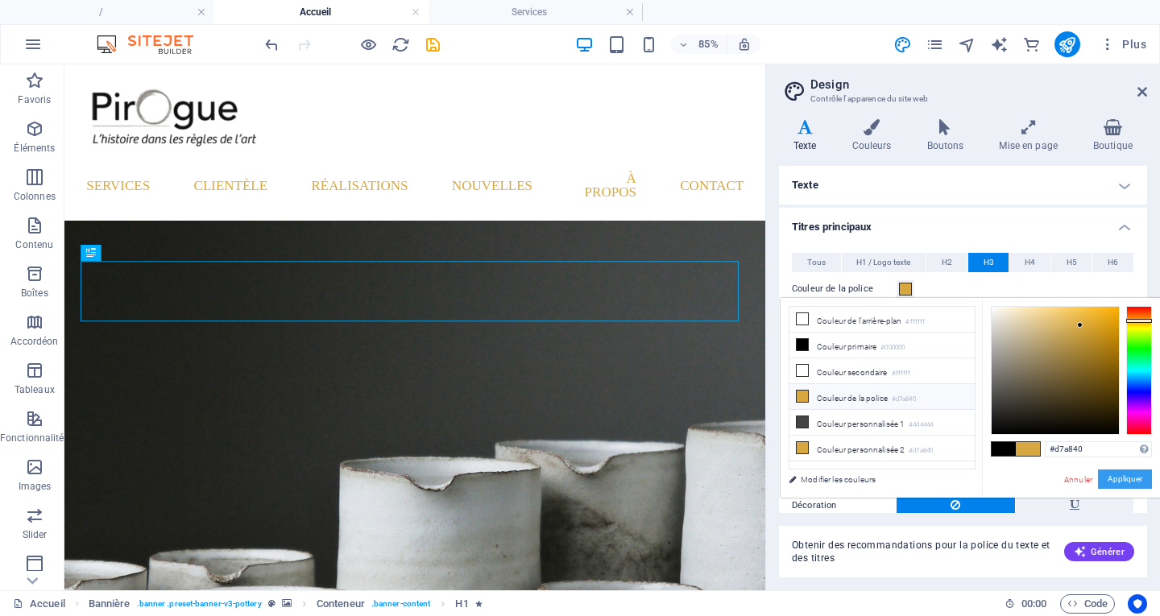
click at [1111, 486] on button "Appliquer" at bounding box center [1125, 478] width 54 height 19
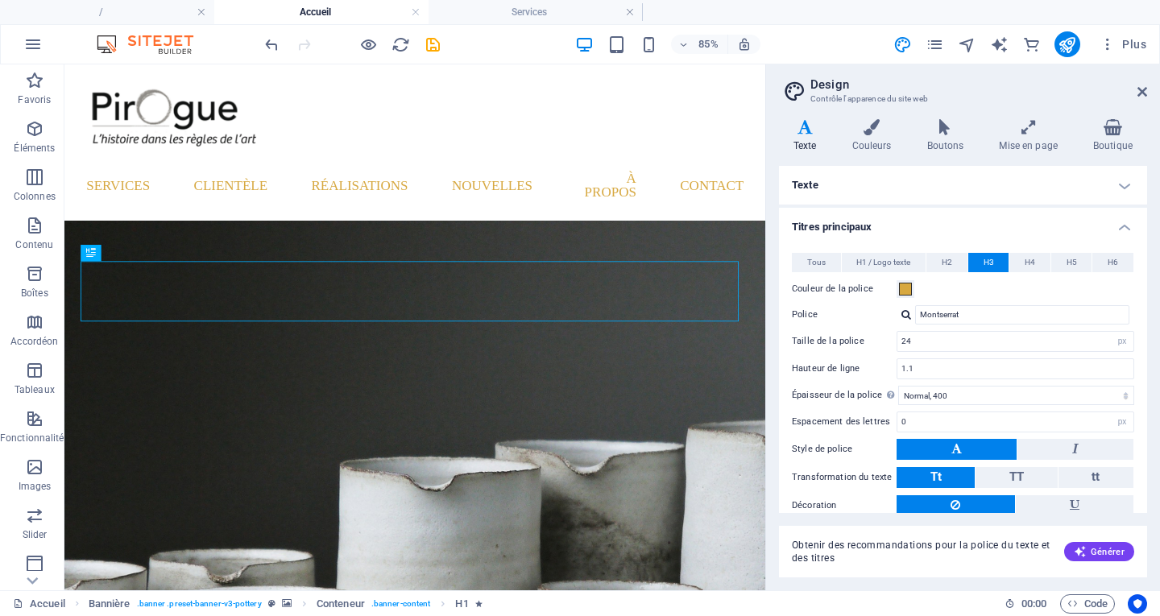
click at [1126, 225] on h4 "Titres principaux" at bounding box center [963, 222] width 368 height 29
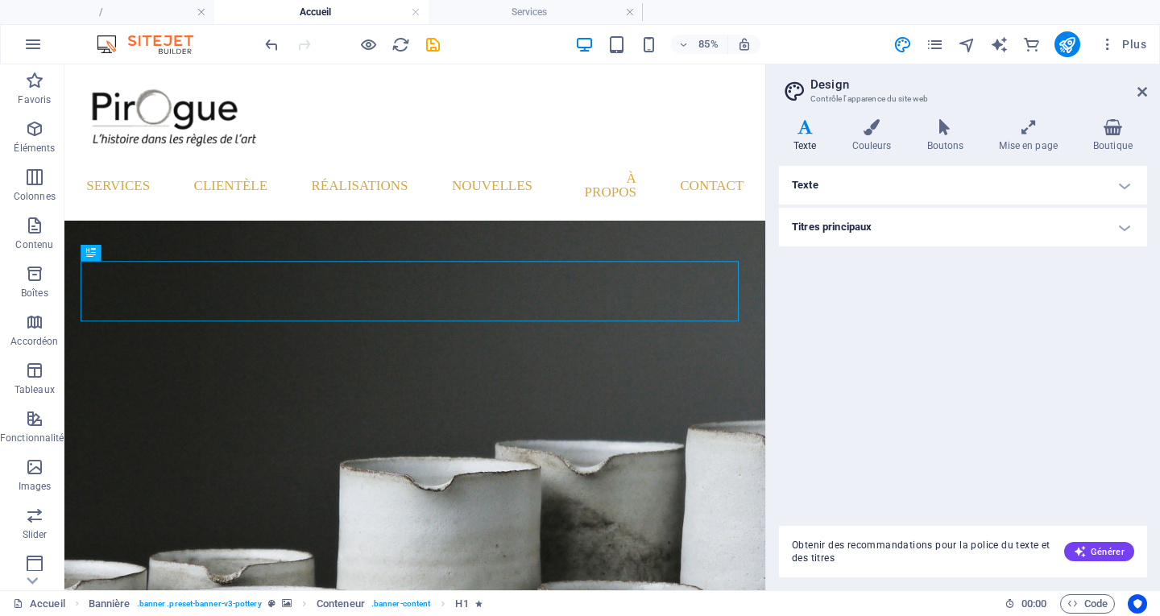
click at [1124, 222] on h4 "Titres principaux" at bounding box center [963, 227] width 368 height 39
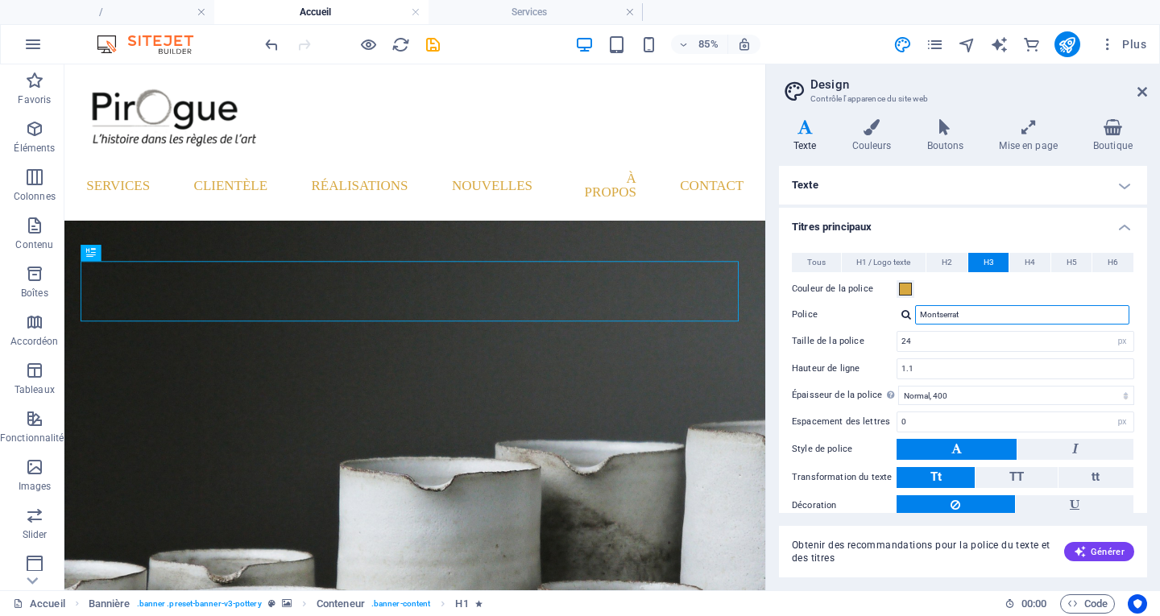
click at [1005, 312] on input "Montserrat" at bounding box center [1022, 314] width 214 height 19
type input "M"
type input "N"
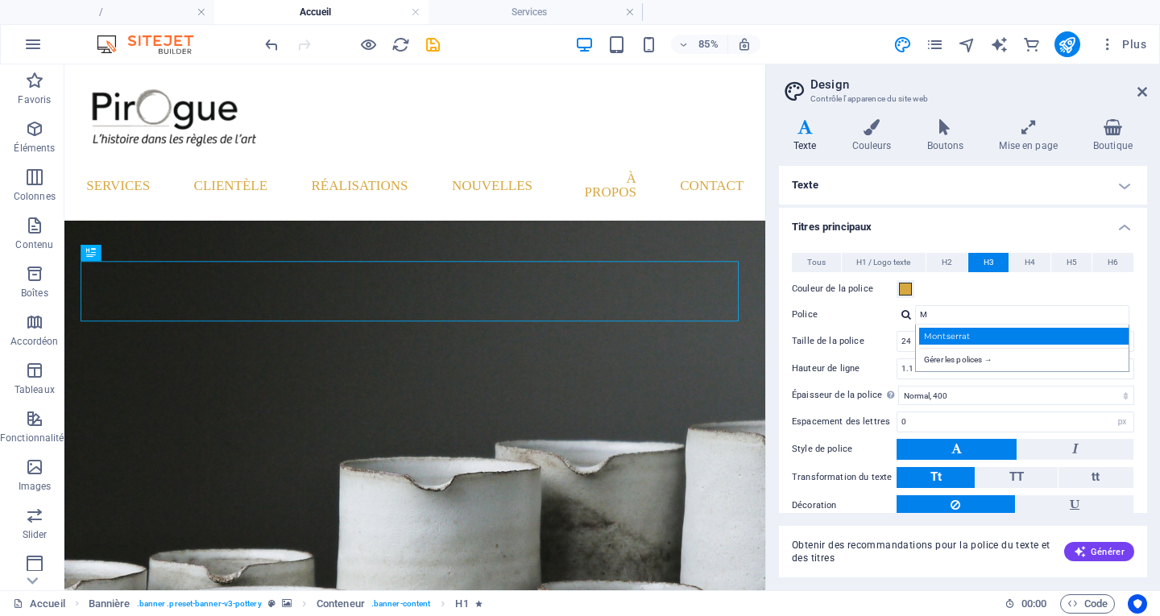
click at [998, 332] on div "Montserrat" at bounding box center [1025, 336] width 213 height 17
type input "Montserrat"
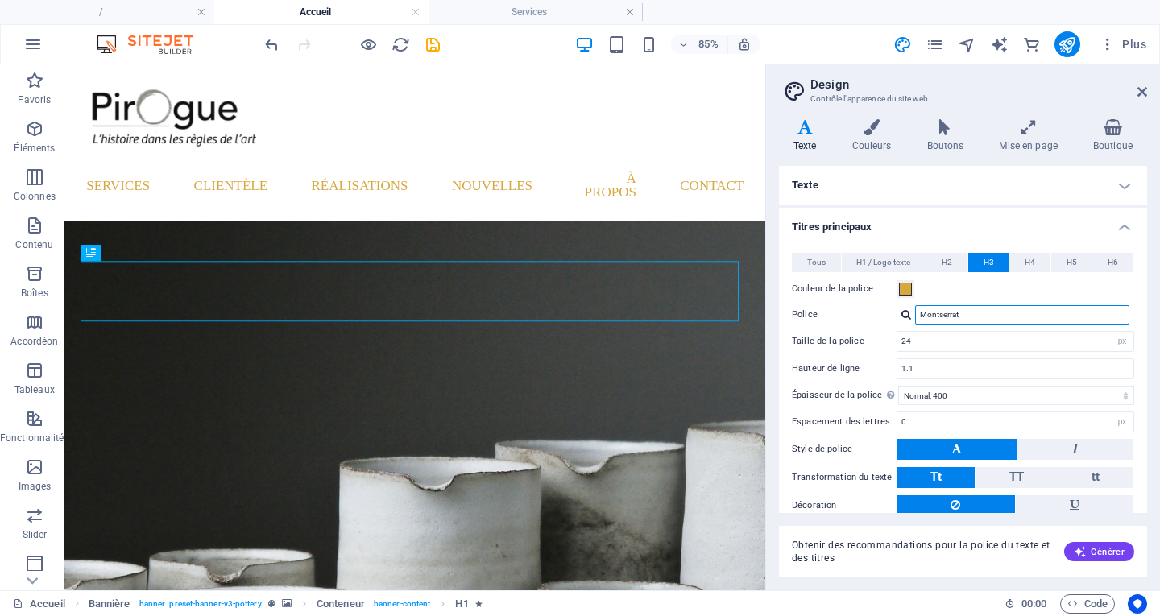
click at [991, 318] on input "Montserrat" at bounding box center [1022, 314] width 214 height 19
click at [984, 313] on input "Montserrat" at bounding box center [1022, 314] width 214 height 19
click at [984, 312] on input "Montserrat" at bounding box center [1022, 314] width 214 height 19
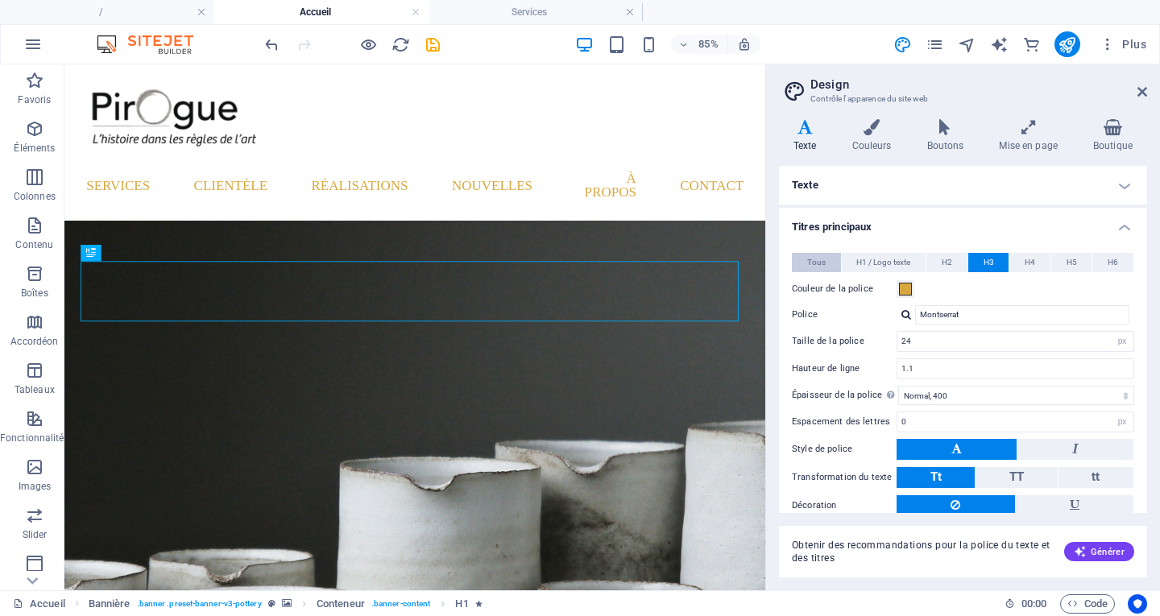
click at [825, 259] on button "Tous" at bounding box center [816, 262] width 49 height 19
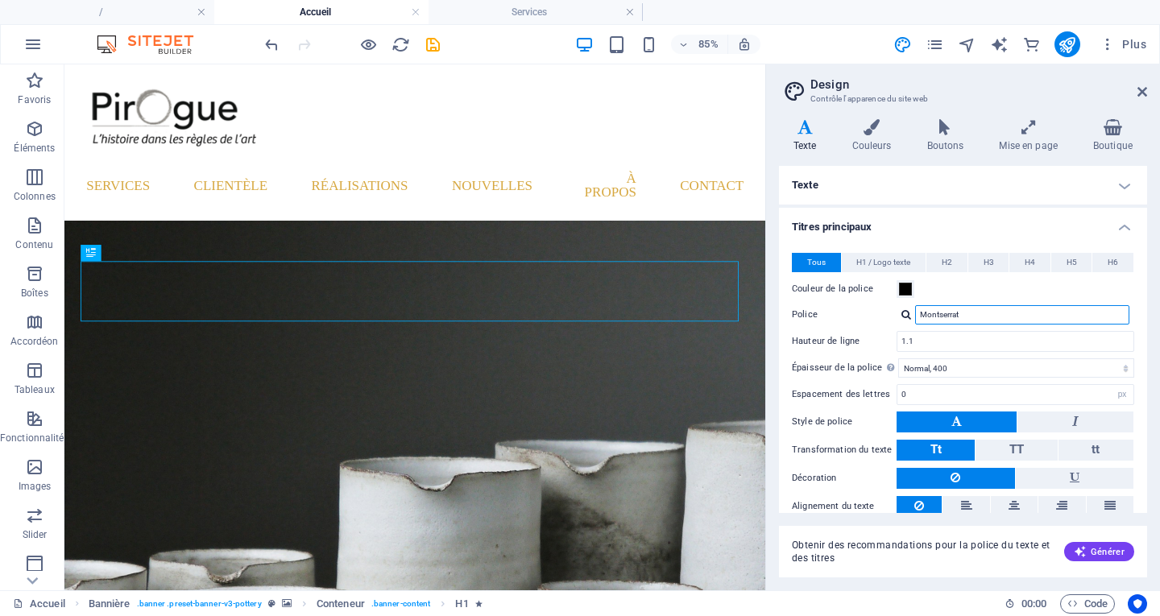
click at [982, 318] on input "Montserrat" at bounding box center [1022, 314] width 214 height 19
click at [892, 264] on span "H1 / Logo texte" at bounding box center [883, 262] width 54 height 19
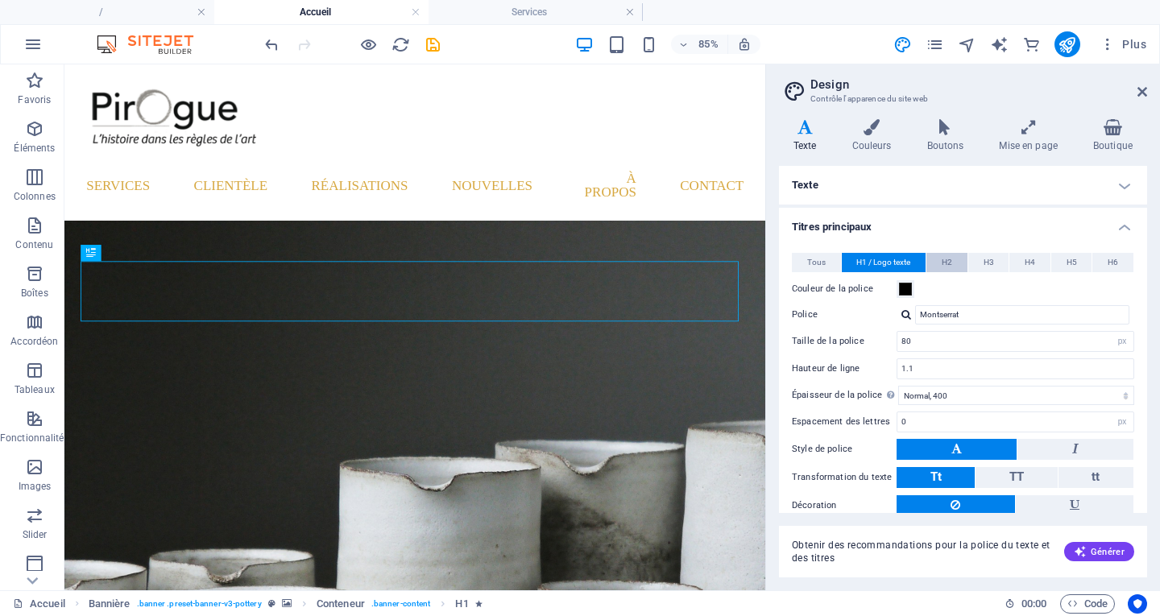
click at [945, 267] on span "H2" at bounding box center [946, 262] width 10 height 19
click at [978, 267] on button "H3" at bounding box center [988, 262] width 41 height 19
click at [1028, 261] on span "H4" at bounding box center [1029, 262] width 10 height 19
drag, startPoint x: 1065, startPoint y: 265, endPoint x: 1077, endPoint y: 264, distance: 12.1
click at [1066, 266] on span "H5" at bounding box center [1071, 262] width 10 height 19
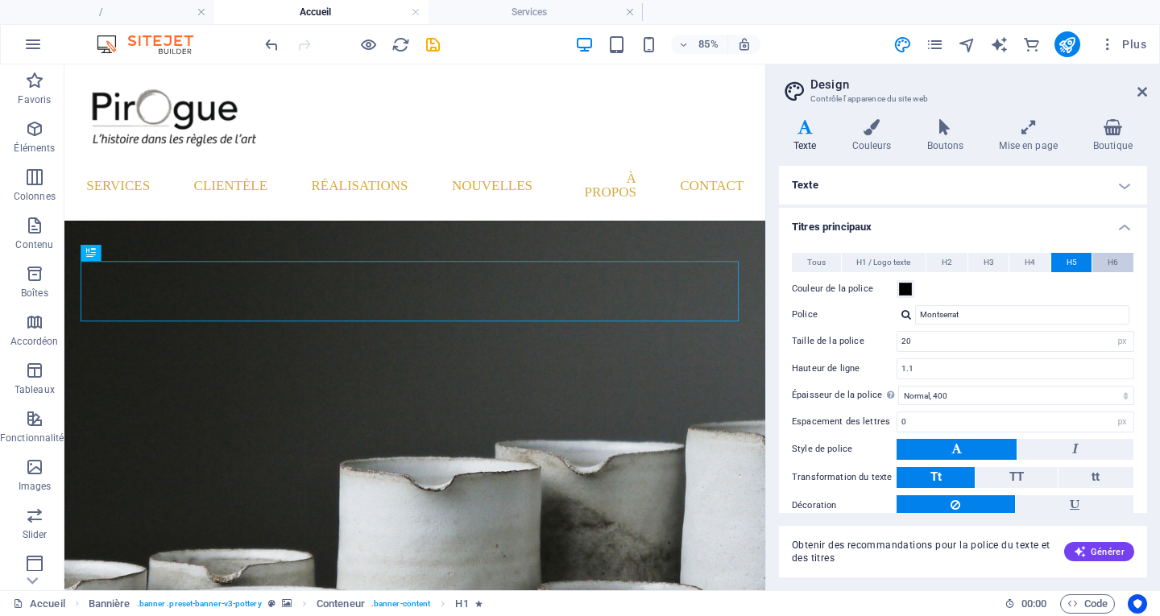
click at [1123, 263] on button "H6" at bounding box center [1112, 262] width 41 height 19
click at [820, 175] on h4 "Texte" at bounding box center [963, 185] width 368 height 39
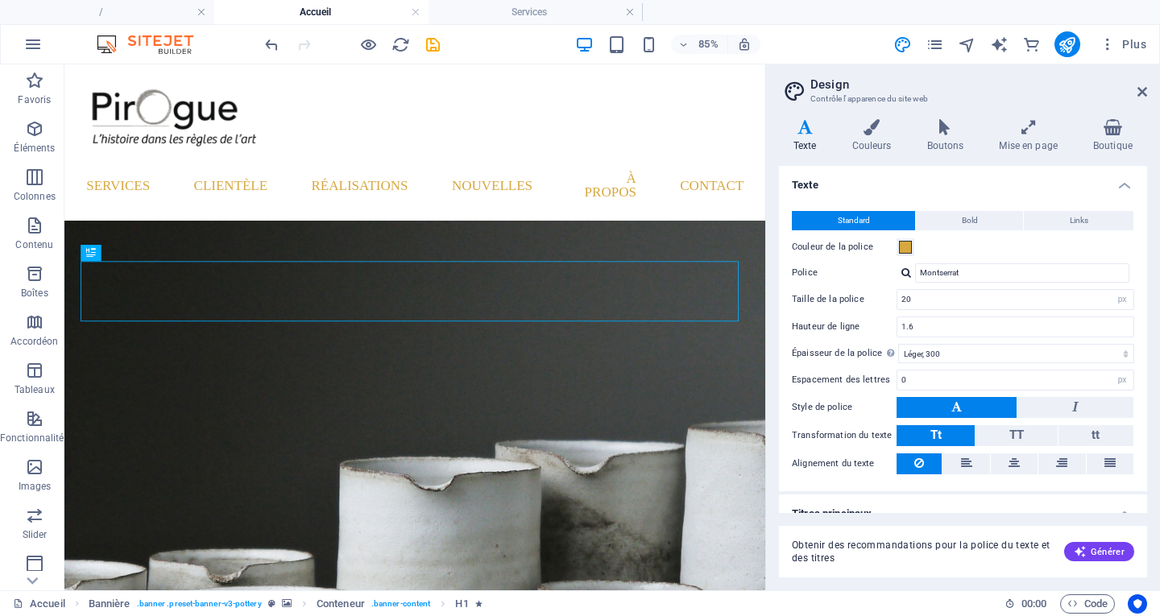
click at [800, 130] on icon at bounding box center [805, 127] width 52 height 16
click at [808, 141] on h4 "Texte" at bounding box center [808, 136] width 59 height 34
click at [1139, 91] on icon at bounding box center [1142, 91] width 10 height 13
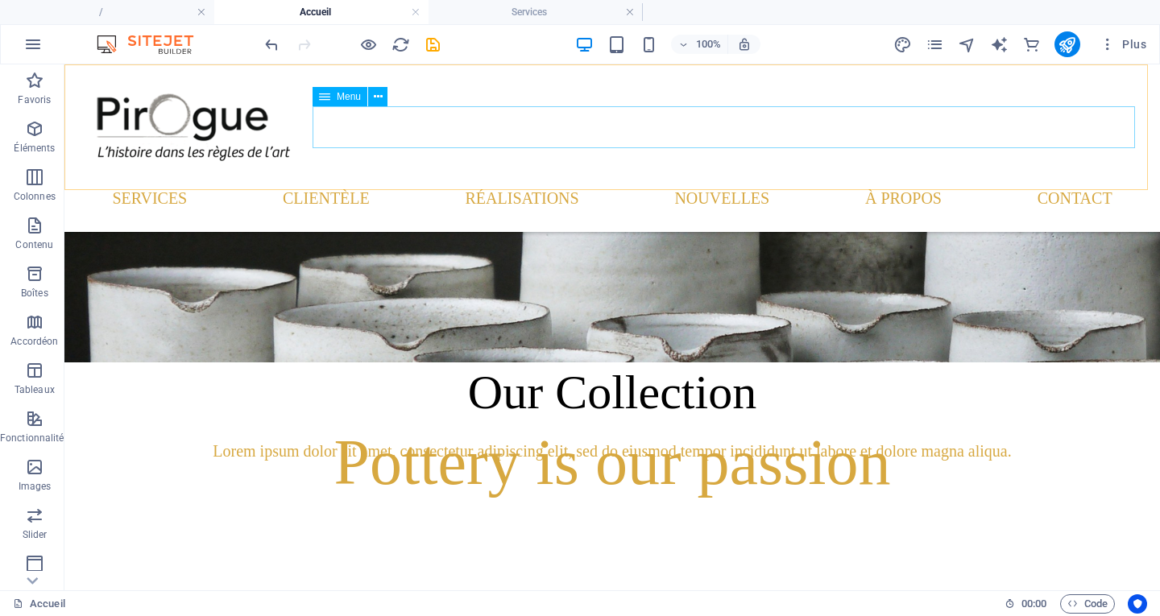
click at [339, 103] on div "Menu" at bounding box center [339, 96] width 55 height 19
click at [339, 96] on span "Menu" at bounding box center [349, 97] width 24 height 10
click at [383, 94] on button at bounding box center [377, 96] width 19 height 19
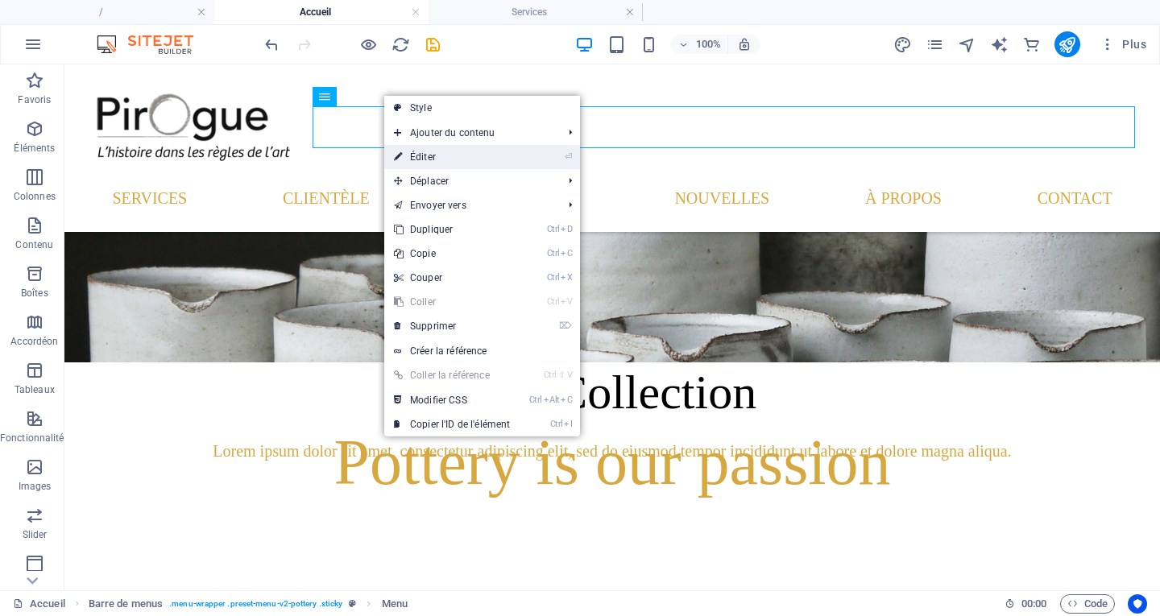
click at [443, 162] on link "⏎ Éditer" at bounding box center [451, 157] width 135 height 24
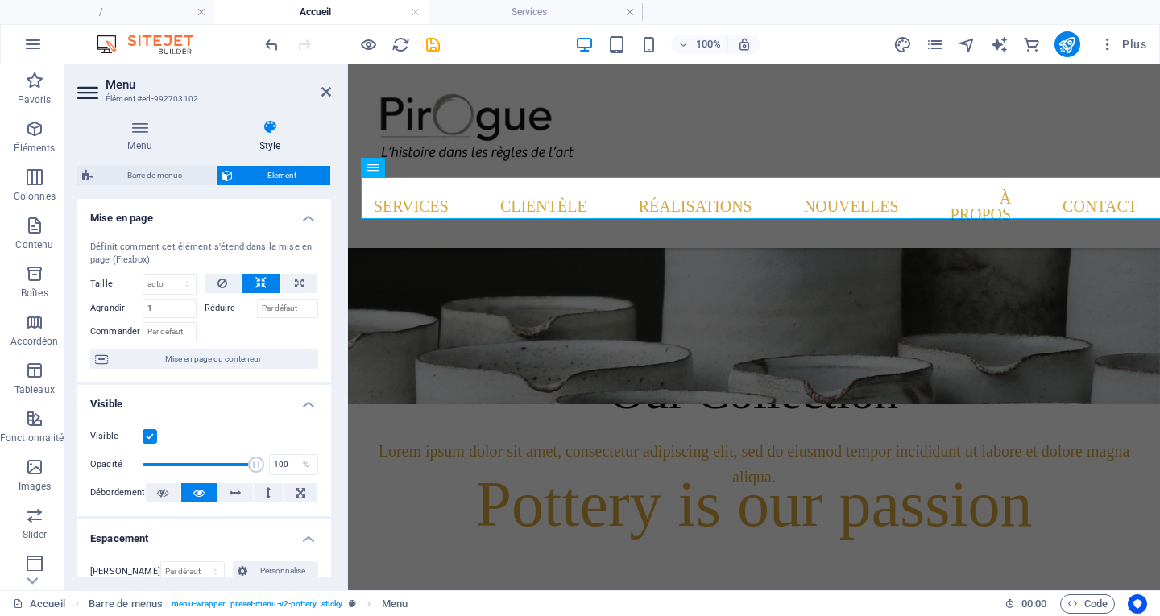
click at [277, 139] on h4 "Style" at bounding box center [270, 136] width 122 height 34
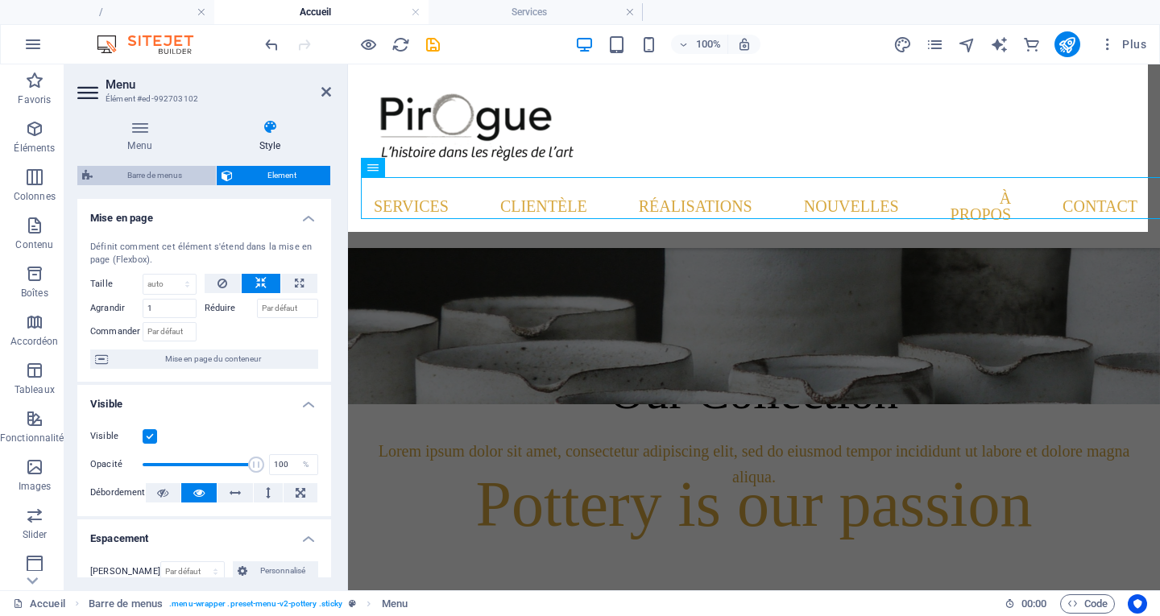
click at [127, 180] on span "Barre de menus" at bounding box center [154, 175] width 114 height 19
select select "rem"
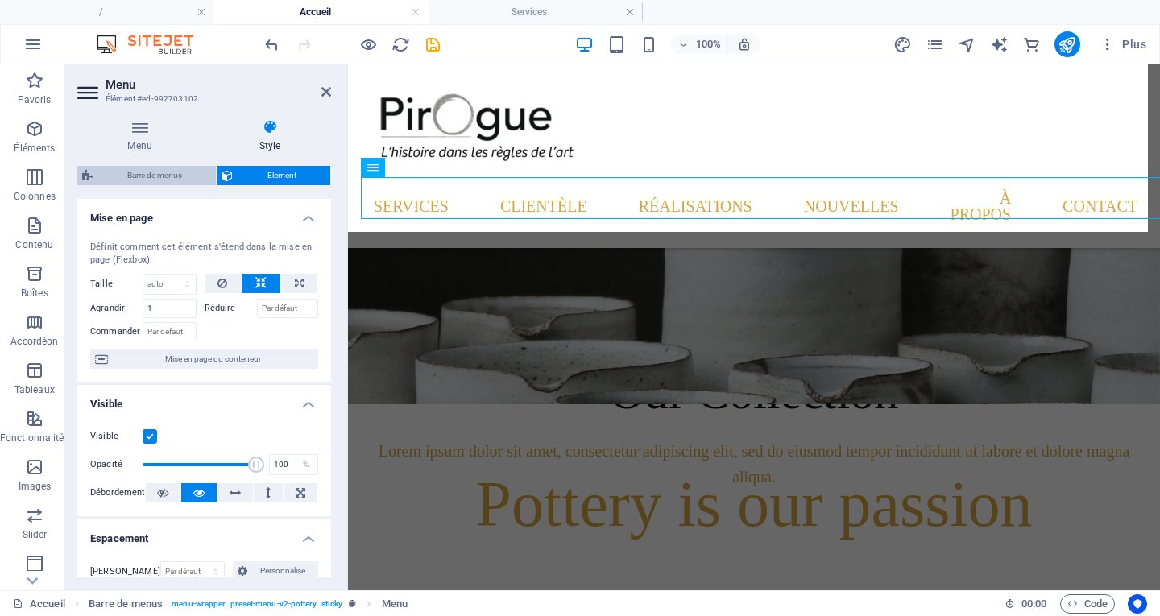
select select "rem"
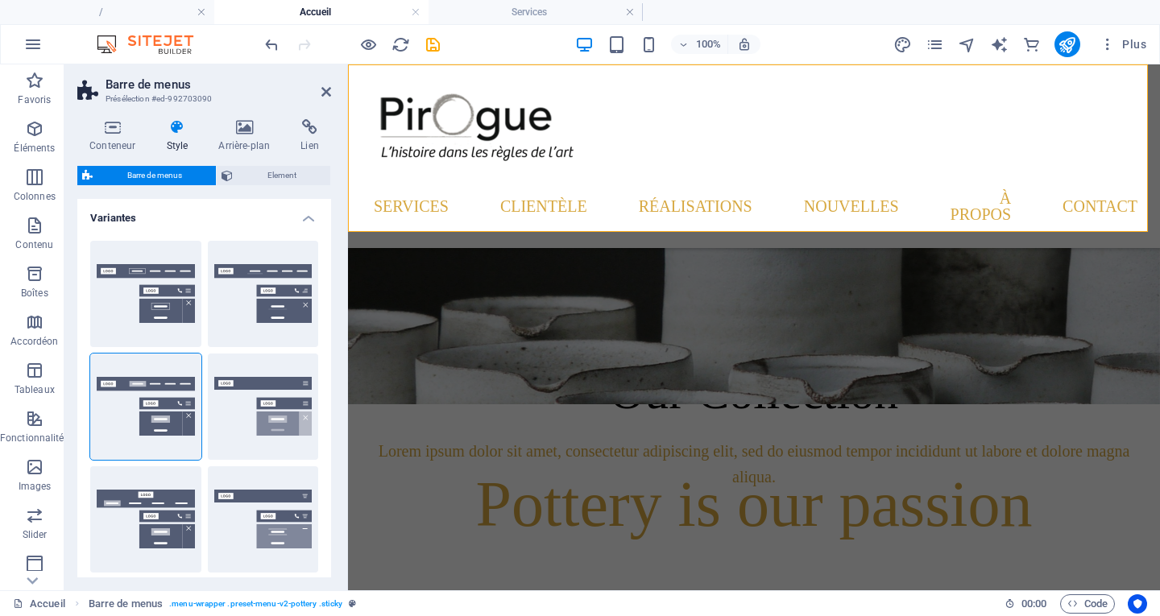
click at [188, 138] on h4 "Style" at bounding box center [180, 136] width 52 height 34
click at [179, 131] on icon at bounding box center [177, 127] width 46 height 16
click at [178, 134] on icon at bounding box center [177, 127] width 46 height 16
click at [177, 134] on icon at bounding box center [177, 127] width 46 height 16
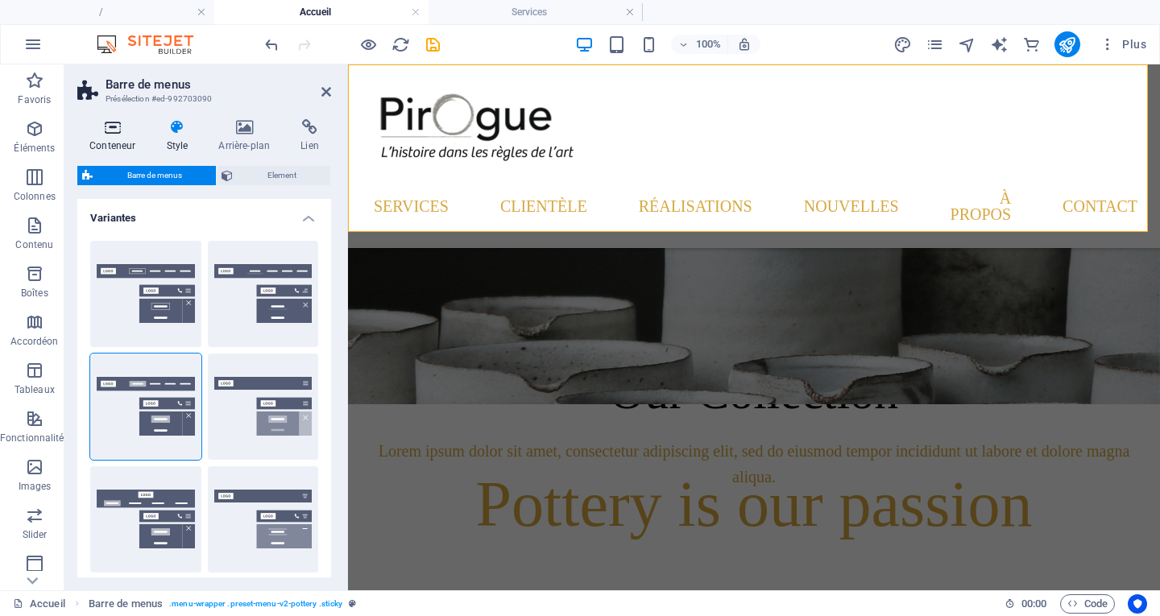
click at [118, 133] on icon at bounding box center [112, 127] width 70 height 16
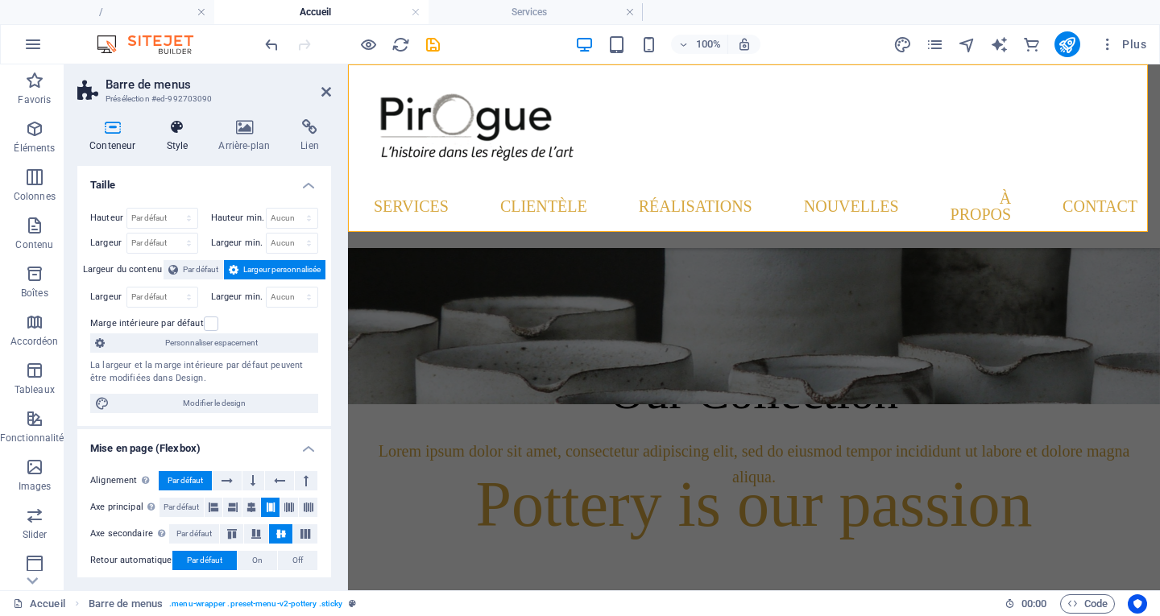
click at [179, 134] on icon at bounding box center [177, 127] width 46 height 16
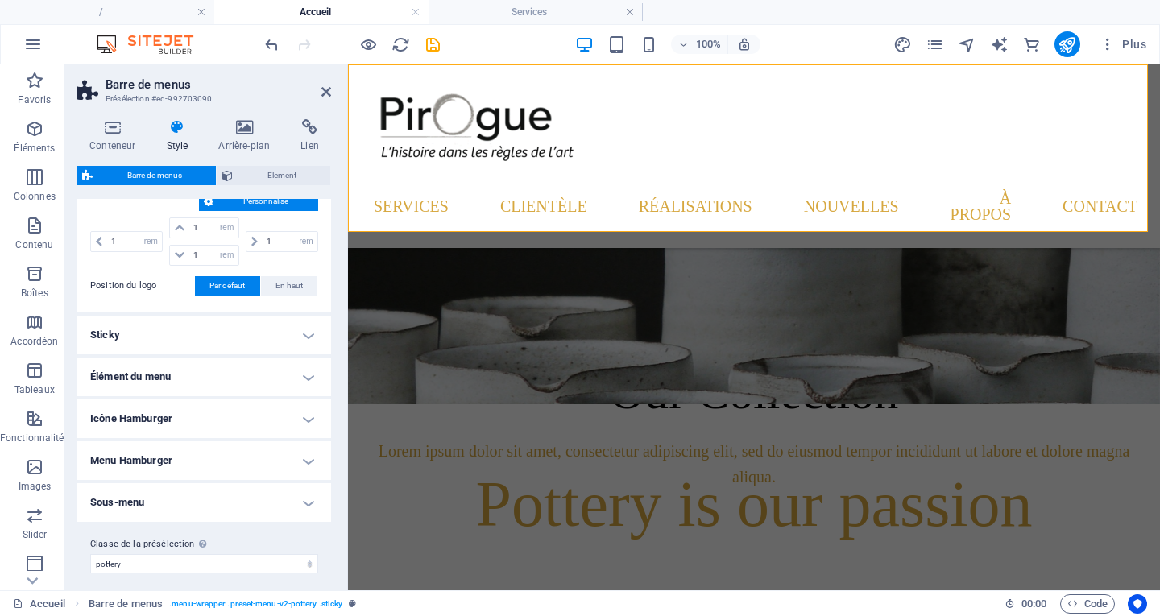
scroll to position [638, 0]
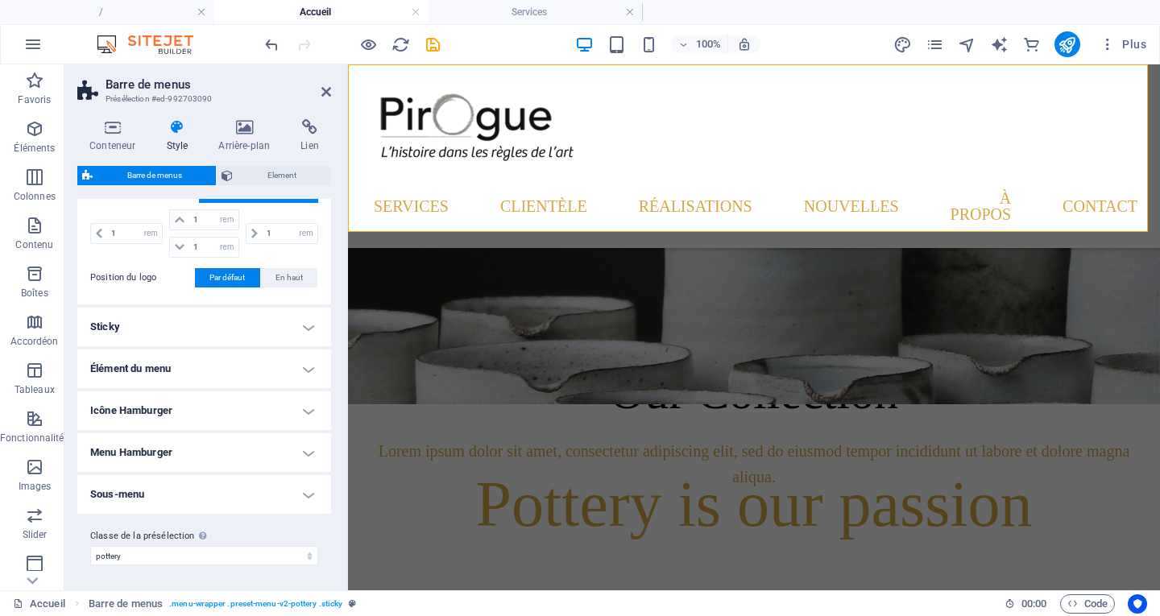
click at [205, 327] on h4 "Sticky" at bounding box center [204, 327] width 254 height 39
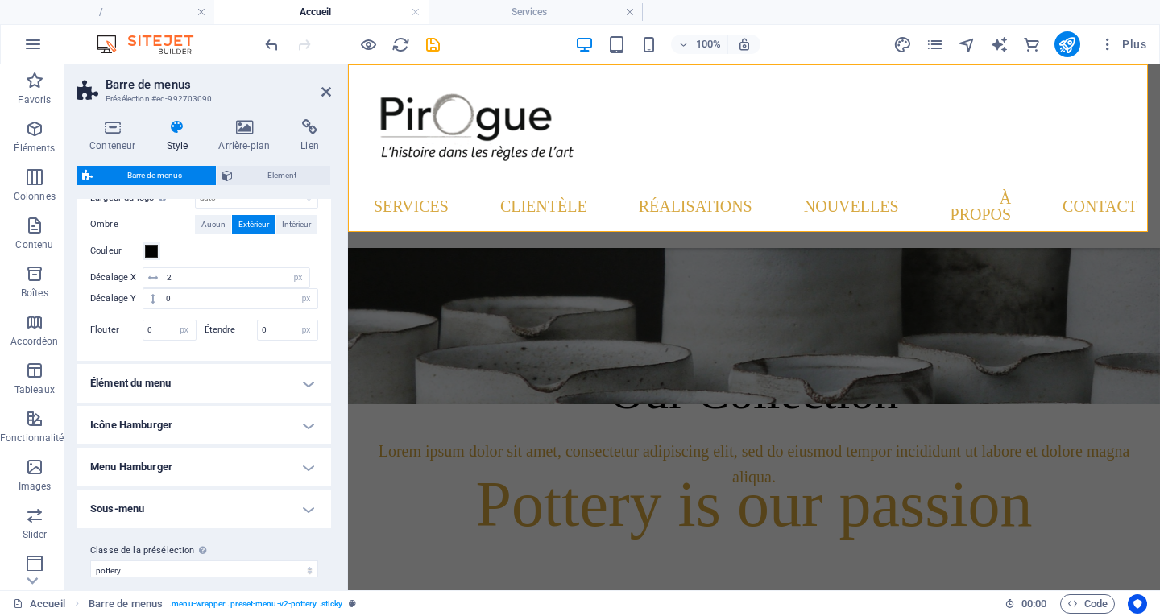
scroll to position [928, 0]
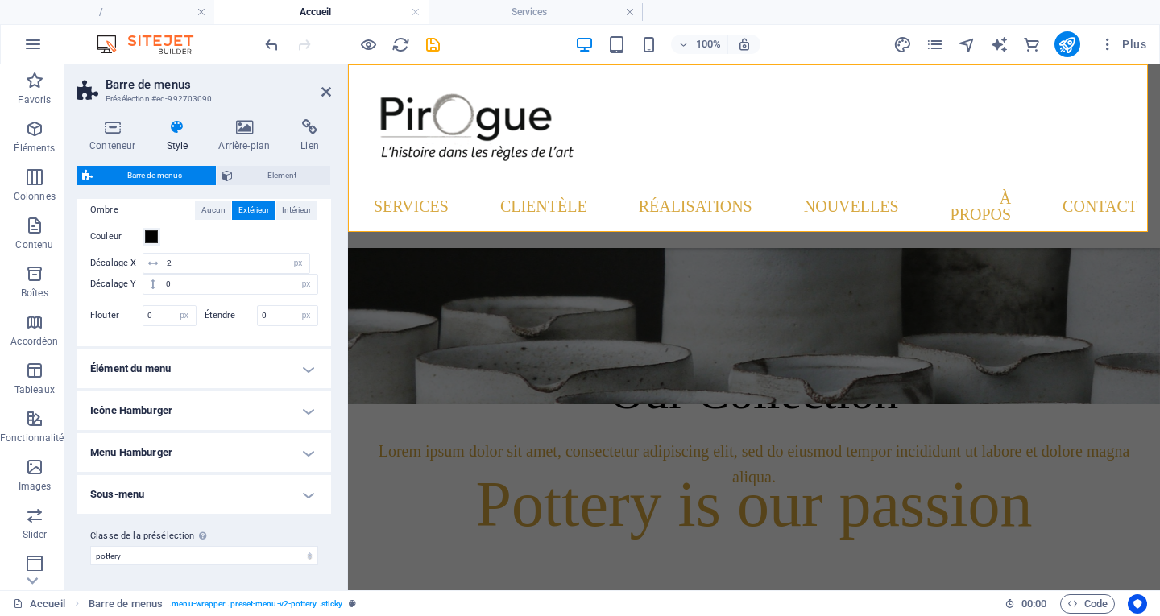
click at [196, 359] on h4 "Élément du menu" at bounding box center [204, 368] width 254 height 39
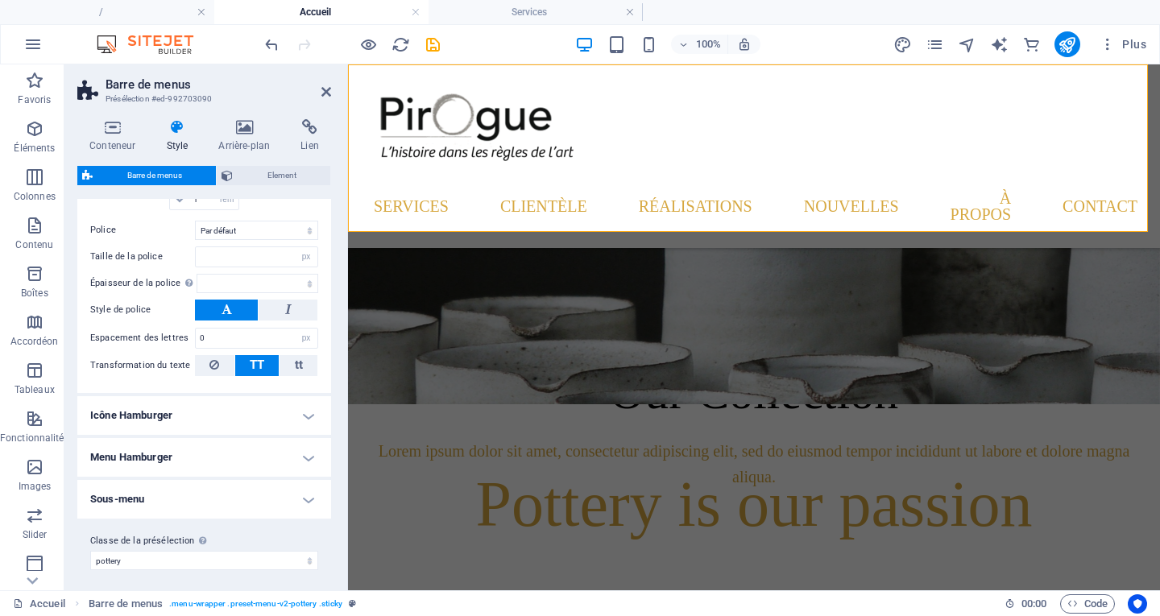
scroll to position [1415, 0]
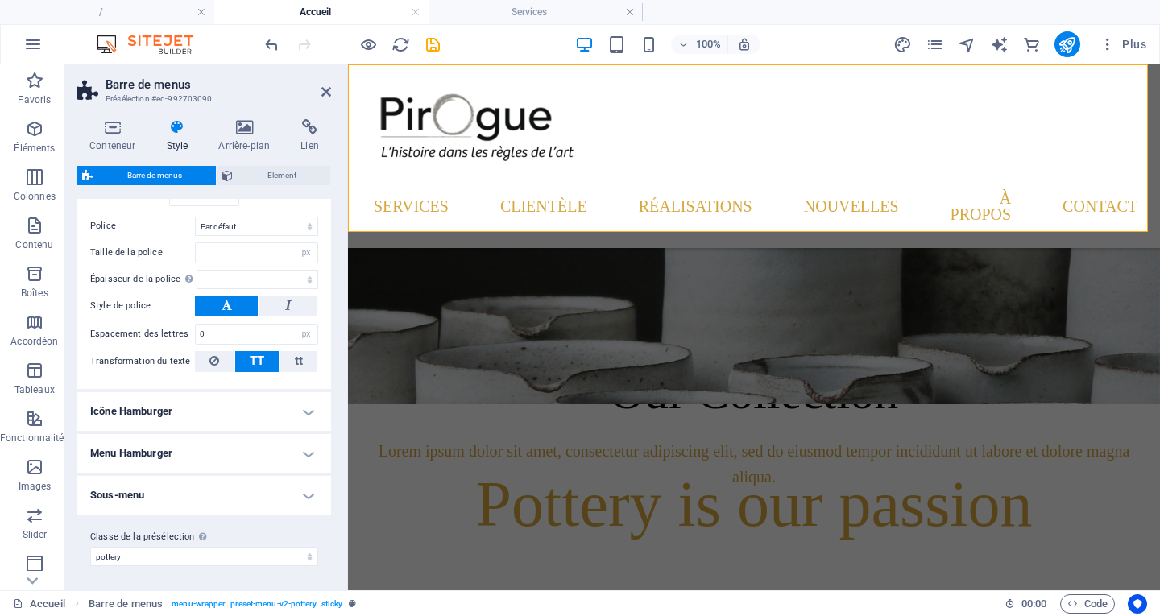
click at [187, 445] on h4 "Menu Hamburger" at bounding box center [204, 453] width 254 height 39
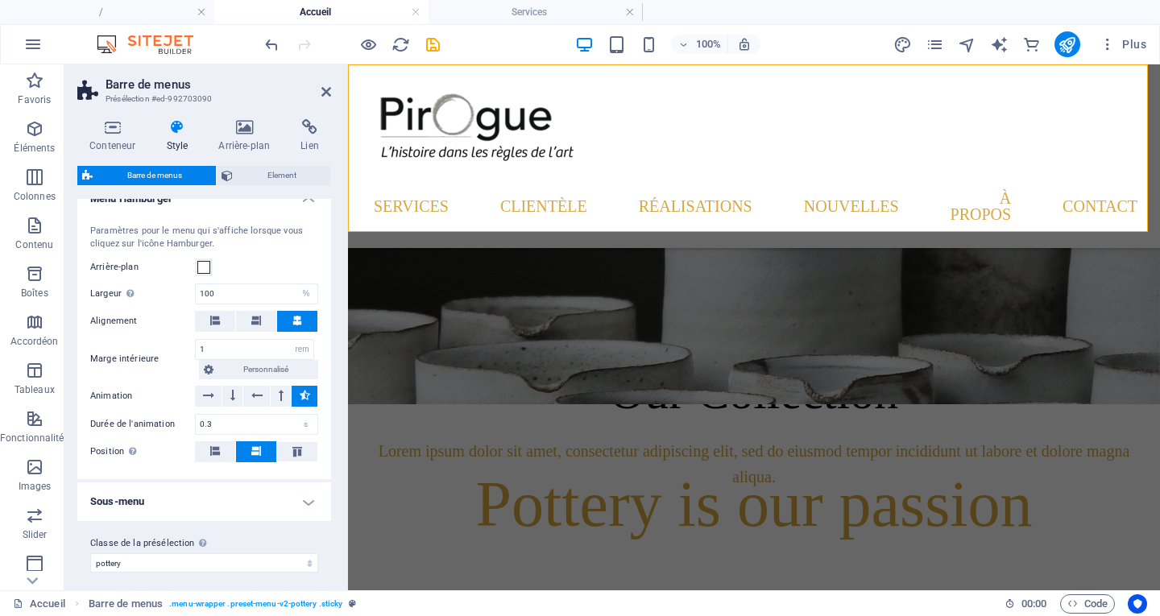
scroll to position [1674, 0]
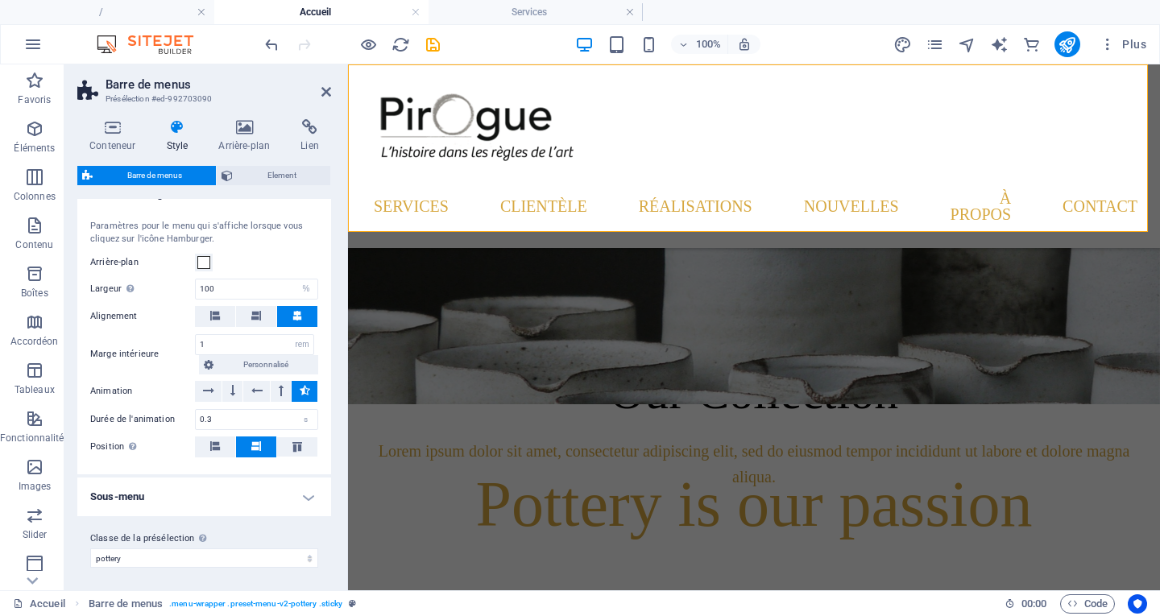
click at [187, 493] on h4 "Sous-menu" at bounding box center [204, 497] width 254 height 39
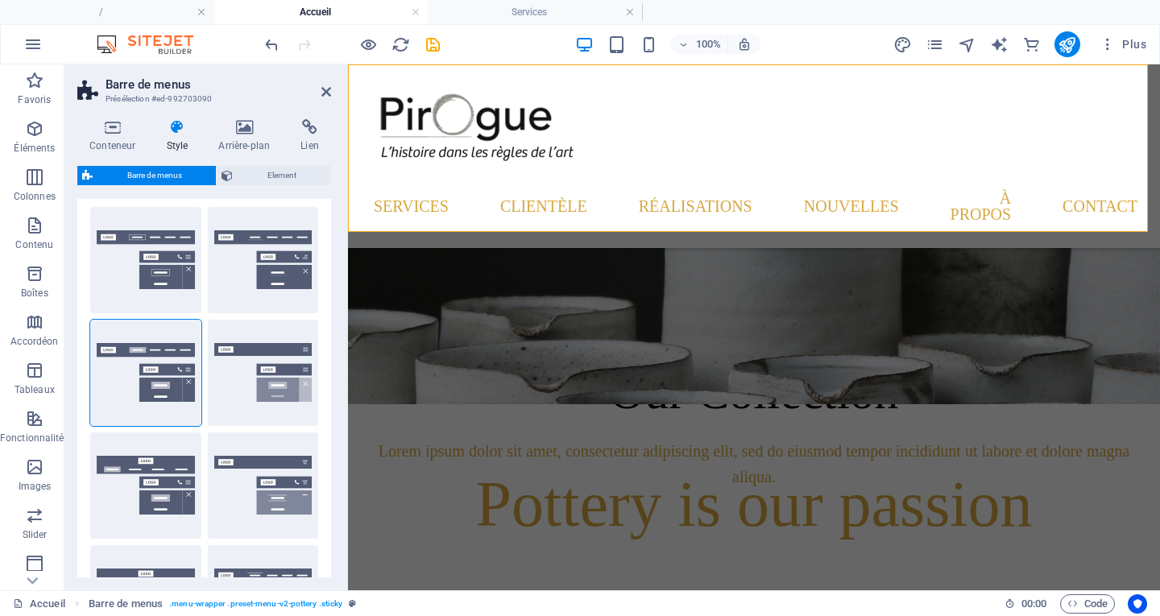
scroll to position [0, 0]
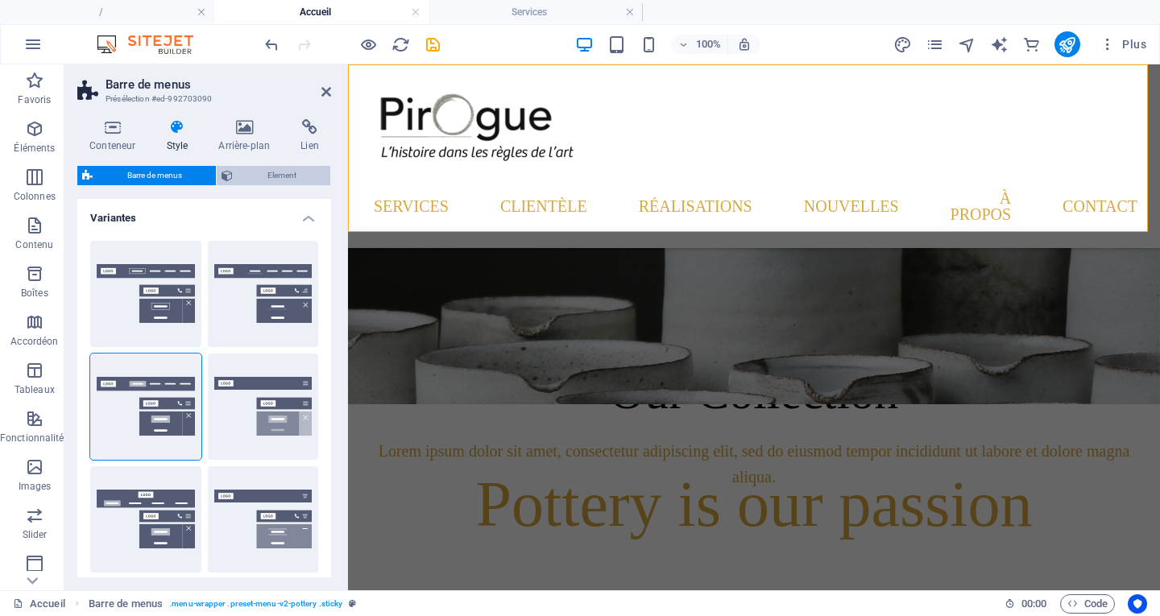
click at [261, 170] on span "Element" at bounding box center [282, 175] width 88 height 19
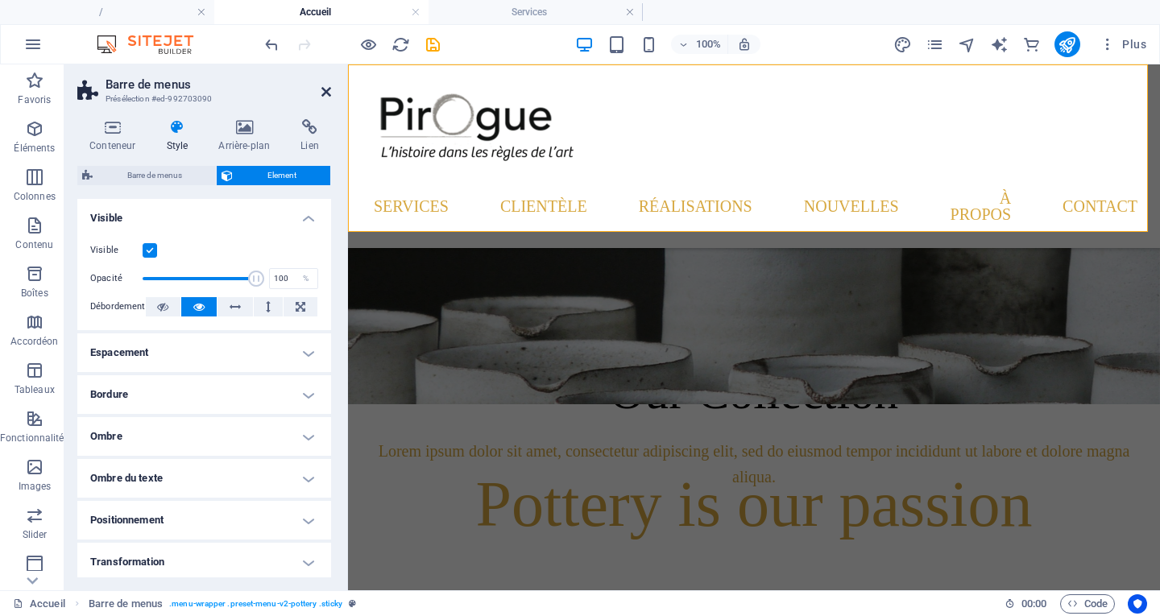
click at [327, 92] on icon at bounding box center [326, 91] width 10 height 13
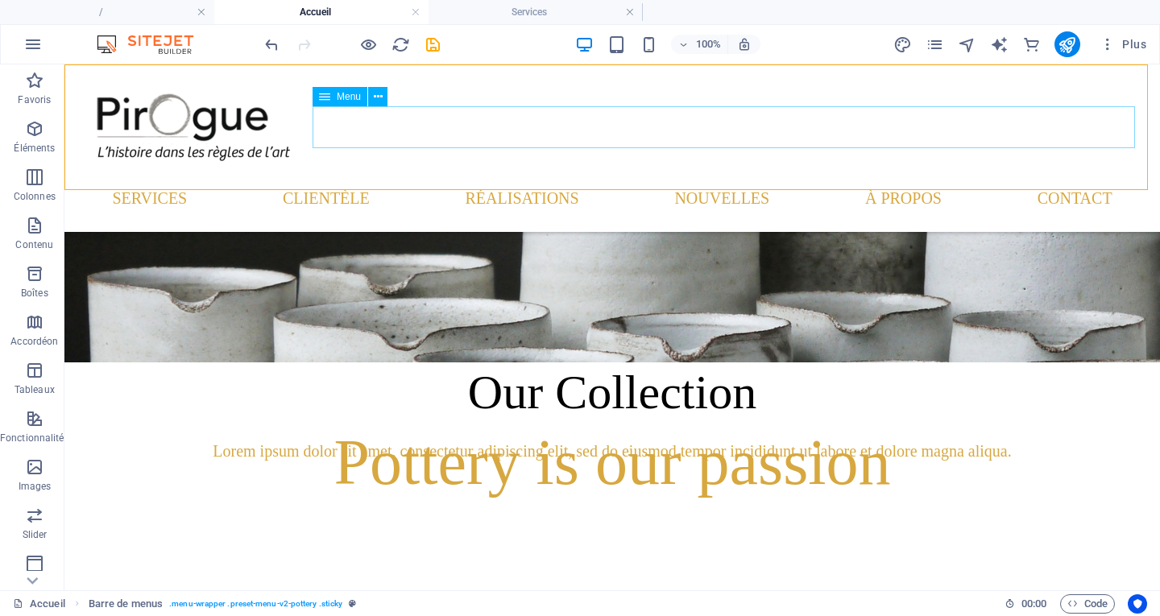
click at [349, 177] on nav "Services Clientèle Réalisations Nouvelles À propos Contact" at bounding box center [611, 198] width 1069 height 42
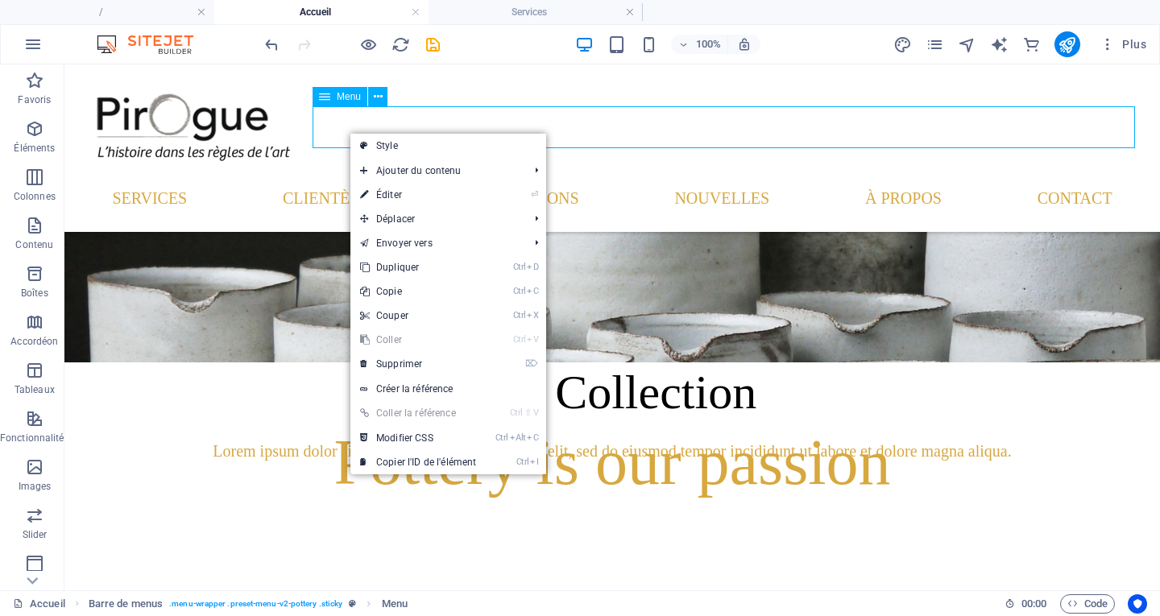
click at [345, 177] on nav "Services Clientèle Réalisations Nouvelles À propos Contact" at bounding box center [611, 198] width 1069 height 42
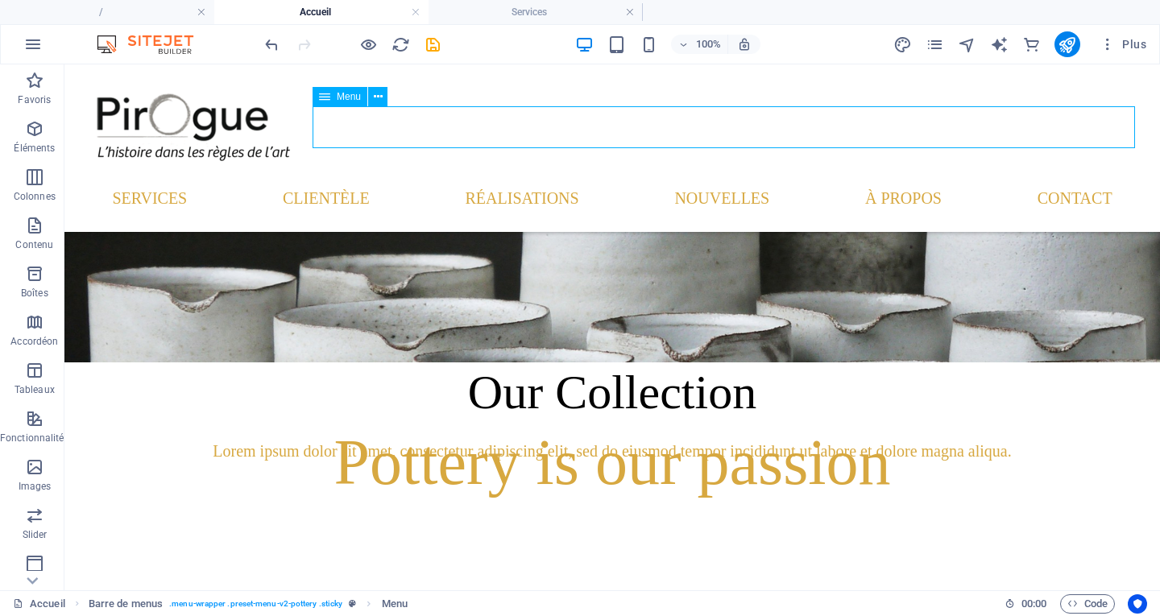
click at [345, 177] on nav "Services Clientèle Réalisations Nouvelles À propos Contact" at bounding box center [611, 198] width 1069 height 42
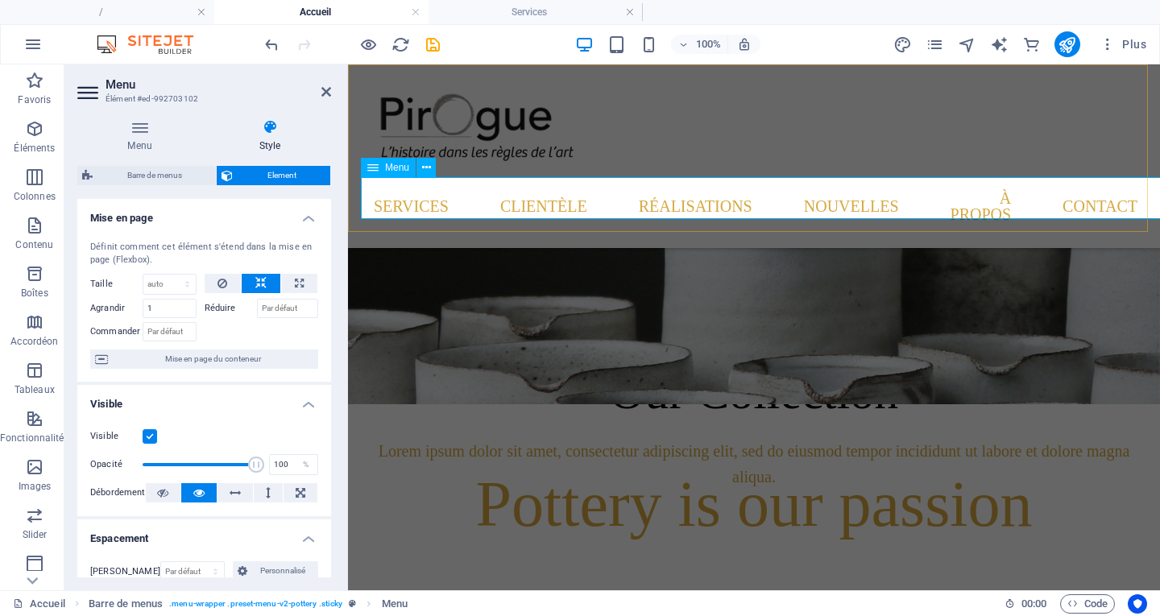
click at [372, 193] on nav "Services Clientèle Réalisations Nouvelles À propos Contact" at bounding box center [754, 206] width 786 height 58
click at [374, 194] on nav "Services Clientèle Réalisations Nouvelles À propos Contact" at bounding box center [754, 206] width 786 height 58
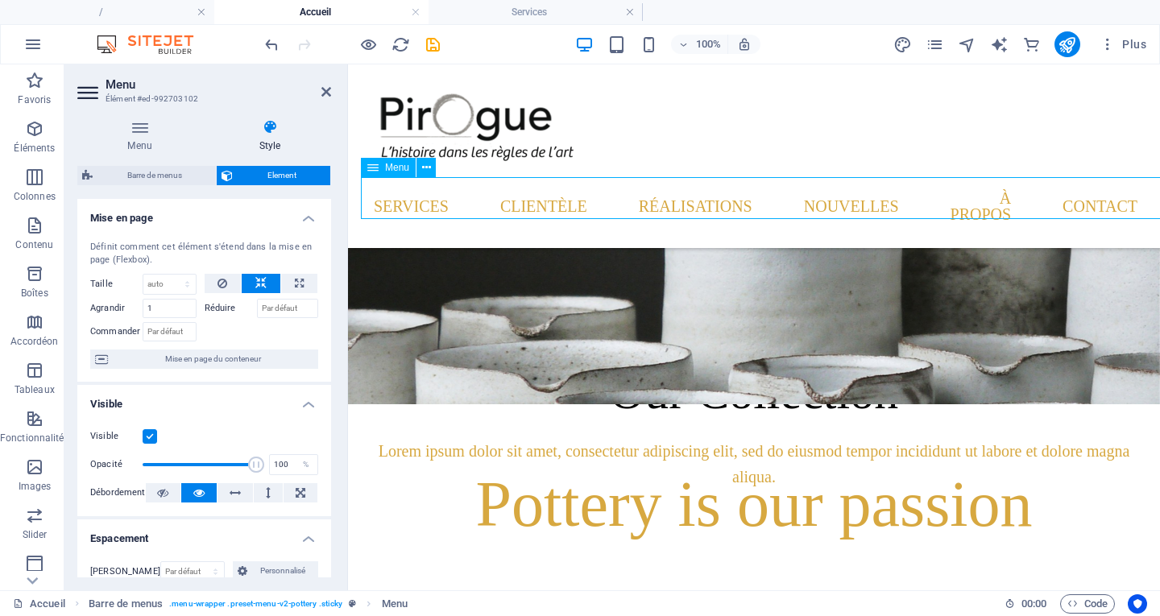
drag, startPoint x: 374, startPoint y: 194, endPoint x: 411, endPoint y: 198, distance: 38.1
click at [411, 198] on nav "Services Clientèle Réalisations Nouvelles À propos Contact" at bounding box center [754, 206] width 786 height 58
click at [412, 196] on nav "Services Clientèle Réalisations Nouvelles À propos Contact" at bounding box center [754, 206] width 786 height 58
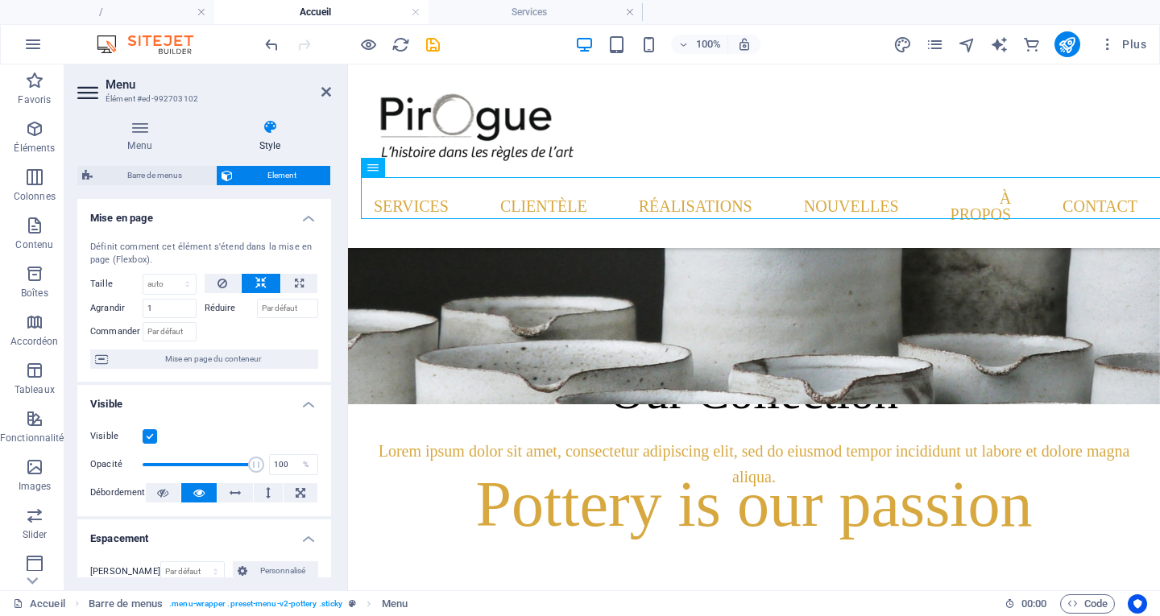
click at [110, 284] on label "Taille" at bounding box center [116, 283] width 52 height 9
click at [155, 287] on select "Par défaut auto px % 1/1 1/2 1/3 1/4 1/5 1/6 1/7 1/8 1/9 1/10" at bounding box center [169, 284] width 52 height 19
click at [164, 286] on select "Par défaut auto px % 1/1 1/2 1/3 1/4 1/5 1/6 1/7 1/8 1/9 1/10" at bounding box center [169, 284] width 52 height 19
click at [276, 139] on h4 "Style" at bounding box center [270, 136] width 122 height 34
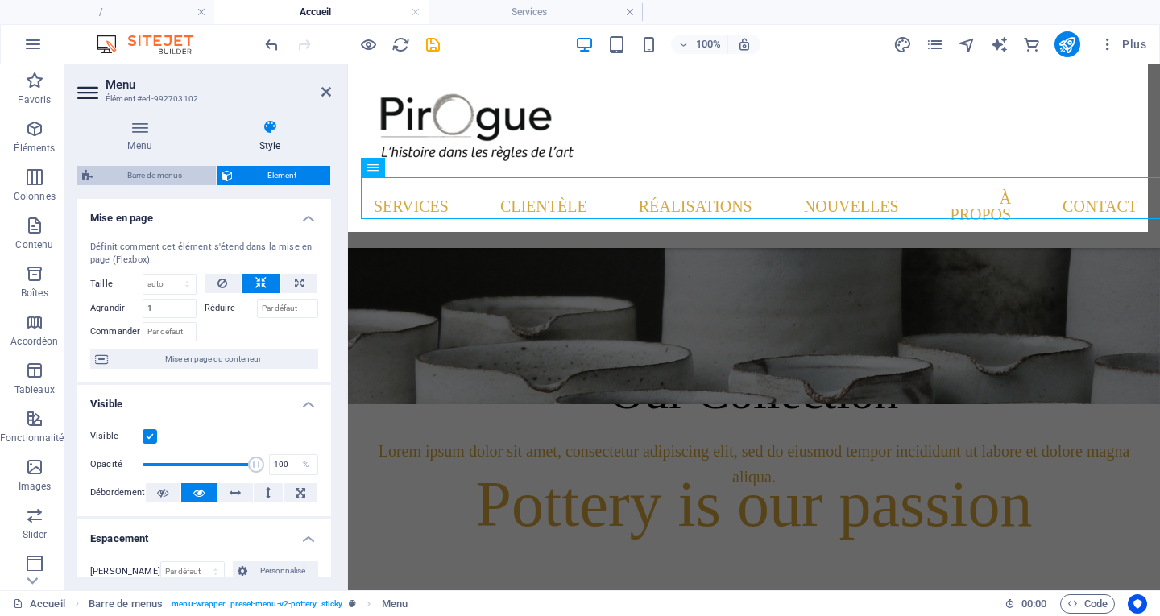
click at [160, 170] on span "Barre de menus" at bounding box center [154, 175] width 114 height 19
select select "rem"
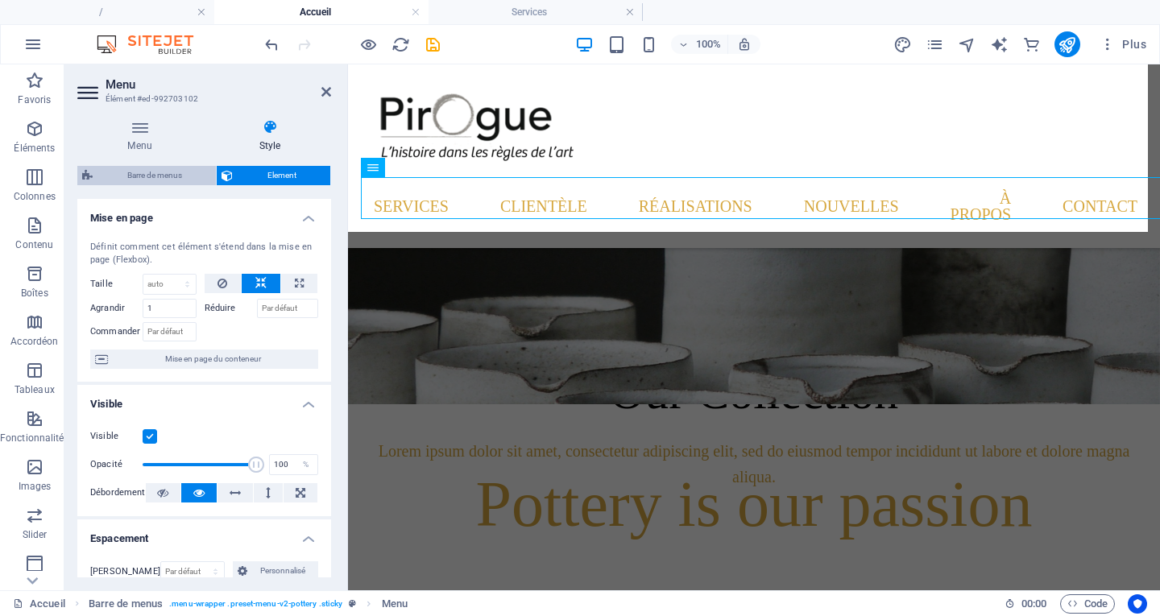
select select "rem"
select select "sticky_menu"
select select "px"
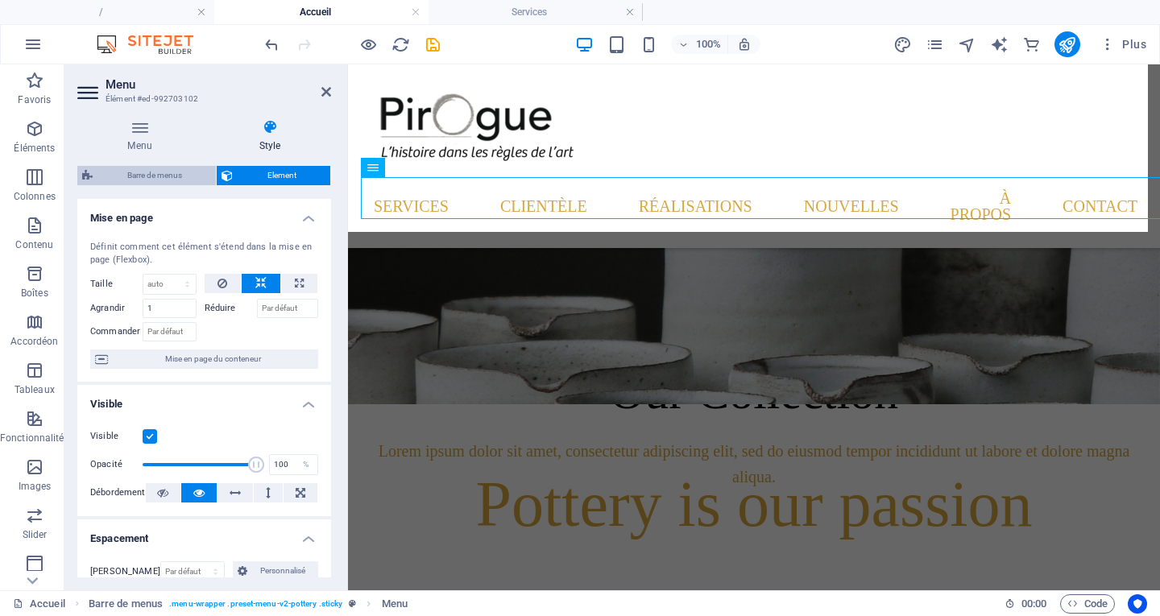
select select "px"
select select "hover_box_bottom"
select select "px"
select select "rem"
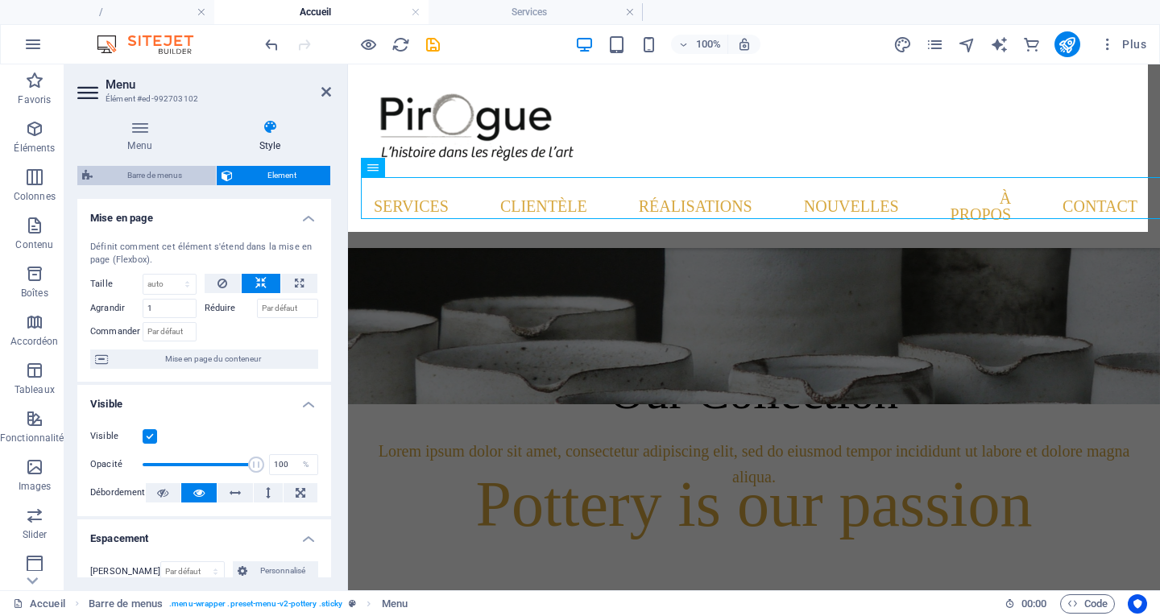
select select "rem"
select select "px"
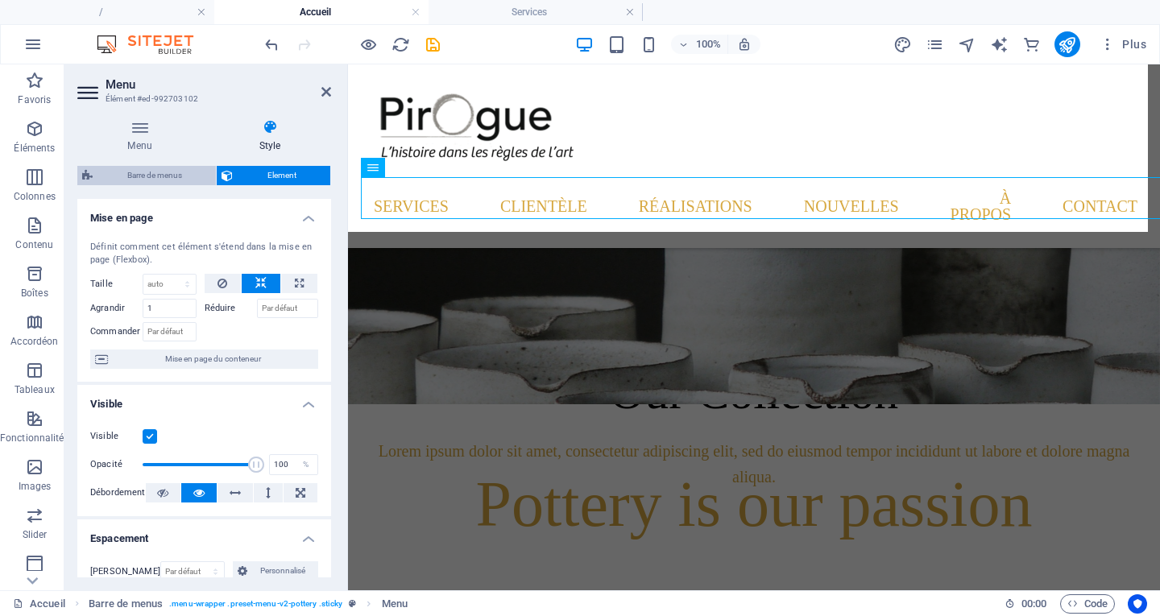
select select
select select "px"
select select "%"
select select "rem"
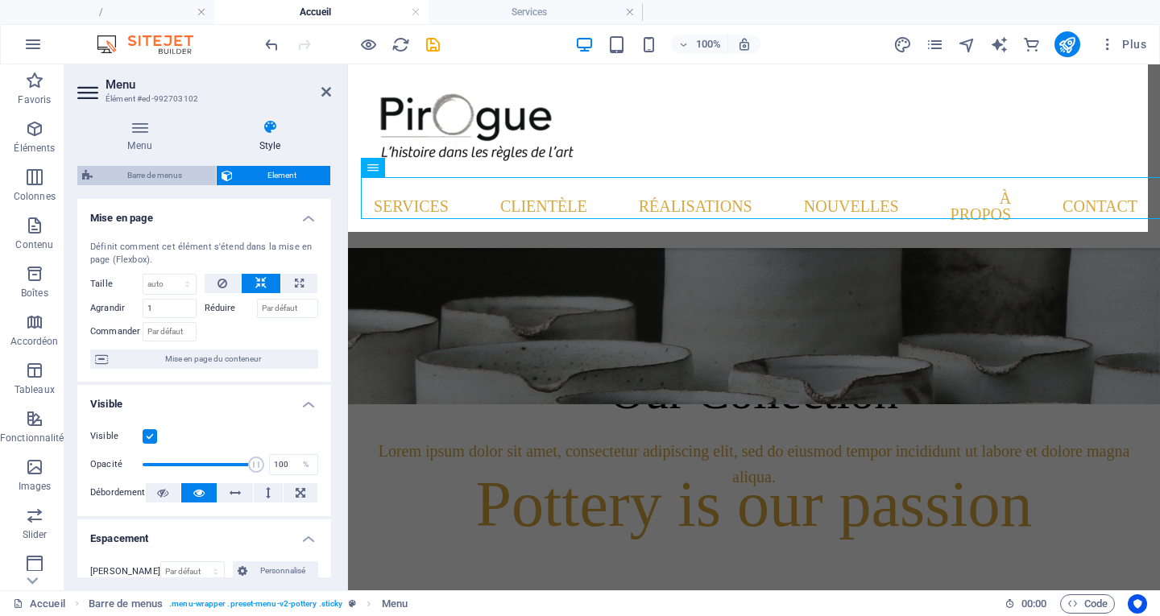
select select "px"
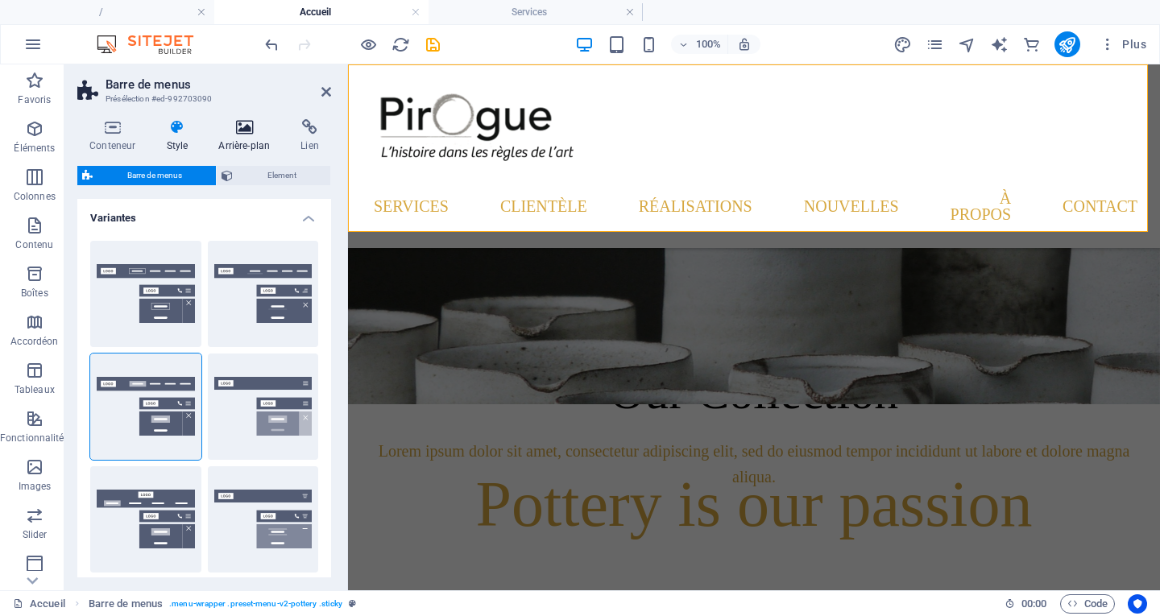
click at [249, 136] on h4 "Arrière-plan" at bounding box center [247, 136] width 82 height 34
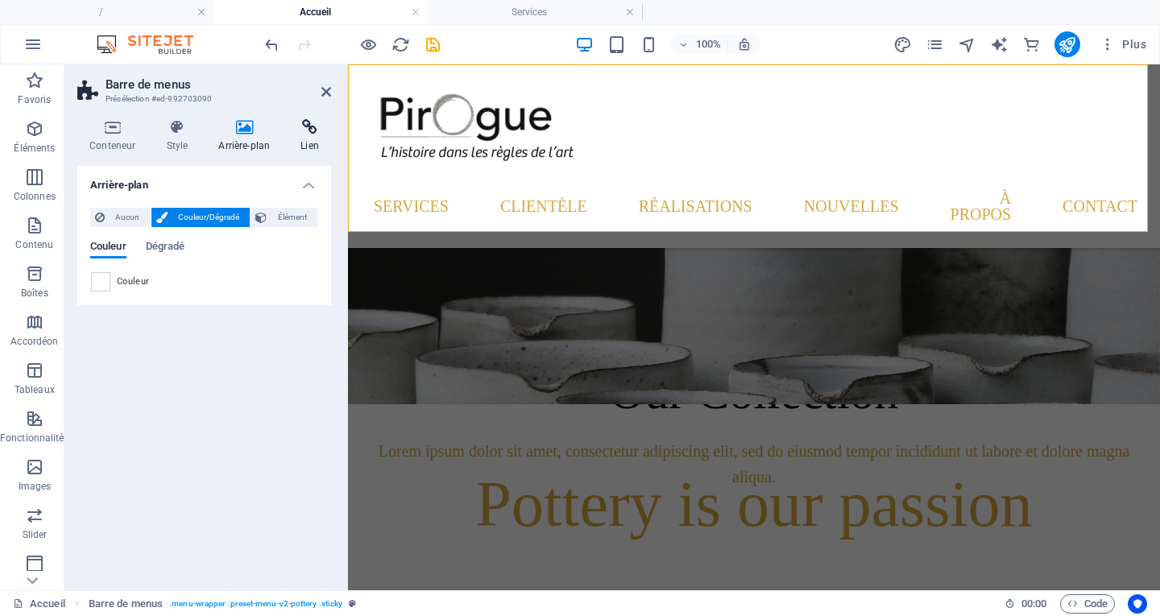
click at [304, 137] on h4 "Lien" at bounding box center [309, 136] width 43 height 34
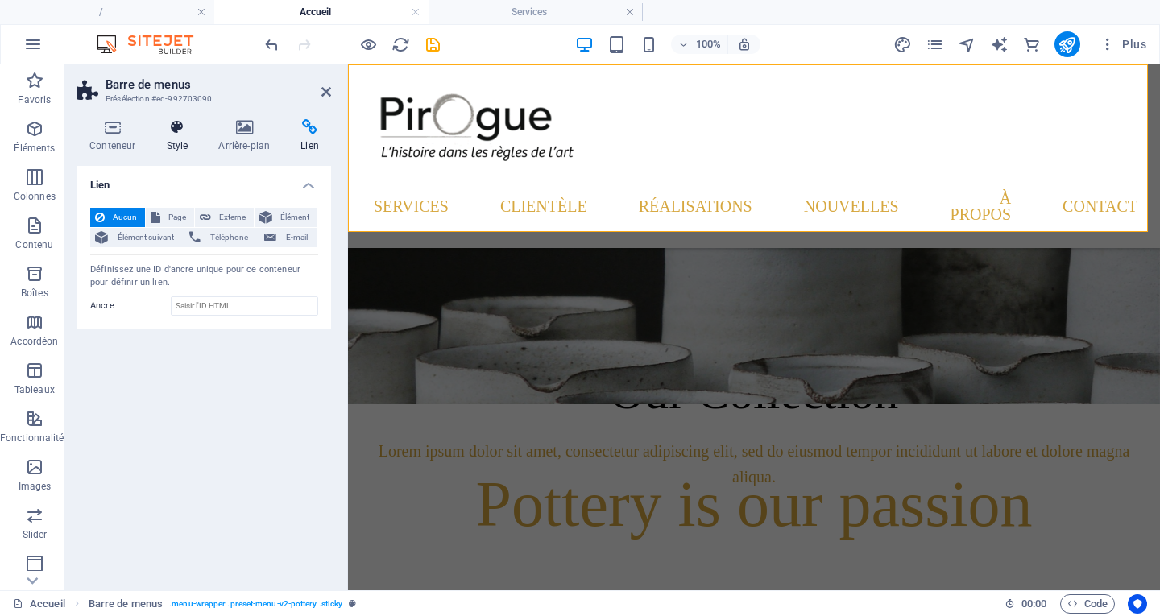
click at [180, 139] on h4 "Style" at bounding box center [180, 136] width 52 height 34
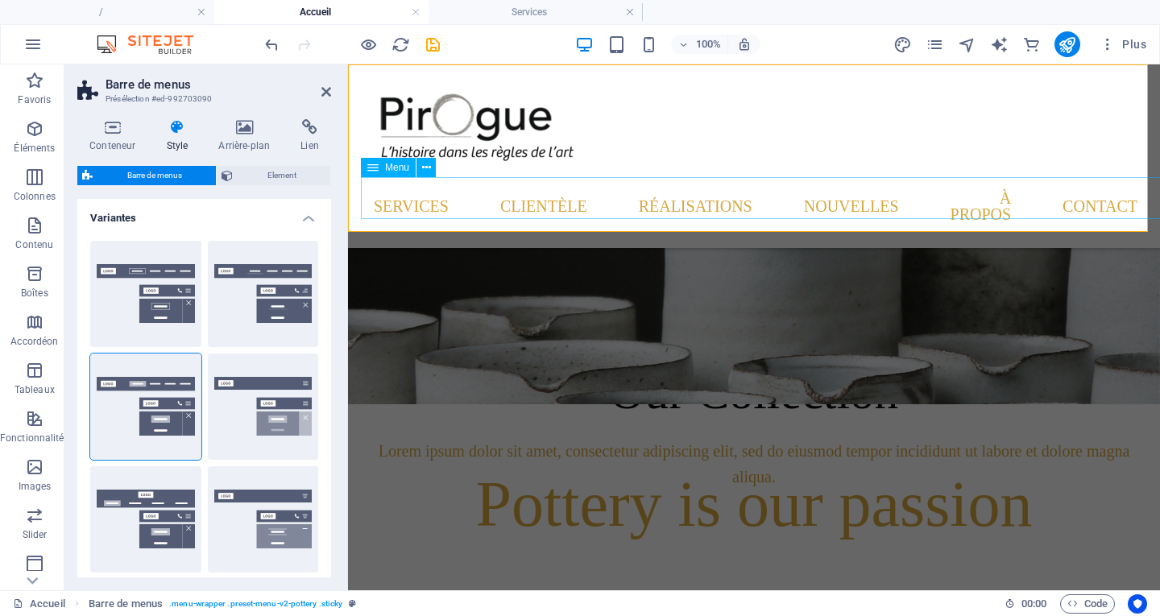
scroll to position [242, 0]
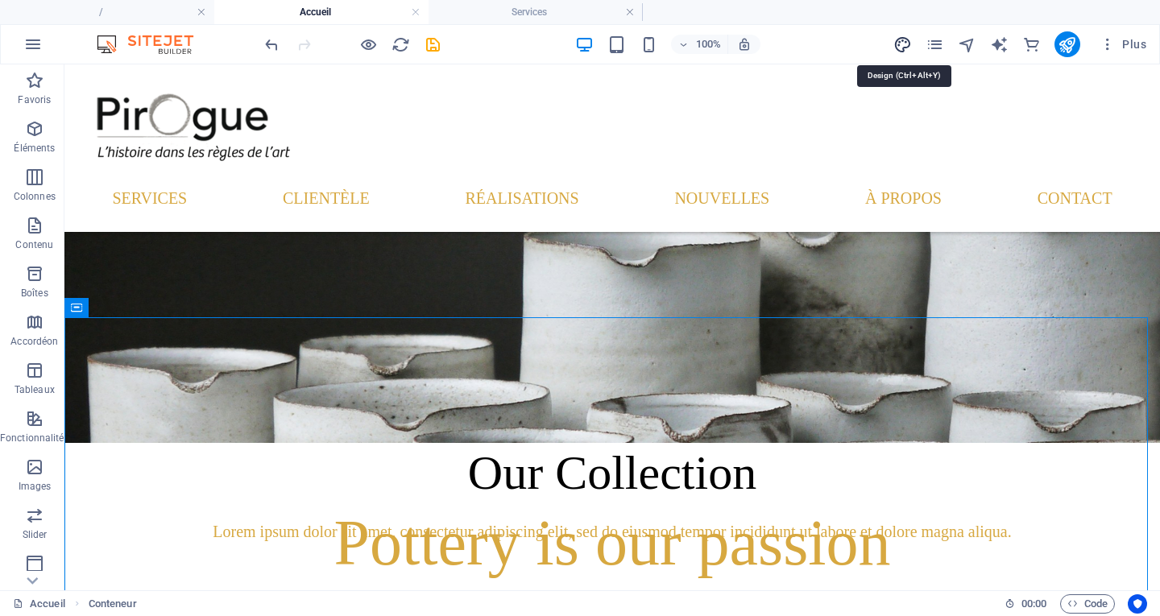
click at [908, 43] on icon "design" at bounding box center [902, 44] width 19 height 19
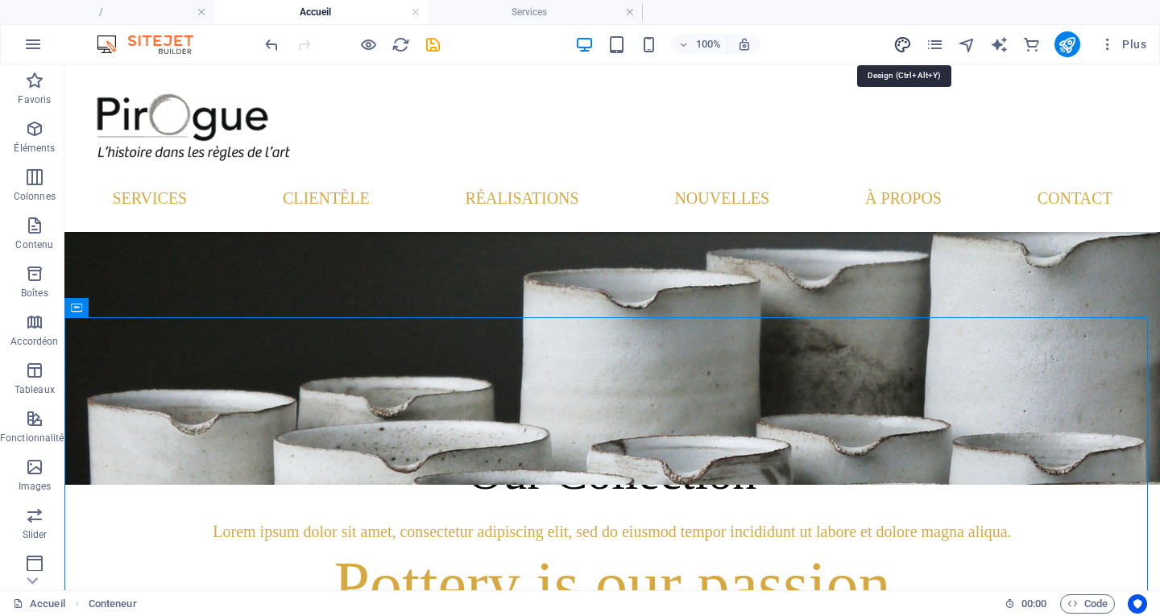
select select "px"
select select "300"
select select "px"
select select "400"
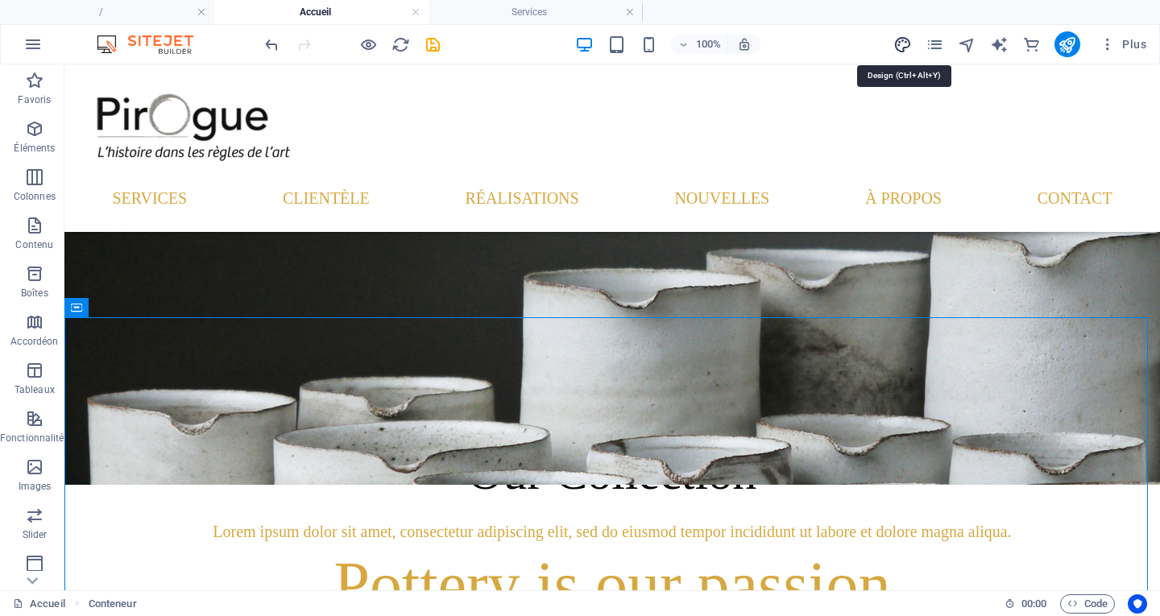
select select "px"
select select "rem"
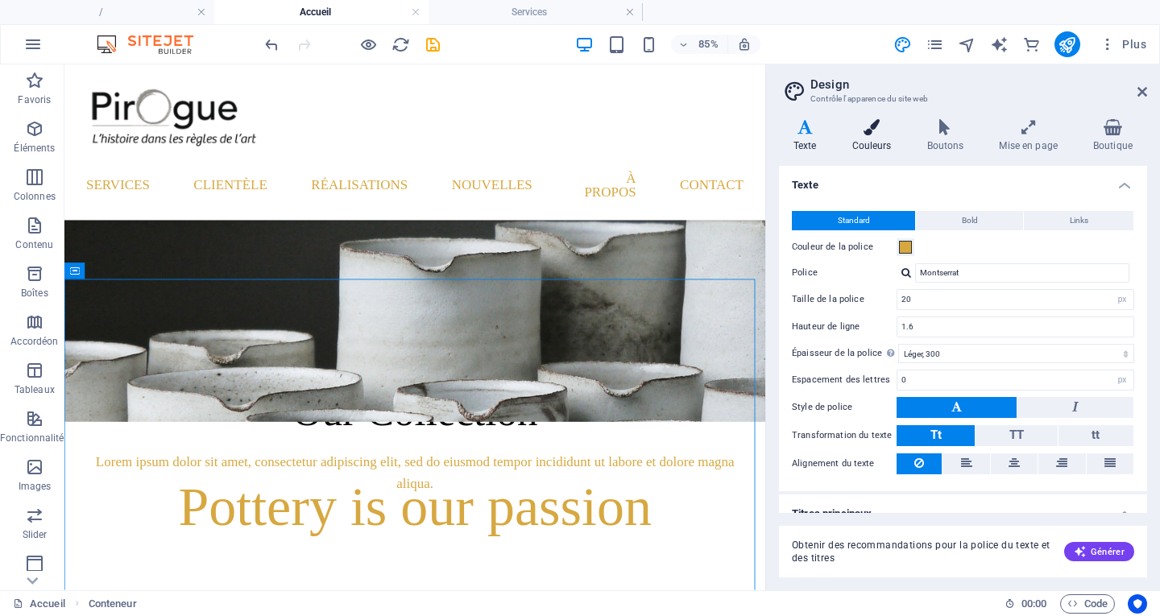
click at [880, 138] on h4 "Couleurs" at bounding box center [874, 136] width 75 height 34
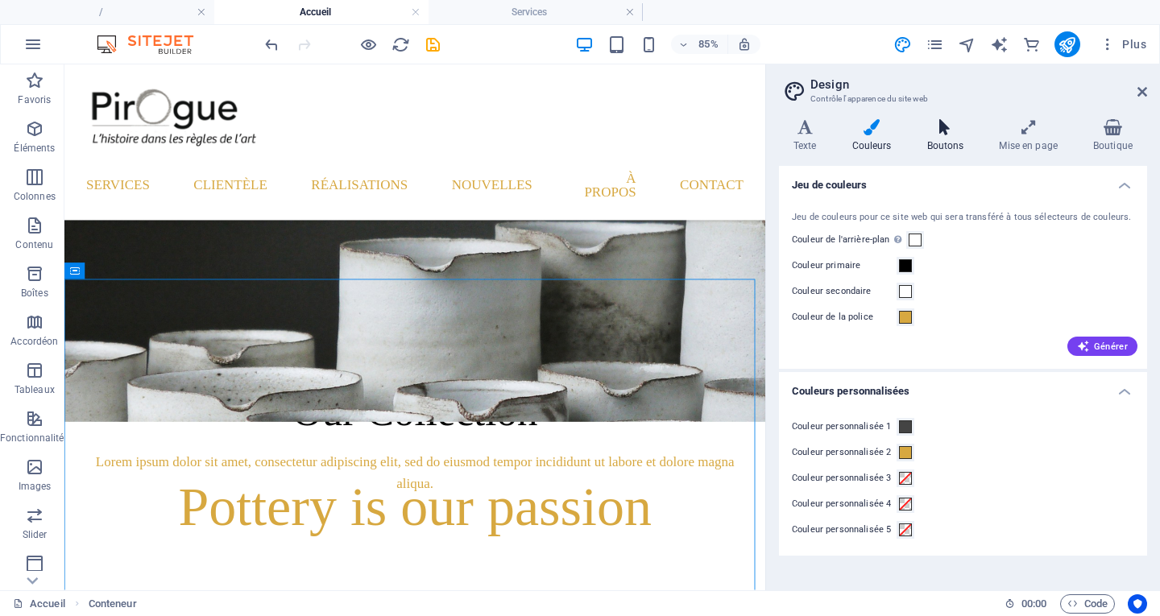
click at [941, 138] on h4 "Boutons" at bounding box center [948, 136] width 72 height 34
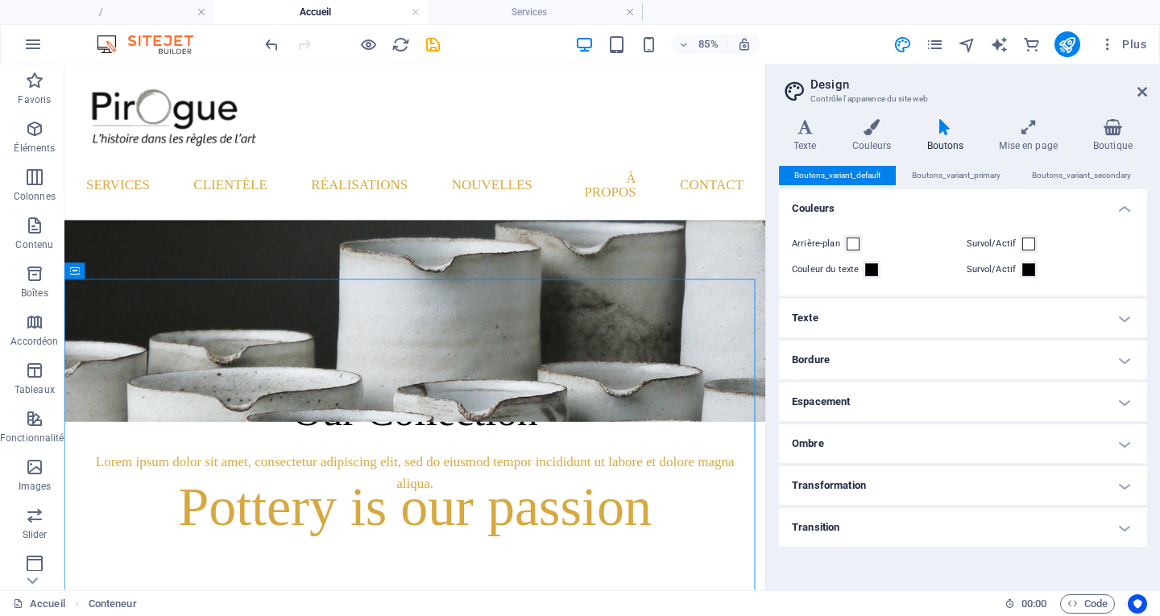
click at [999, 314] on h4 "Texte" at bounding box center [963, 318] width 368 height 39
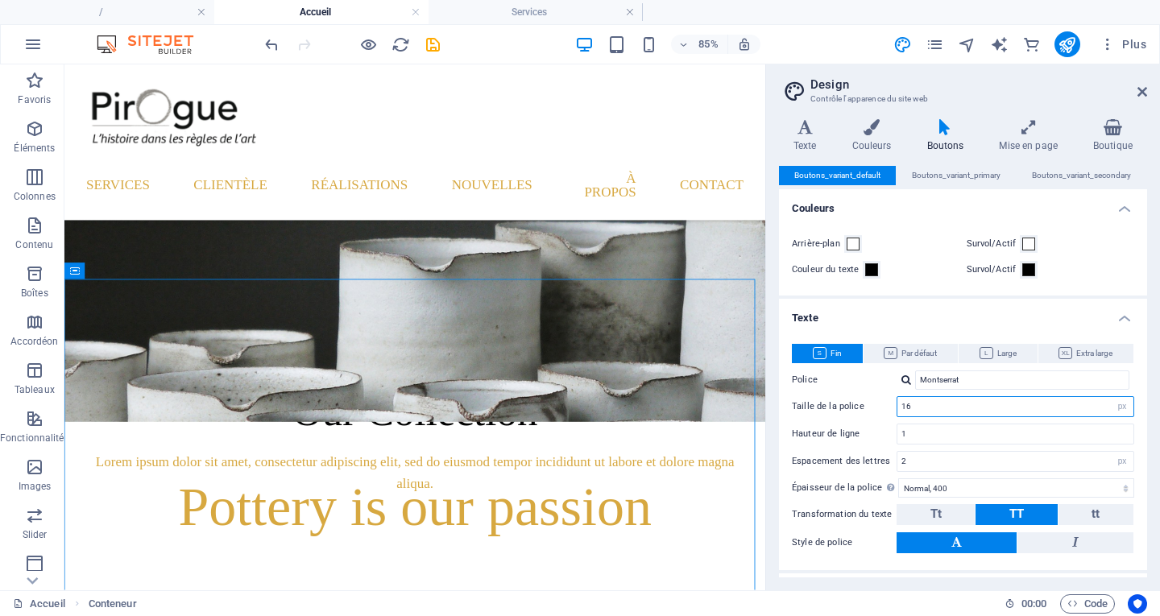
click at [986, 402] on input "16" at bounding box center [1015, 406] width 236 height 19
click at [809, 135] on h4 "Texte" at bounding box center [808, 136] width 59 height 34
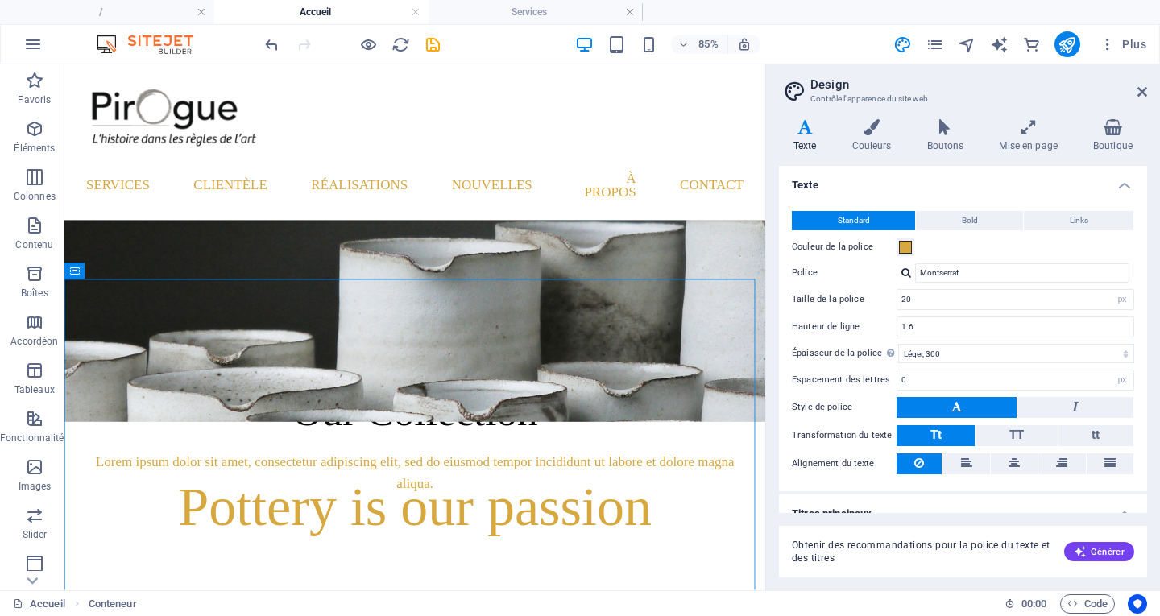
click at [837, 219] on span "Standard" at bounding box center [853, 220] width 32 height 19
click at [981, 220] on button "Bold" at bounding box center [969, 220] width 107 height 19
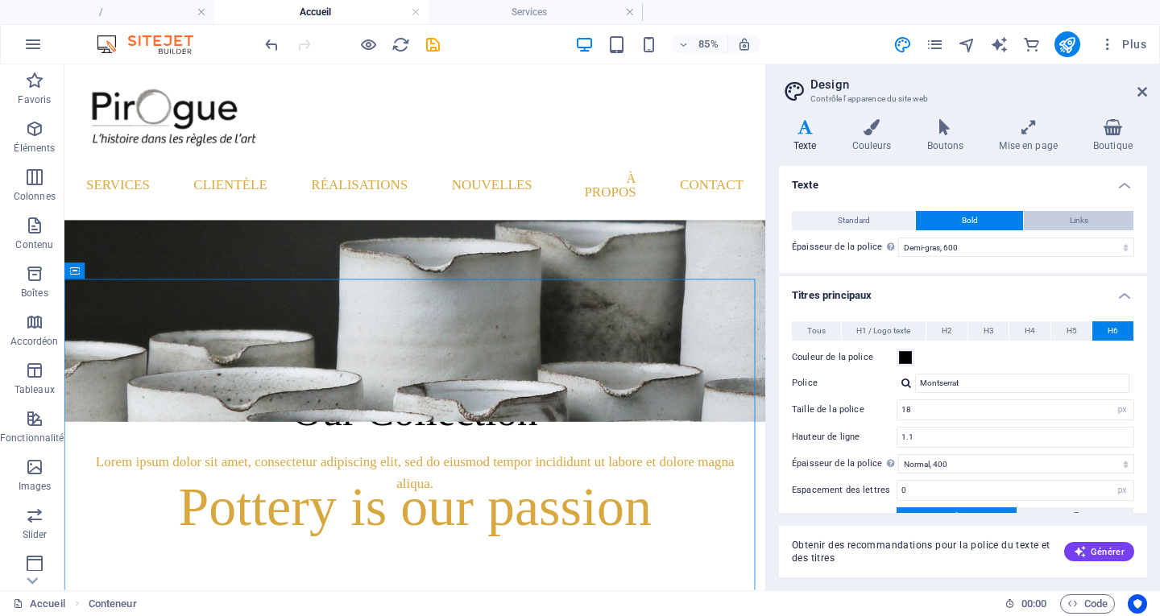
click at [1053, 217] on button "Links" at bounding box center [1079, 220] width 110 height 19
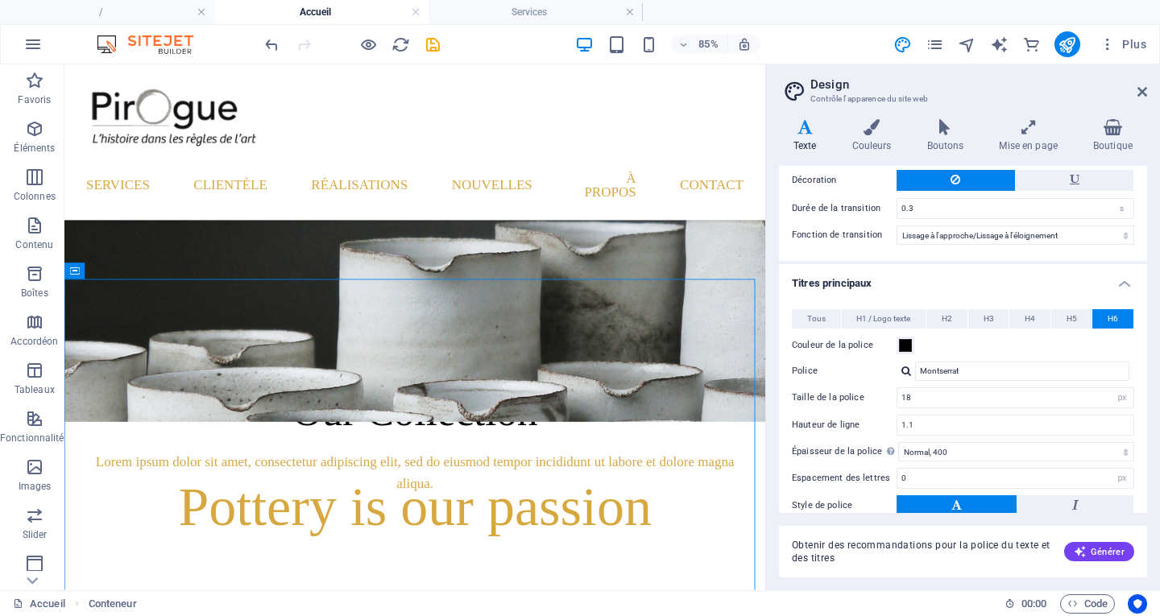
scroll to position [161, 0]
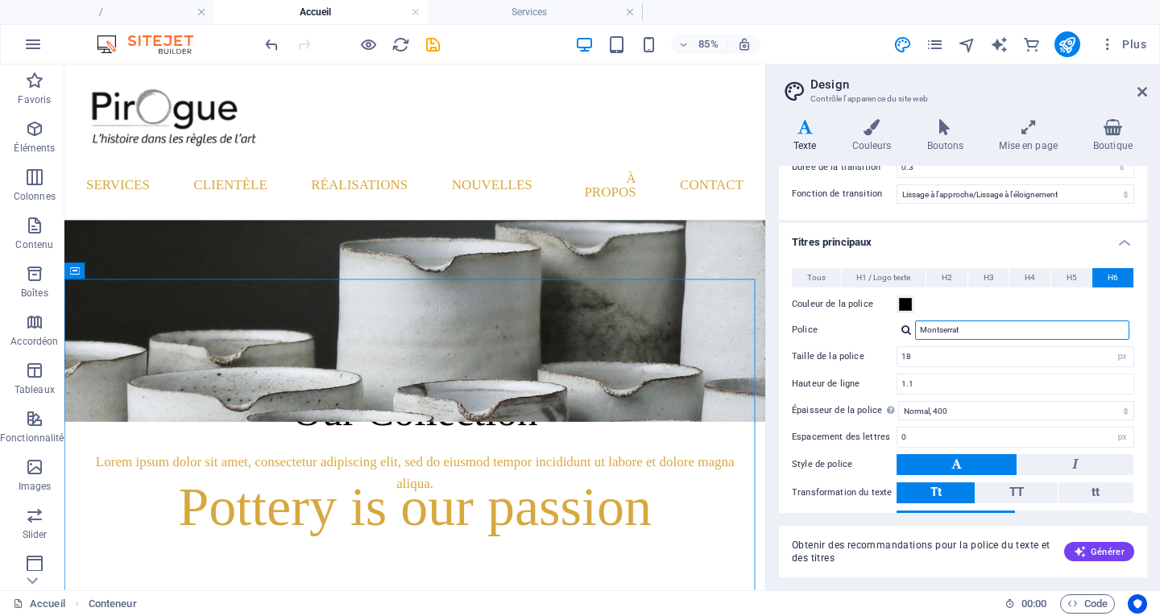
click at [990, 330] on input "Montserrat" at bounding box center [1022, 330] width 214 height 19
drag, startPoint x: 990, startPoint y: 330, endPoint x: 901, endPoint y: 331, distance: 88.6
click at [901, 331] on div "Montserrat" at bounding box center [1015, 330] width 238 height 19
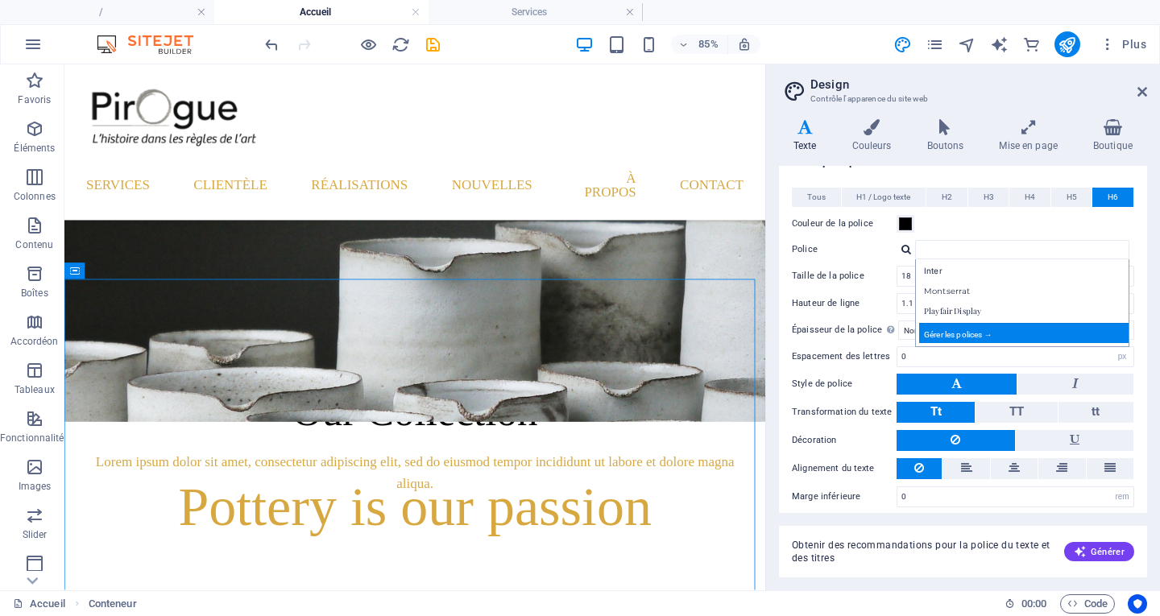
click at [986, 336] on div "Gérer les polices →" at bounding box center [1025, 333] width 213 height 20
select select "popularity"
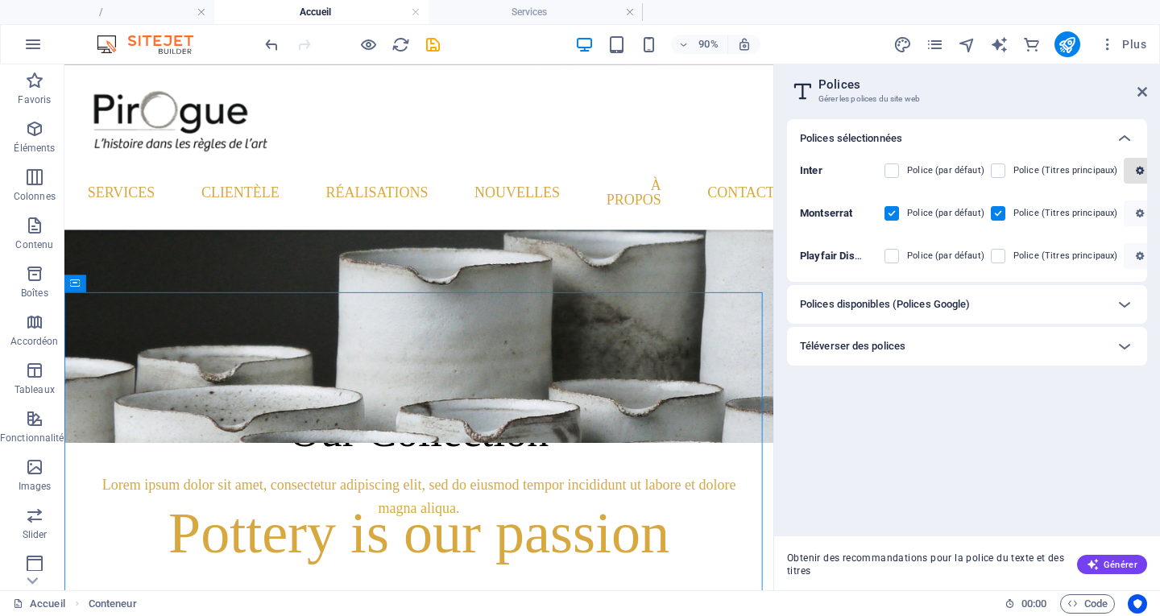
click at [1132, 176] on button "button" at bounding box center [1139, 171] width 32 height 26
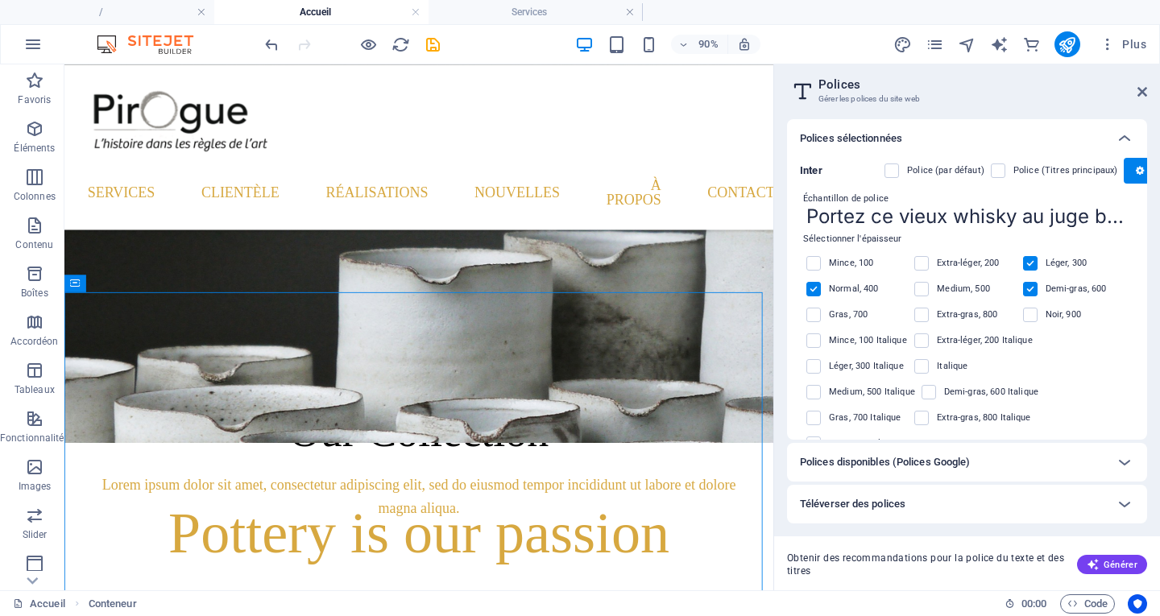
click at [856, 294] on label "Normal, 400" at bounding box center [855, 288] width 52 height 19
click at [0, 0] on input "checkbox" at bounding box center [0, 0] width 0 height 0
click at [1029, 287] on label at bounding box center [1030, 289] width 14 height 14
click at [0, 0] on input "checkbox" at bounding box center [0, 0] width 0 height 0
click at [1037, 267] on span at bounding box center [1041, 263] width 8 height 8
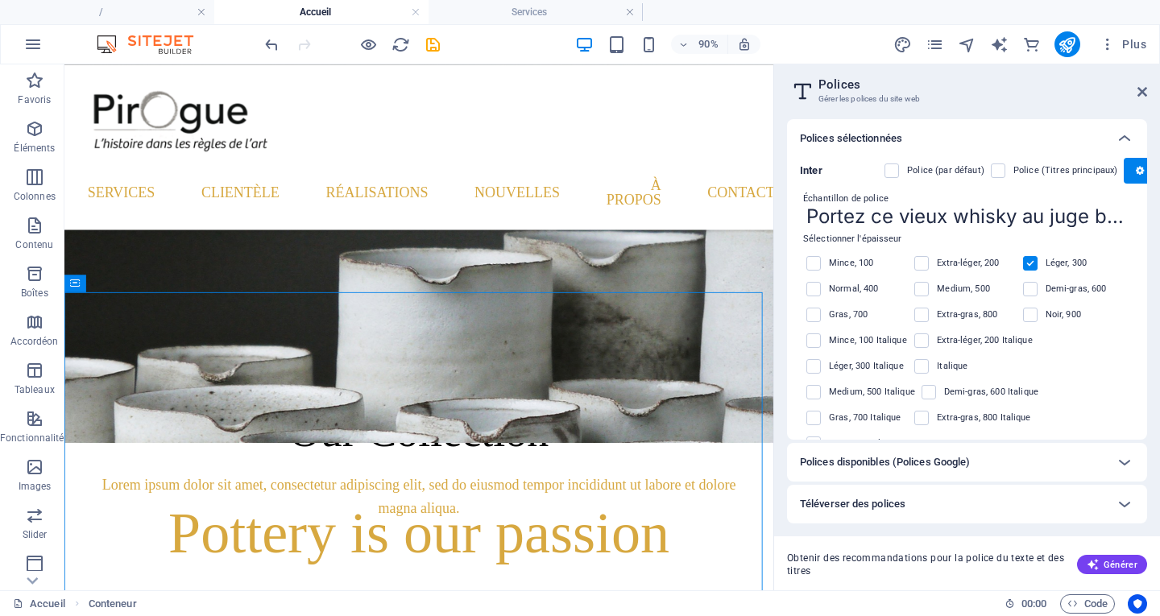
click at [1029, 267] on label at bounding box center [1030, 263] width 14 height 14
click at [0, 0] on input "checkbox" at bounding box center [0, 0] width 0 height 0
click at [1135, 170] on icon "button" at bounding box center [1139, 171] width 8 height 10
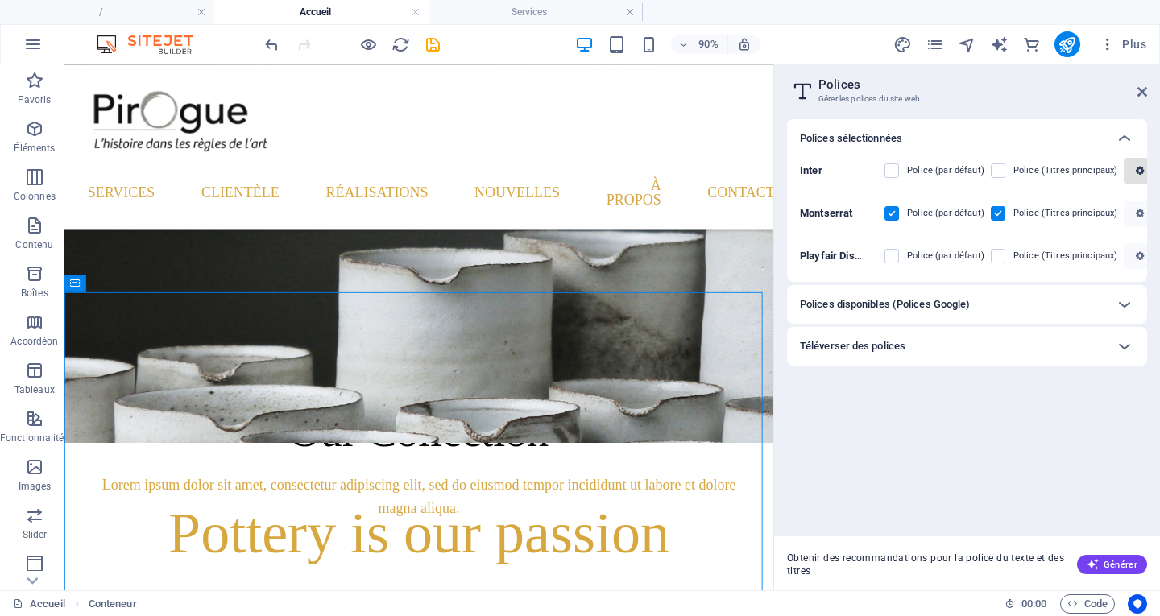
click at [1130, 171] on span "button" at bounding box center [1139, 171] width 19 height 10
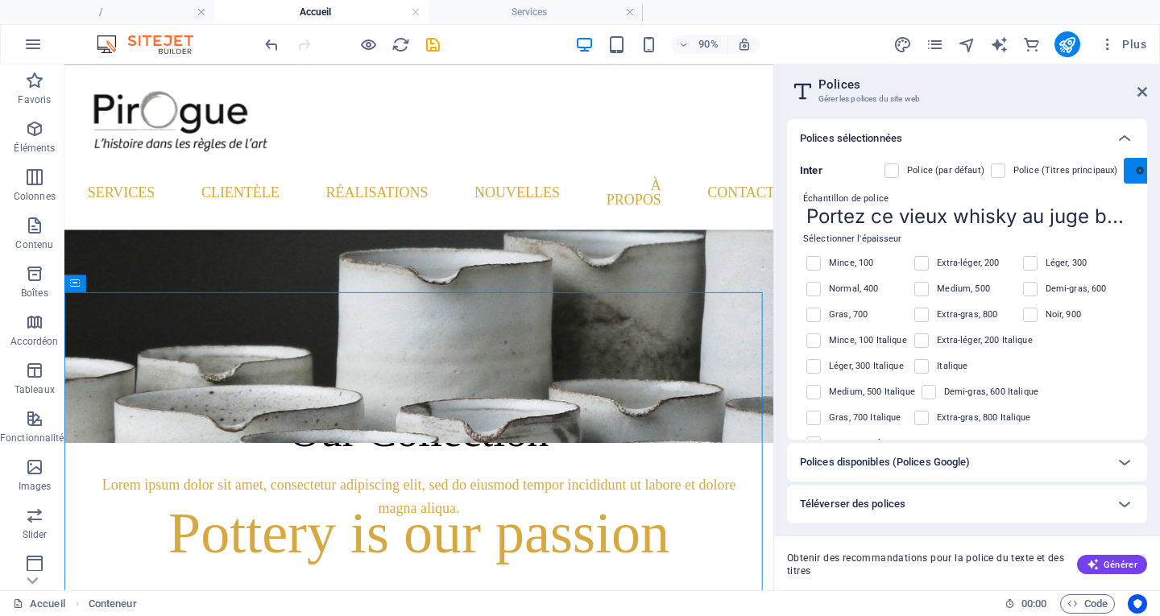
click at [1130, 171] on span "button" at bounding box center [1139, 171] width 19 height 10
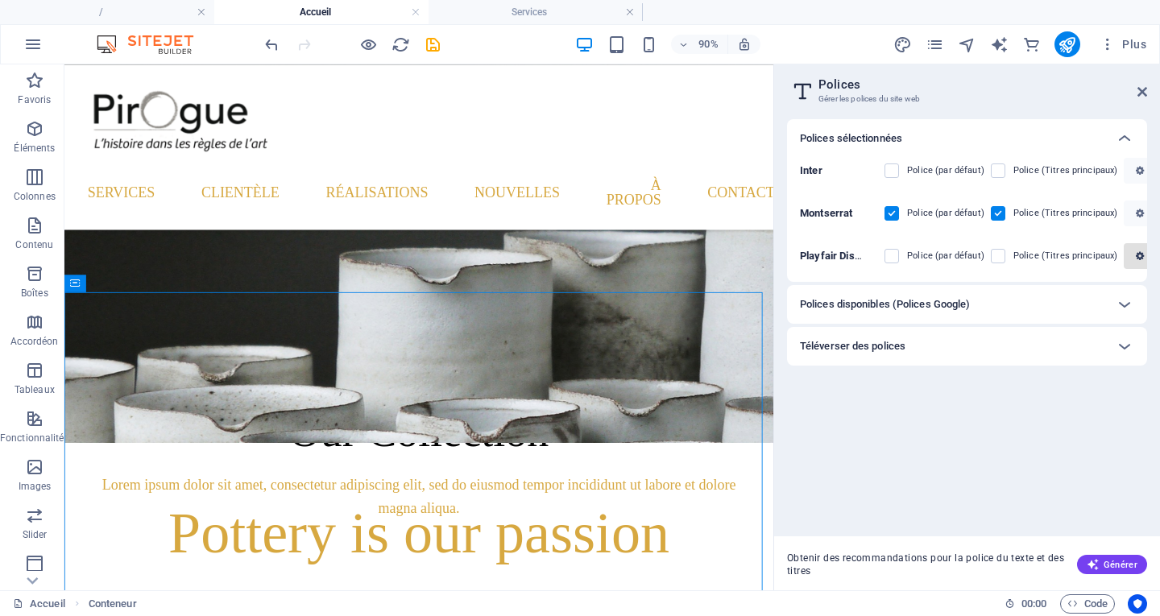
click at [1135, 258] on icon "button" at bounding box center [1139, 256] width 8 height 10
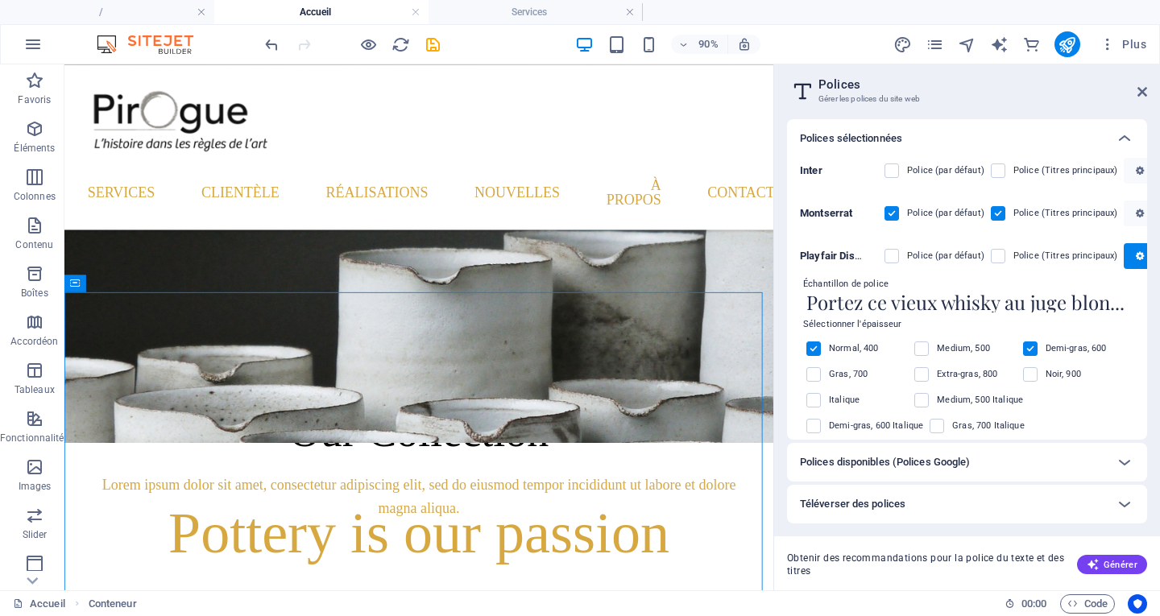
click at [1057, 351] on label "Demi-gras, 600" at bounding box center [1075, 348] width 61 height 19
click at [0, 0] on input "checkbox" at bounding box center [0, 0] width 0 height 0
click at [871, 354] on label "Normal, 400" at bounding box center [855, 348] width 52 height 19
click at [0, 0] on input "checkbox" at bounding box center [0, 0] width 0 height 0
click at [1140, 255] on span "button" at bounding box center [1139, 256] width 19 height 10
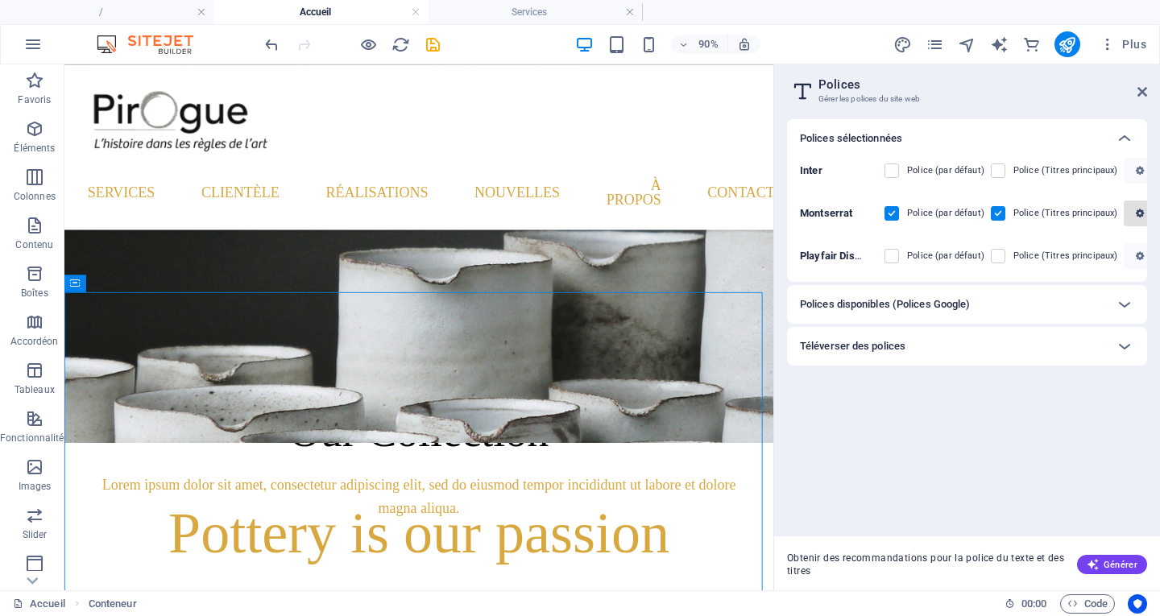
click at [1137, 217] on icon "button" at bounding box center [1139, 214] width 8 height 10
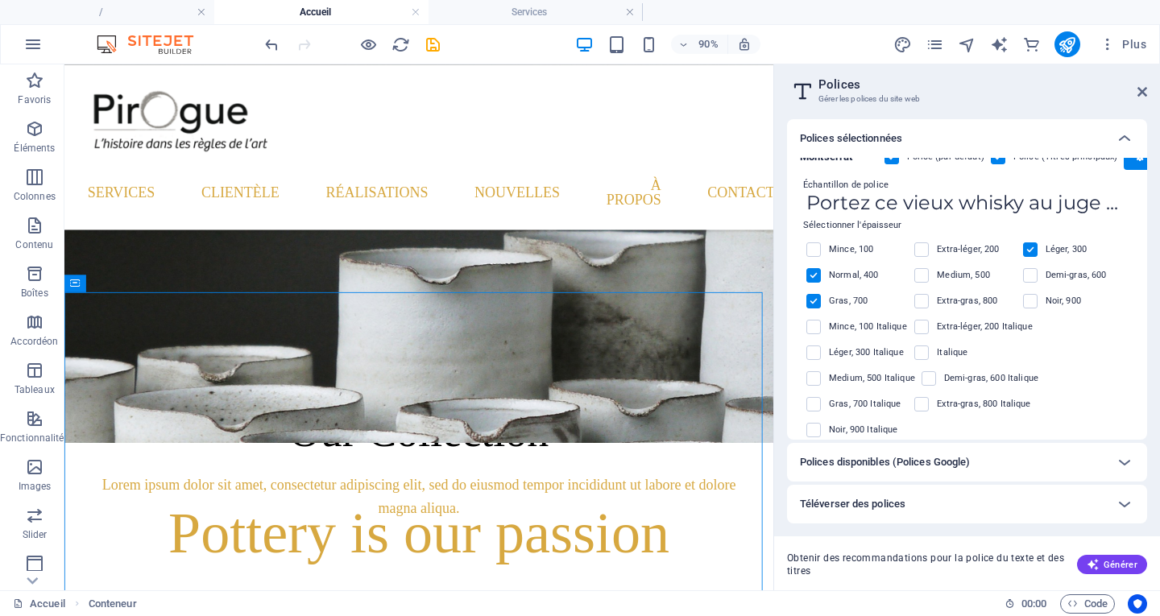
scroll to position [0, 0]
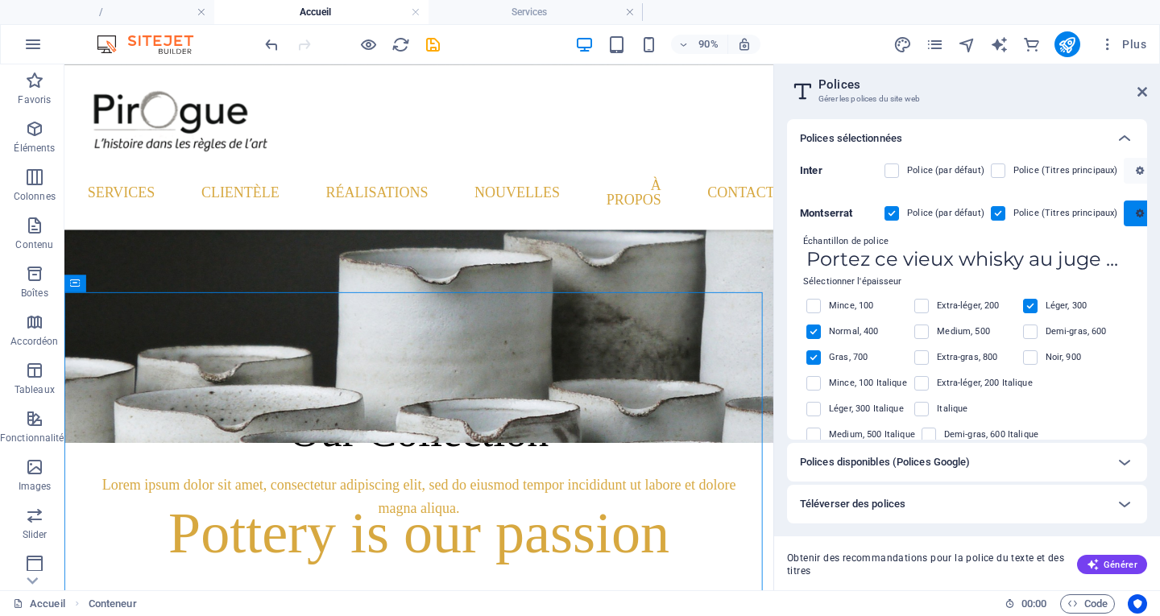
click at [1135, 217] on icon "button" at bounding box center [1139, 214] width 8 height 10
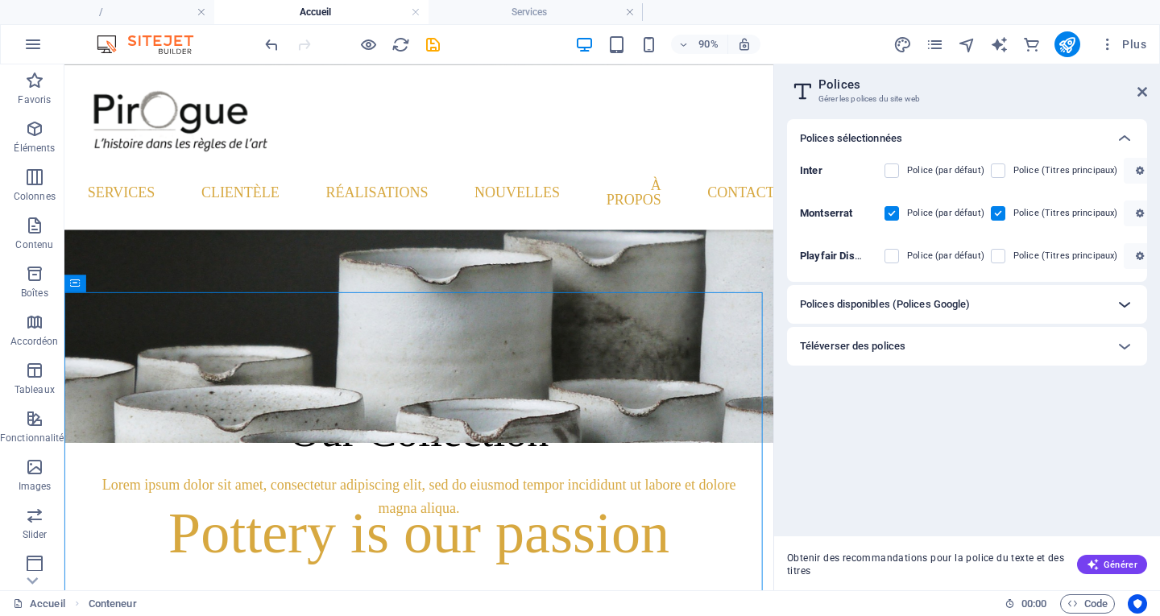
click at [1122, 307] on icon at bounding box center [1124, 304] width 19 height 19
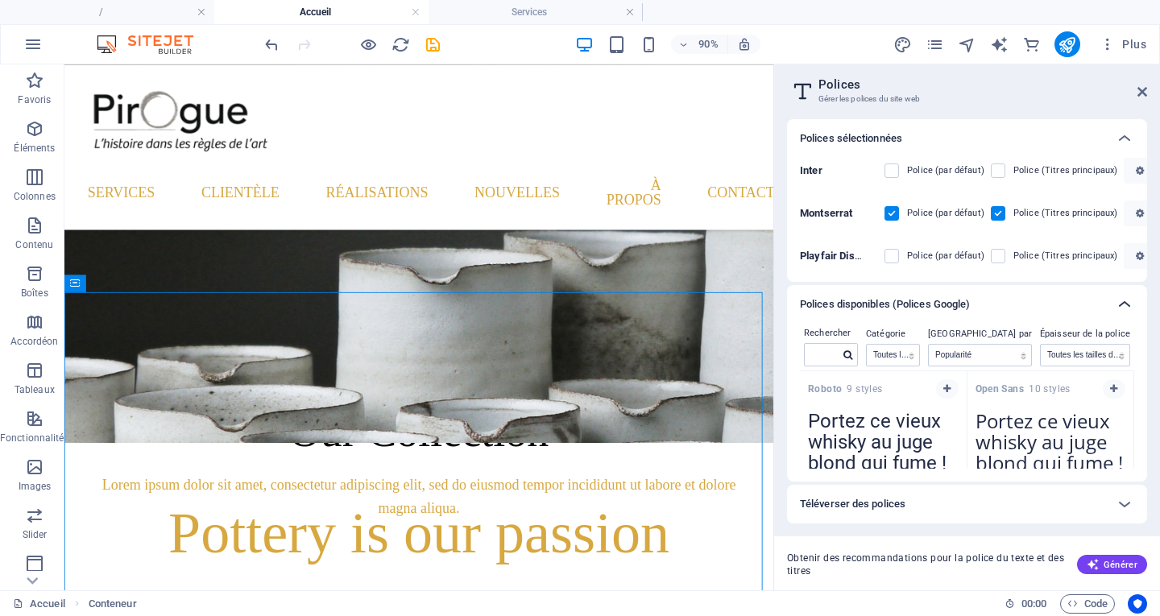
click at [1122, 307] on icon at bounding box center [1124, 304] width 19 height 19
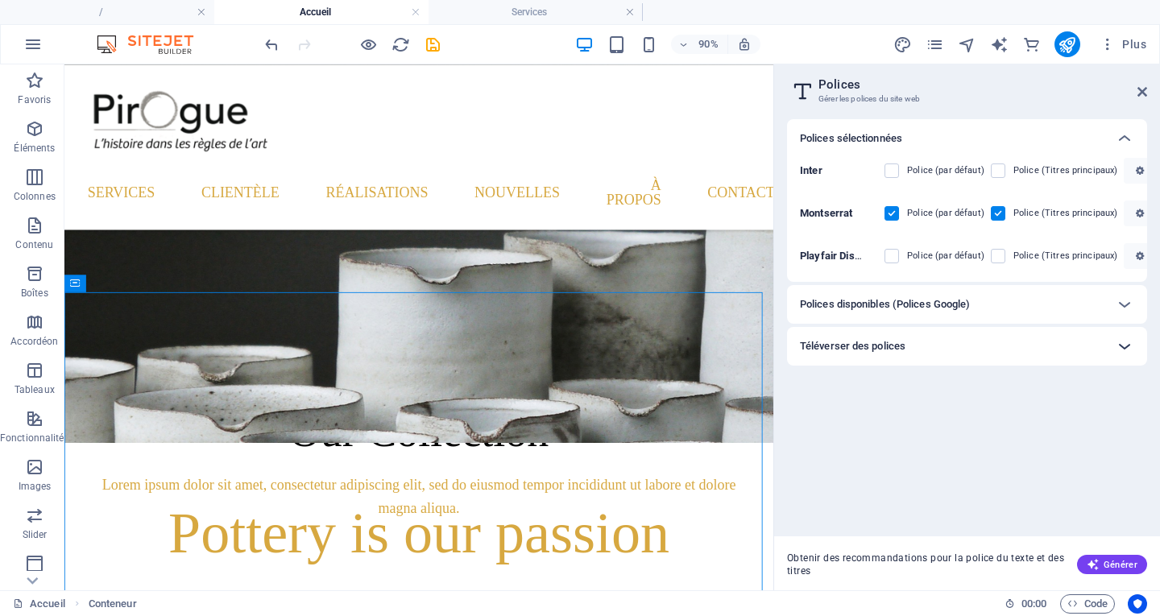
click at [1123, 350] on icon at bounding box center [1124, 346] width 19 height 19
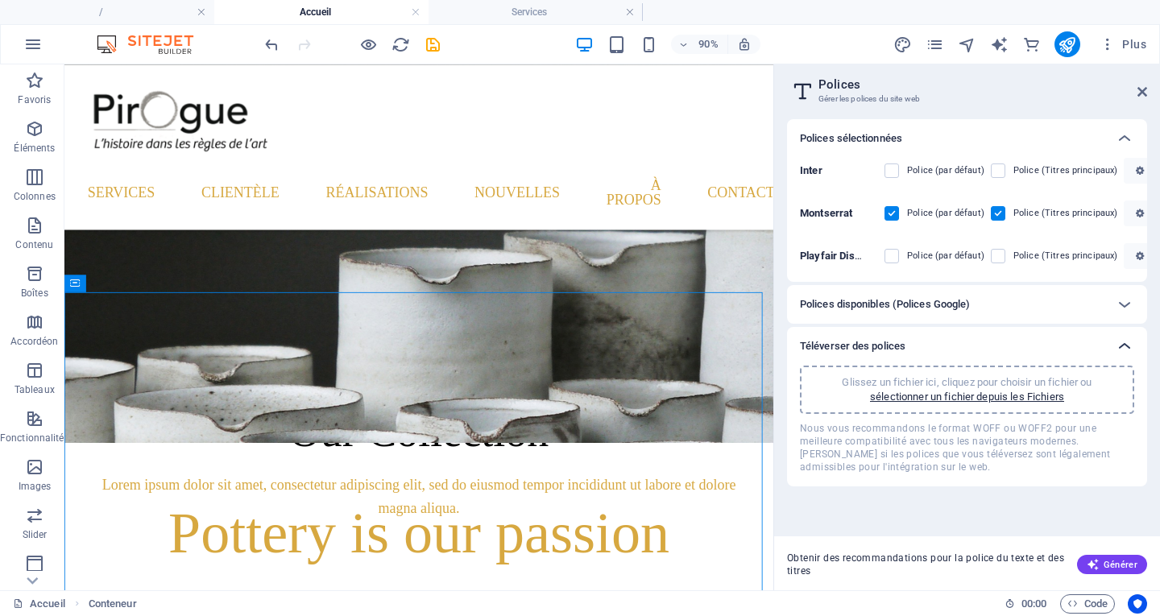
click at [1123, 350] on icon at bounding box center [1124, 346] width 19 height 19
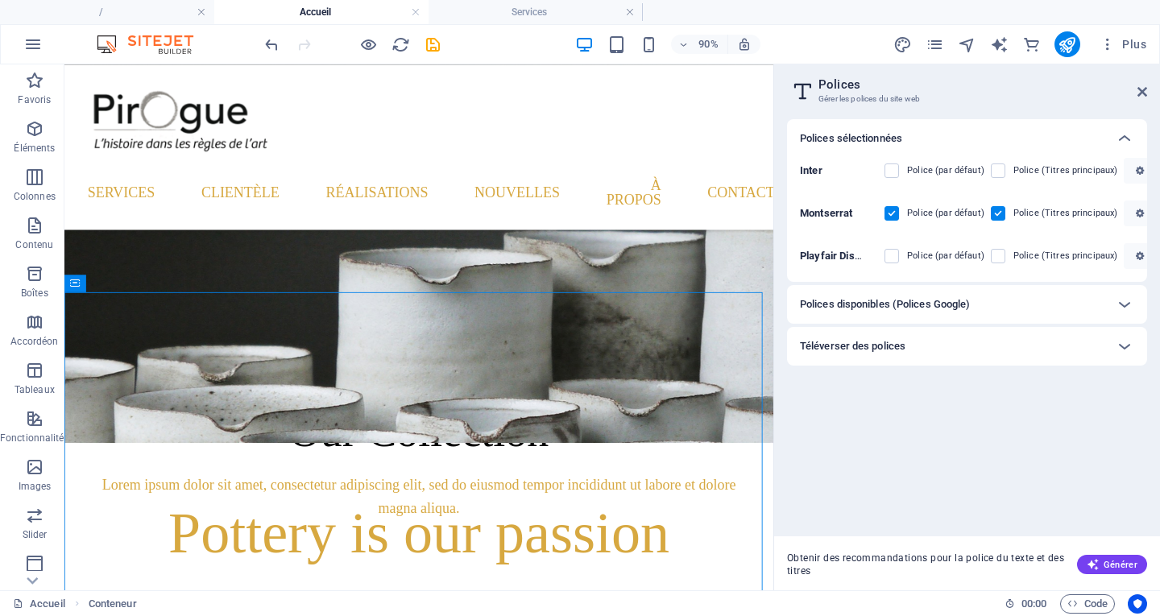
click at [814, 172] on b "Inter" at bounding box center [811, 170] width 23 height 12
drag, startPoint x: 1141, startPoint y: 91, endPoint x: 1076, endPoint y: 27, distance: 91.7
click at [1141, 91] on icon at bounding box center [1142, 91] width 10 height 13
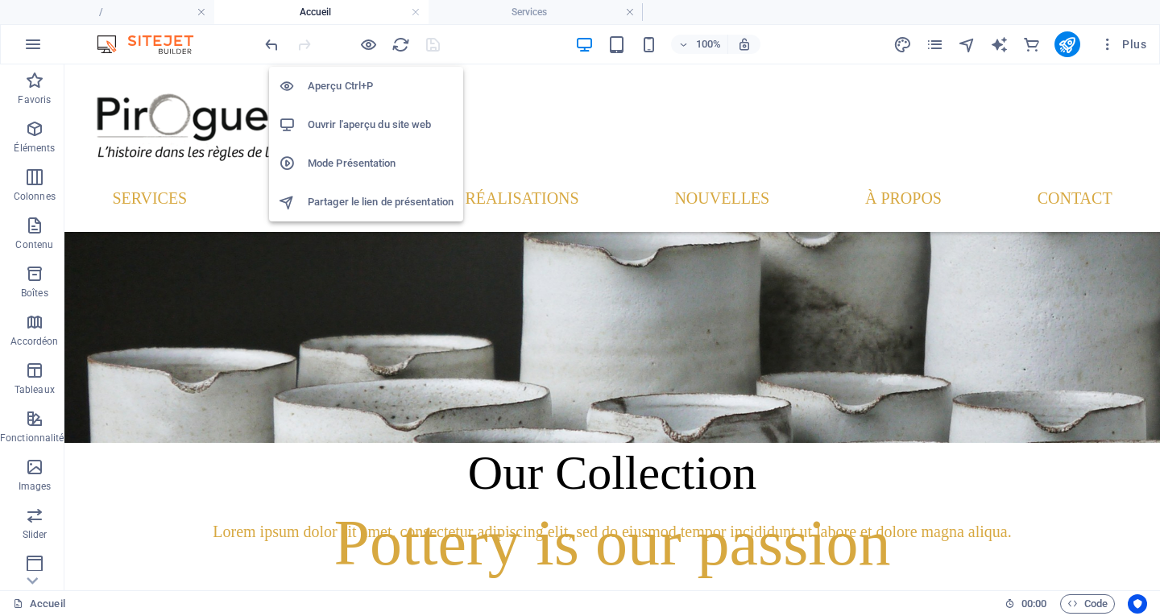
click at [341, 83] on h6 "Aperçu Ctrl+P" at bounding box center [381, 86] width 146 height 19
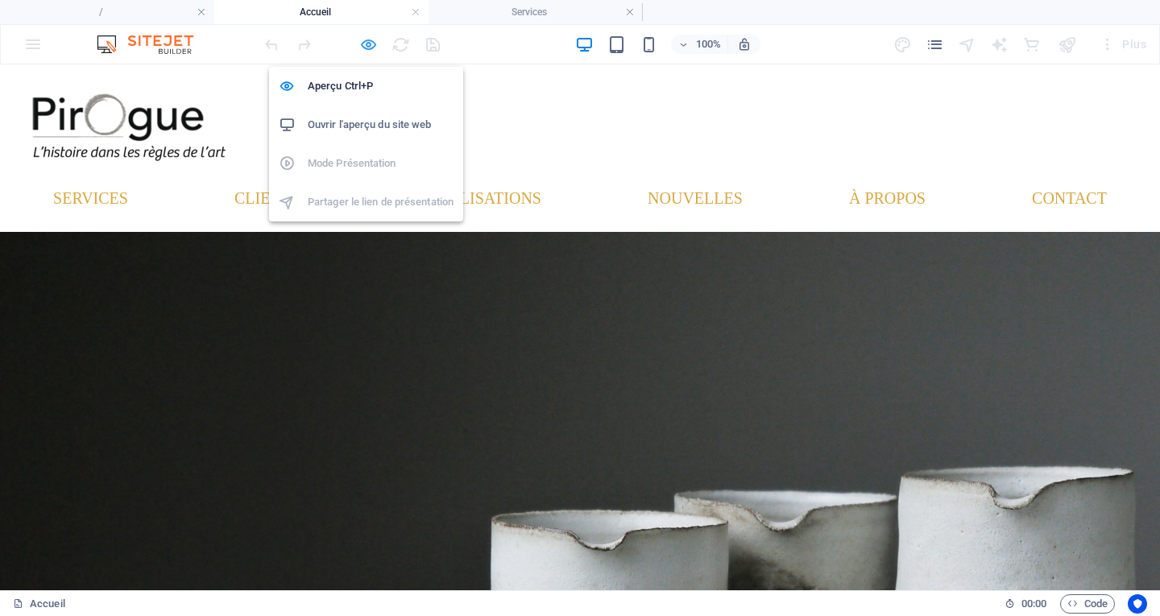
click at [365, 43] on icon "button" at bounding box center [368, 44] width 19 height 19
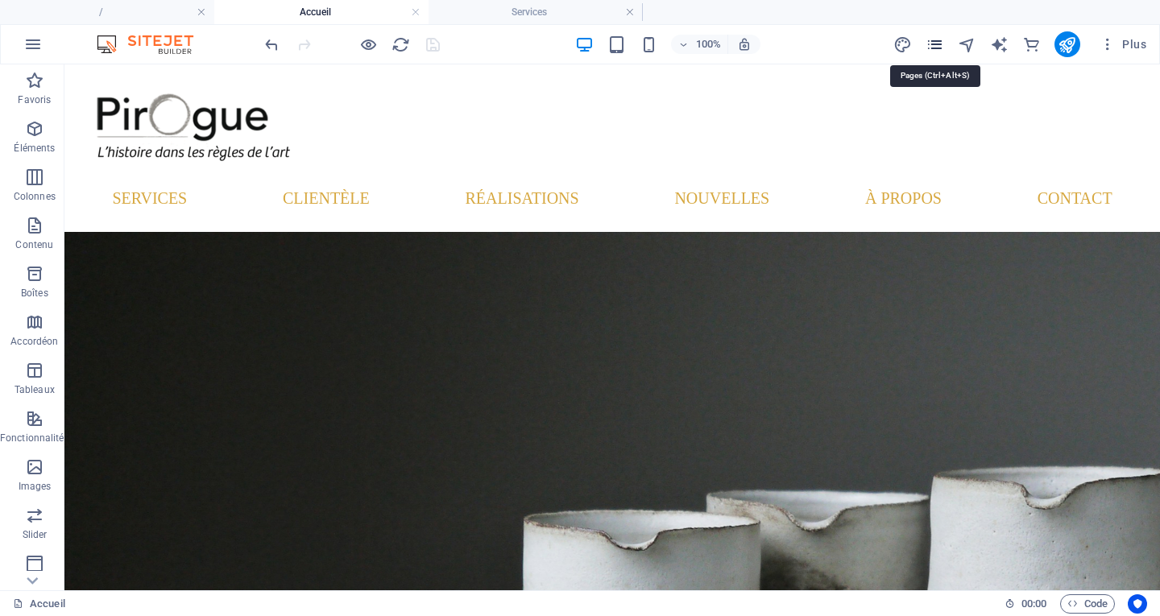
click at [933, 52] on icon "pages" at bounding box center [934, 44] width 19 height 19
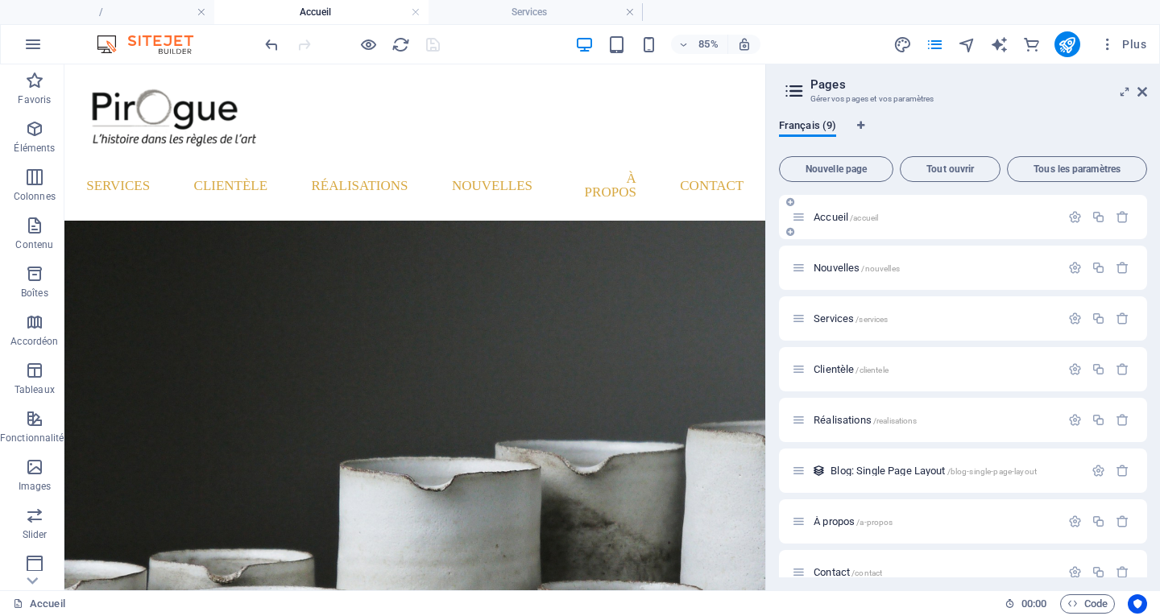
click at [982, 215] on p "Accueil /accueil" at bounding box center [934, 217] width 242 height 10
click at [1073, 219] on icon "button" at bounding box center [1075, 217] width 14 height 14
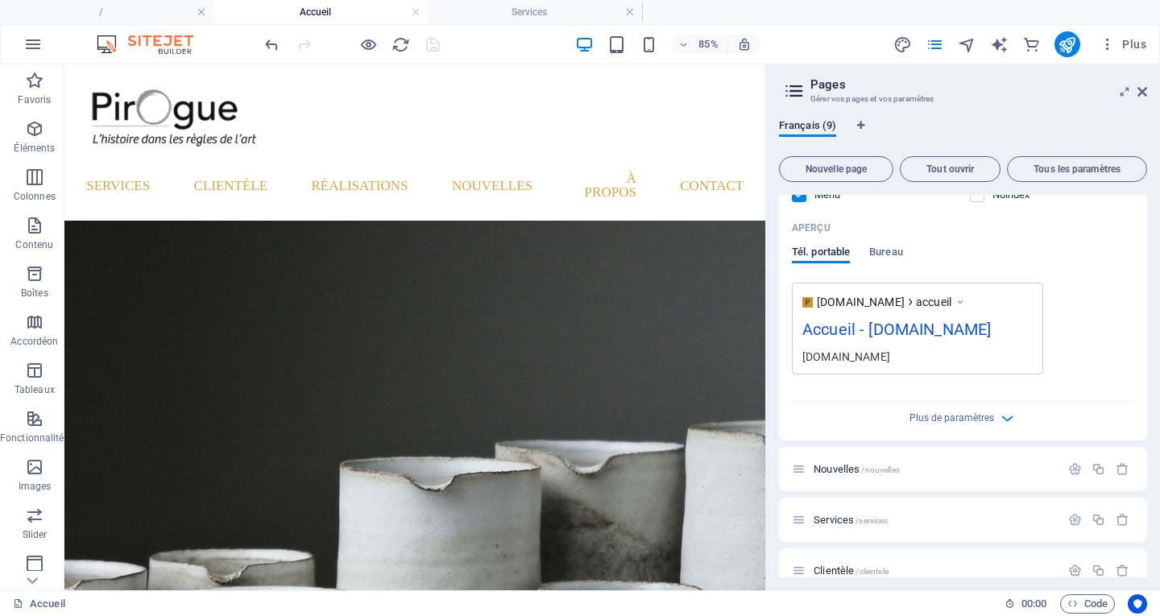
scroll to position [403, 0]
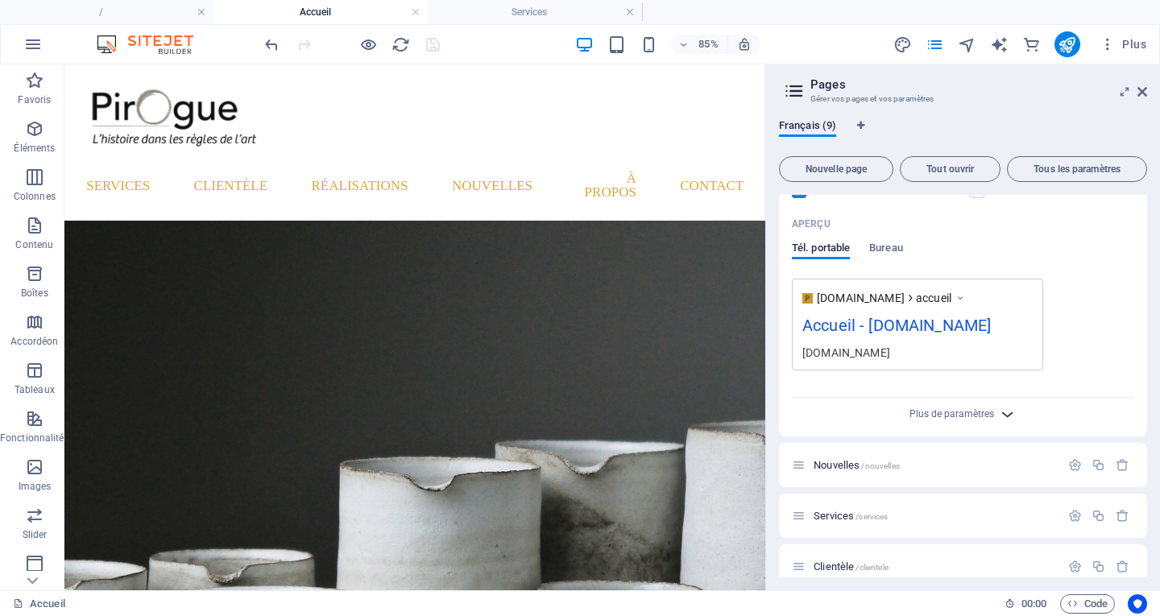
click at [1007, 416] on icon "button" at bounding box center [1007, 414] width 19 height 19
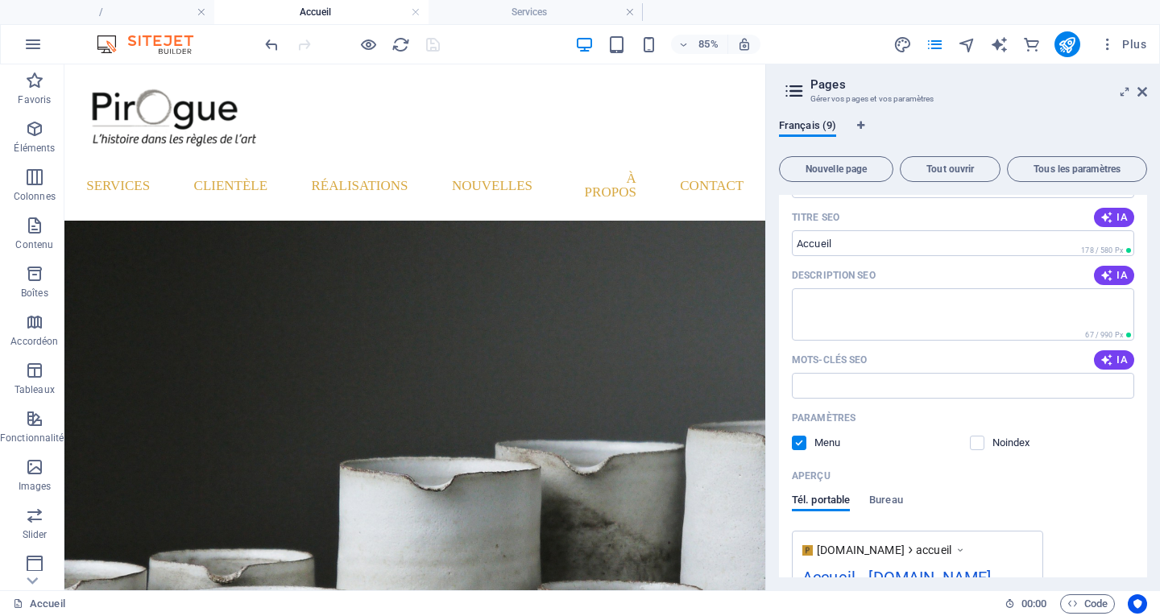
scroll to position [0, 0]
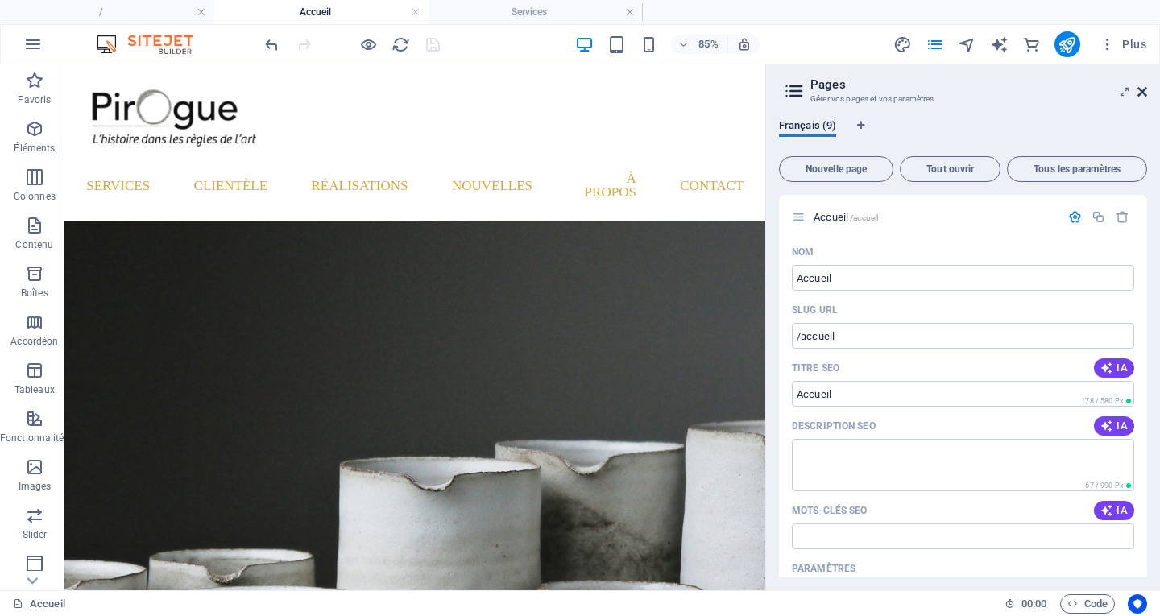
click at [1143, 91] on icon at bounding box center [1142, 91] width 10 height 13
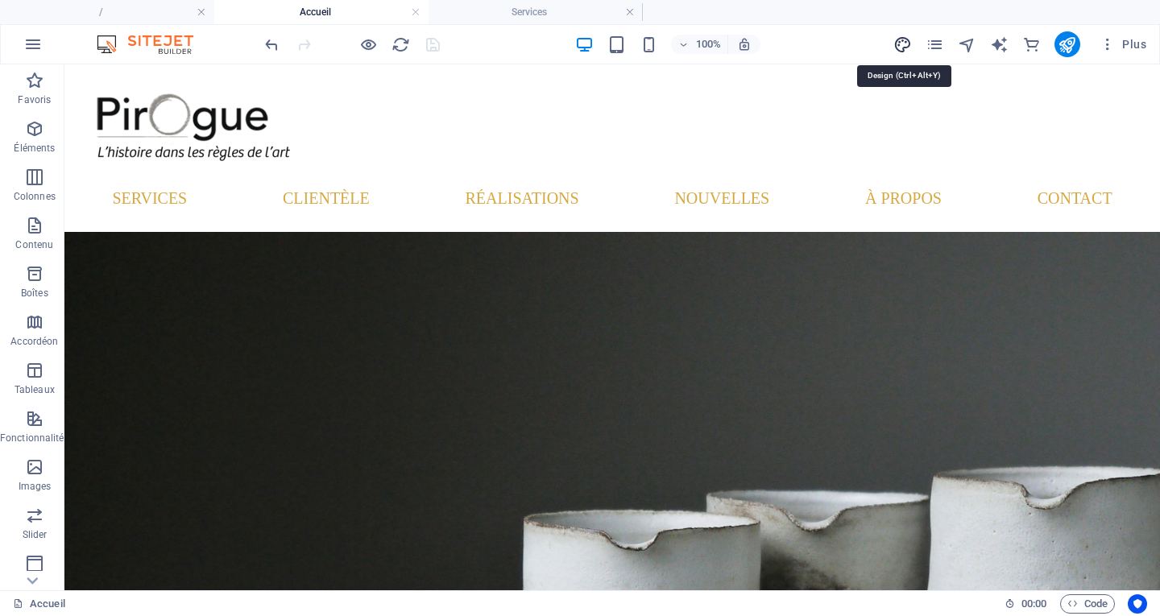
click at [898, 46] on icon "design" at bounding box center [902, 44] width 19 height 19
select select "px"
select select "300"
select select "px"
select select "ease-in-out"
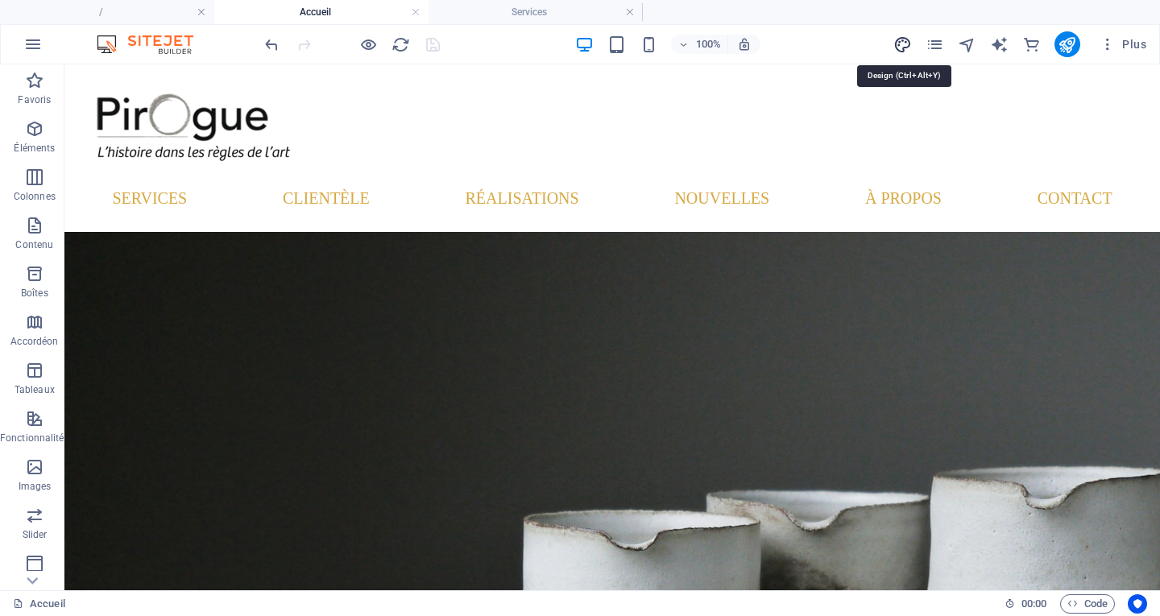
select select "px"
select select "400"
select select "px"
select select "rem"
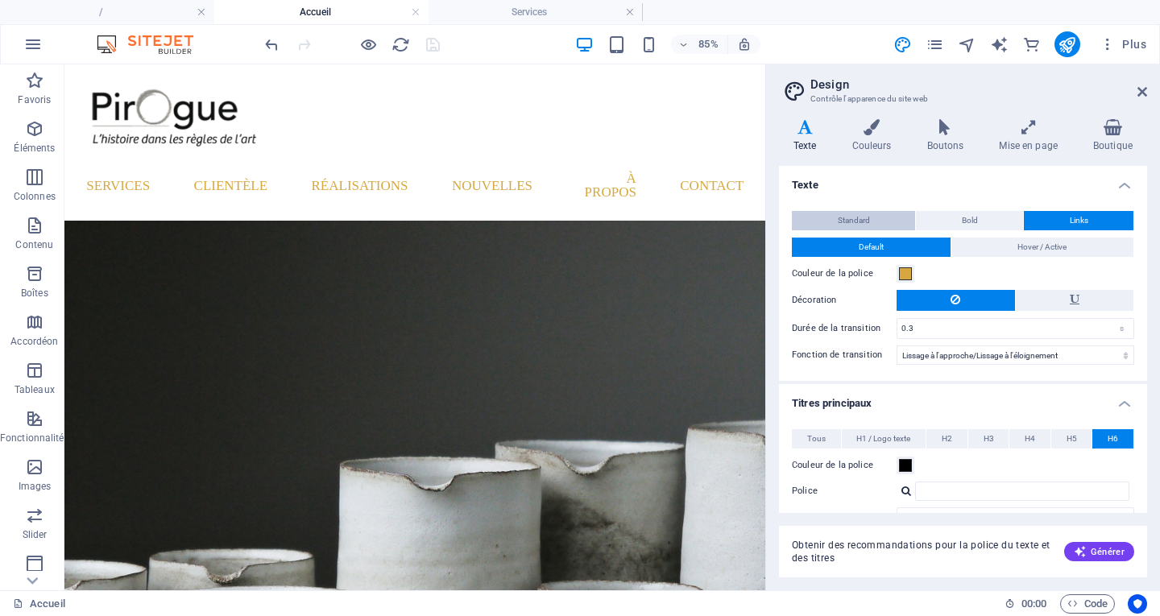
click at [840, 217] on span "Standard" at bounding box center [853, 220] width 32 height 19
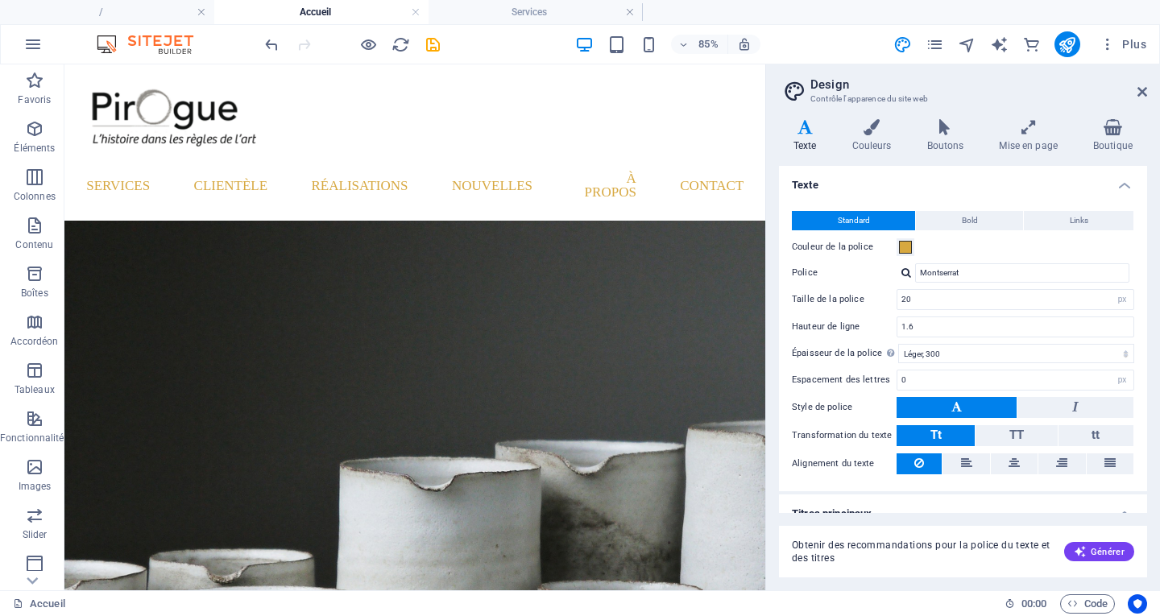
click at [804, 139] on h4 "Texte" at bounding box center [808, 136] width 59 height 34
click at [982, 275] on input "Montserrat" at bounding box center [1022, 272] width 214 height 19
type input "M"
click at [975, 354] on div "Gérer les polices →" at bounding box center [1025, 356] width 213 height 20
select select "popularity"
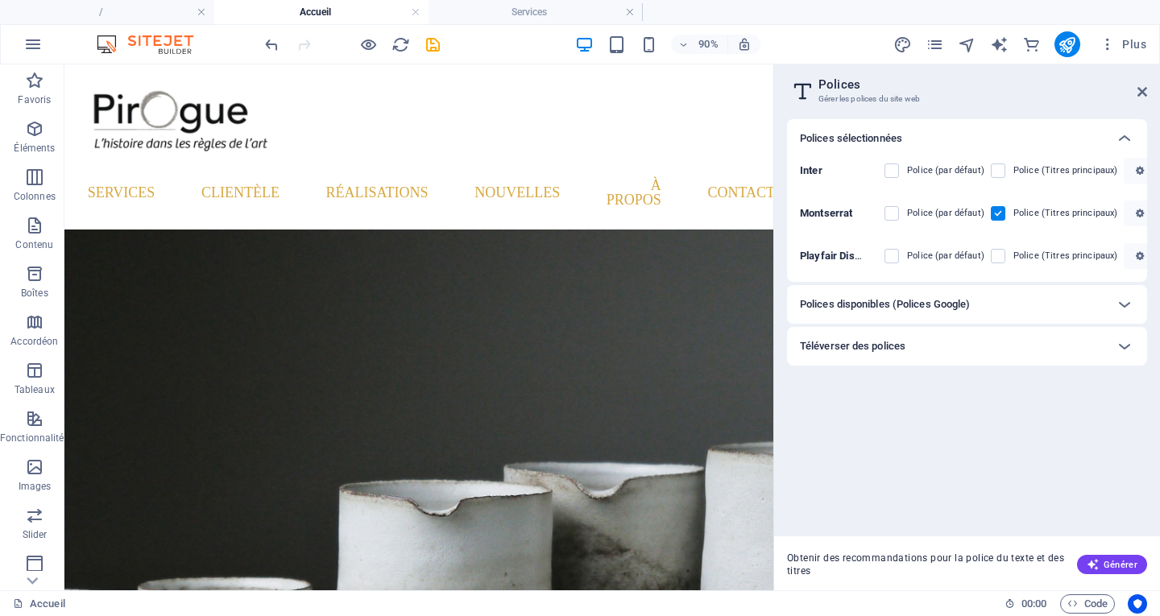
click at [919, 310] on h6 "Polices disponibles (Polices Google)" at bounding box center [885, 304] width 170 height 19
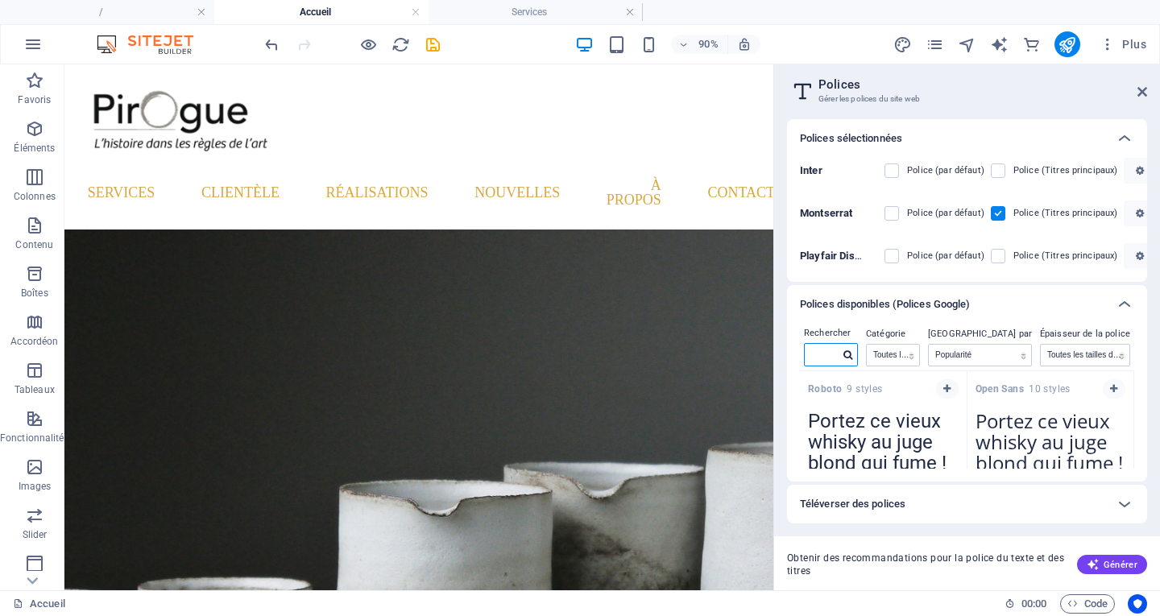
click at [839, 355] on input "text" at bounding box center [821, 354] width 35 height 21
type input "[DEMOGRAPHIC_DATA]"
click at [943, 390] on icon "button" at bounding box center [946, 389] width 7 height 10
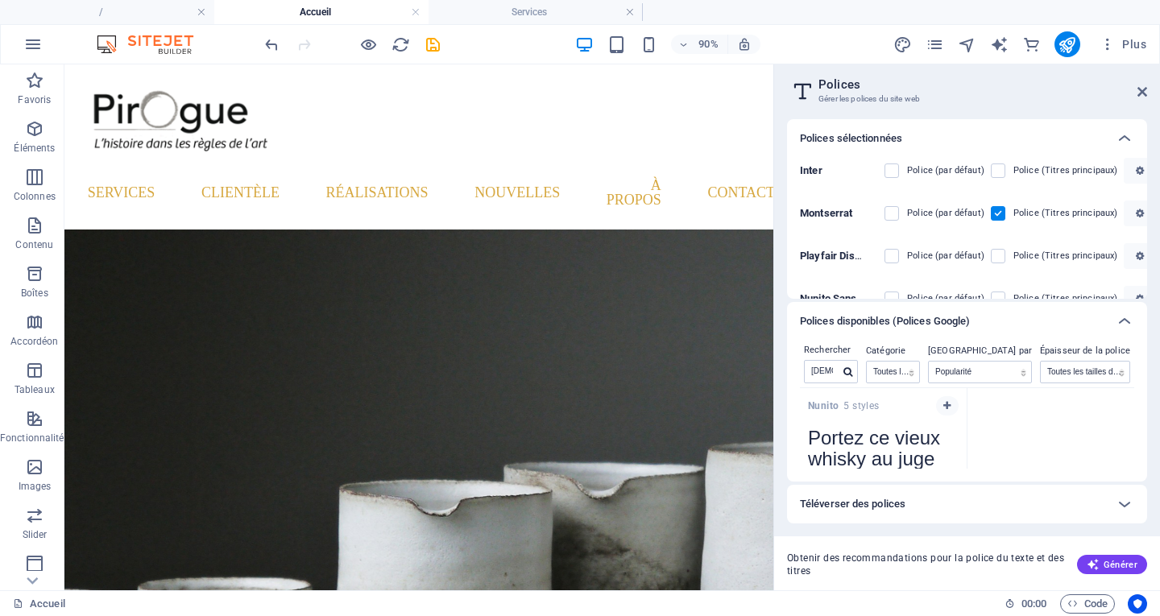
scroll to position [26, 0]
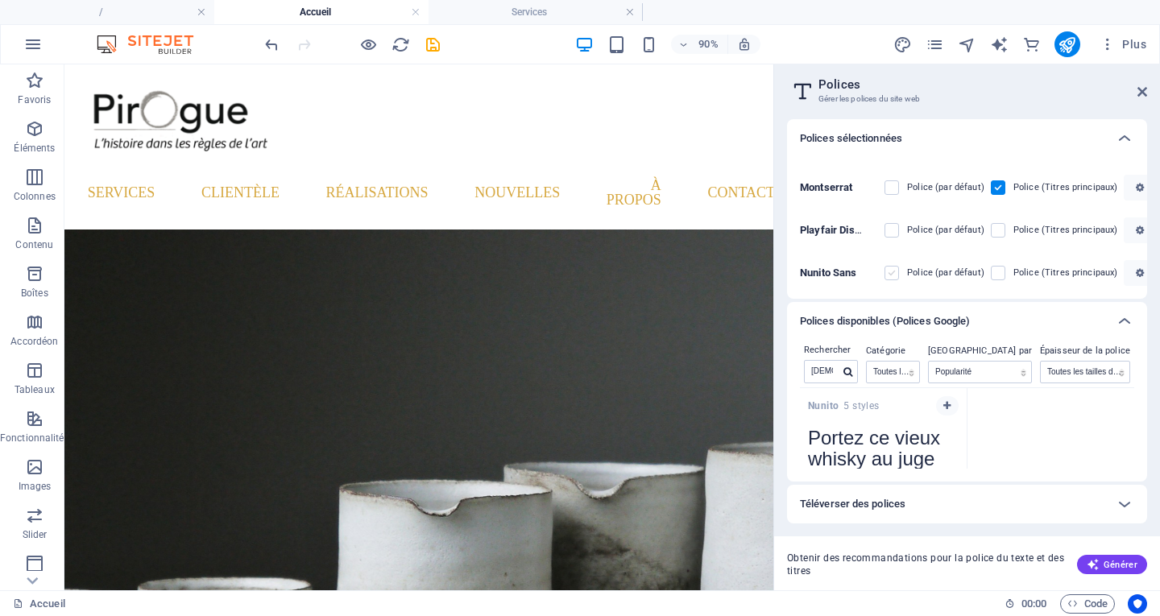
click at [896, 272] on label at bounding box center [891, 273] width 14 height 14
click at [0, 0] on Sans "checkbox" at bounding box center [0, 0] width 0 height 0
click at [998, 193] on label at bounding box center [997, 187] width 14 height 14
click at [0, 0] on input "checkbox" at bounding box center [0, 0] width 0 height 0
click at [999, 277] on label at bounding box center [997, 273] width 14 height 14
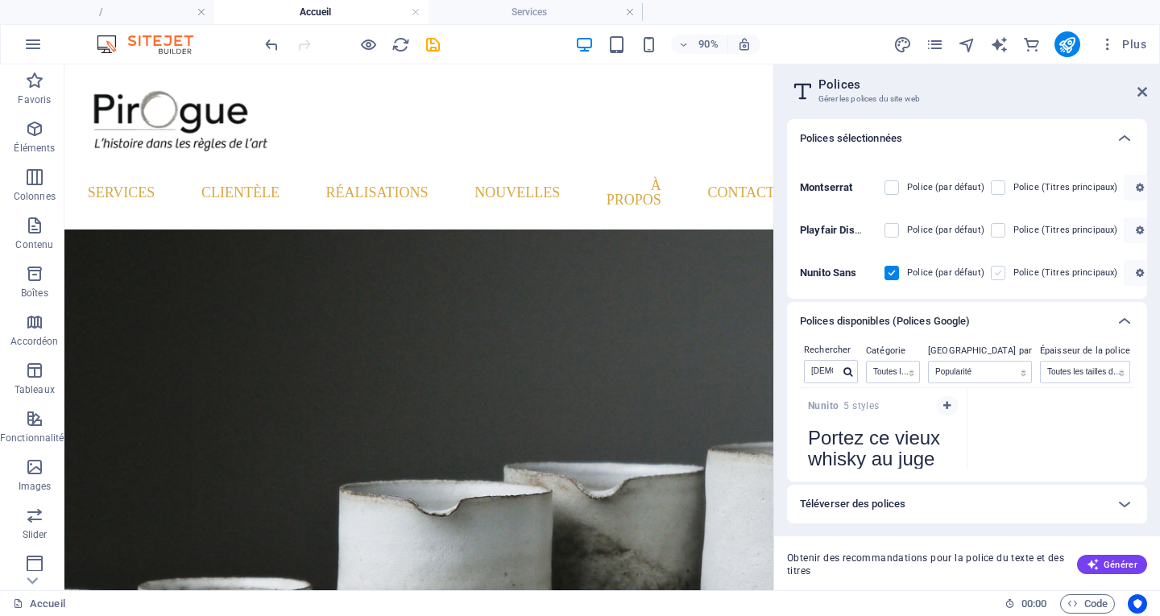
click at [0, 0] on Sans "checkbox" at bounding box center [0, 0] width 0 height 0
click at [1146, 97] on icon at bounding box center [1142, 91] width 10 height 13
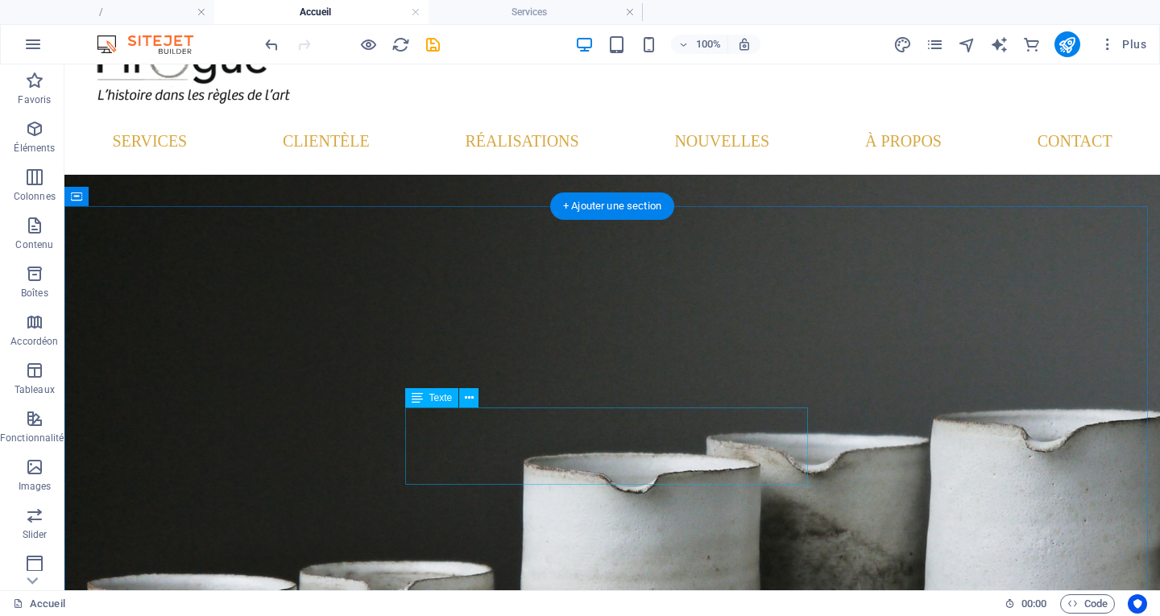
scroll to position [0, 0]
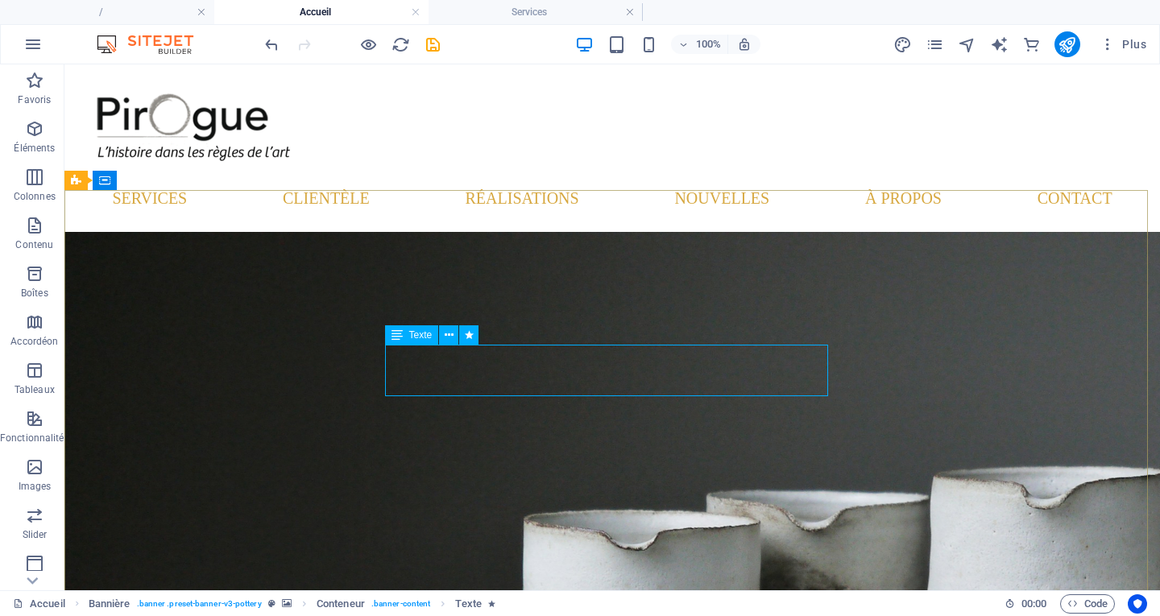
click at [400, 340] on icon at bounding box center [396, 334] width 11 height 19
click at [395, 335] on icon at bounding box center [396, 334] width 11 height 19
click at [398, 335] on icon at bounding box center [396, 334] width 11 height 19
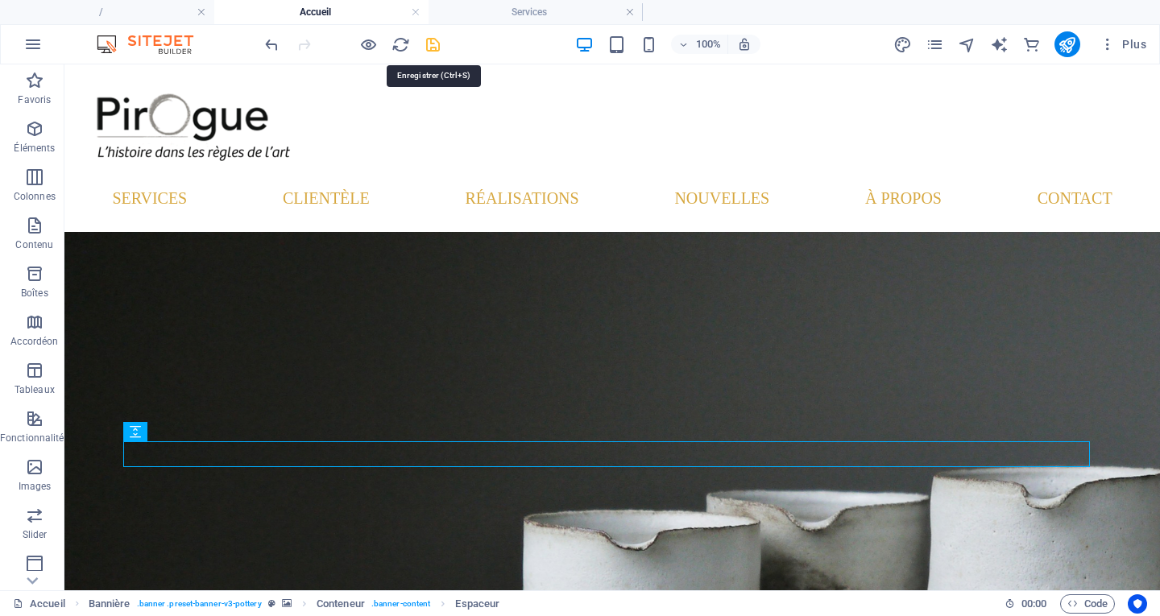
click at [434, 47] on icon "save" at bounding box center [433, 44] width 19 height 19
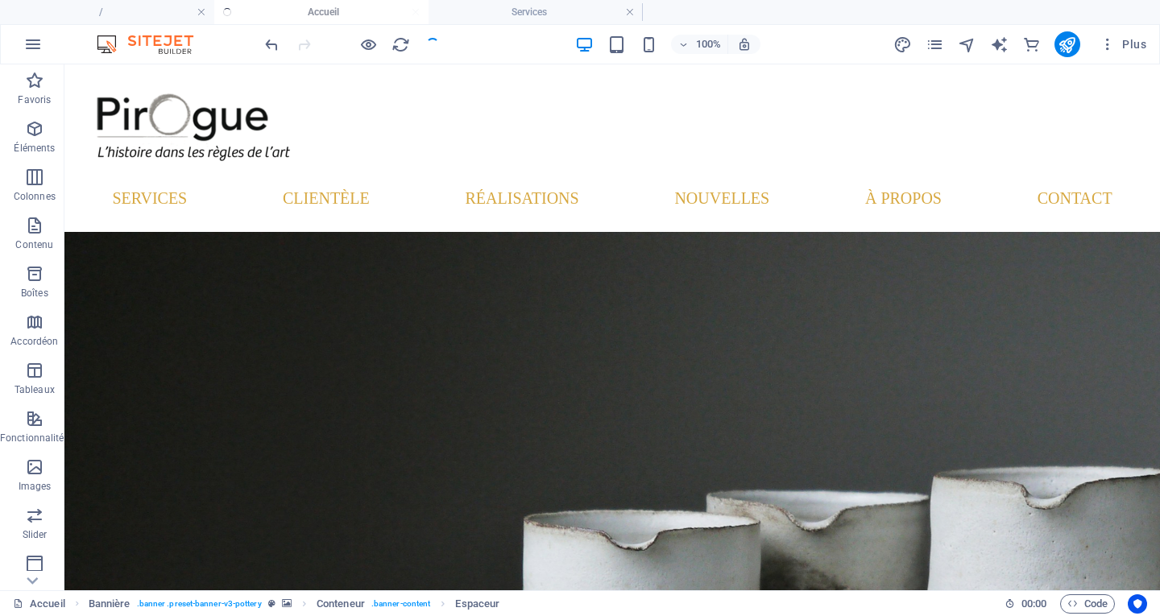
checkbox input "false"
